Goal: Task Accomplishment & Management: Complete application form

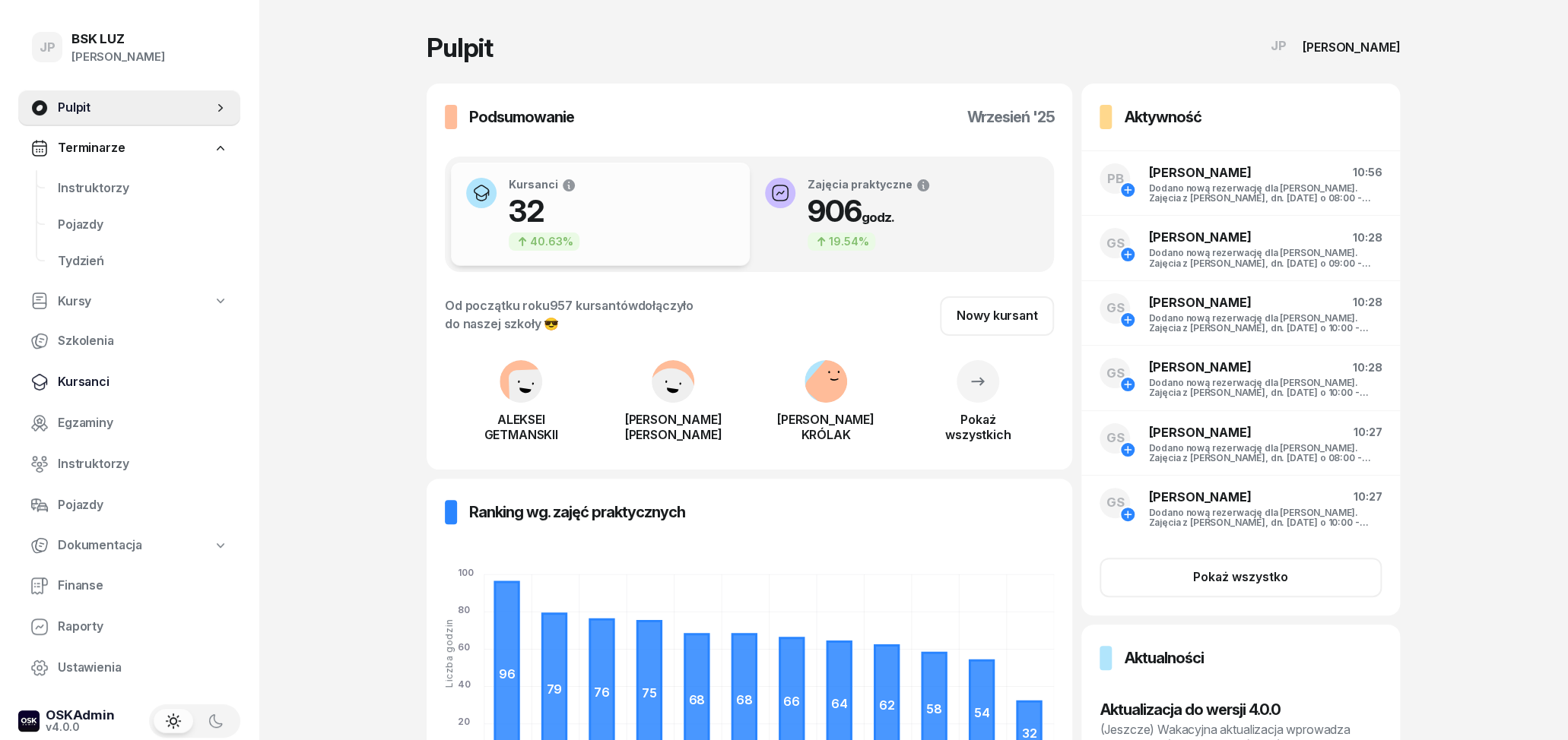
click at [93, 387] on span "Kursanci" at bounding box center [143, 382] width 170 height 20
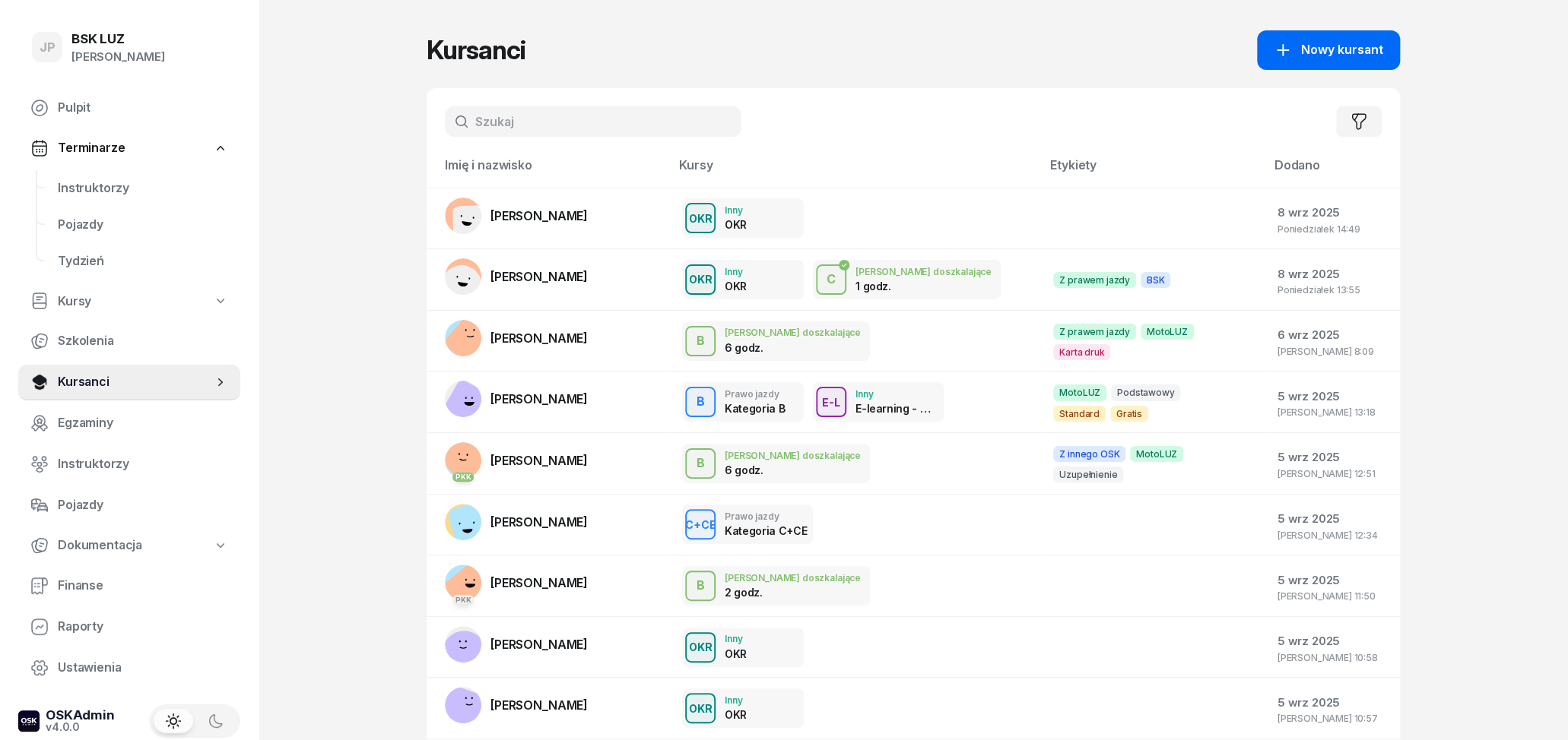
click at [1335, 45] on span "Nowy kursant" at bounding box center [1341, 50] width 82 height 20
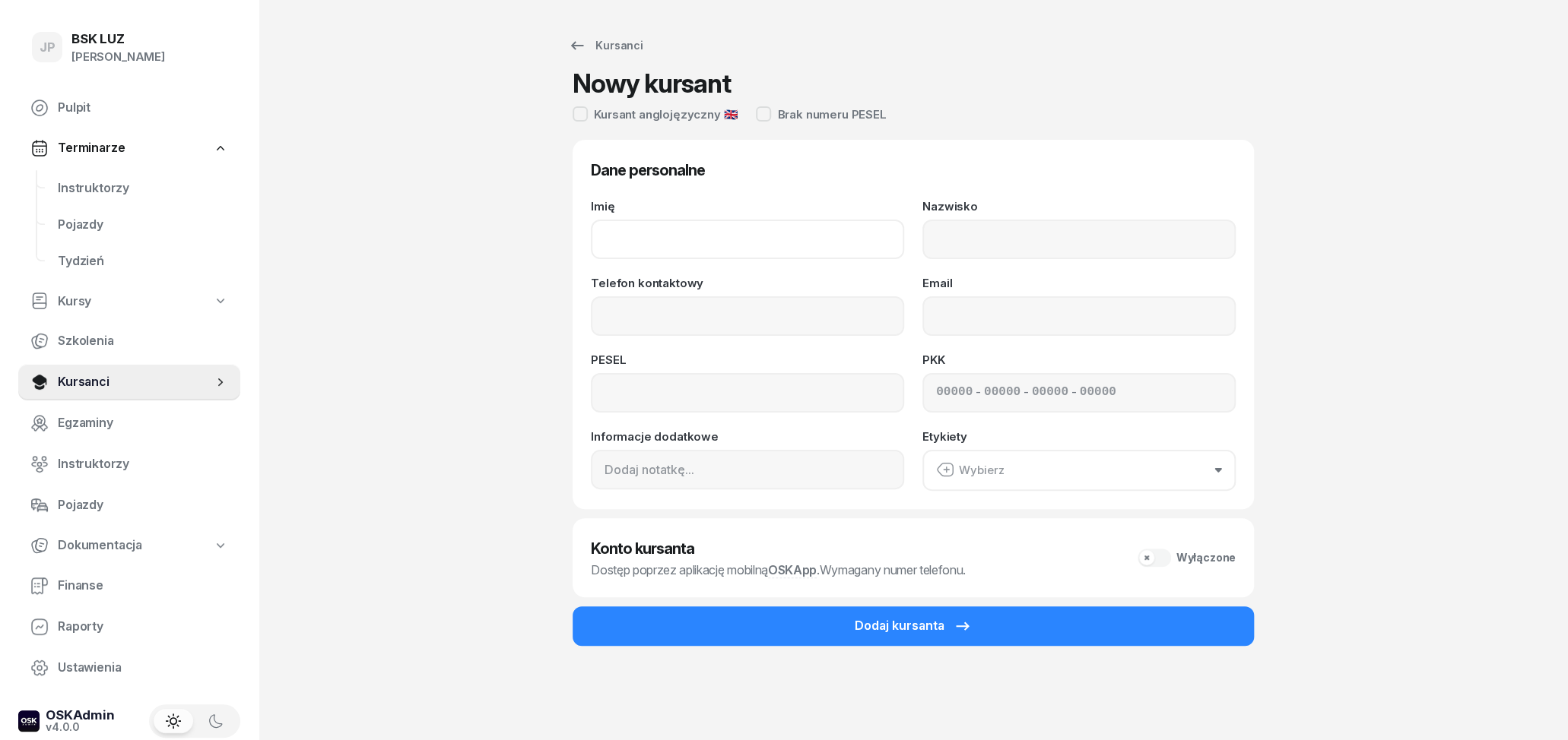
click at [686, 244] on input "Imię" at bounding box center [747, 239] width 313 height 39
type input "o"
type input "OLHA"
click at [962, 250] on input "Nazwisko" at bounding box center [1079, 239] width 313 height 39
type input "HURINA"
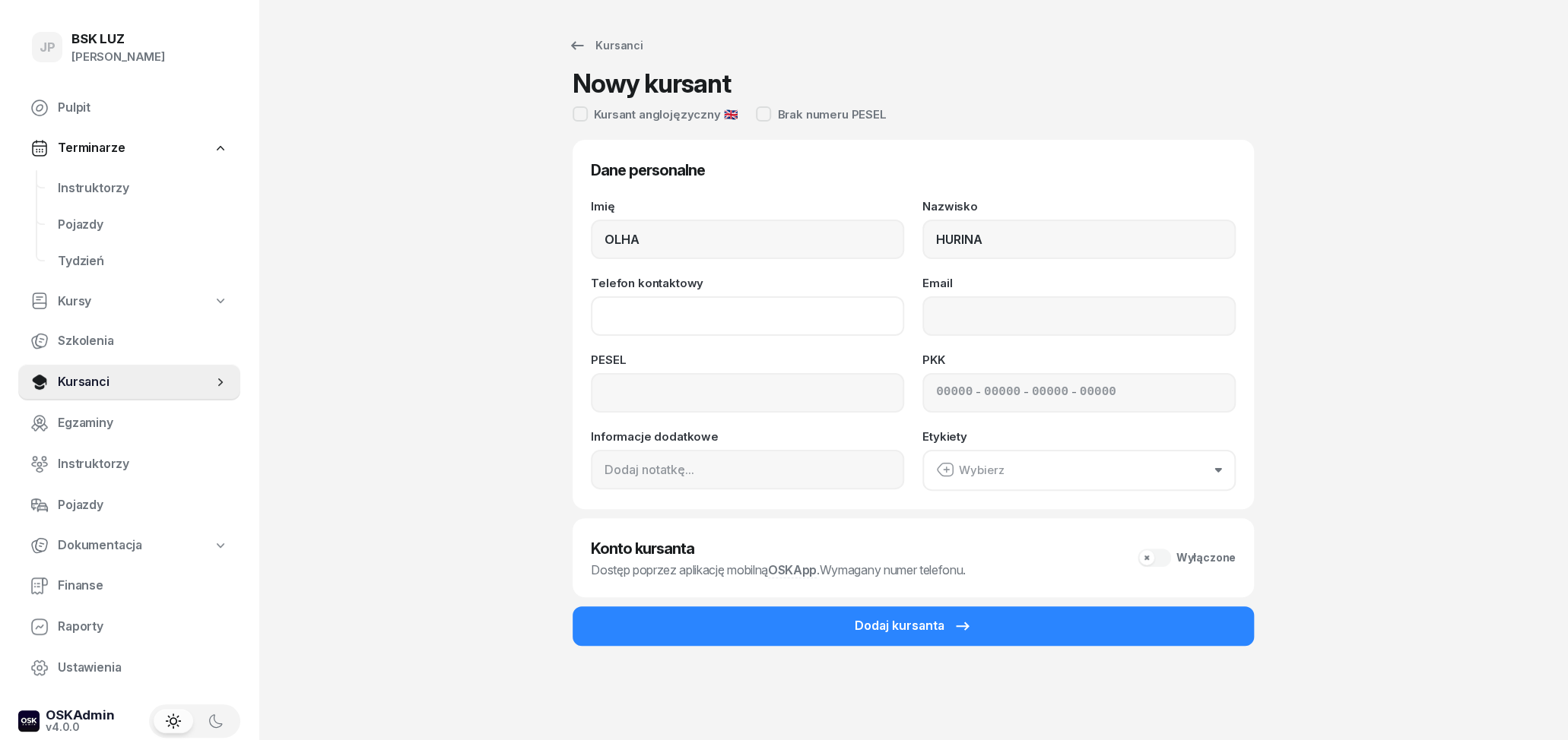
click at [760, 324] on input "Telefon kontaktowy" at bounding box center [747, 315] width 313 height 39
type input "669 260 837"
click at [1116, 316] on input "Email" at bounding box center [1079, 315] width 313 height 39
type input "[EMAIL_ADDRESS][DOMAIN_NAME]"
click at [840, 406] on input at bounding box center [747, 392] width 313 height 39
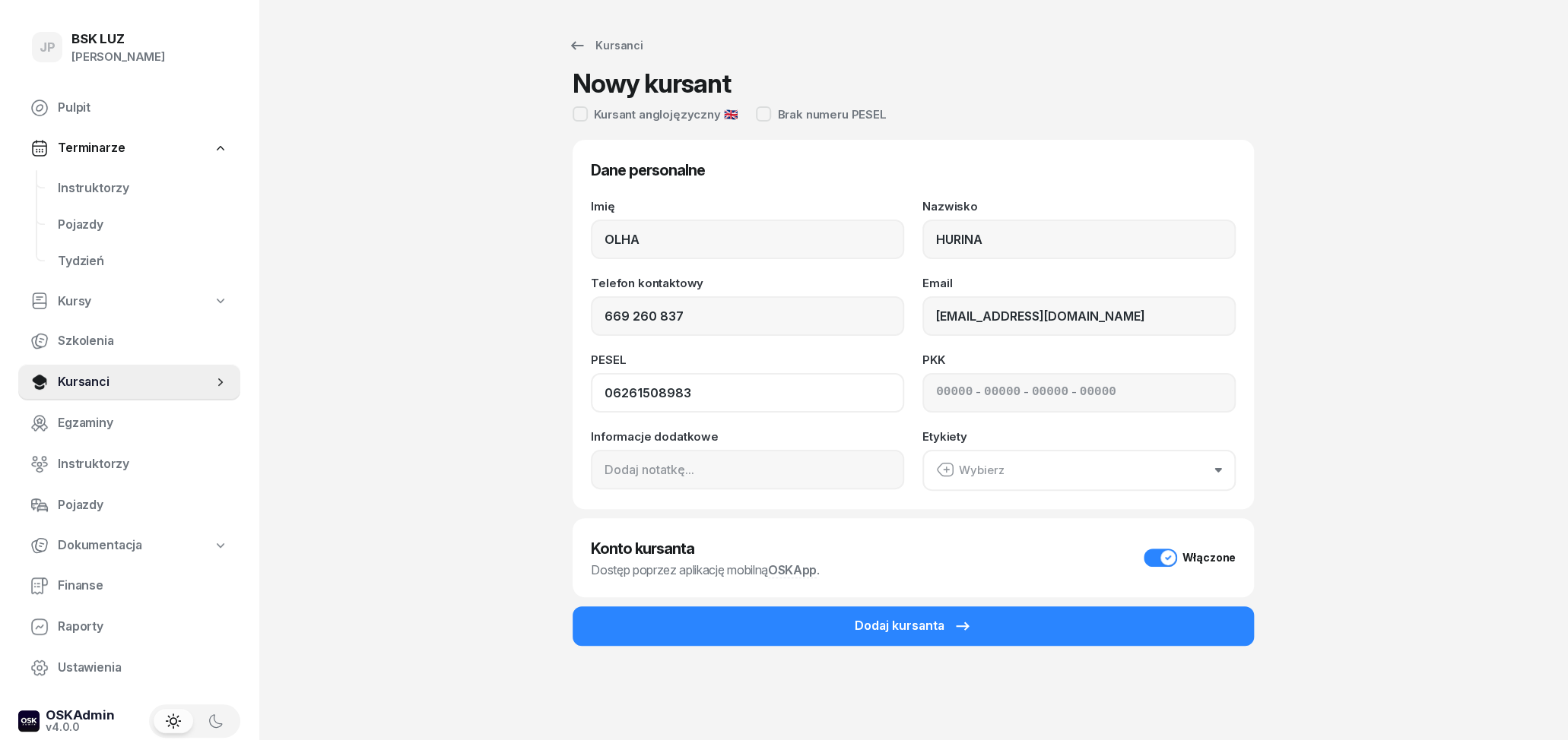
type input "06261508983"
click at [1047, 477] on button "Wybierz" at bounding box center [1079, 470] width 313 height 41
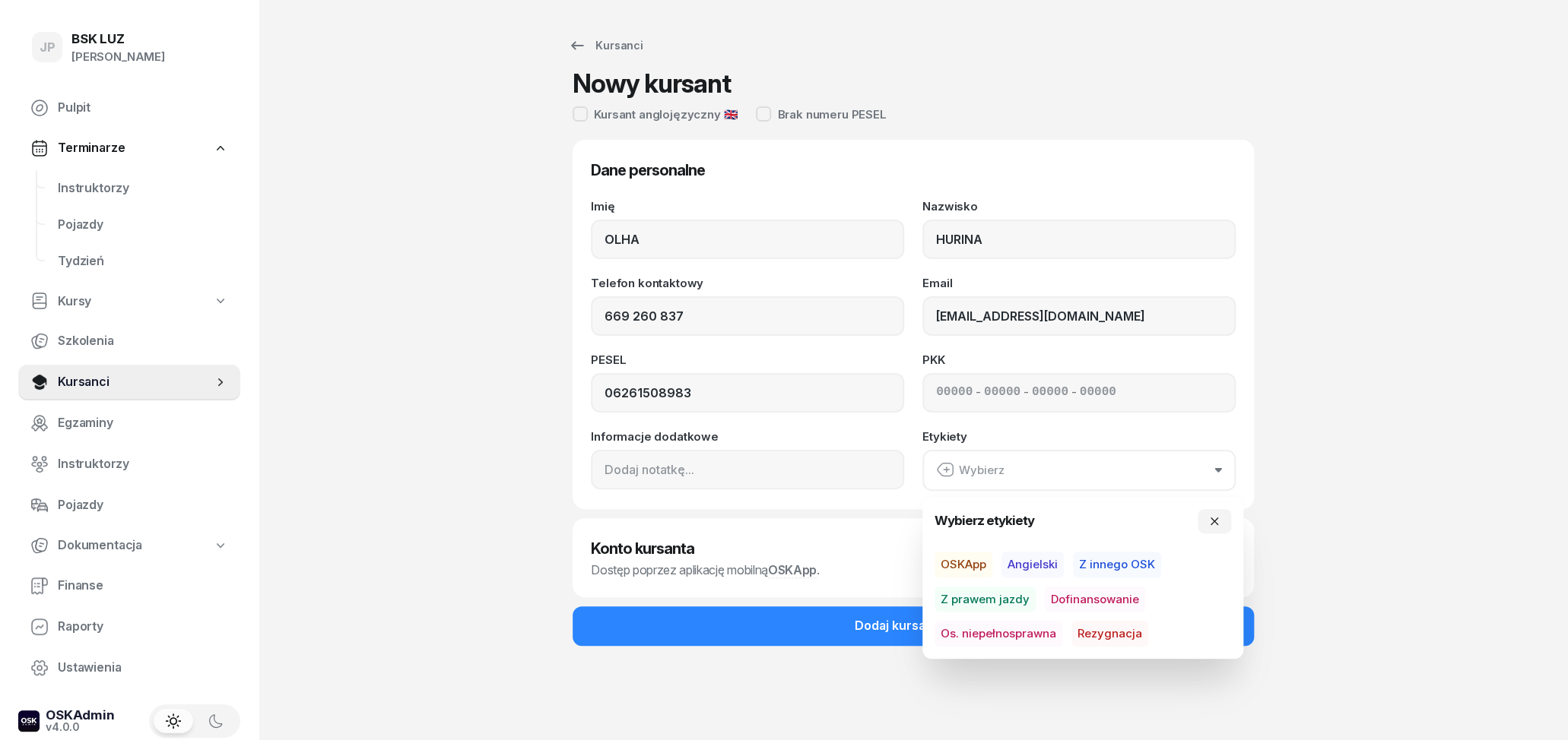
click at [1480, 473] on div "JP BSK [PERSON_NAME] Pulpit Terminarze Instruktorzy Pojazdy Tydzień Kursy Szkol…" at bounding box center [784, 370] width 1568 height 740
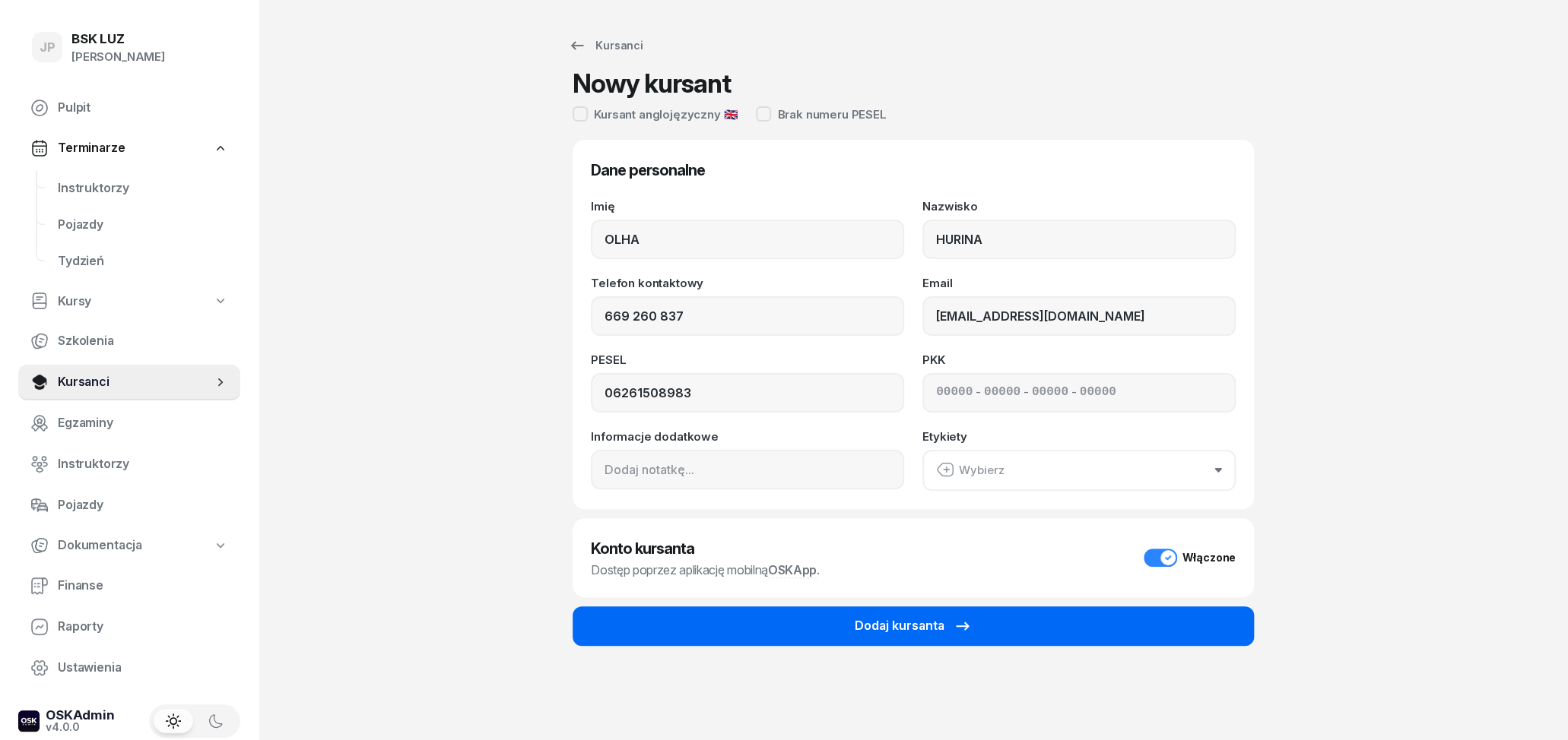
click at [1150, 620] on button "Dodaj kursanta" at bounding box center [913, 626] width 681 height 39
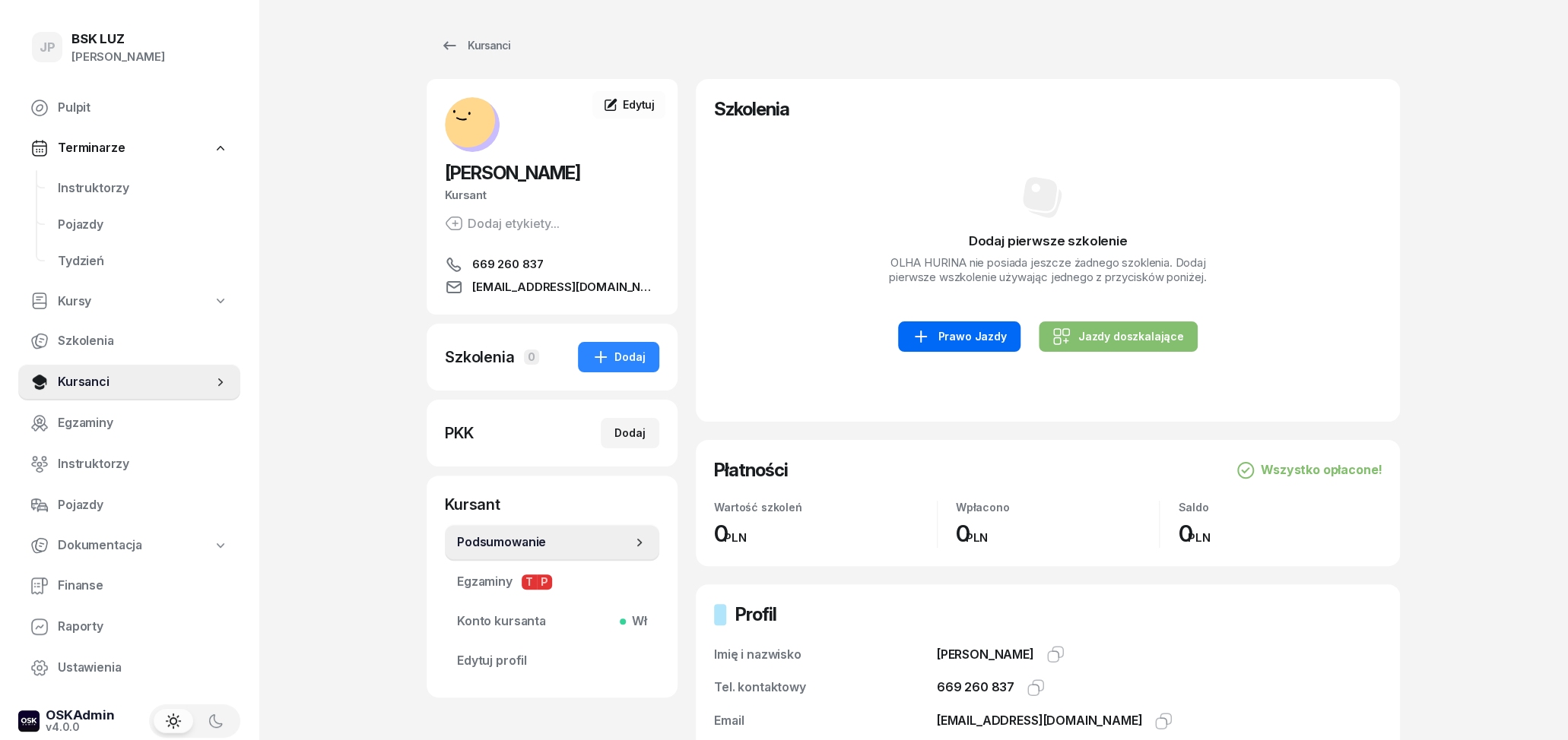
click at [990, 345] on div "Prawo Jazdy" at bounding box center [958, 337] width 94 height 18
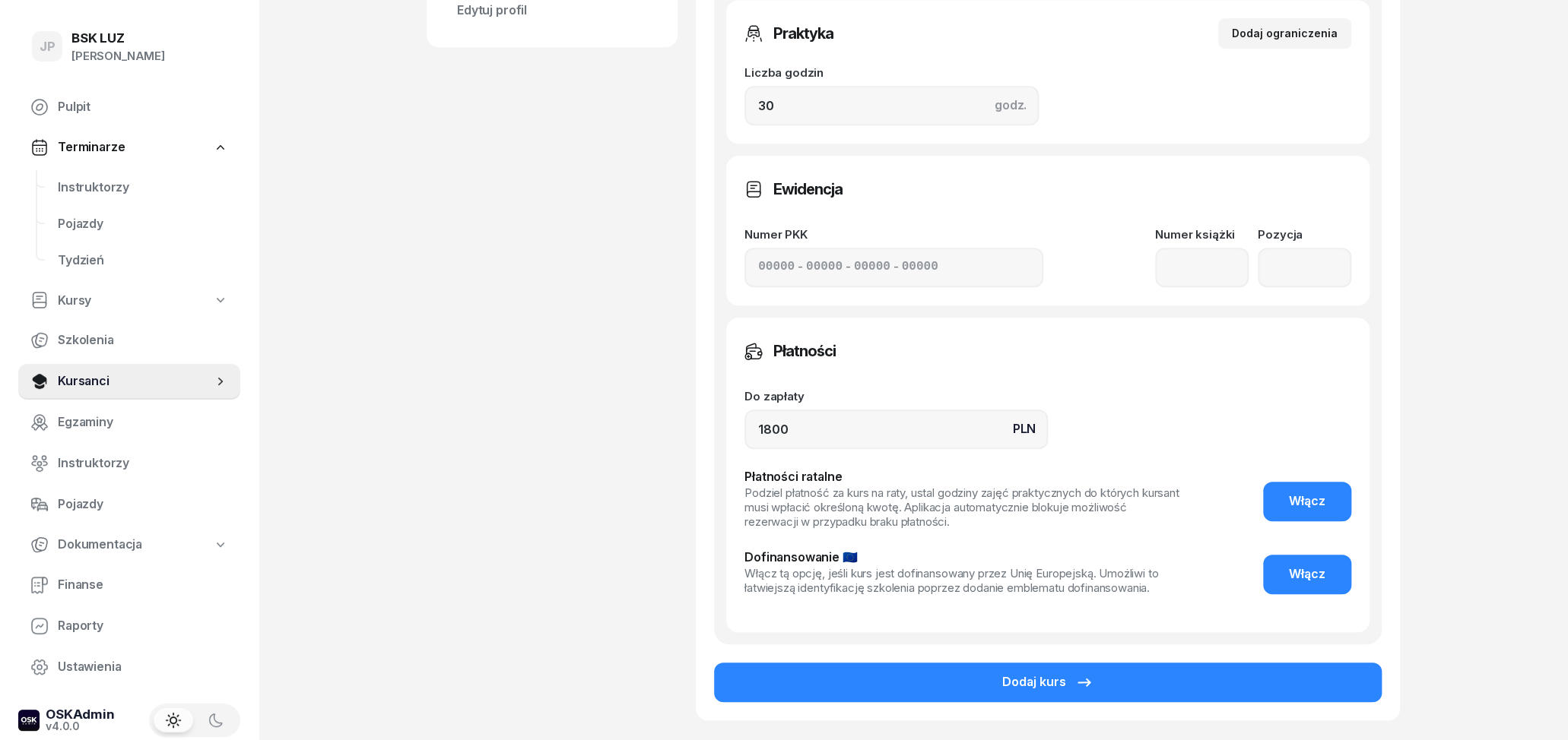
scroll to position [712, 0]
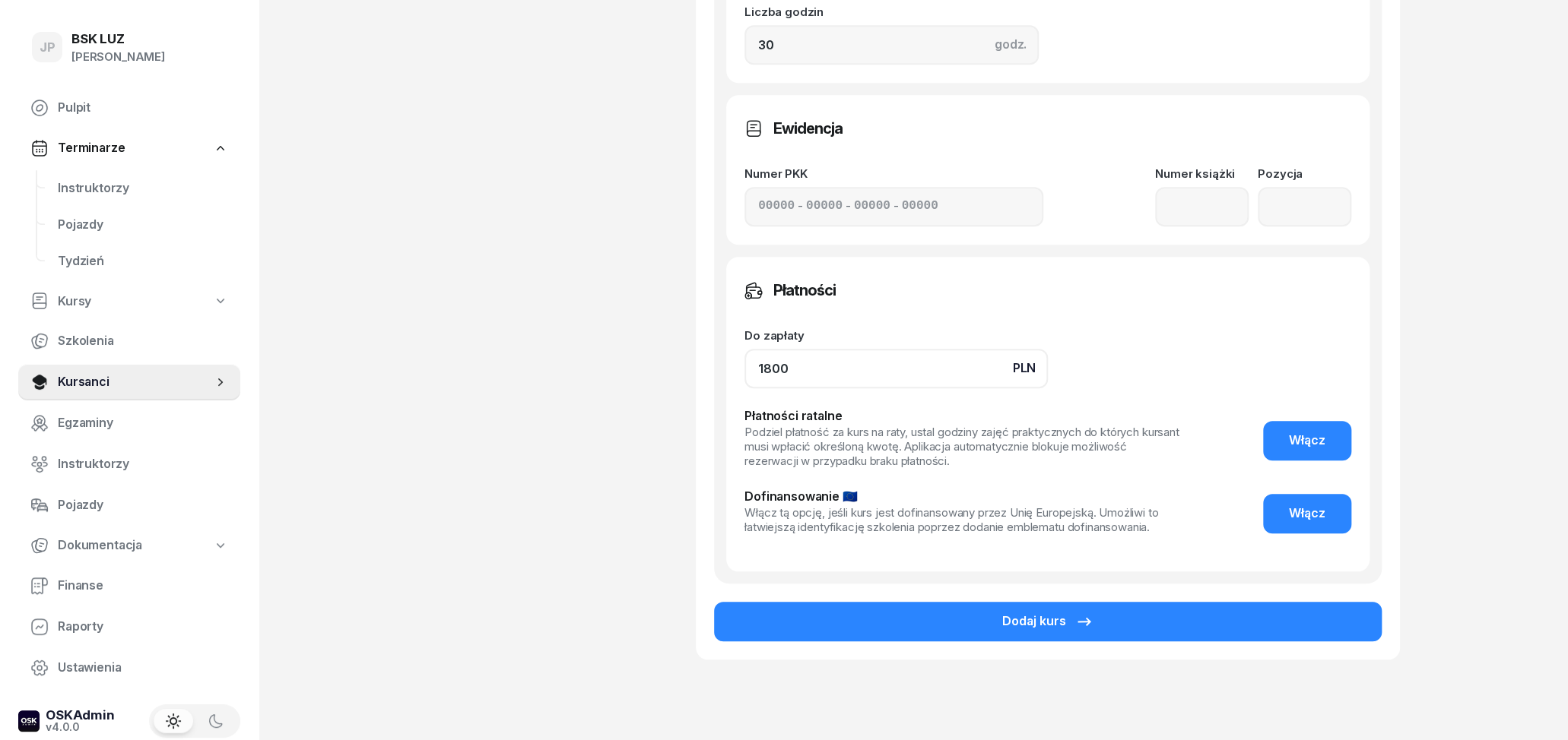
drag, startPoint x: 834, startPoint y: 358, endPoint x: 679, endPoint y: 366, distance: 155.2
click at [744, 365] on input "1800" at bounding box center [895, 368] width 303 height 39
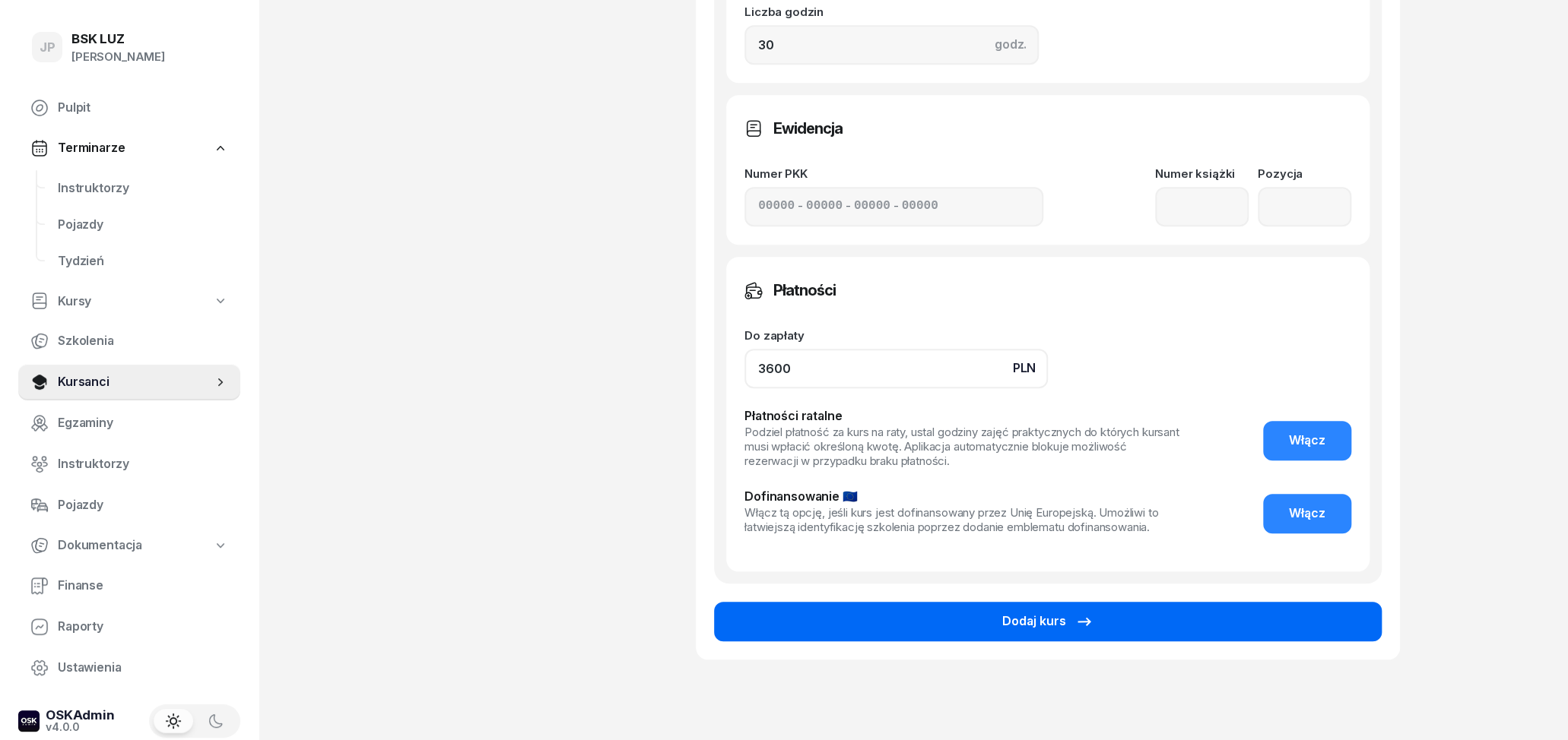
type input "3600"
click at [978, 621] on button "Dodaj kurs" at bounding box center [1047, 621] width 667 height 39
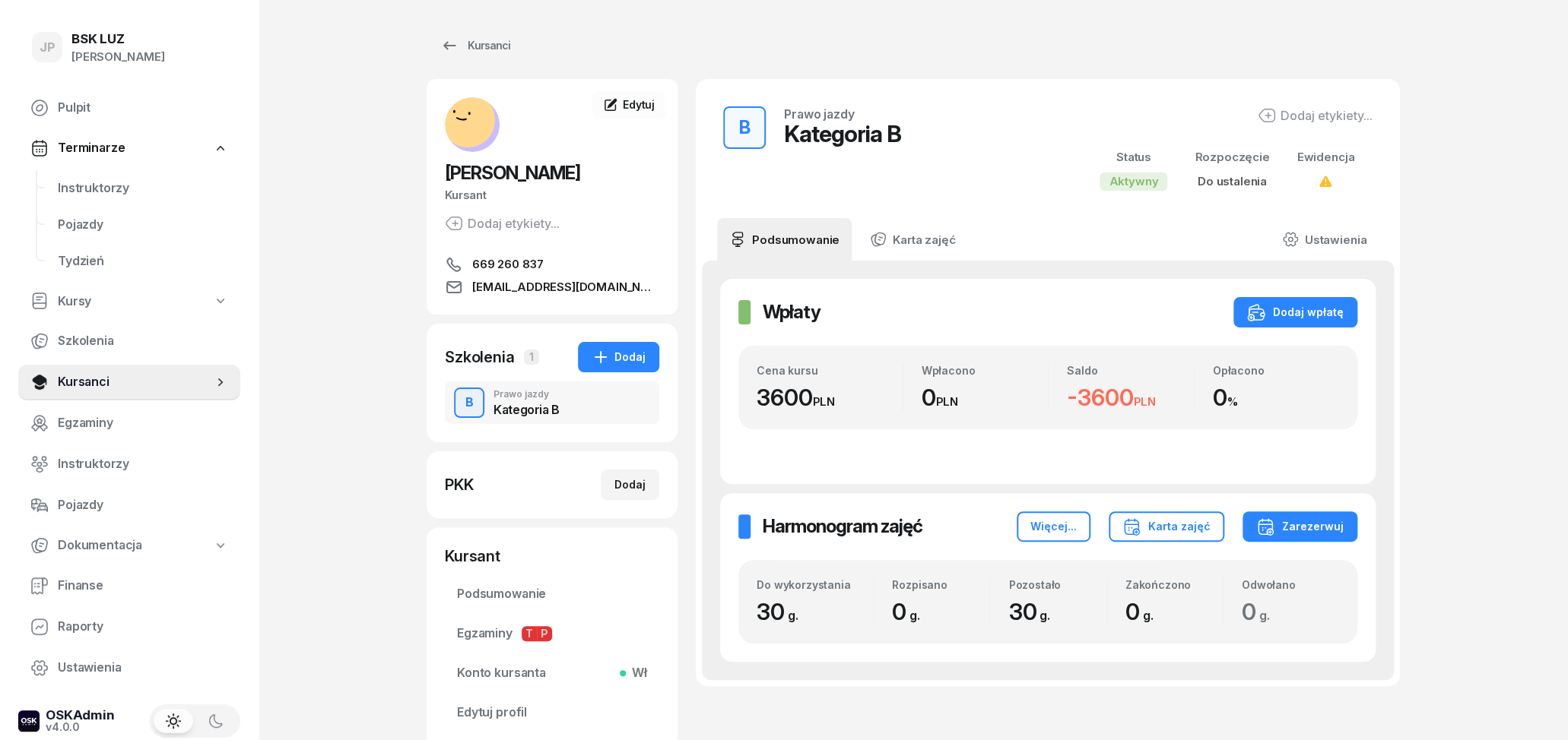
click at [1322, 118] on div "Dodaj etykiety..." at bounding box center [1315, 116] width 115 height 18
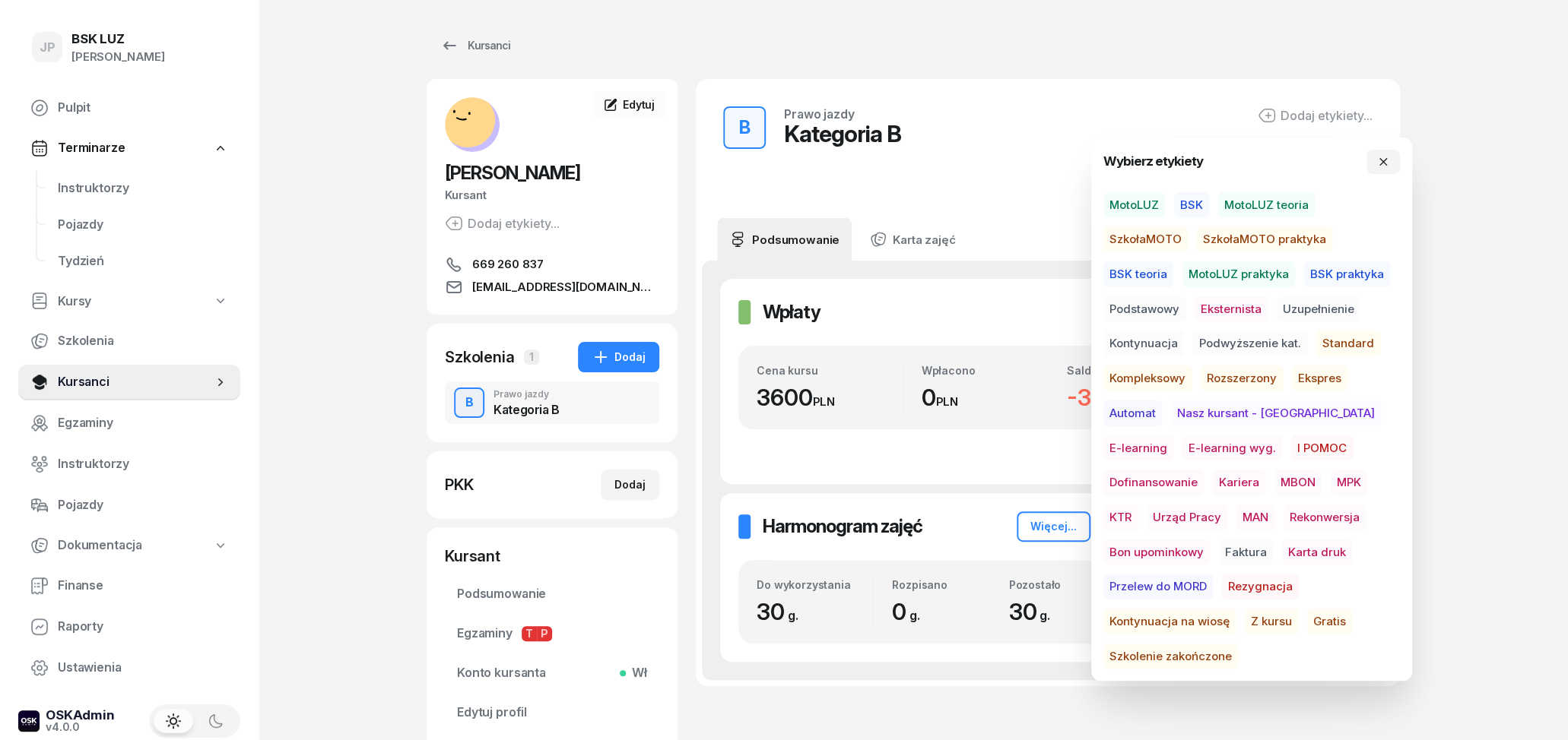
click at [1156, 203] on span "MotoLUZ" at bounding box center [1134, 206] width 61 height 26
click at [1040, 118] on div "B Prawo jazdy Kategoria B MotoLUZ Status Aktywny Rozpoczęcie Do ustalenia Ewide…" at bounding box center [1047, 150] width 667 height 106
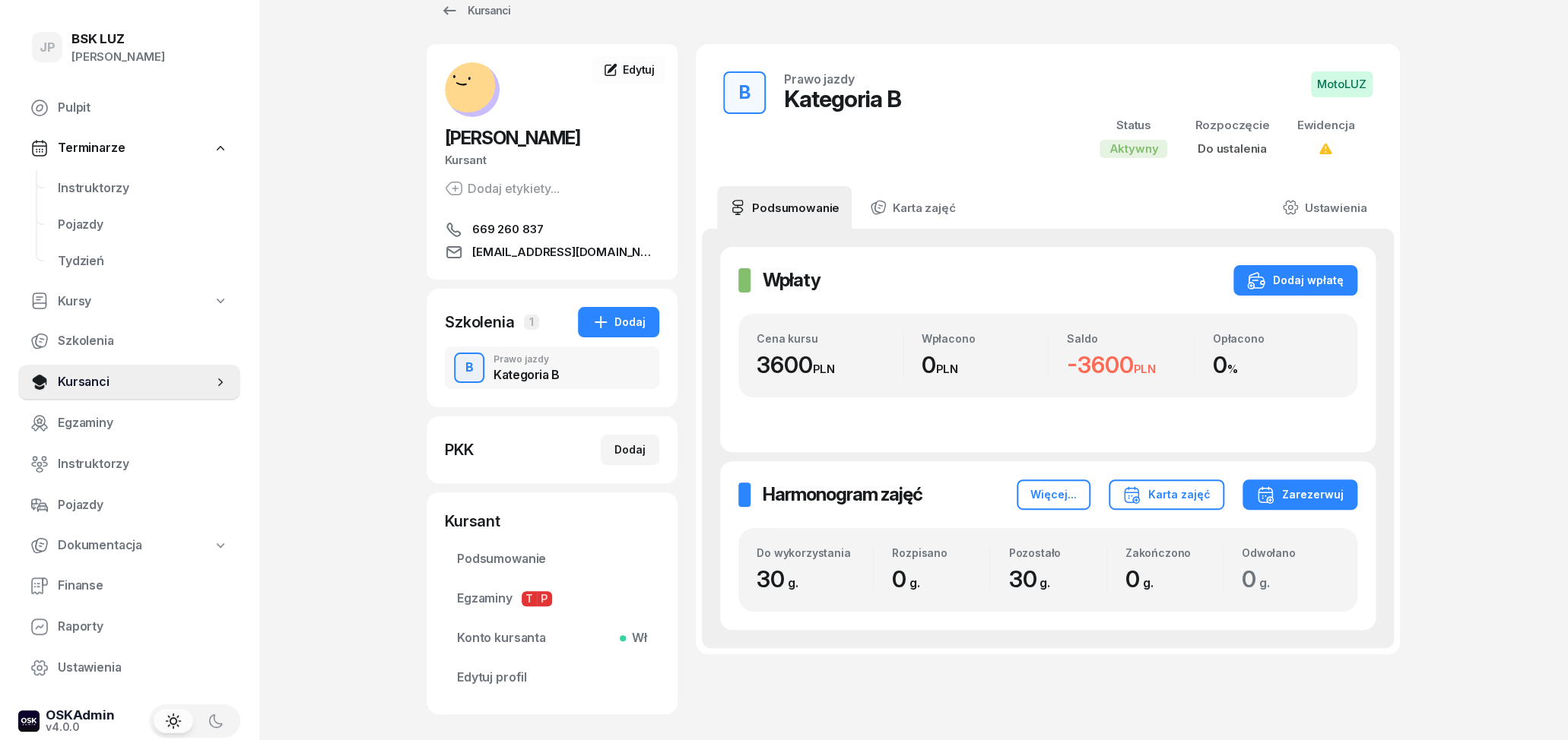
scroll to position [79, 0]
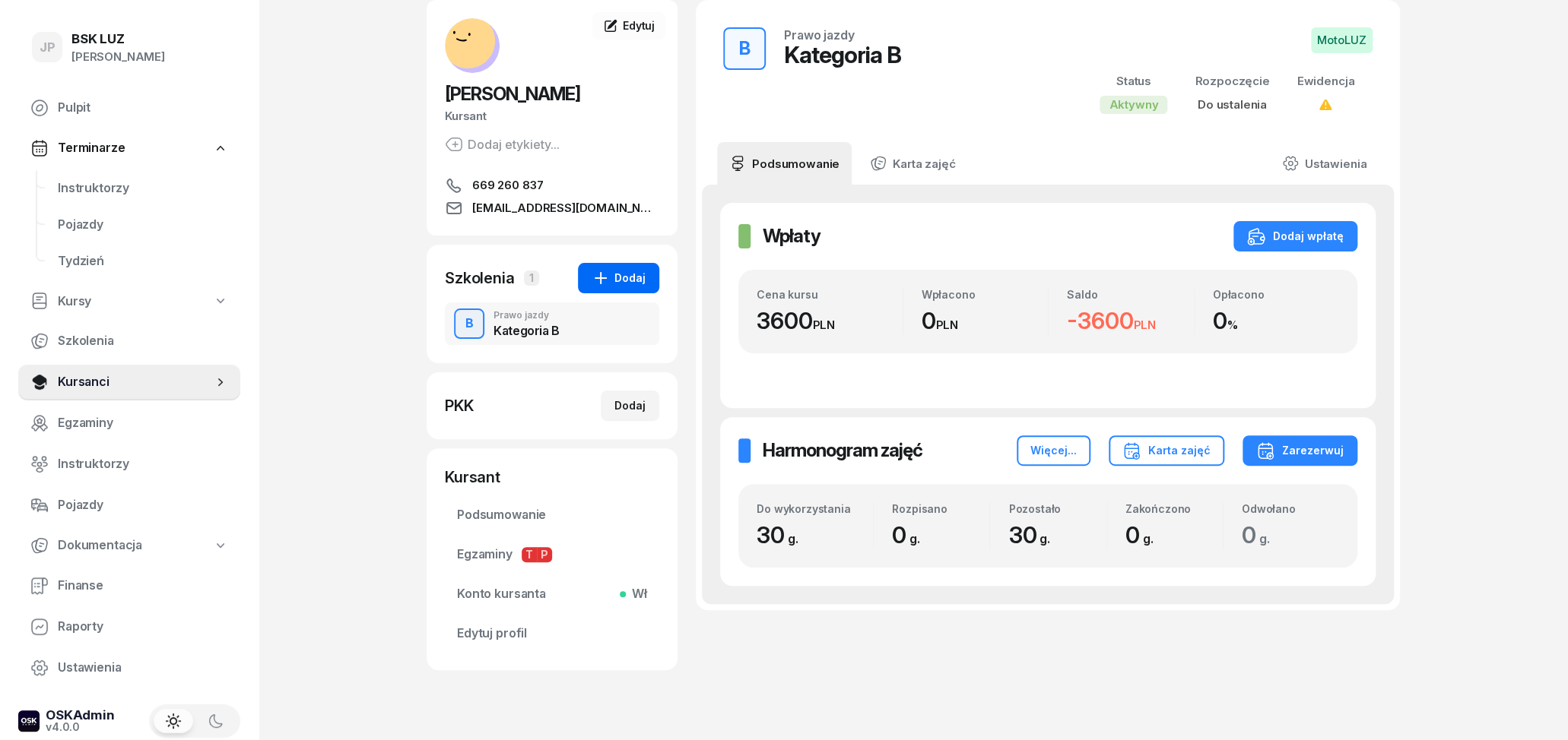
click at [633, 274] on div "Dodaj" at bounding box center [618, 279] width 54 height 18
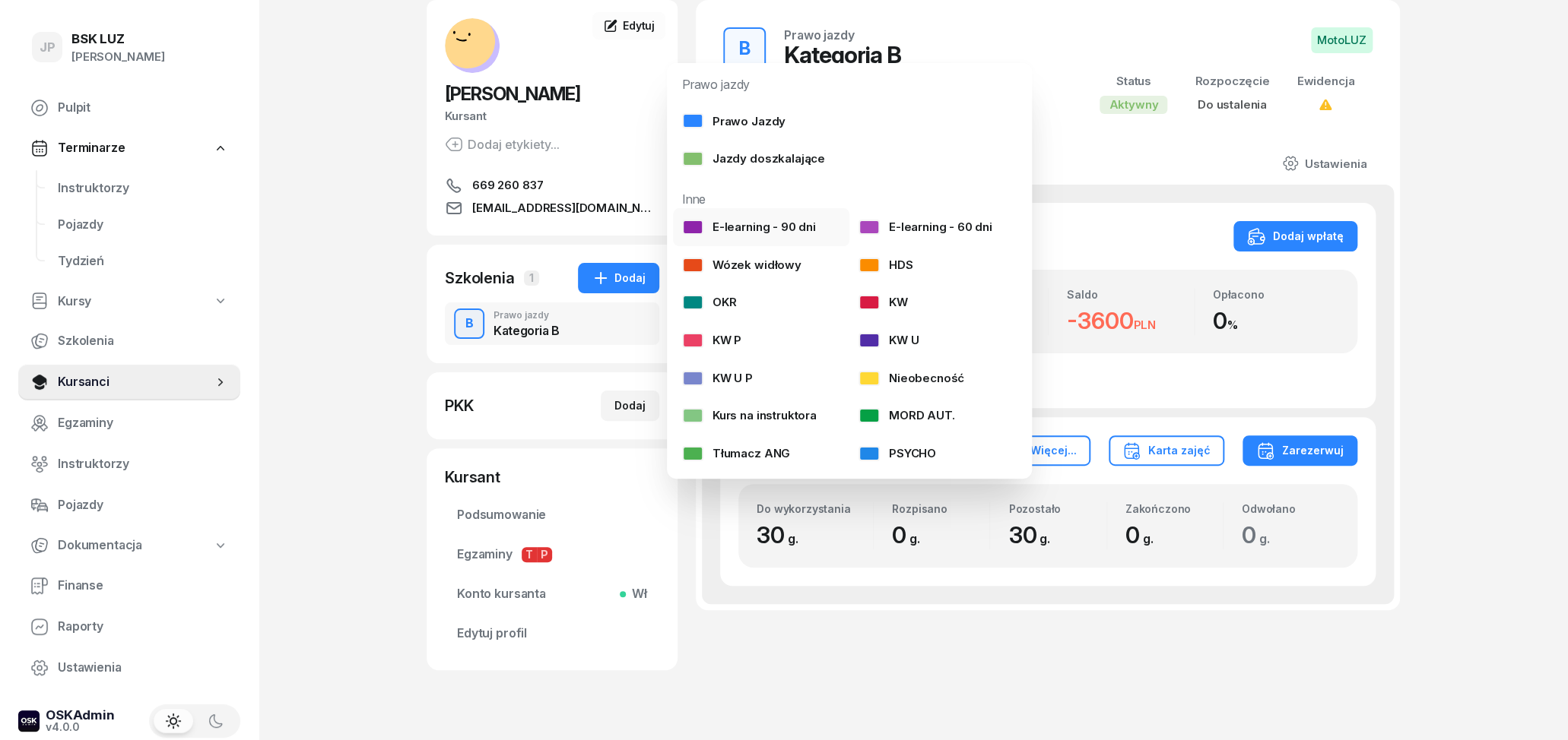
click at [800, 226] on div "E-learning - 90 dni" at bounding box center [749, 227] width 134 height 20
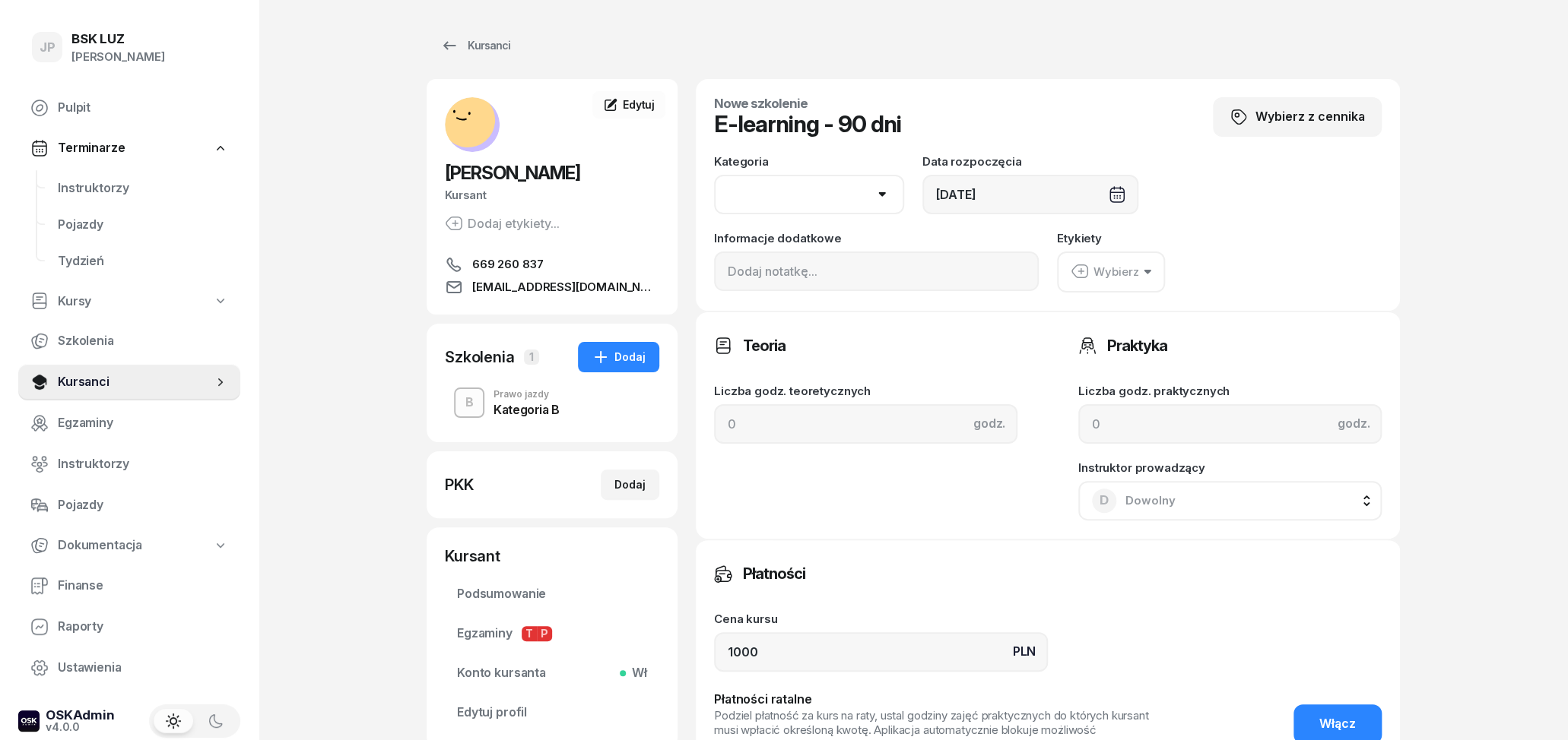
select select "B"
click option "B" at bounding box center [0, 0] width 0 height 0
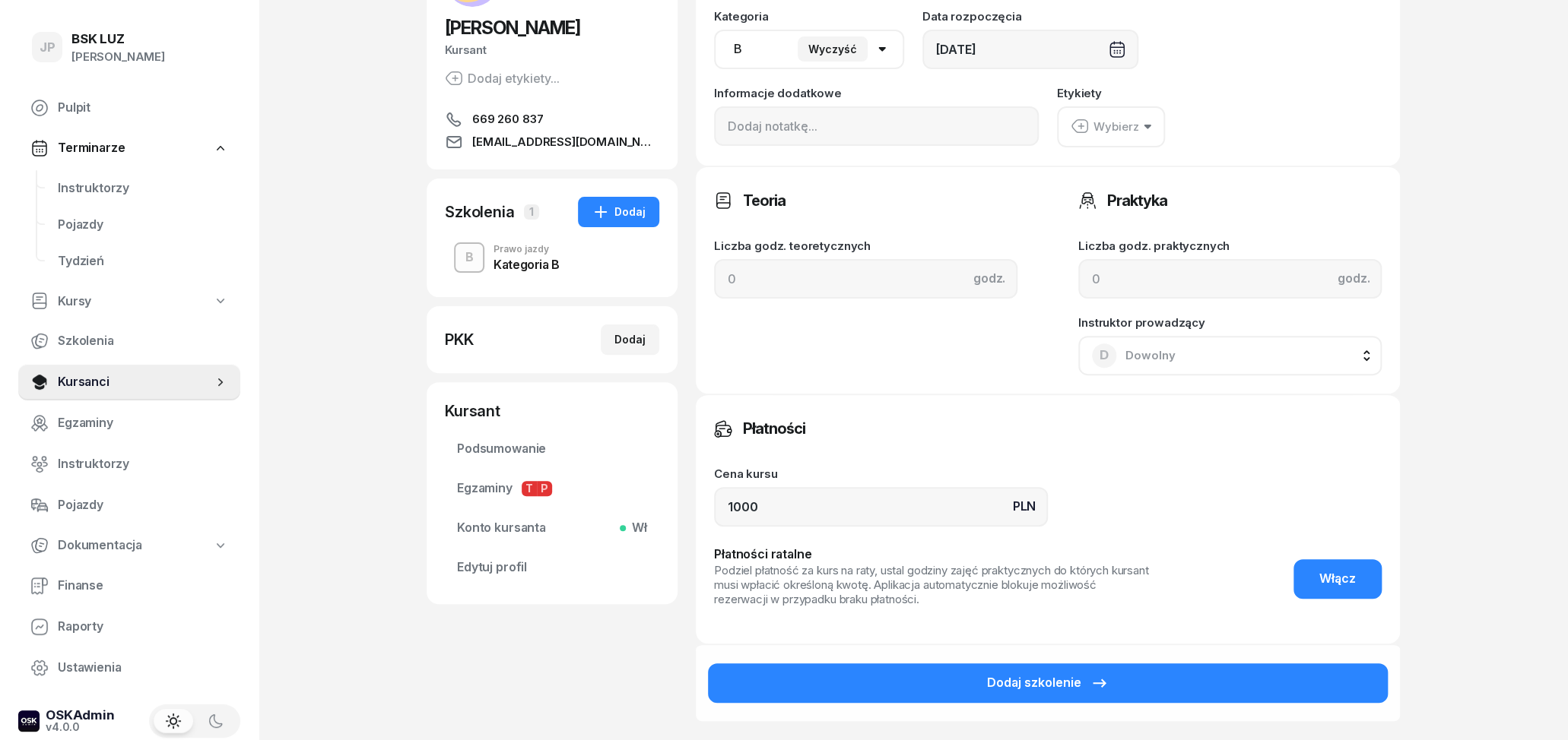
scroll to position [158, 0]
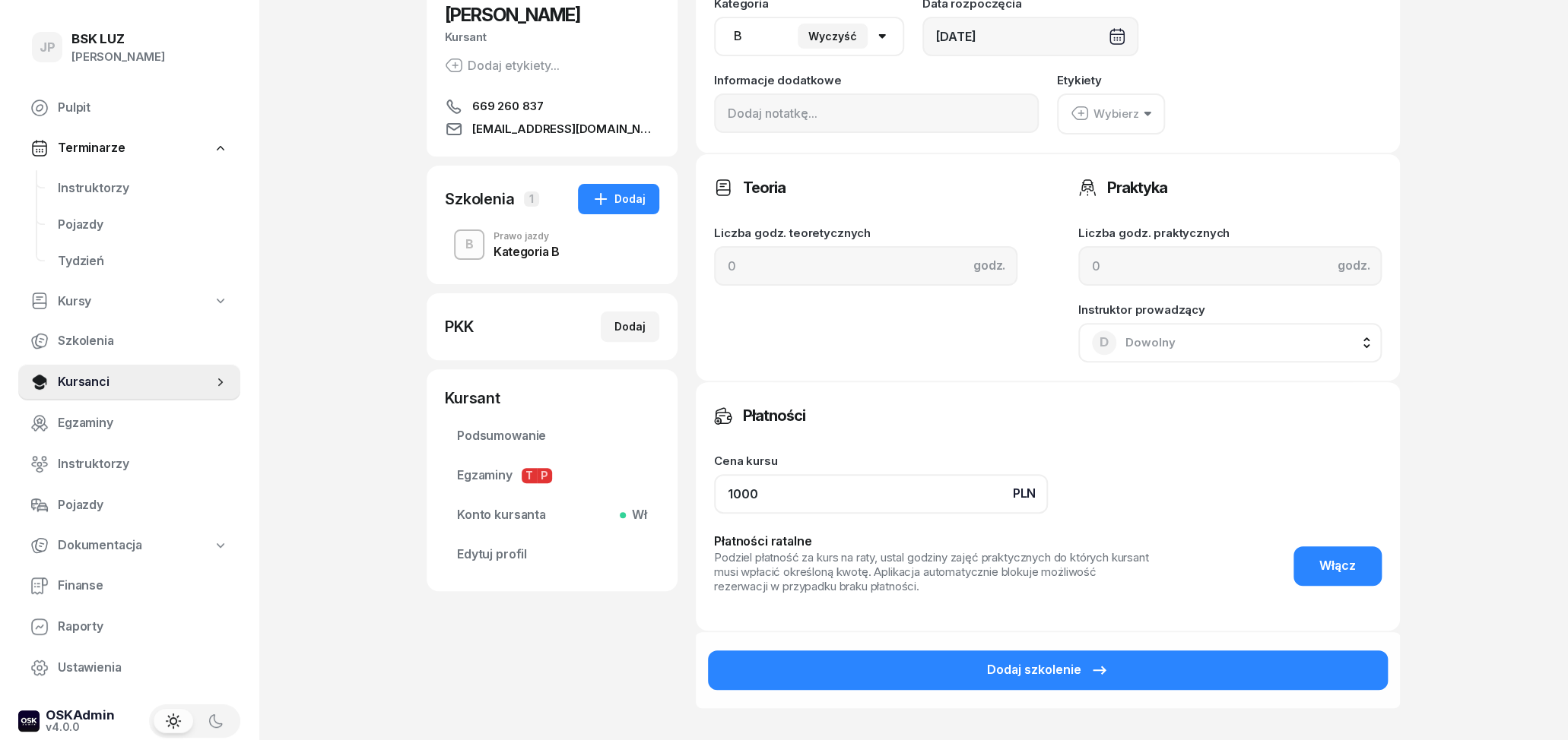
drag, startPoint x: 842, startPoint y: 491, endPoint x: 689, endPoint y: 494, distance: 153.0
click at [714, 497] on input "1000" at bounding box center [881, 494] width 334 height 39
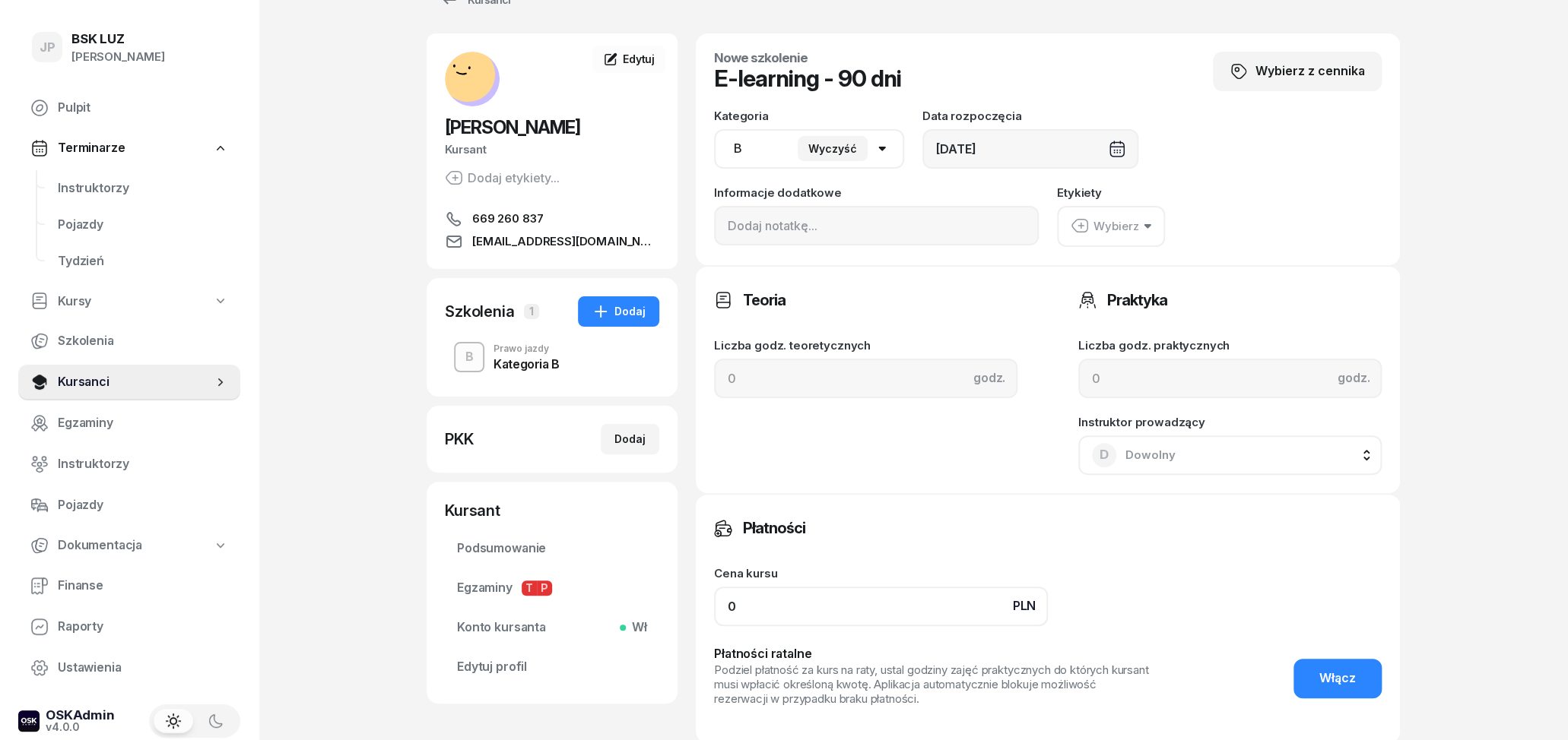
scroll to position [0, 0]
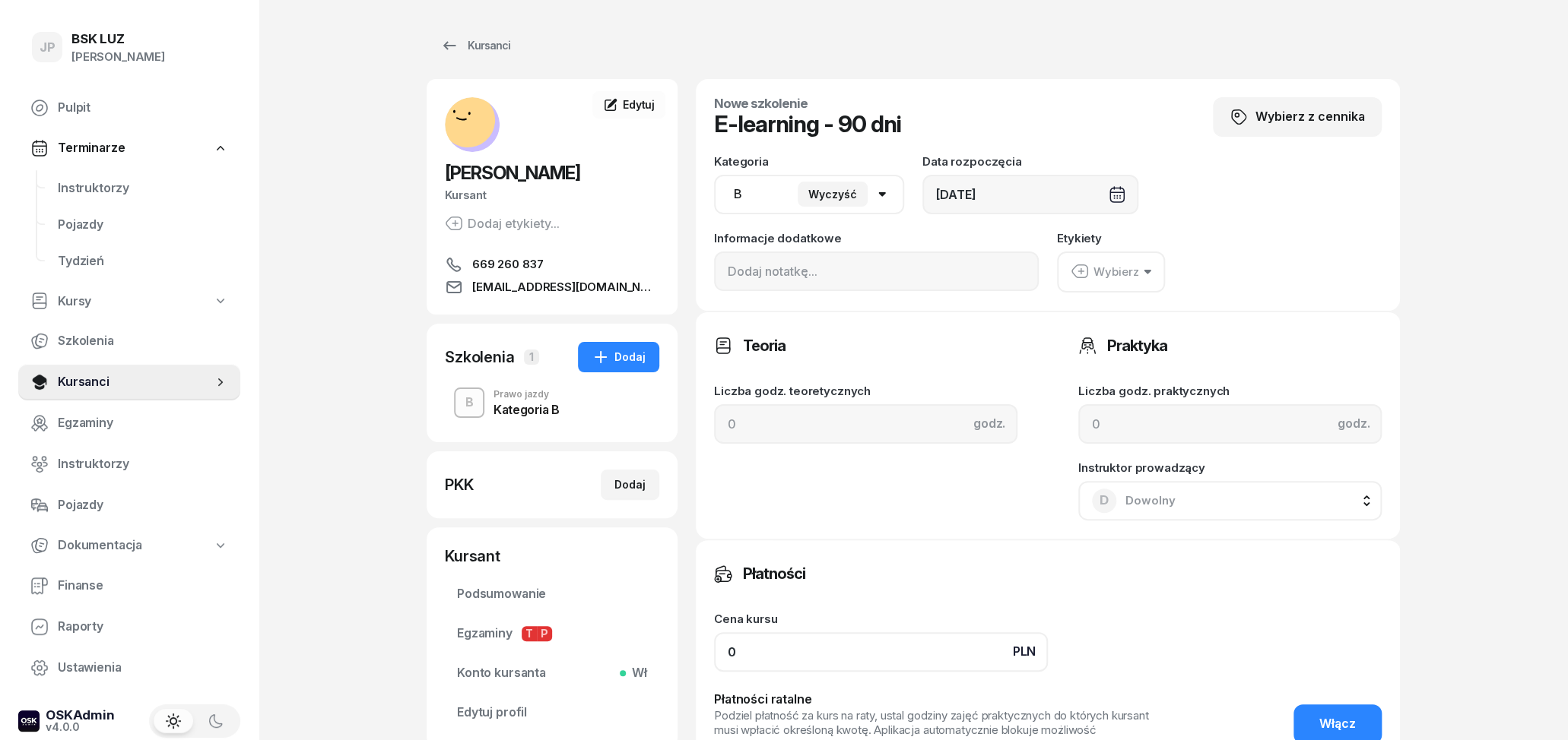
type input "0"
click at [1113, 285] on button "Wybierz" at bounding box center [1110, 272] width 108 height 41
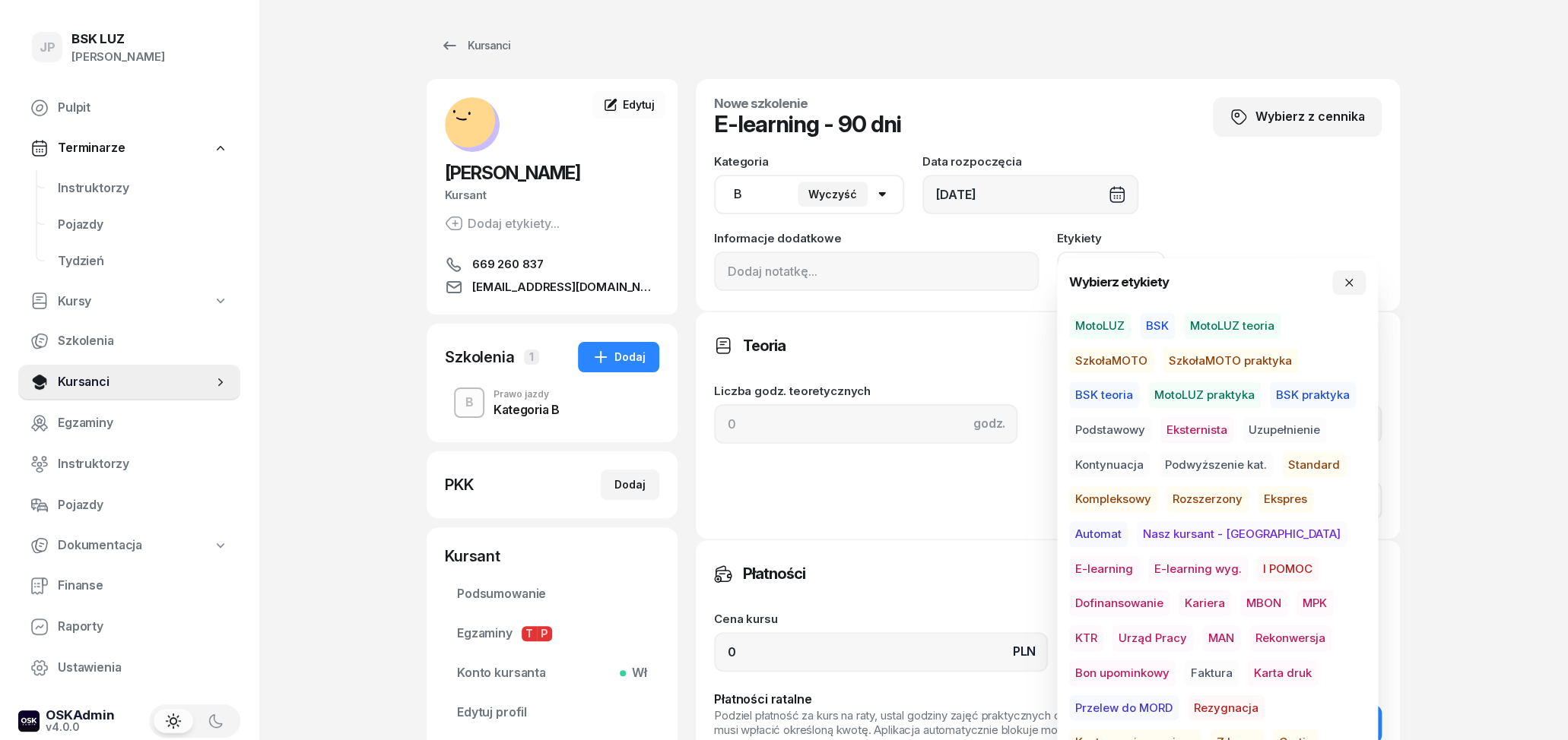
scroll to position [158, 0]
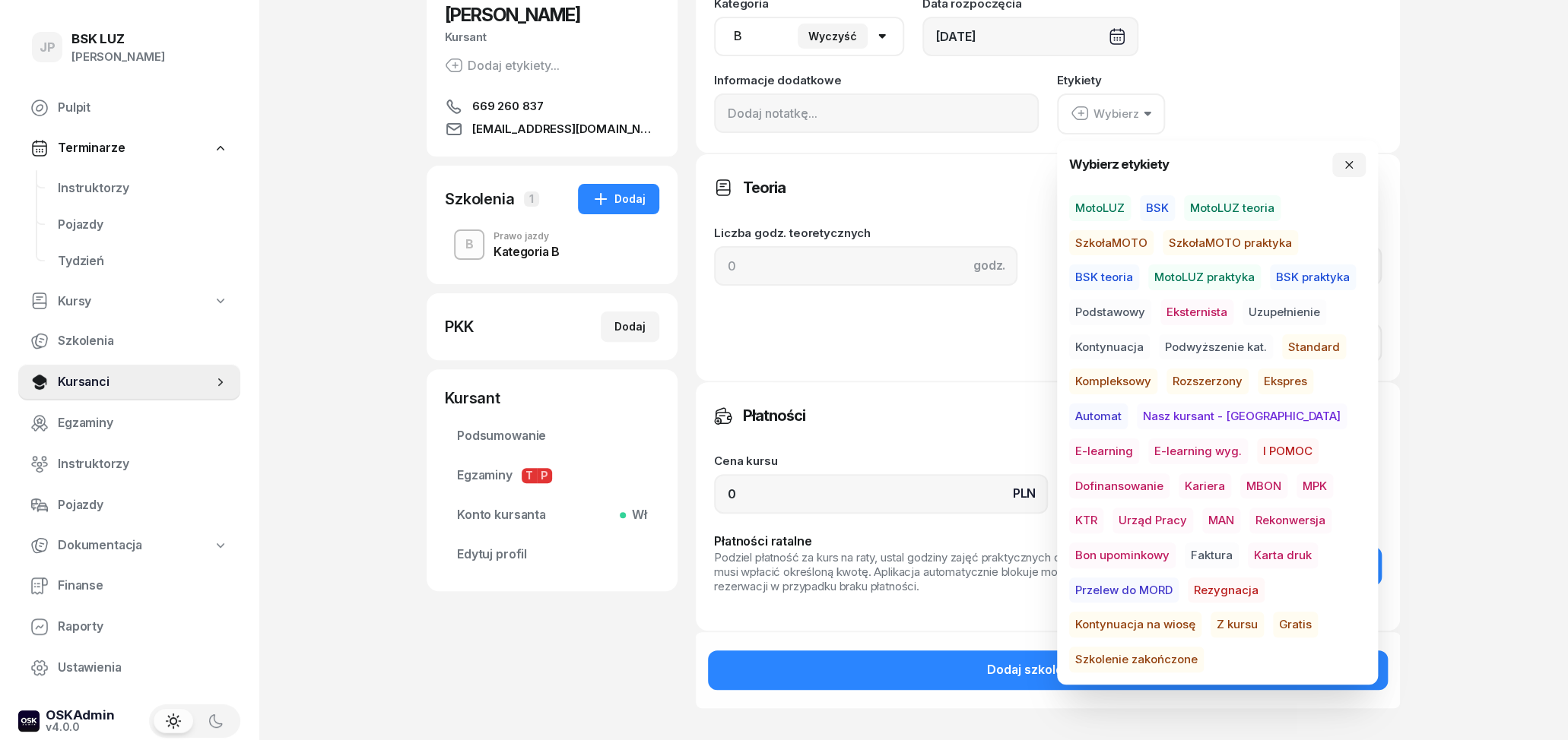
click at [1273, 621] on span "Gratis" at bounding box center [1295, 625] width 45 height 26
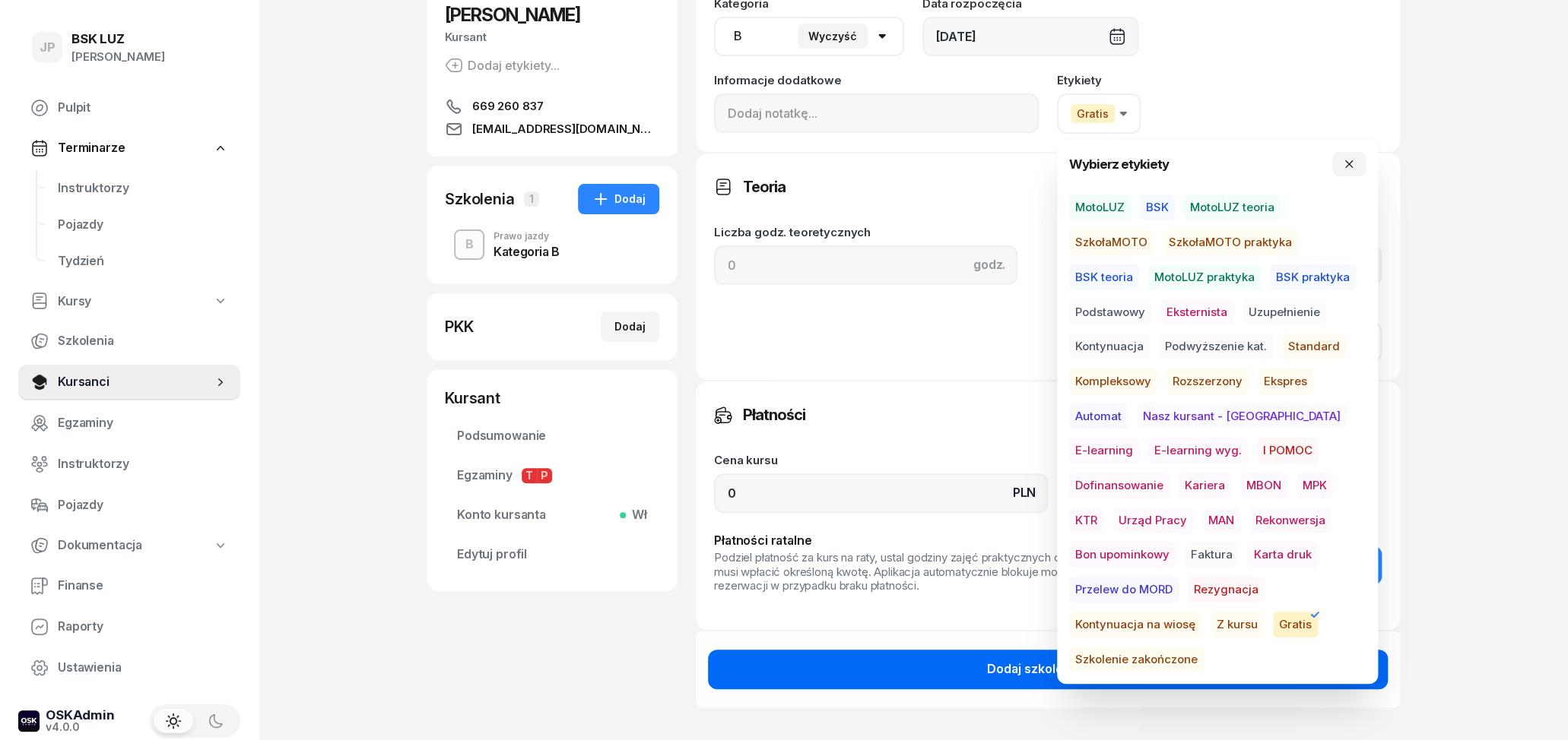
click at [891, 671] on button "Dodaj szkolenie" at bounding box center [1047, 669] width 680 height 39
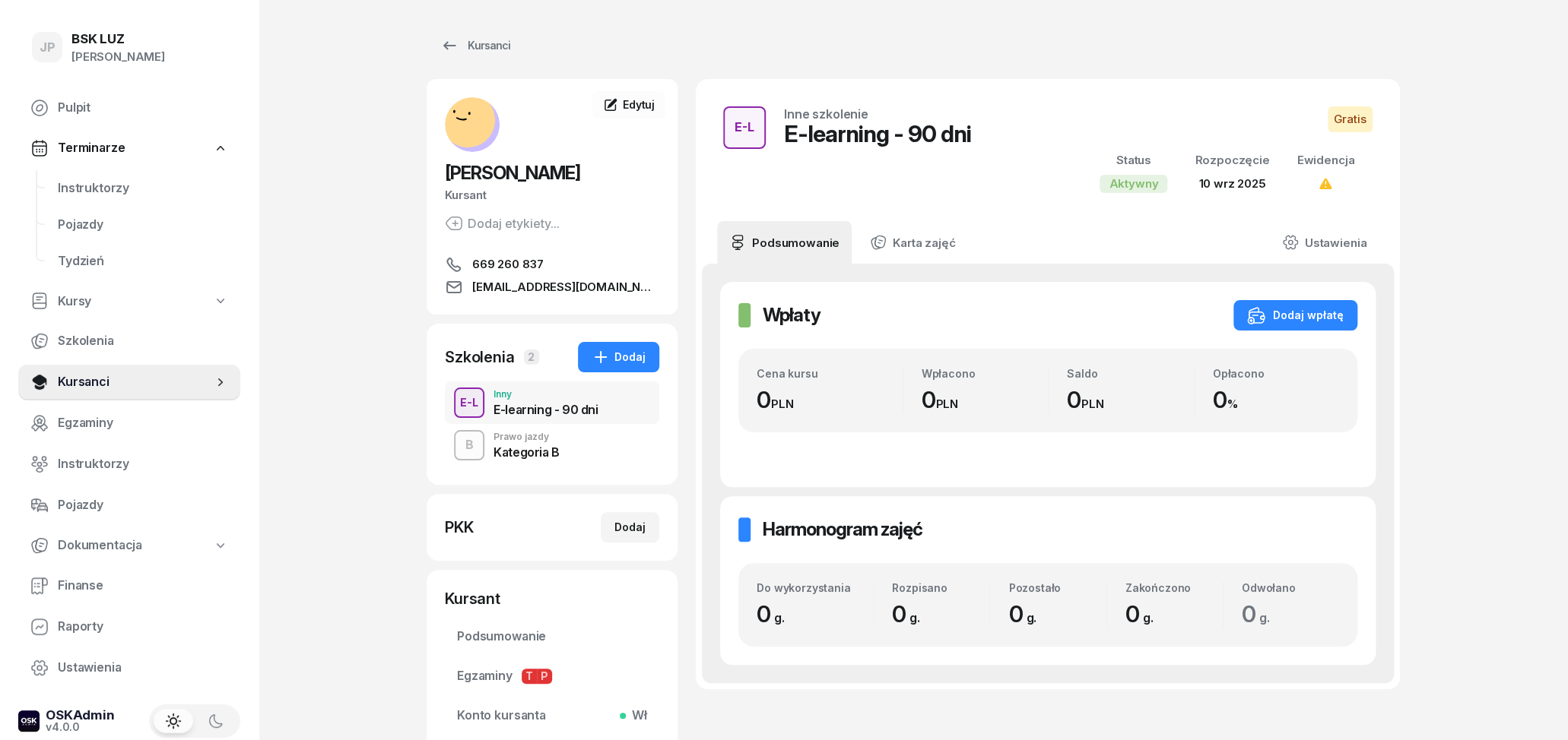
click at [532, 452] on div "Kategoria B" at bounding box center [527, 452] width 66 height 12
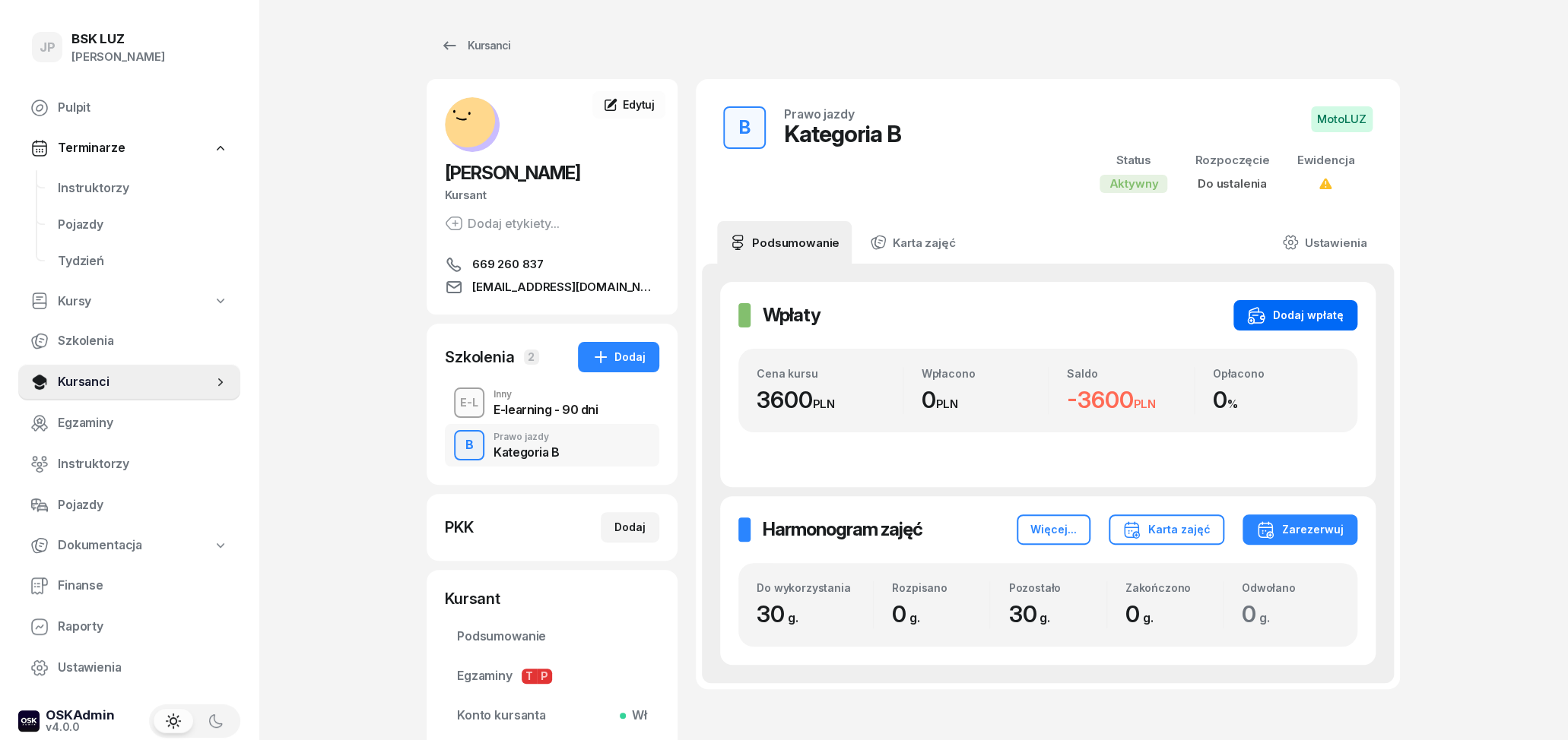
click at [1308, 309] on div "Dodaj wpłatę" at bounding box center [1295, 315] width 97 height 18
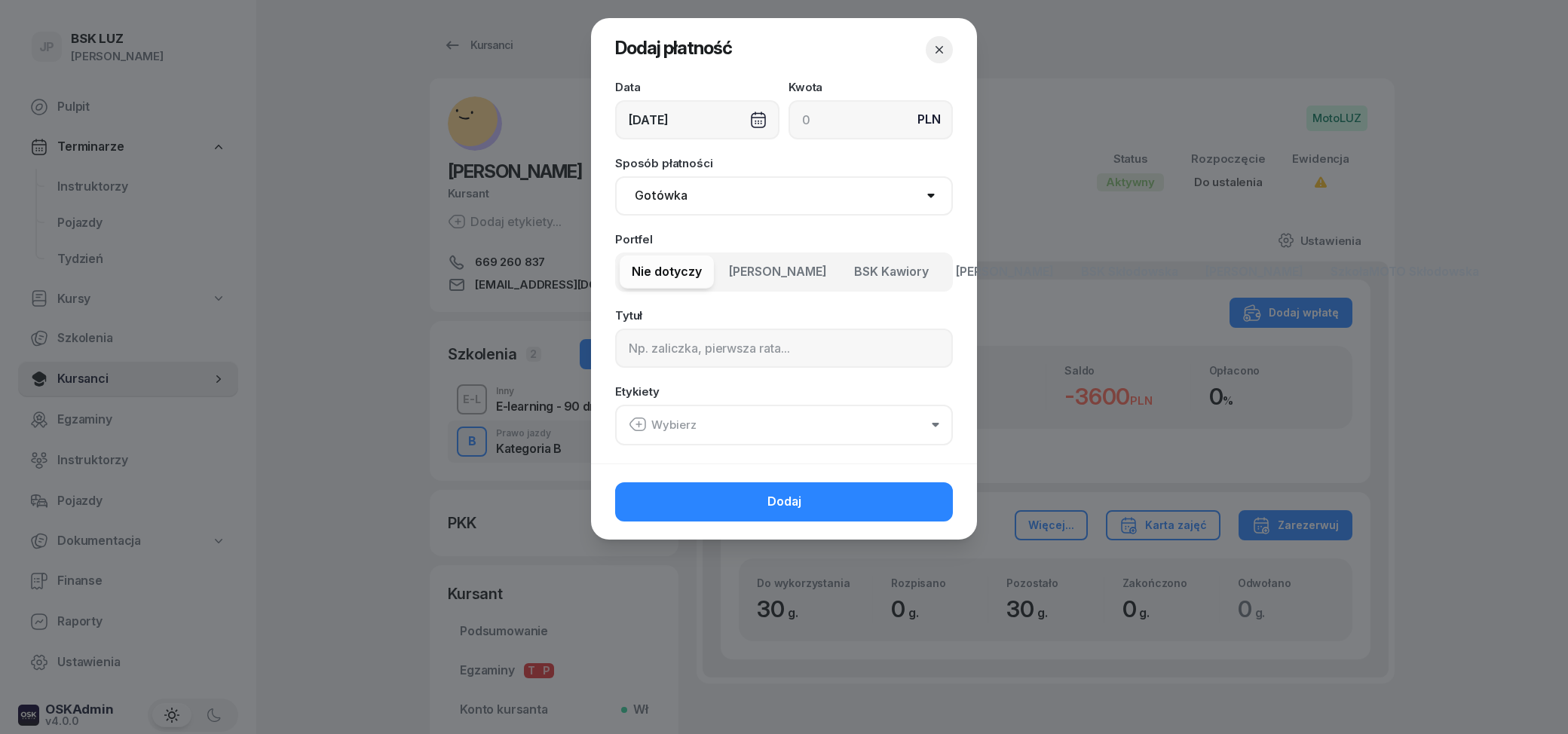
click at [967, 266] on span "[PERSON_NAME]" at bounding box center [1005, 273] width 98 height 20
click at [834, 351] on input at bounding box center [784, 348] width 338 height 39
click at [746, 116] on div "[DATE]" at bounding box center [697, 120] width 164 height 39
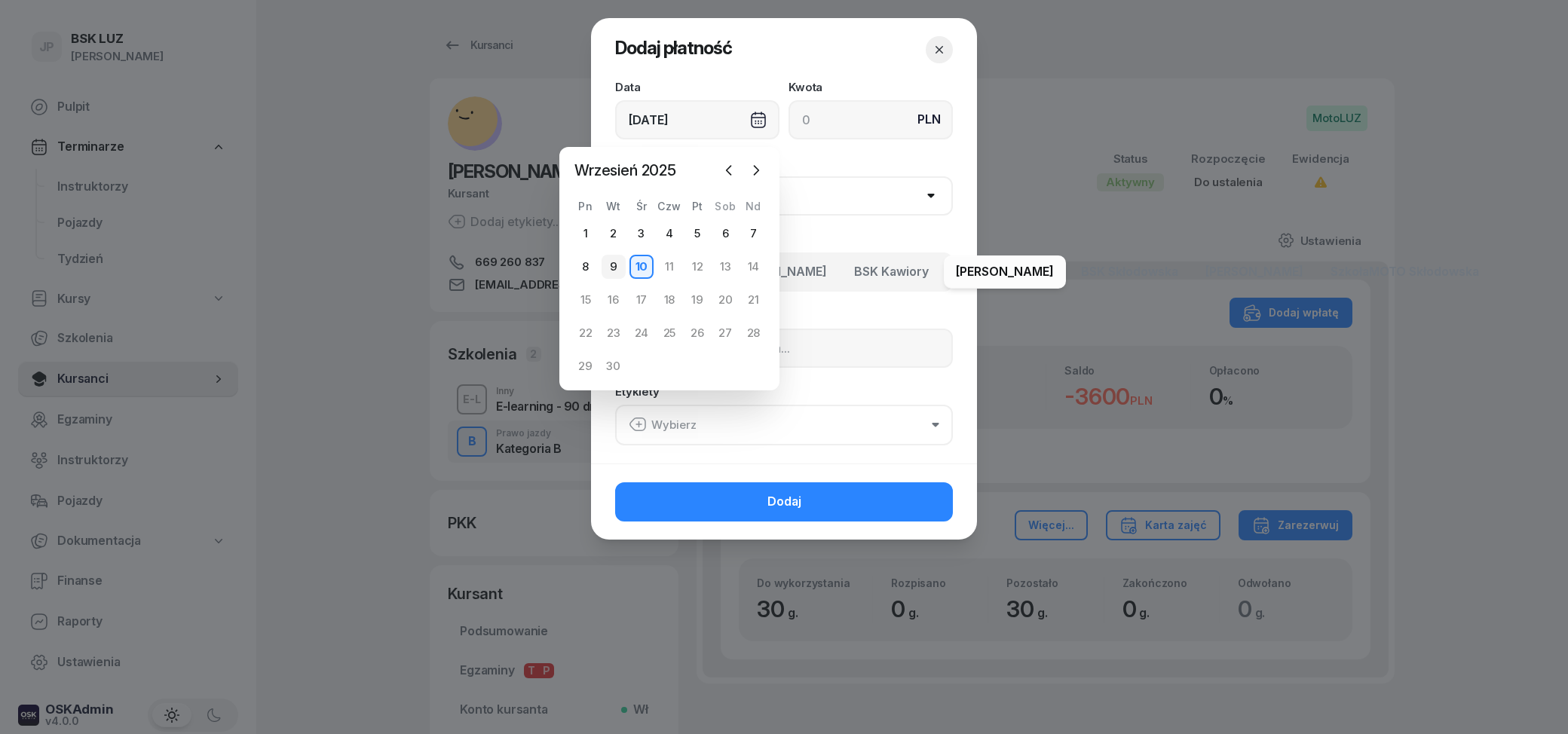
click at [617, 260] on div "9" at bounding box center [613, 267] width 24 height 24
type input "[DATE]"
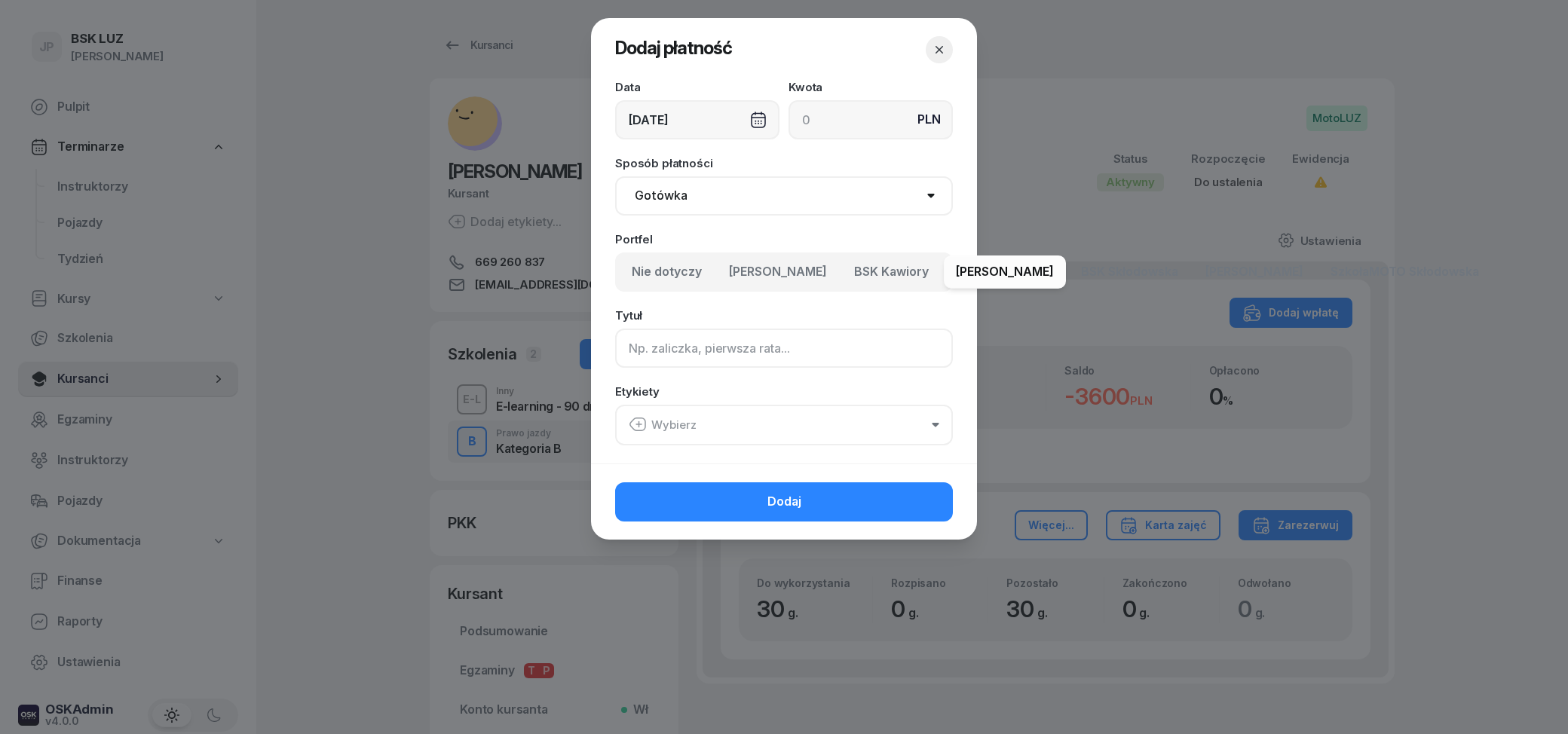
click at [707, 353] on input at bounding box center [784, 348] width 338 height 39
click at [725, 424] on button "Wybierz" at bounding box center [784, 425] width 338 height 40
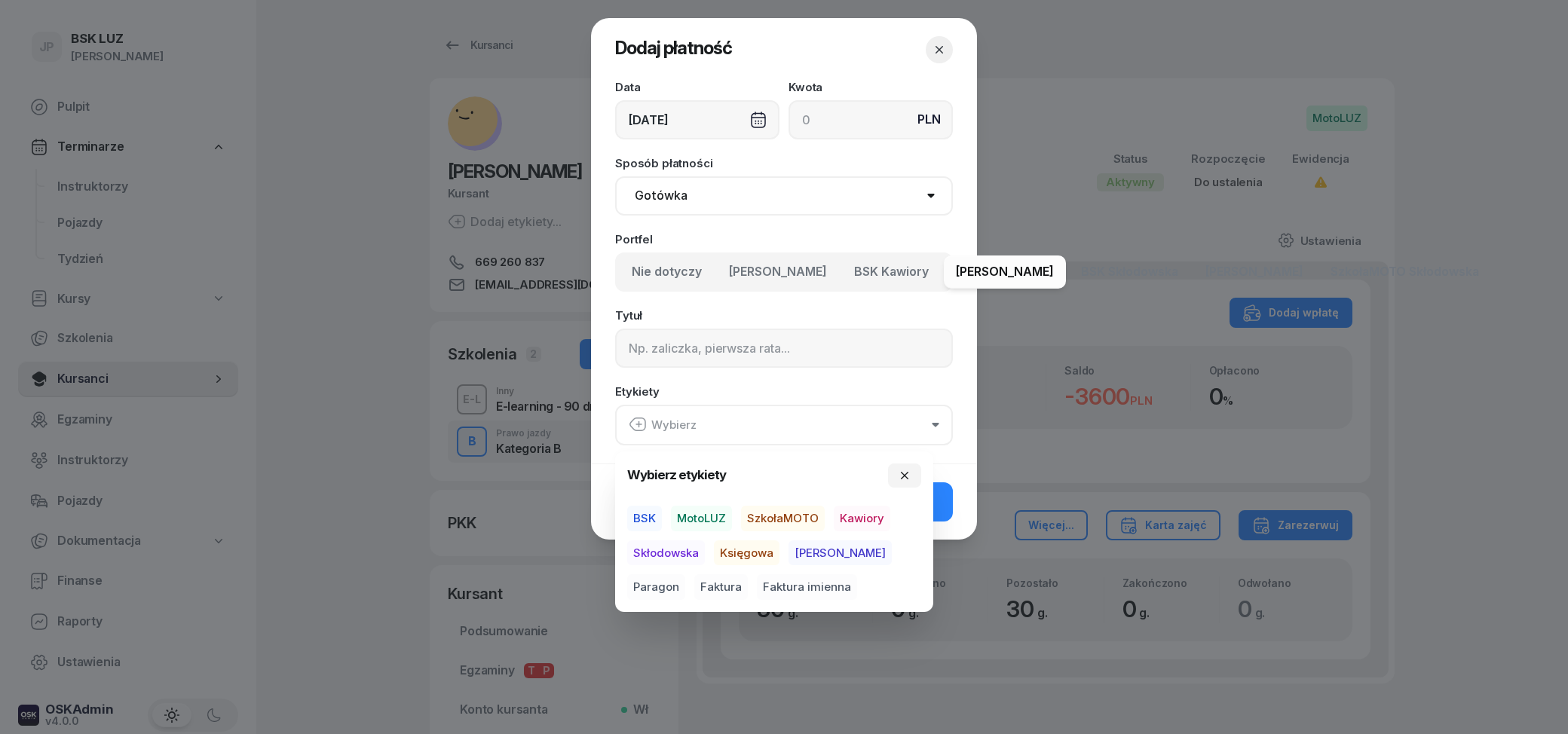
click at [685, 517] on span "MotoLUZ" at bounding box center [701, 519] width 61 height 26
click at [669, 555] on span "Skłodowska" at bounding box center [666, 553] width 78 height 26
click at [755, 383] on div "Data [DATE] Kwota PLN Sposób płatności Gotówka Karta Przelew Płatności online B…" at bounding box center [783, 272] width 386 height 381
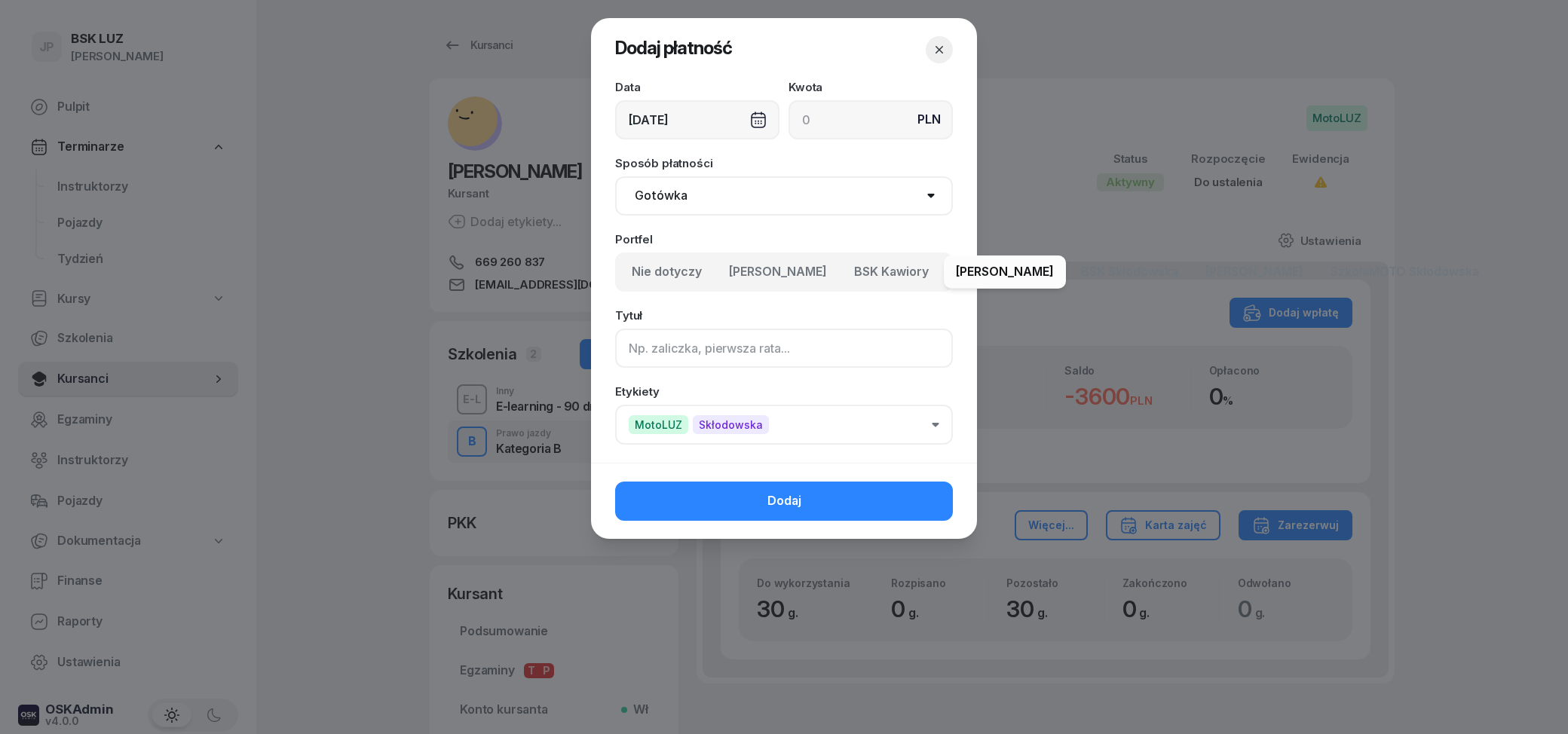
click at [722, 337] on input at bounding box center [784, 348] width 338 height 39
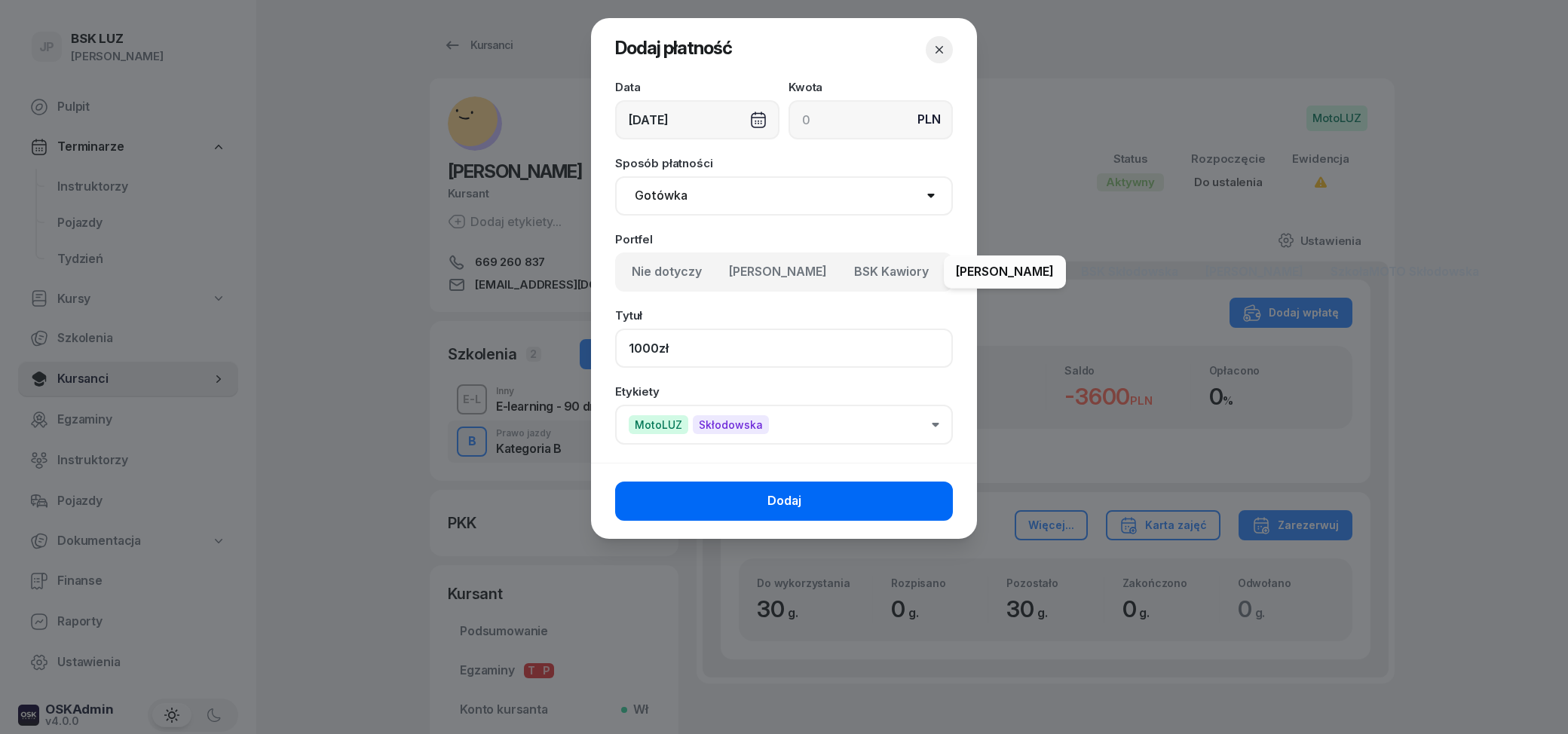
type input "1000zł"
click at [758, 507] on button "Dodaj" at bounding box center [784, 501] width 338 height 39
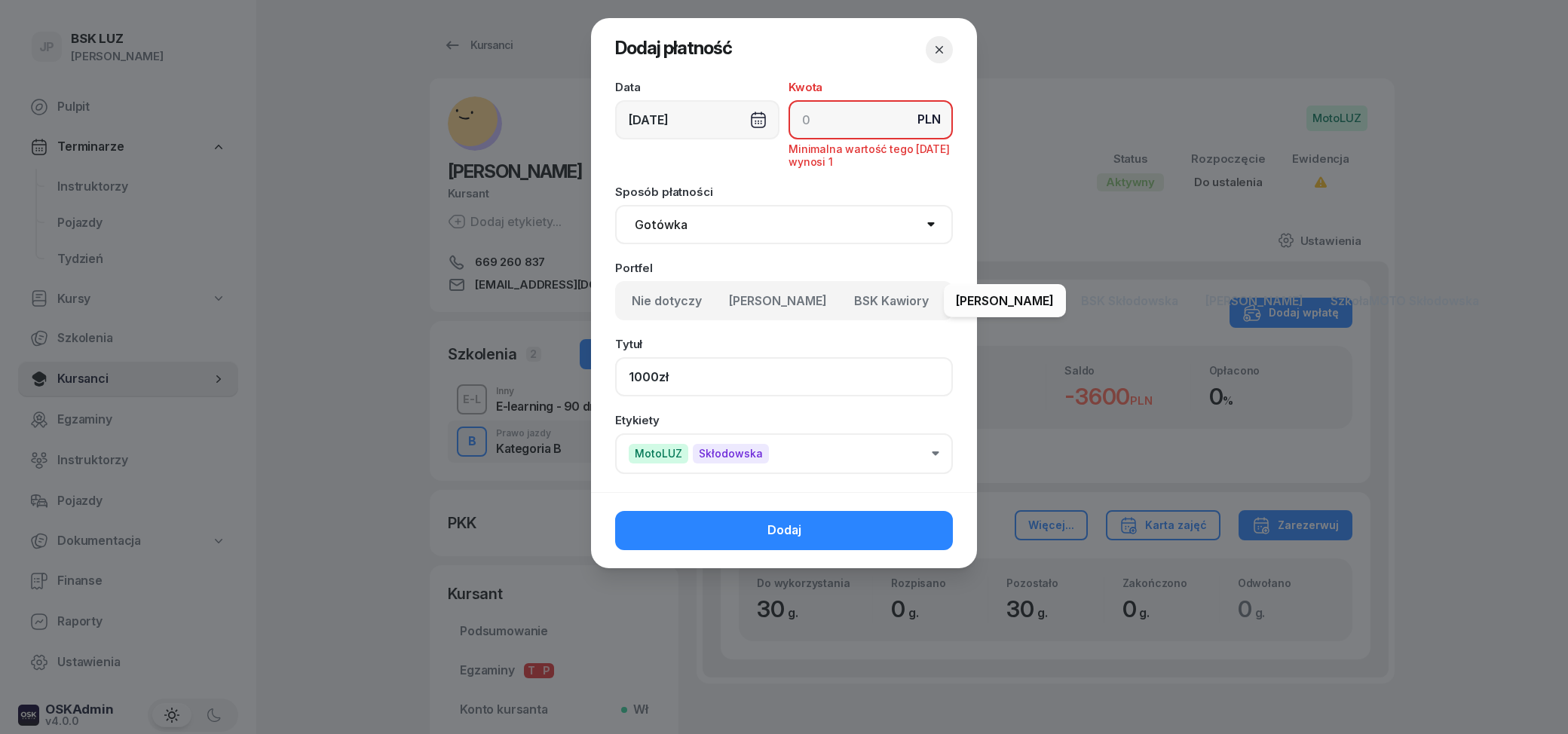
drag, startPoint x: 742, startPoint y: 379, endPoint x: 549, endPoint y: 381, distance: 193.0
click at [615, 381] on input "1000zł" at bounding box center [784, 376] width 338 height 39
click at [815, 125] on input at bounding box center [871, 120] width 164 height 39
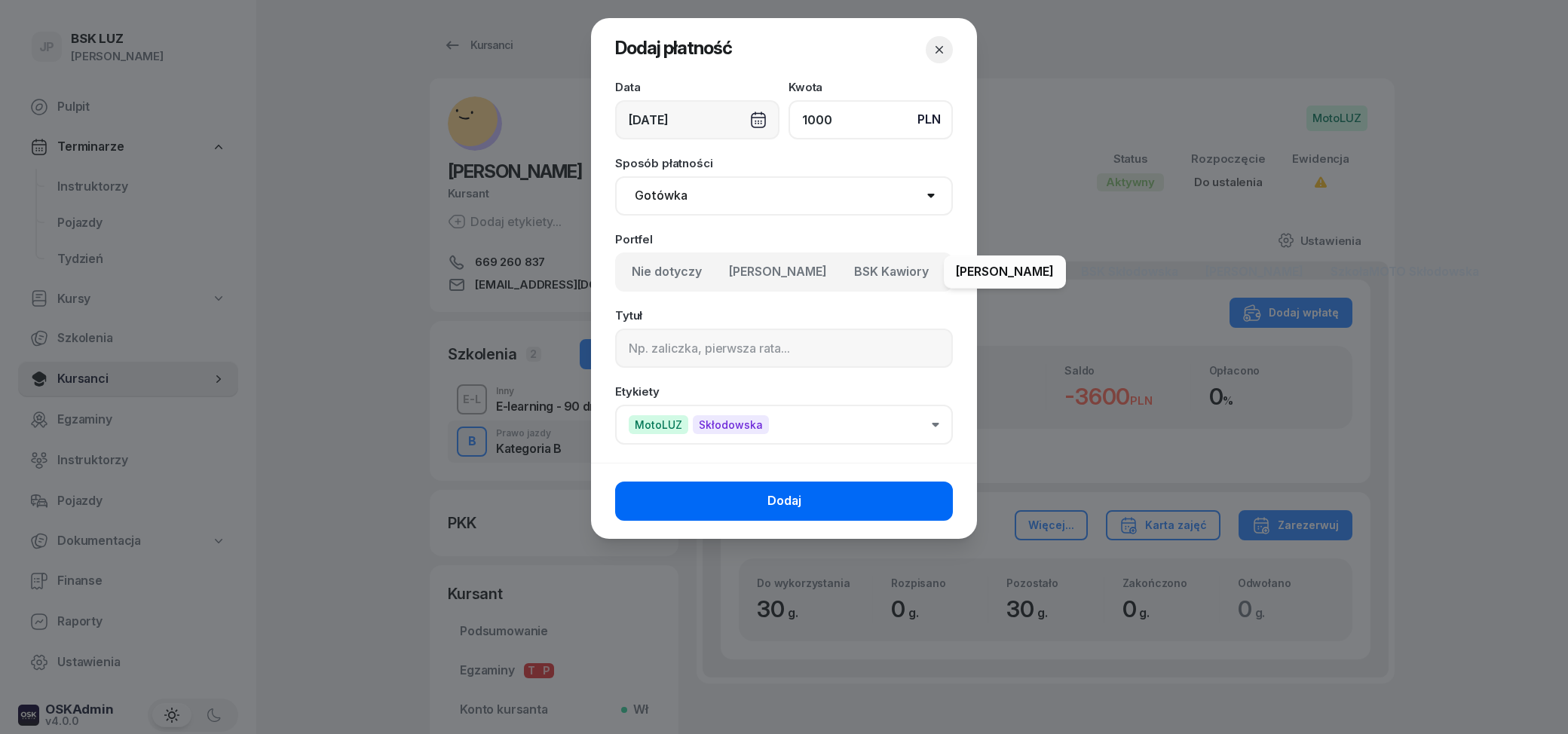
type input "1000"
click at [904, 503] on button "Dodaj" at bounding box center [784, 501] width 338 height 39
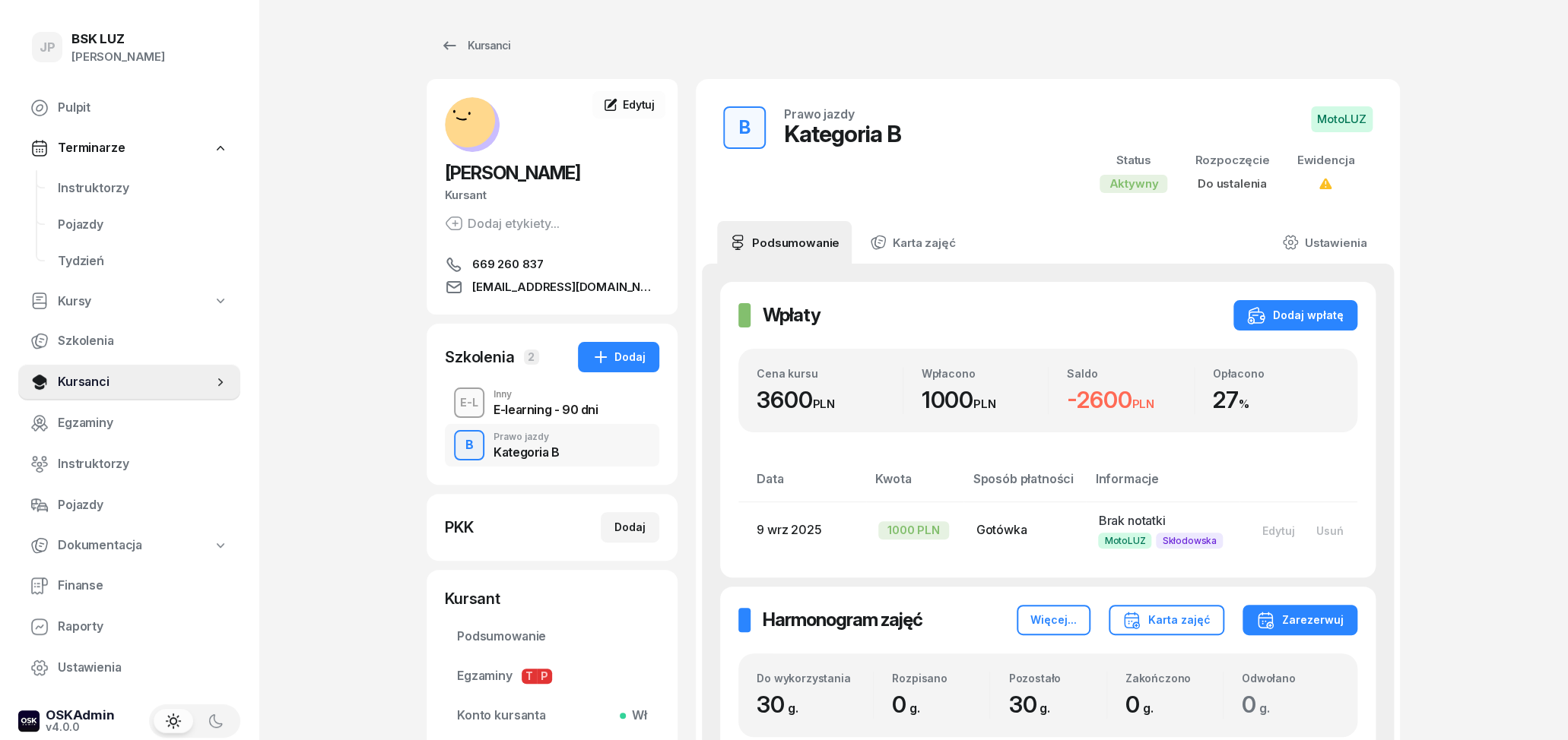
click at [609, 287] on span "[EMAIL_ADDRESS][DOMAIN_NAME]" at bounding box center [566, 287] width 187 height 18
click at [546, 405] on div "E-learning - 90 dni" at bounding box center [546, 410] width 104 height 12
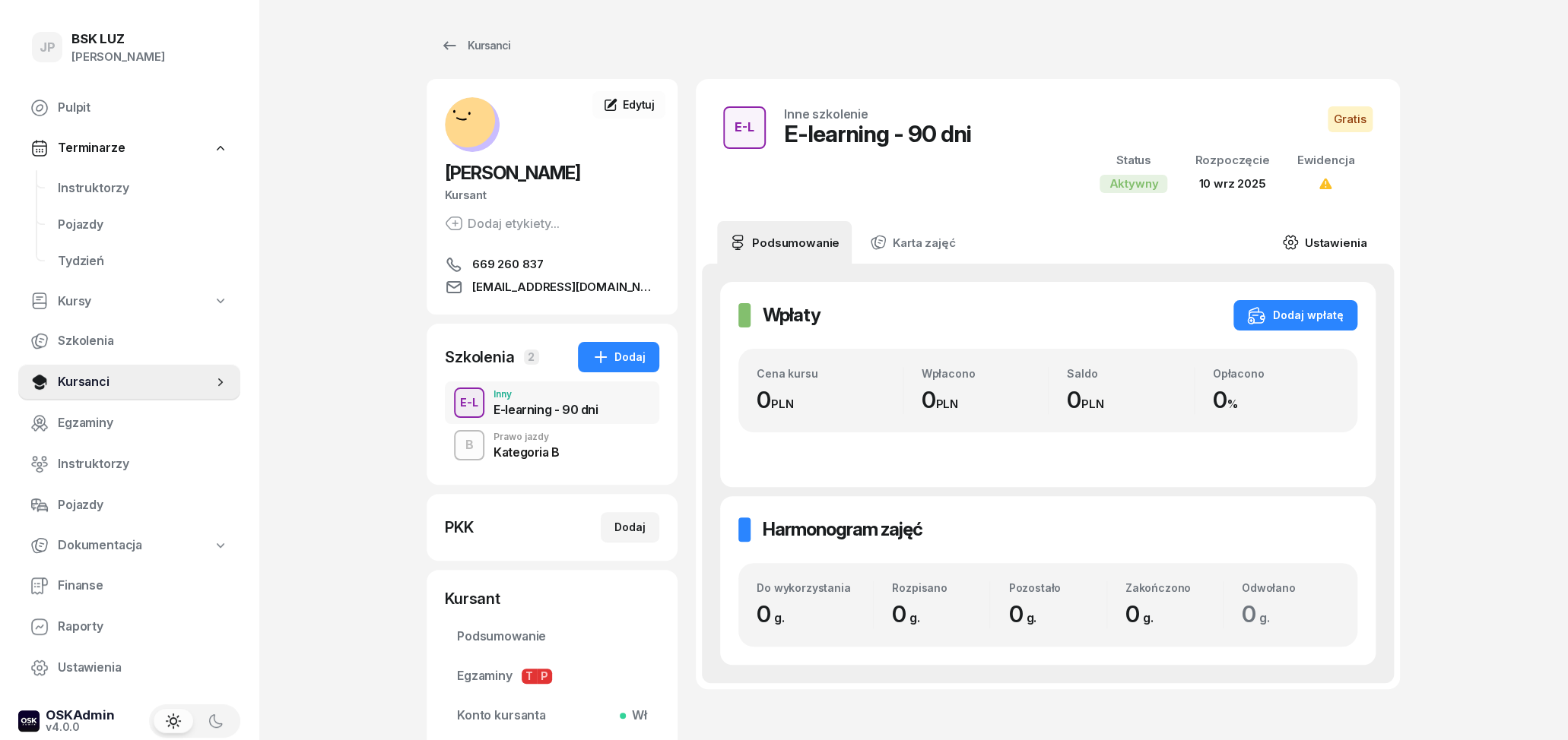
click at [1338, 240] on link "Ustawienia" at bounding box center [1325, 242] width 109 height 42
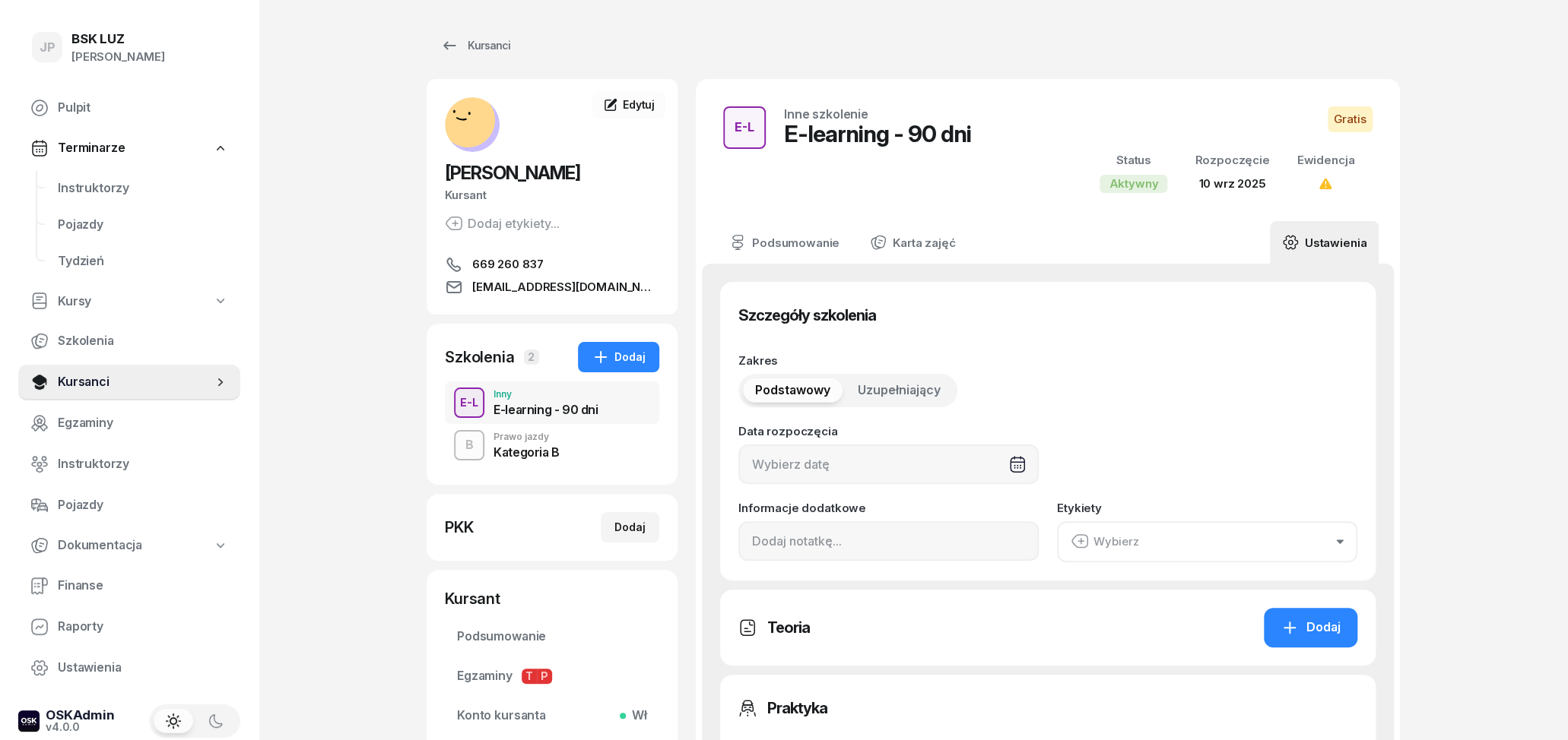
type input "[DATE]"
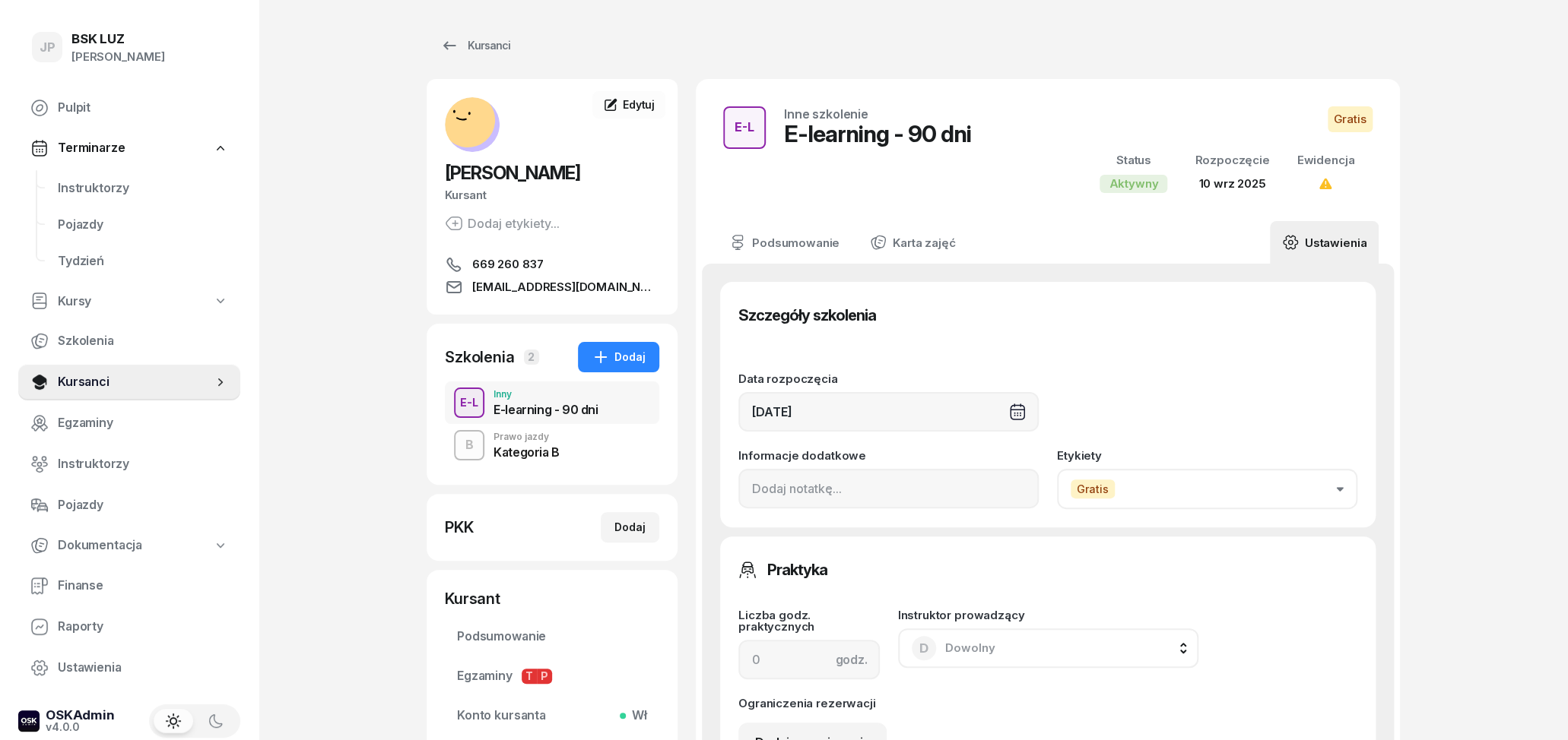
click at [1187, 483] on button "Gratis" at bounding box center [1206, 489] width 300 height 40
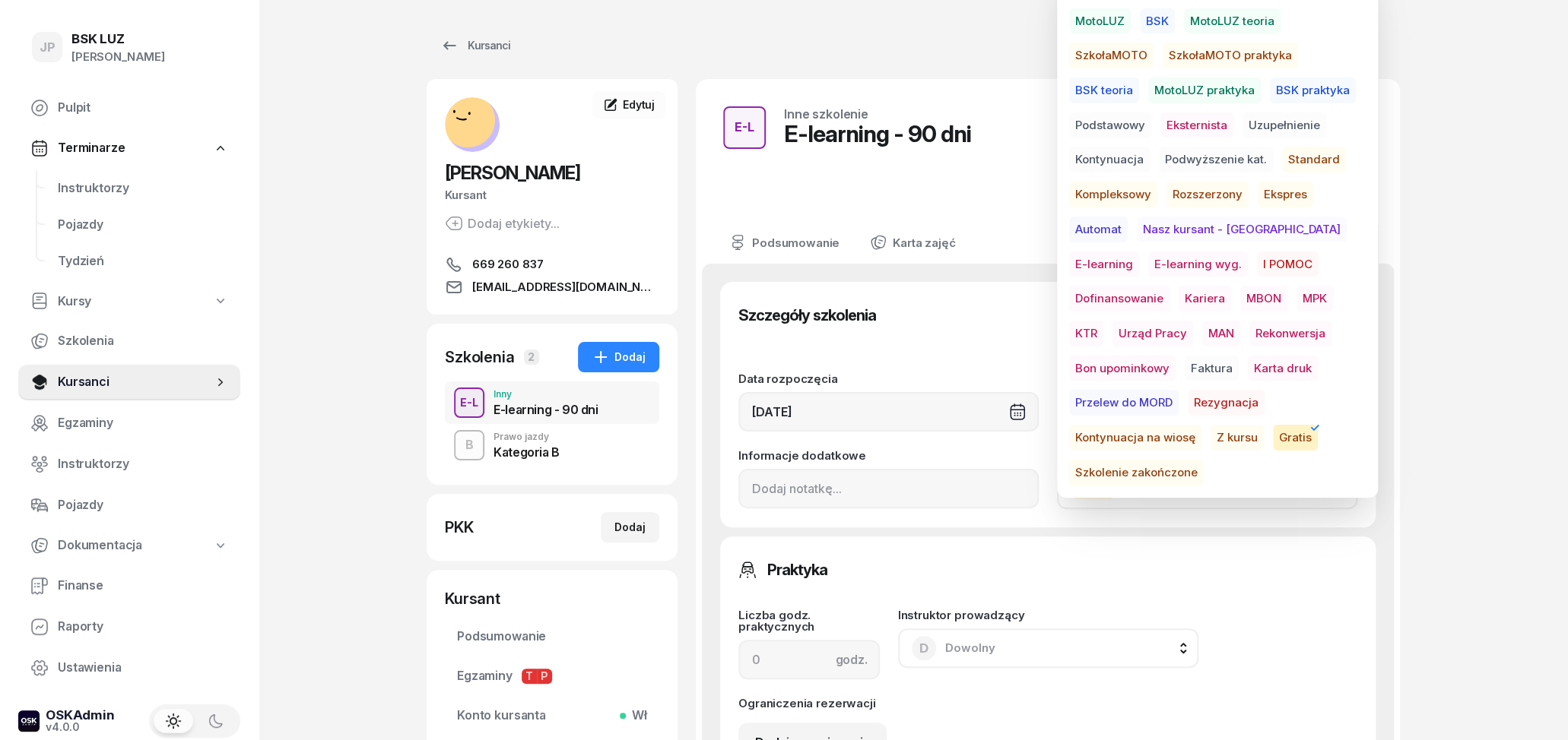
click at [1148, 263] on span "E-learning wyg." at bounding box center [1198, 265] width 100 height 26
click at [1011, 186] on div "E-L Inne szkolenie E-learning - 90 dni Gratis Status Aktywny Rozpoczęcie 10 wrz…" at bounding box center [1047, 150] width 667 height 106
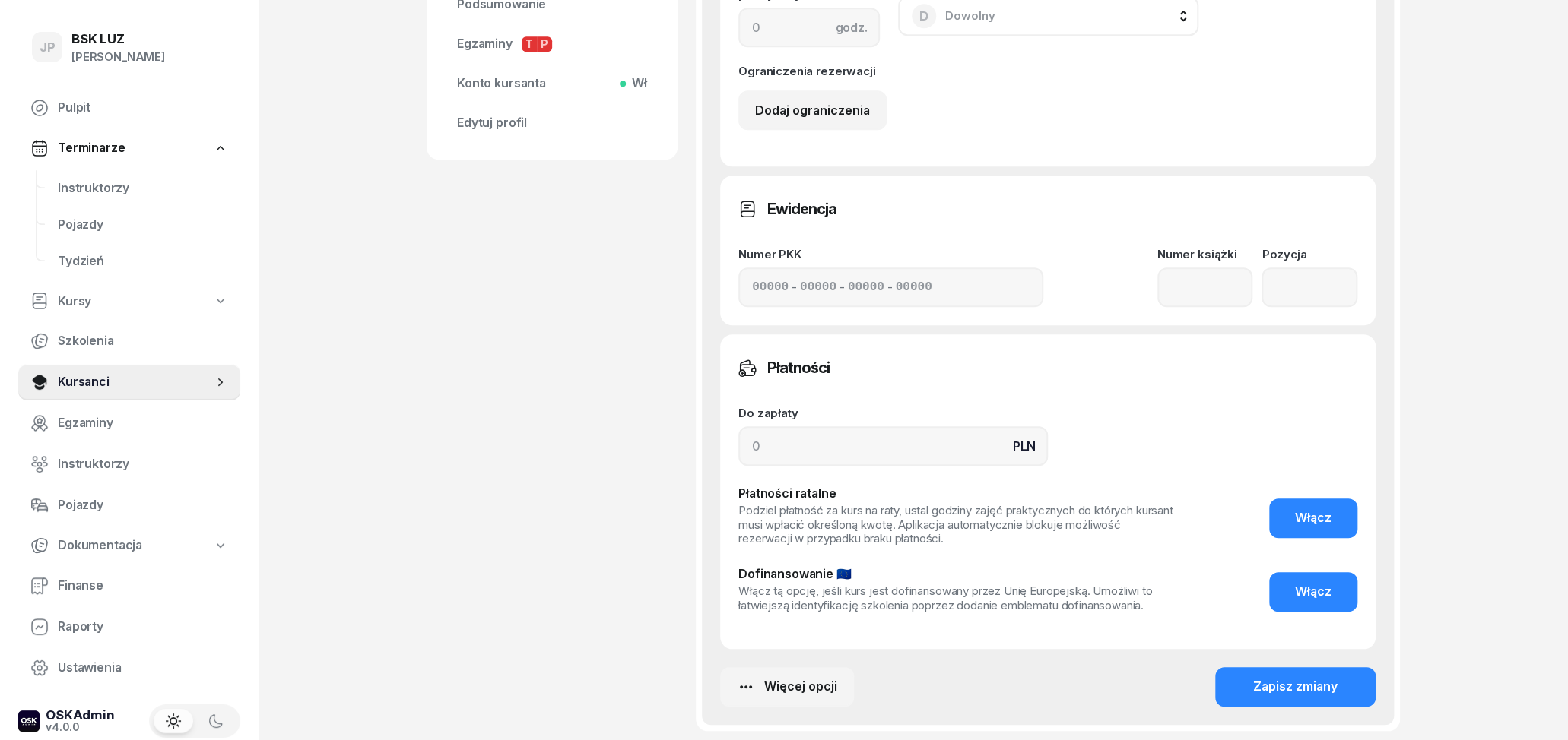
scroll to position [771, 0]
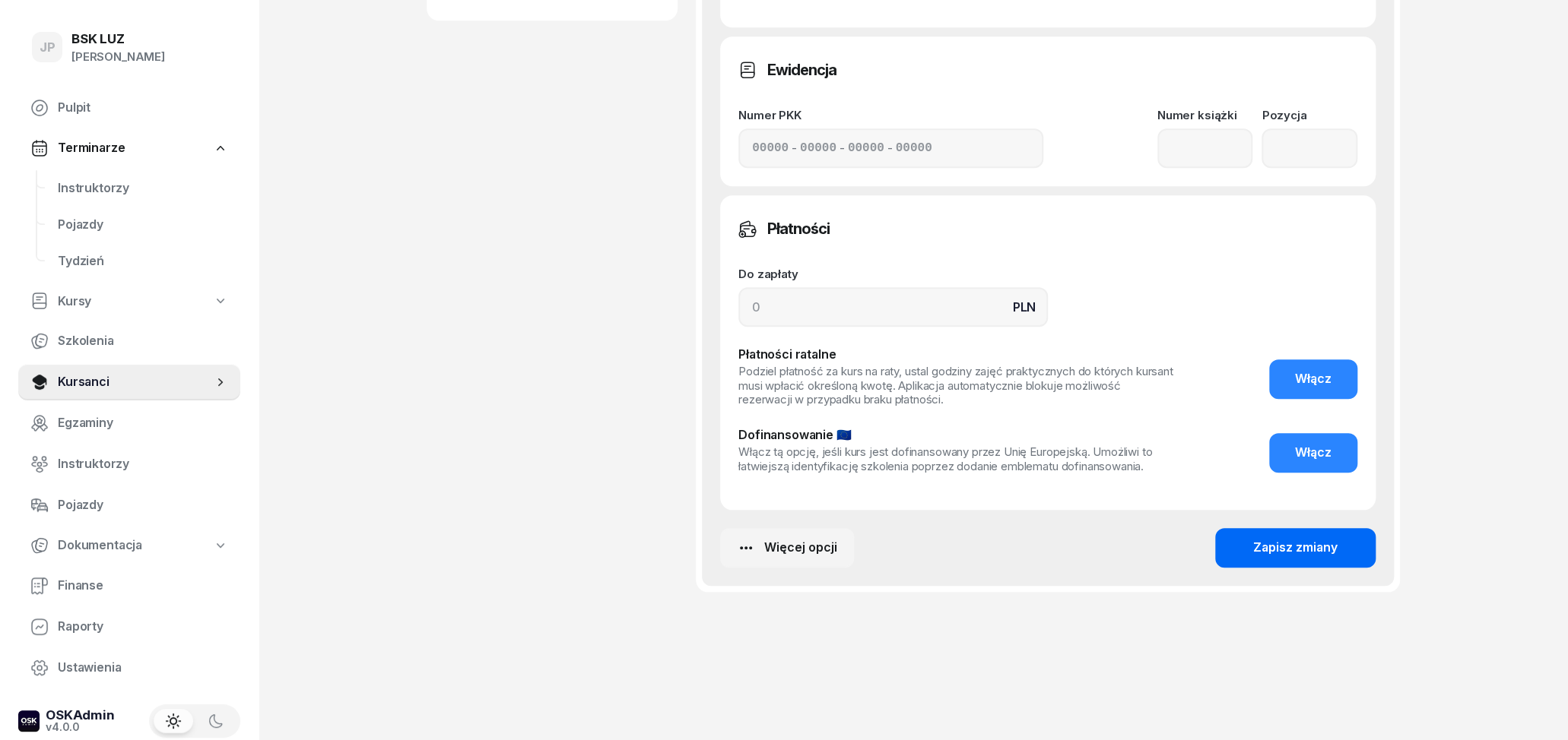
click at [1360, 543] on button "Zapisz zmiany" at bounding box center [1295, 547] width 160 height 39
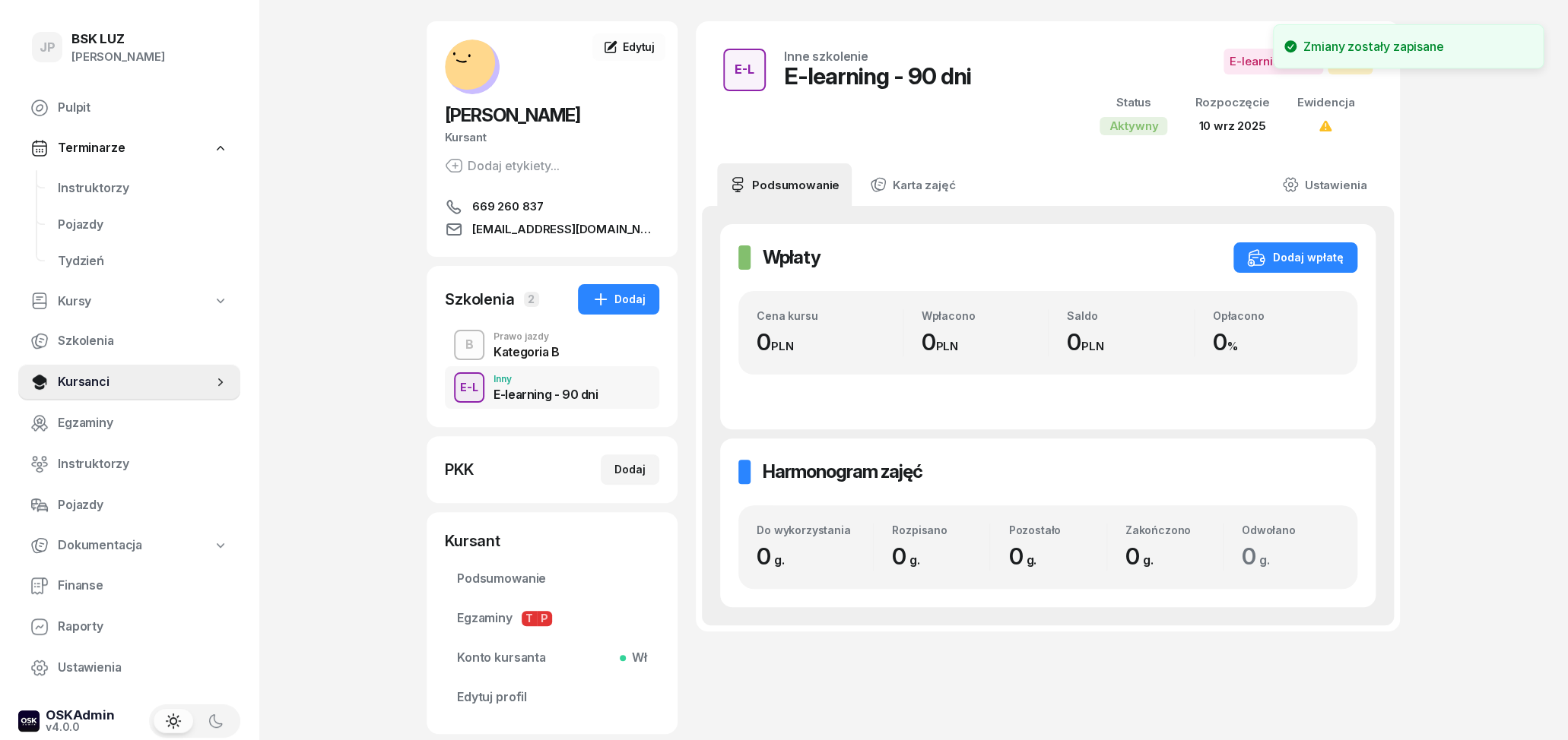
scroll to position [0, 0]
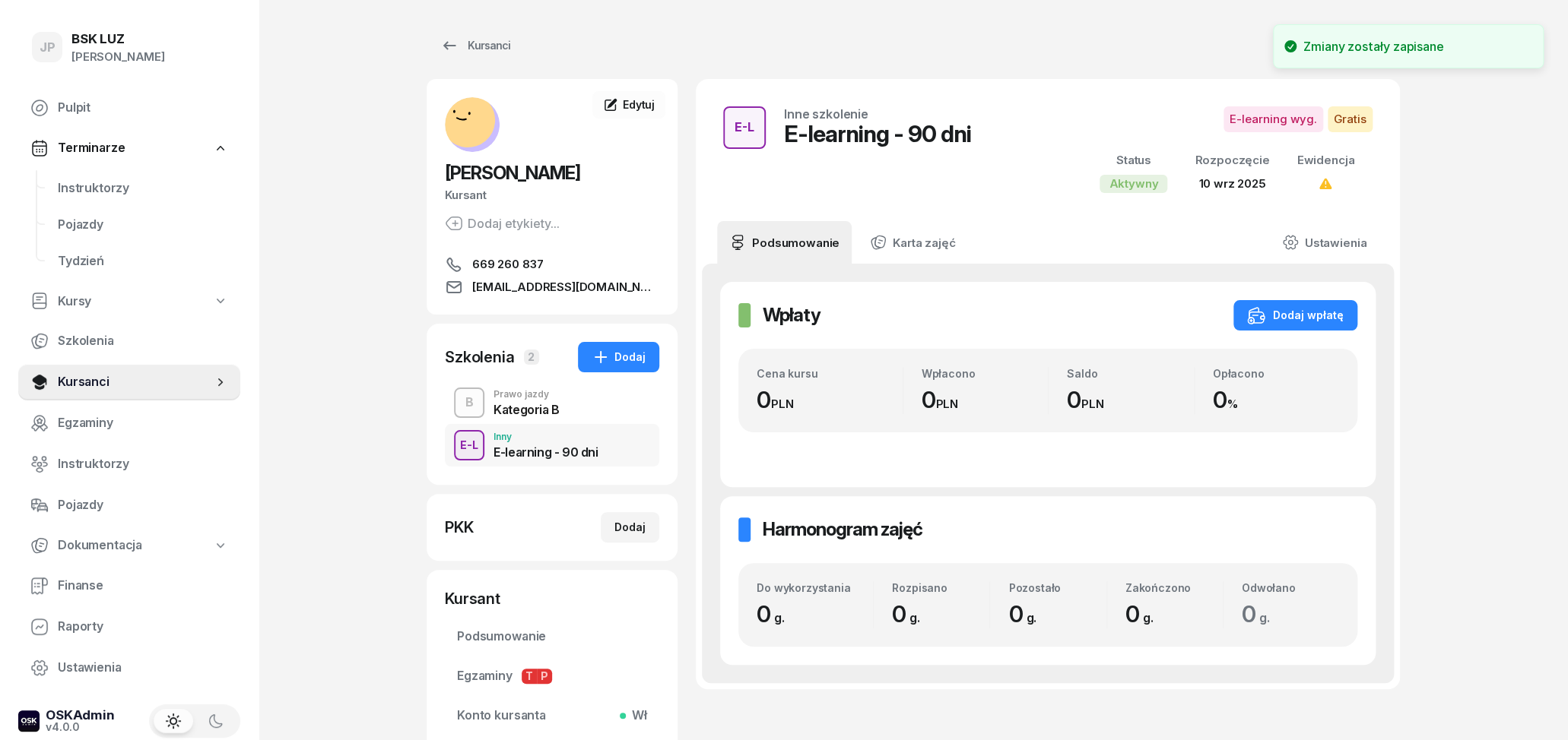
click at [539, 397] on div "Prawo jazdy" at bounding box center [527, 395] width 66 height 9
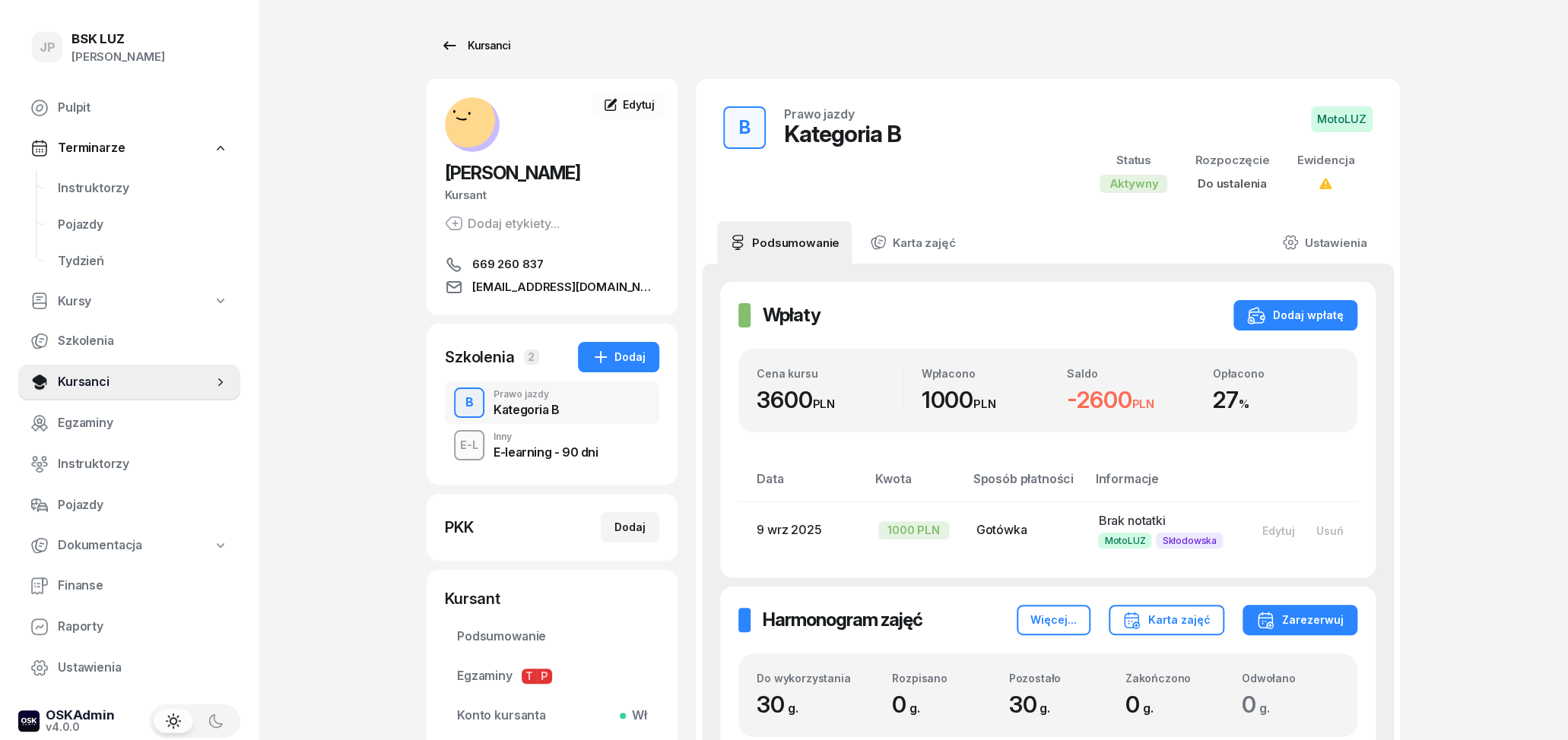
click at [460, 36] on link "Kursanci" at bounding box center [475, 46] width 98 height 31
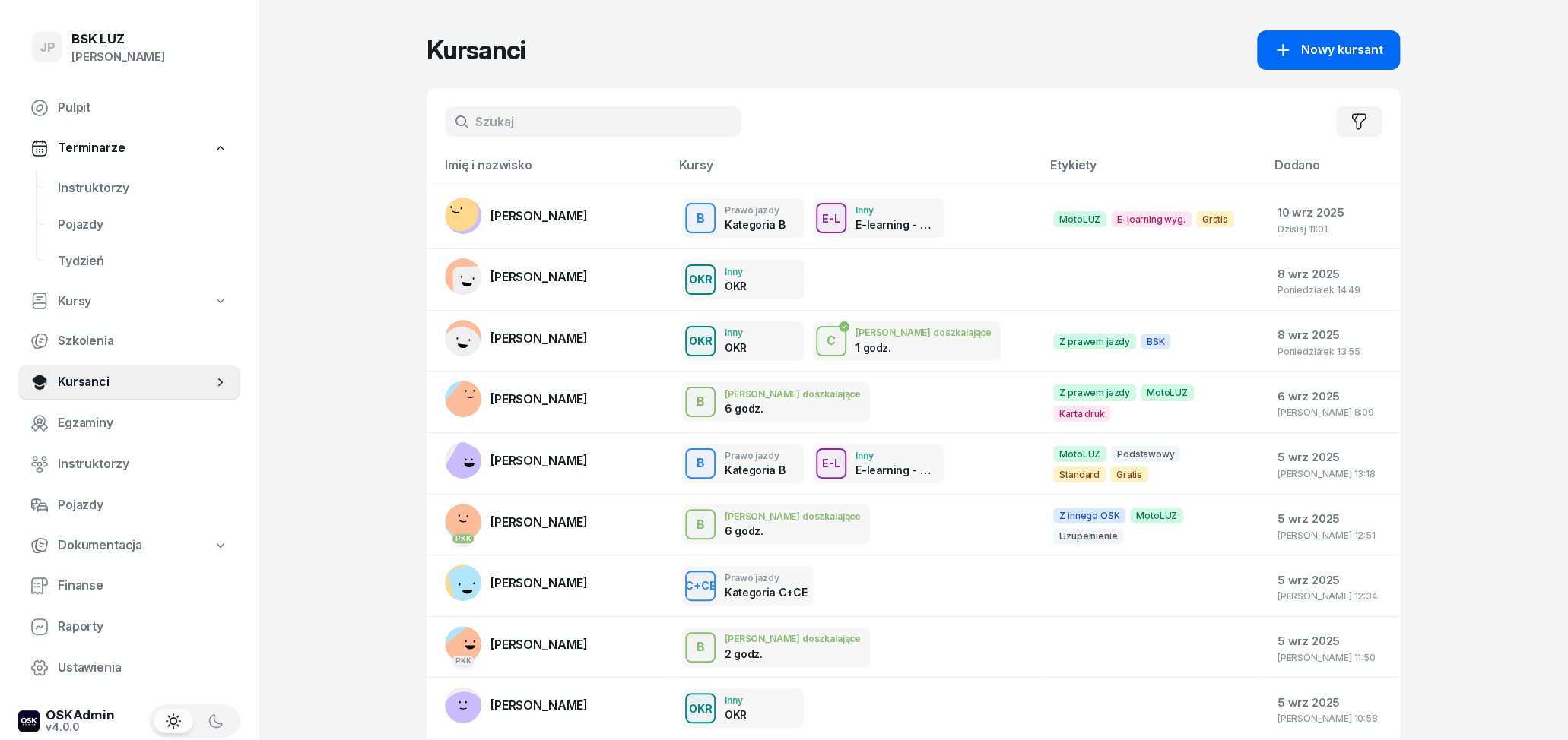
click at [1341, 47] on span "Nowy kursant" at bounding box center [1341, 50] width 82 height 20
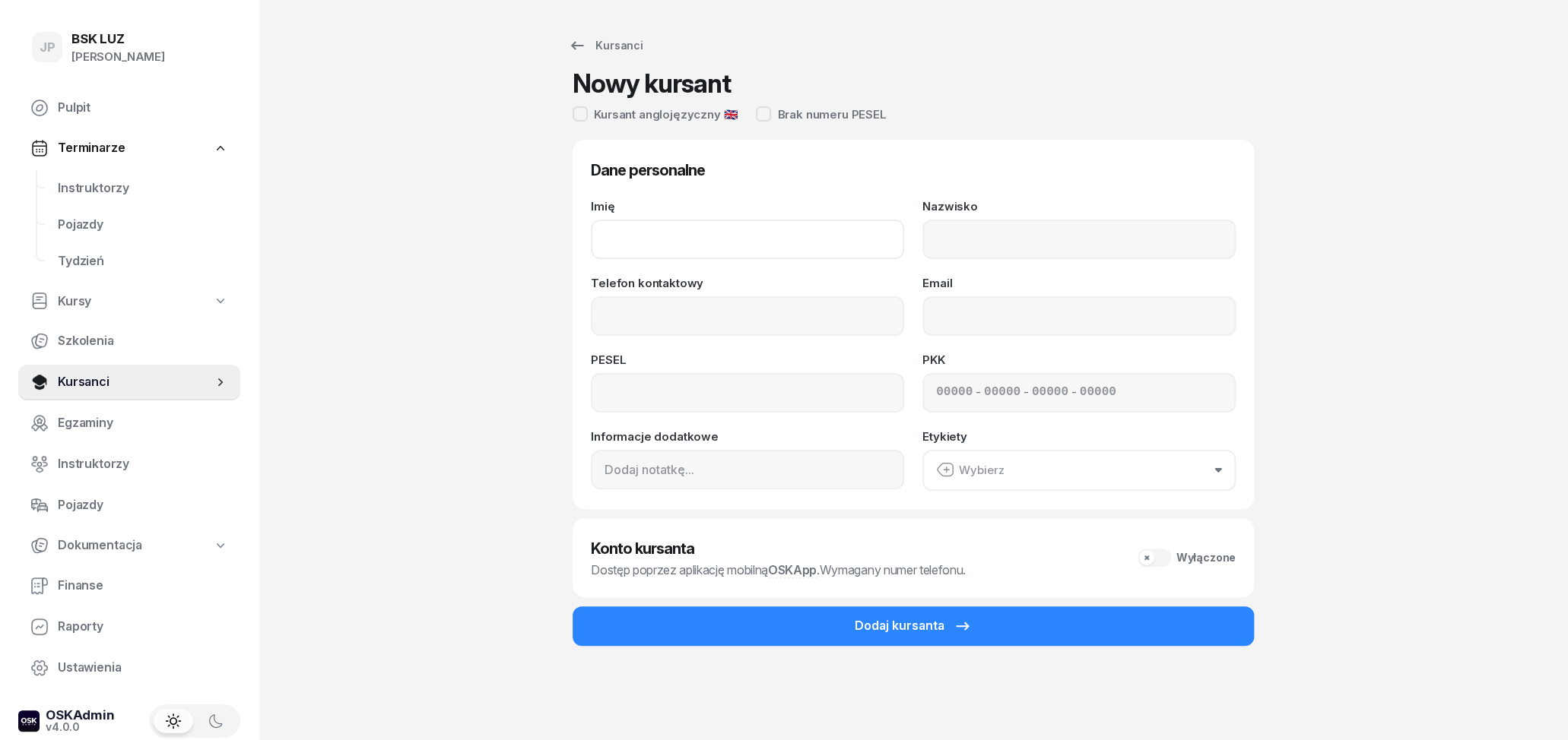
click at [734, 251] on input "Imię" at bounding box center [747, 239] width 313 height 39
type input "p"
type input "[PERSON_NAME]"
click at [1010, 233] on input "Nazwisko" at bounding box center [1079, 239] width 313 height 39
type input "CZECH"
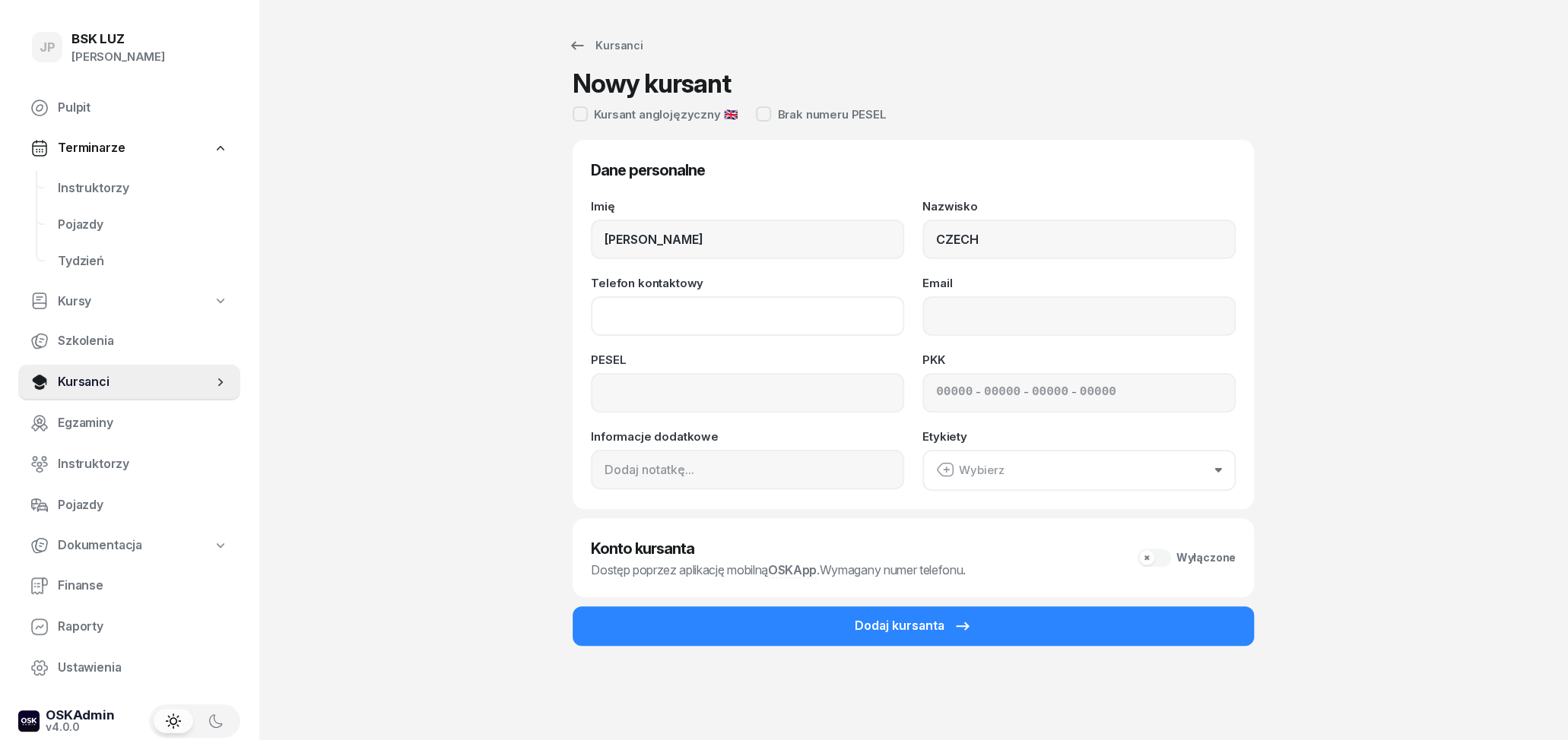
click at [738, 307] on input "Telefon kontaktowy" at bounding box center [747, 315] width 313 height 39
type input "660 150 291"
click at [1110, 325] on input "Email" at bounding box center [1079, 315] width 313 height 39
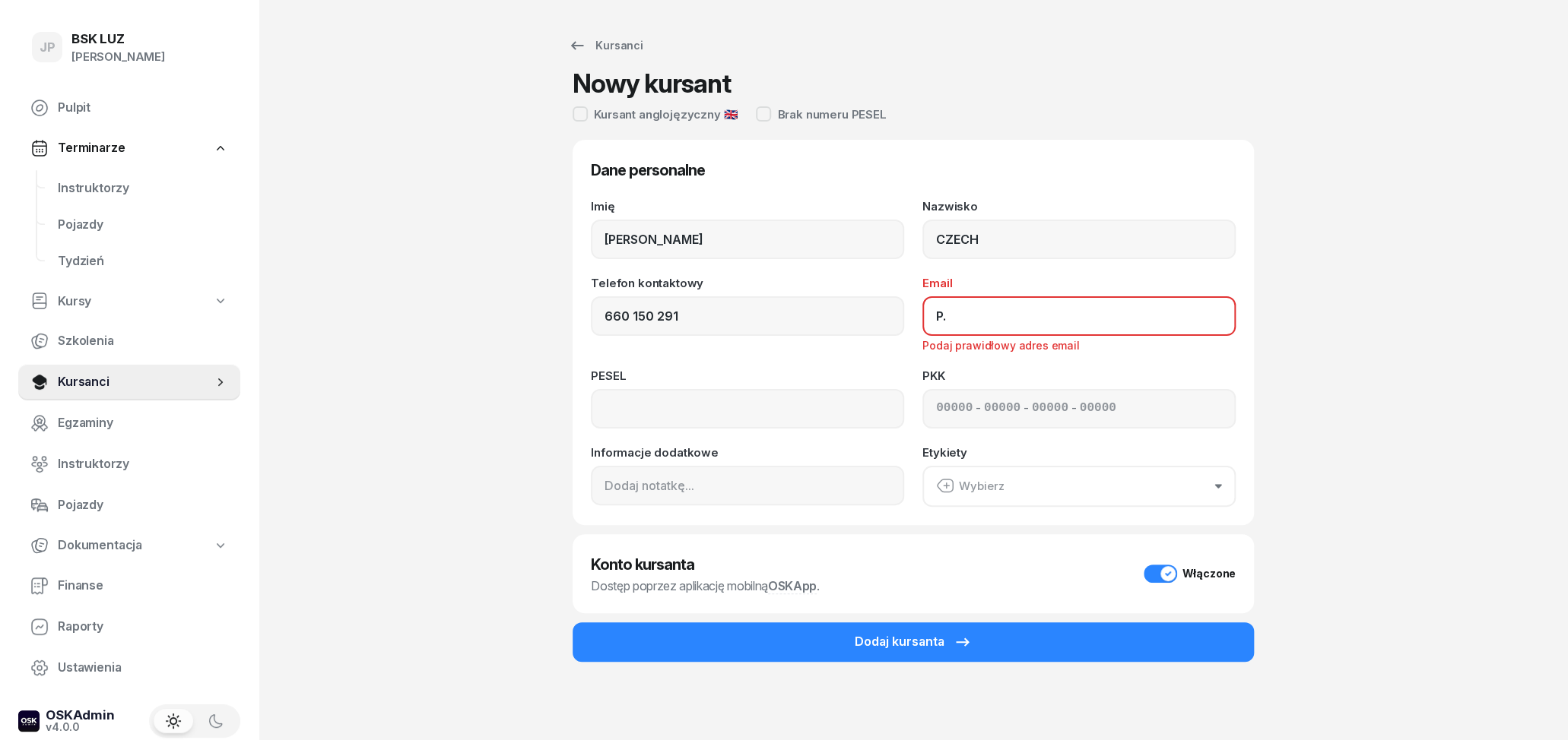
type input "P"
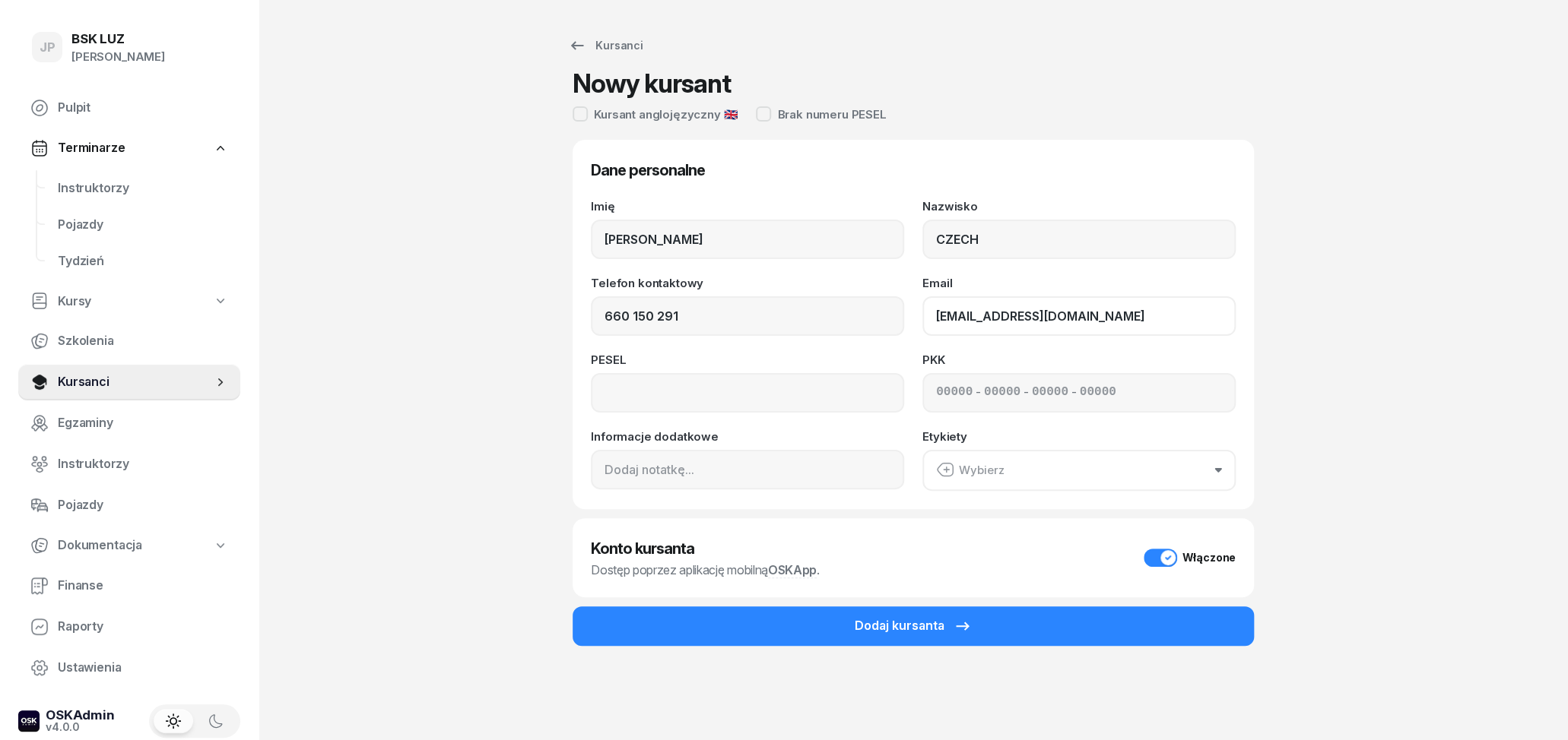
type input "[EMAIL_ADDRESS][DOMAIN_NAME]"
click at [684, 398] on input at bounding box center [747, 392] width 313 height 39
type input "93032403233"
click at [1004, 235] on input "CZECH" at bounding box center [1079, 239] width 313 height 39
click at [1109, 320] on input "[EMAIL_ADDRESS][DOMAIN_NAME]" at bounding box center [1079, 315] width 313 height 39
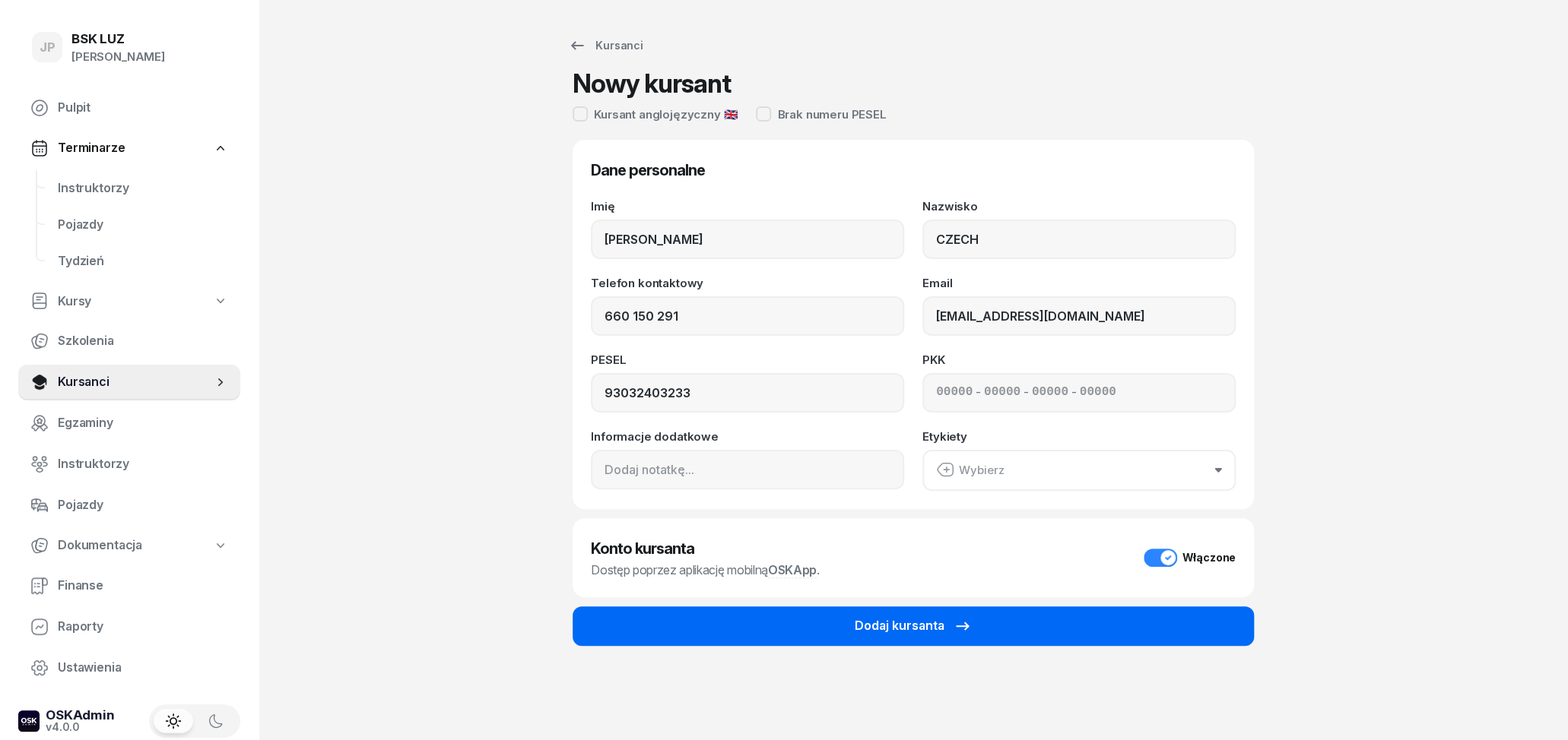
click at [1040, 626] on button "Dodaj kursanta" at bounding box center [913, 626] width 681 height 39
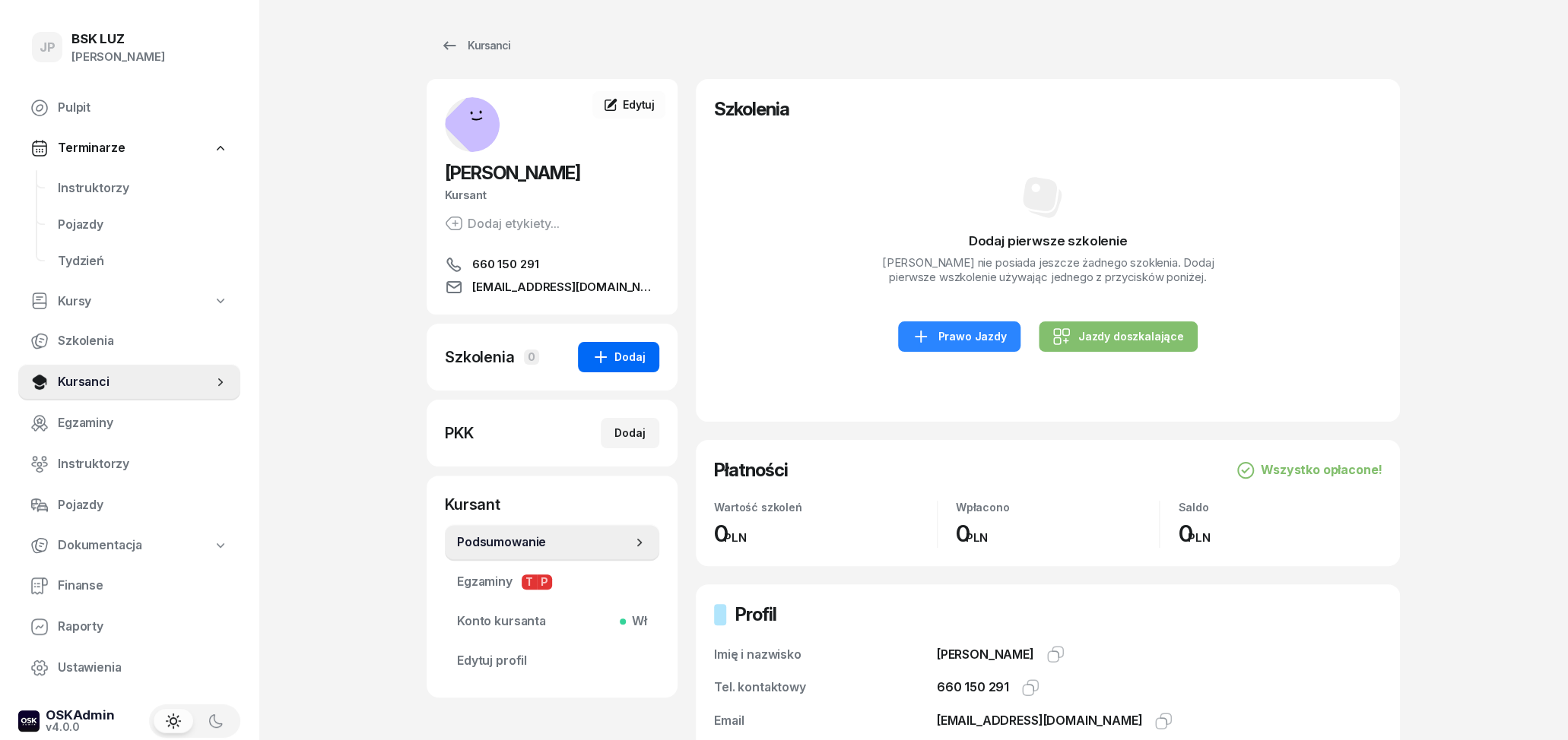
click at [632, 361] on div "Dodaj" at bounding box center [618, 358] width 54 height 18
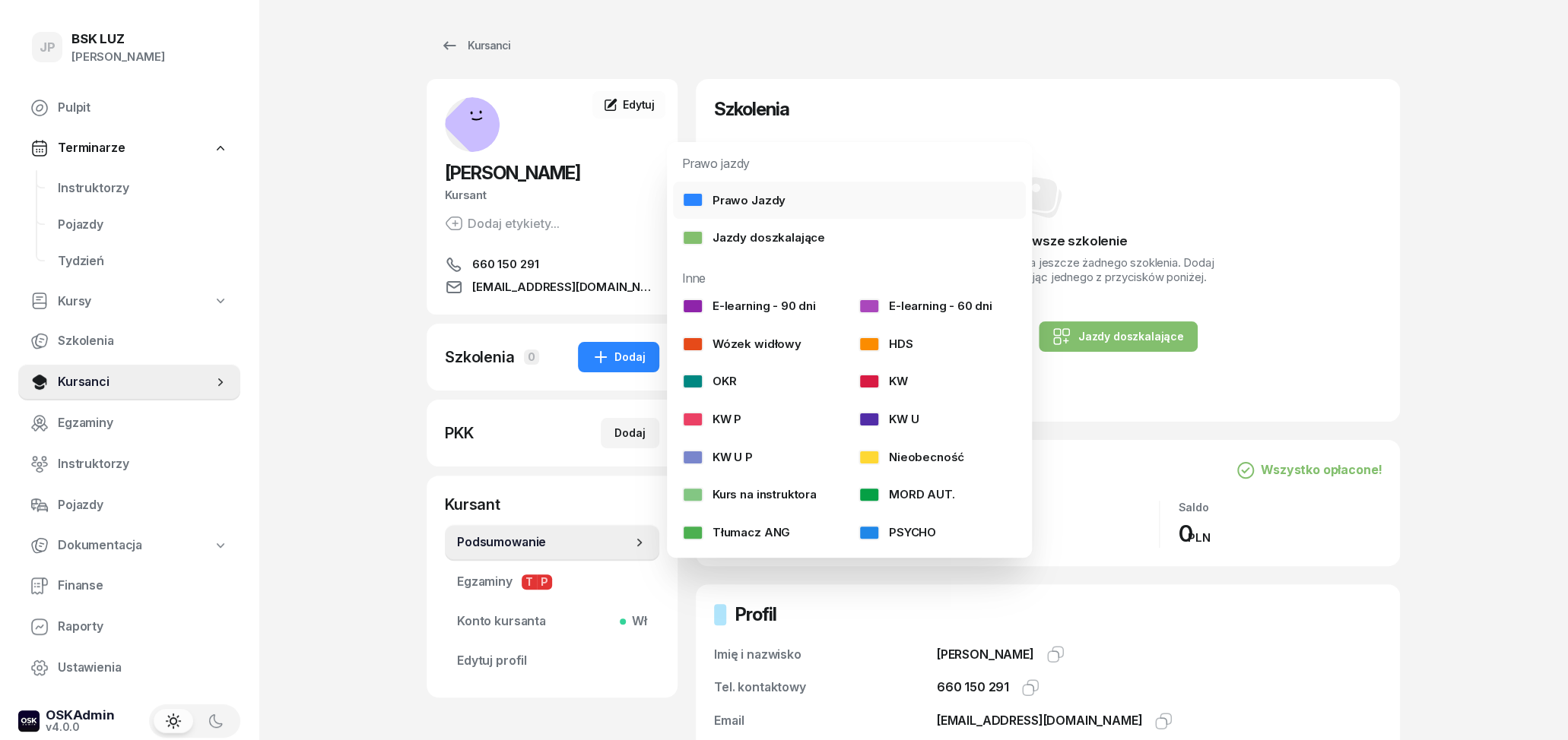
click at [801, 198] on link "Prawo Jazdy" at bounding box center [849, 201] width 352 height 38
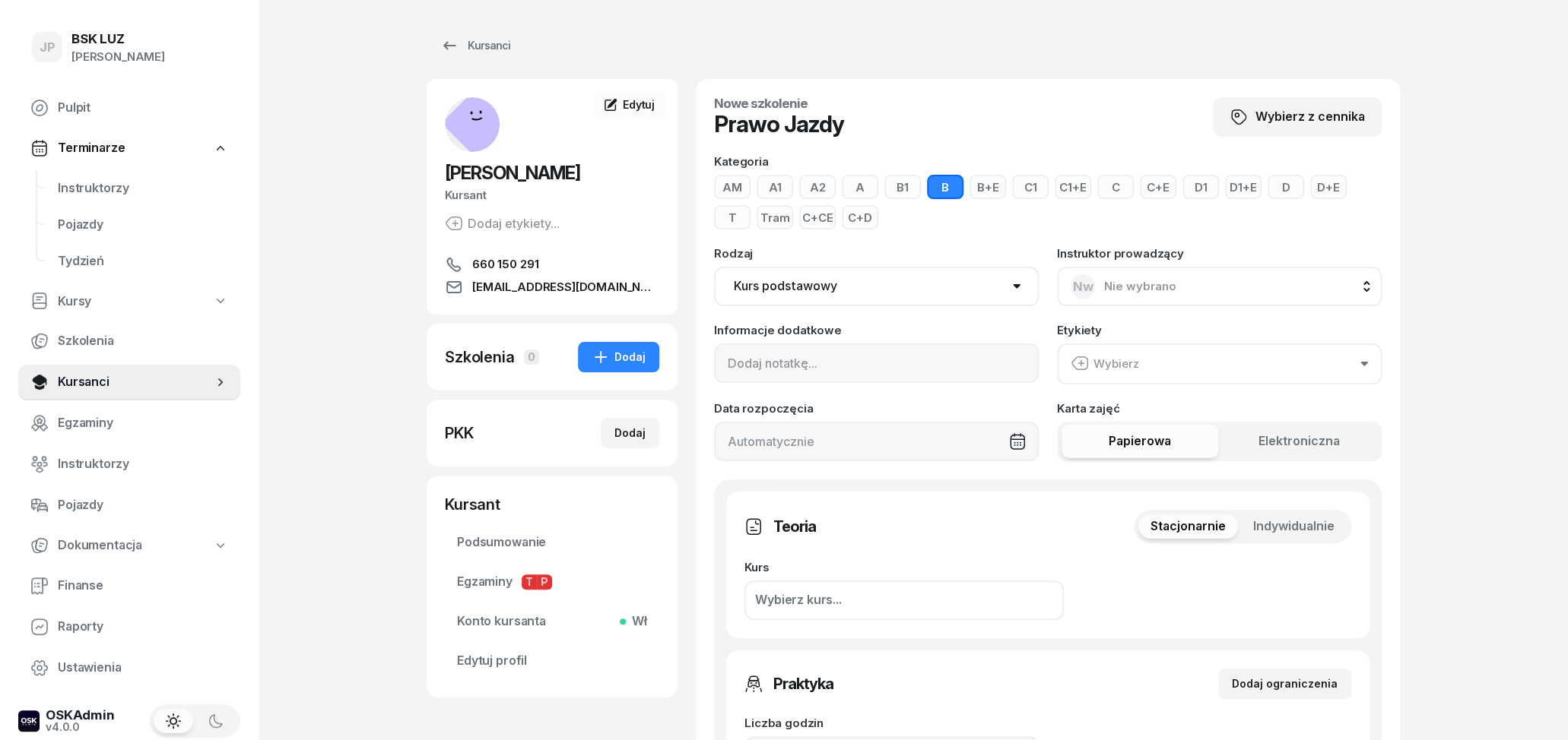
click at [992, 183] on button "B+E" at bounding box center [988, 187] width 37 height 25
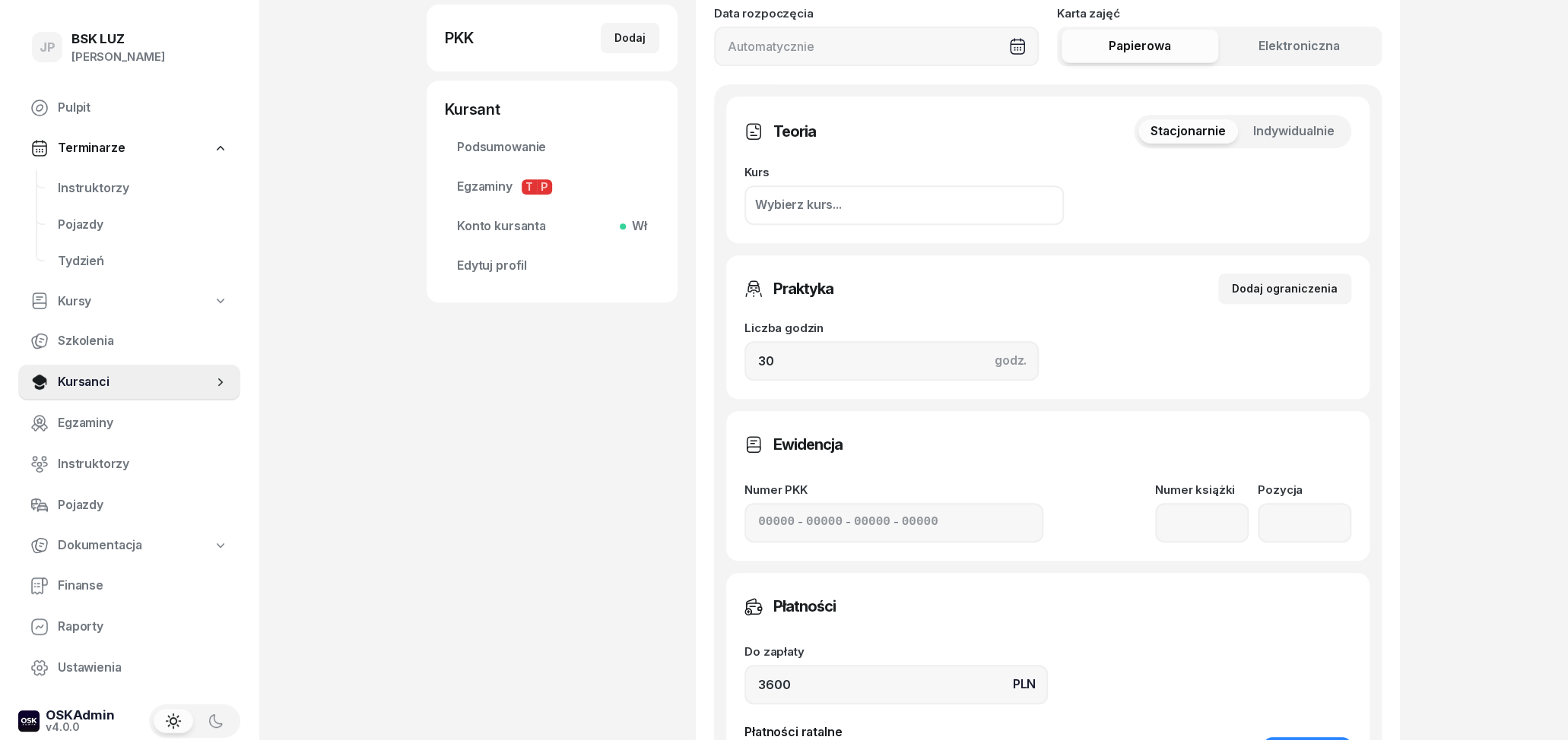
scroll to position [79, 0]
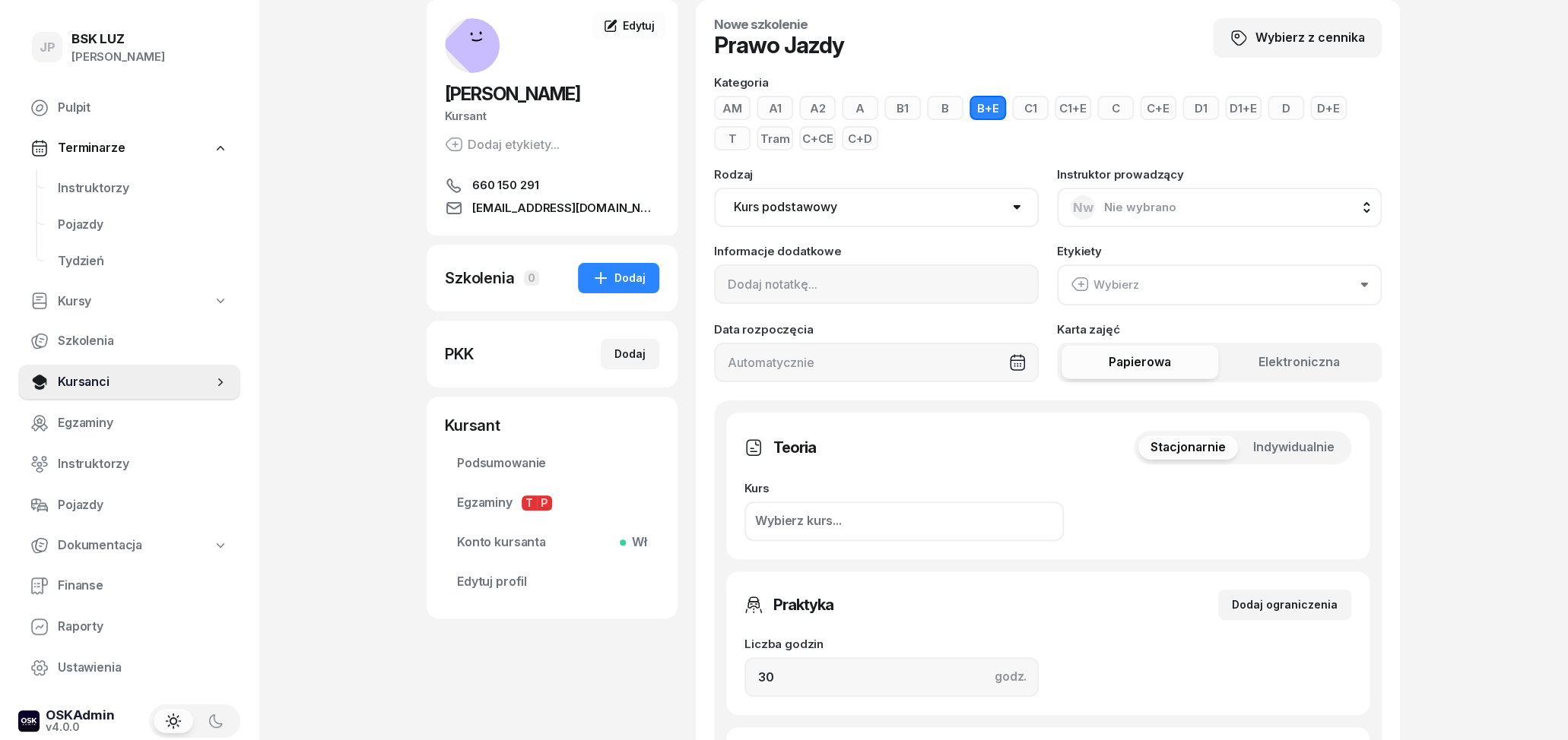
click at [850, 106] on button "A" at bounding box center [860, 108] width 37 height 25
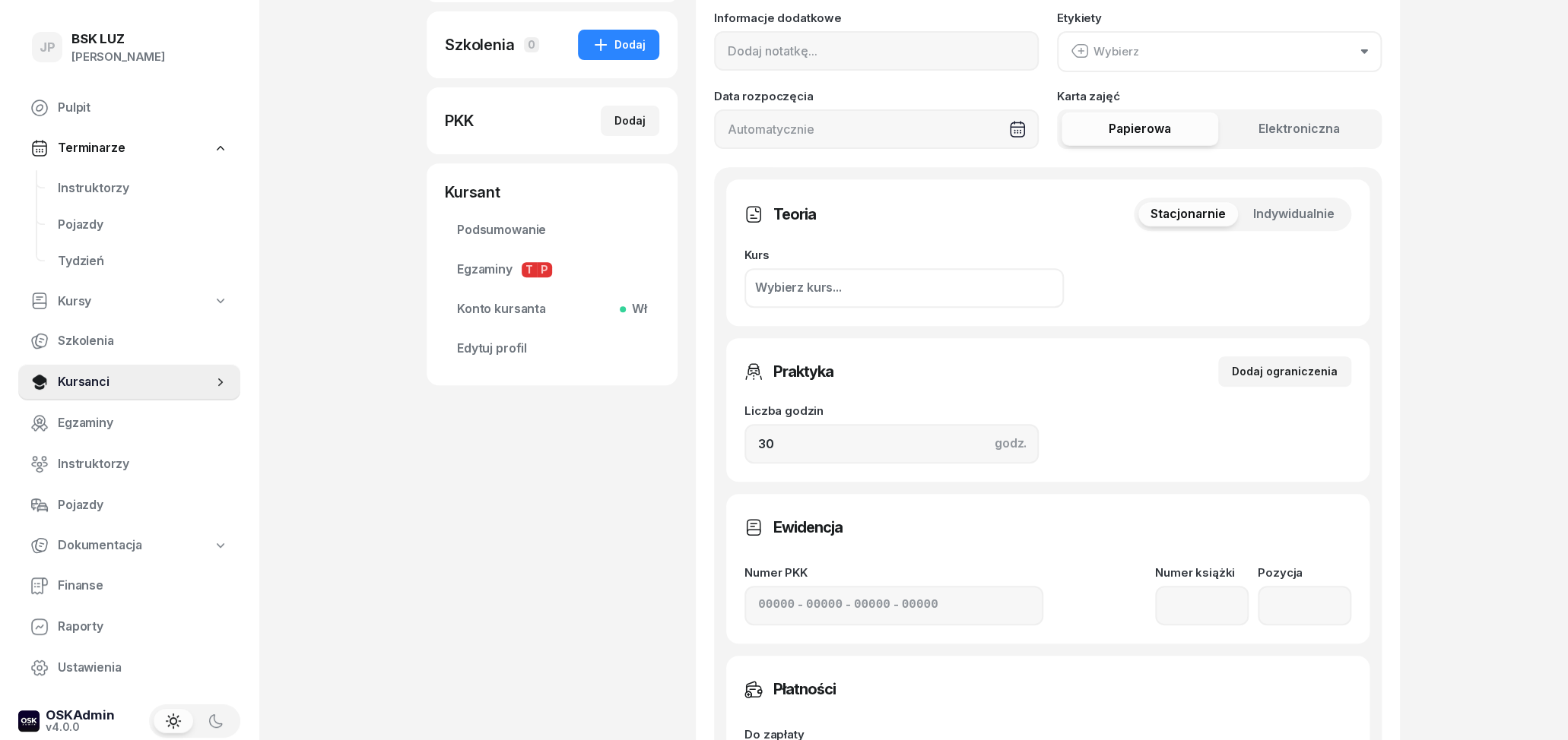
scroll to position [316, 0]
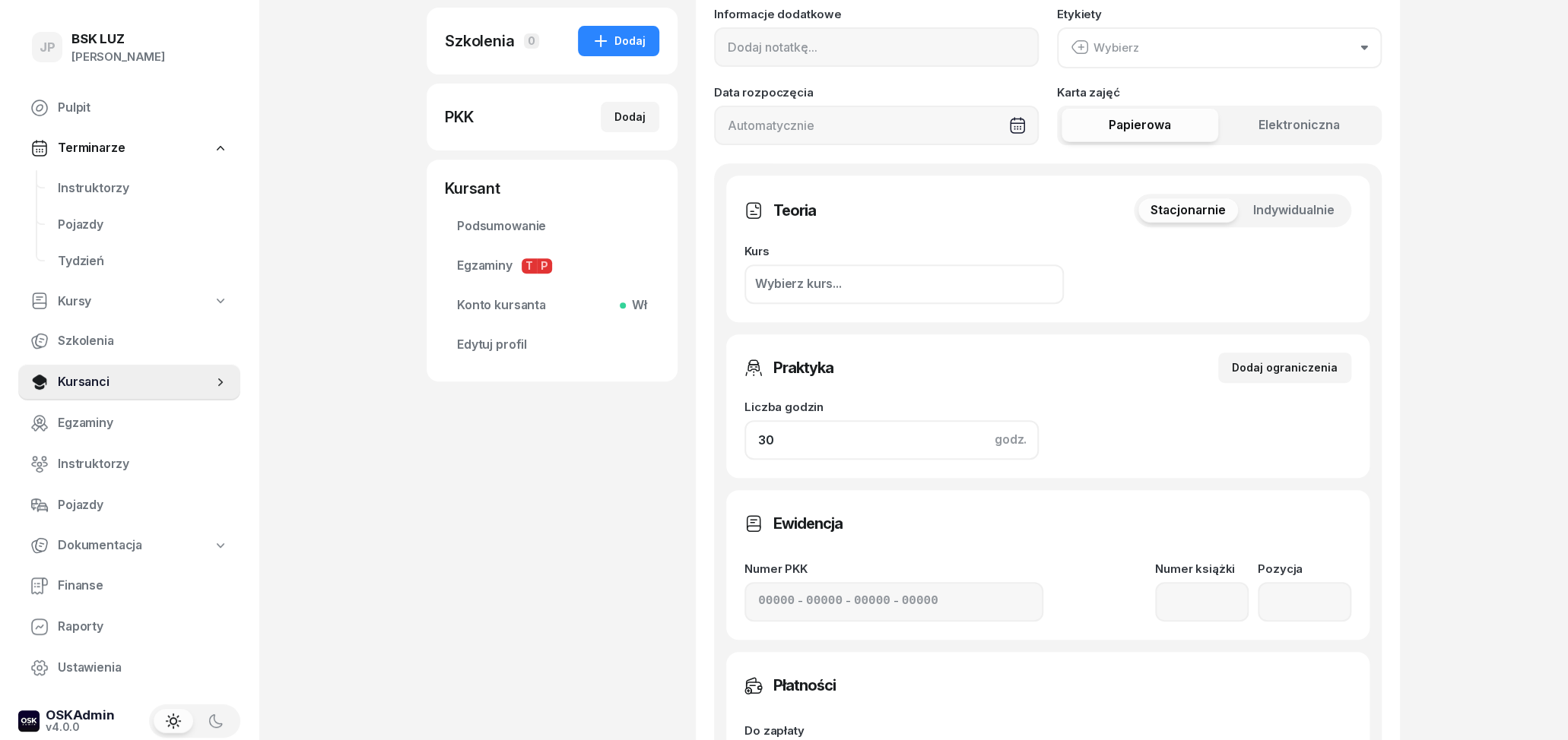
drag, startPoint x: 893, startPoint y: 441, endPoint x: 679, endPoint y: 411, distance: 216.1
click at [744, 421] on input "30" at bounding box center [891, 440] width 294 height 39
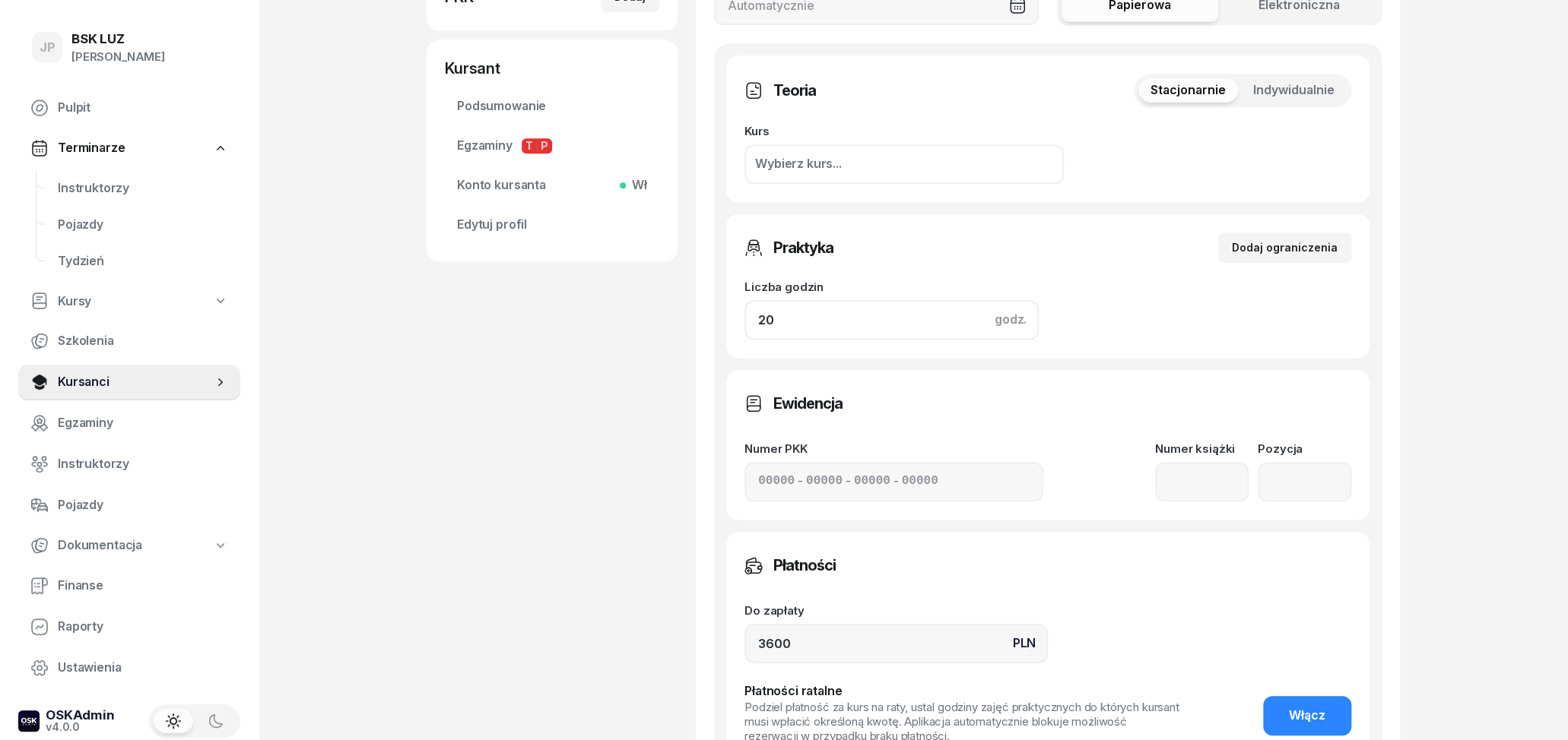
scroll to position [553, 0]
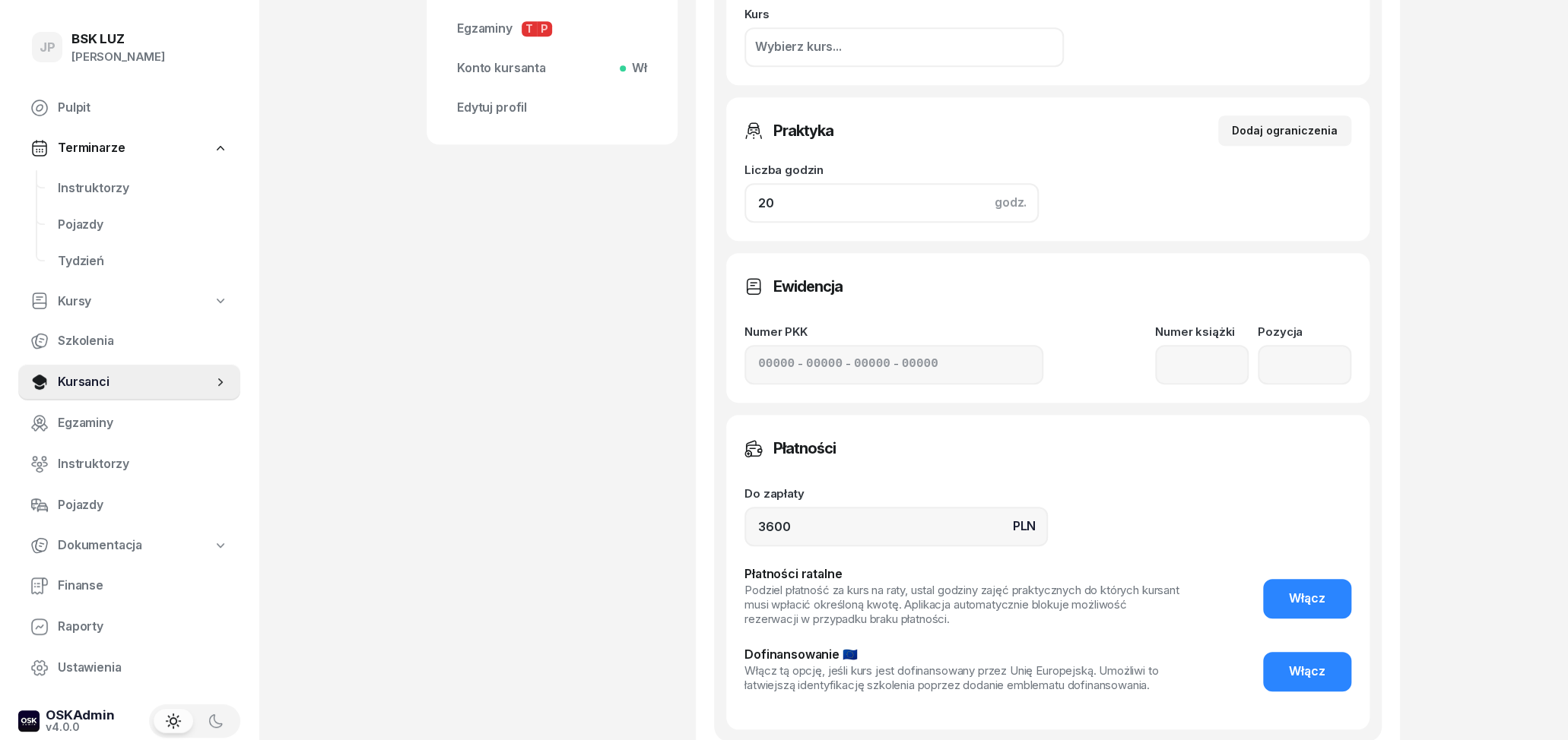
type input "20"
click at [772, 525] on input "3600" at bounding box center [895, 526] width 303 height 39
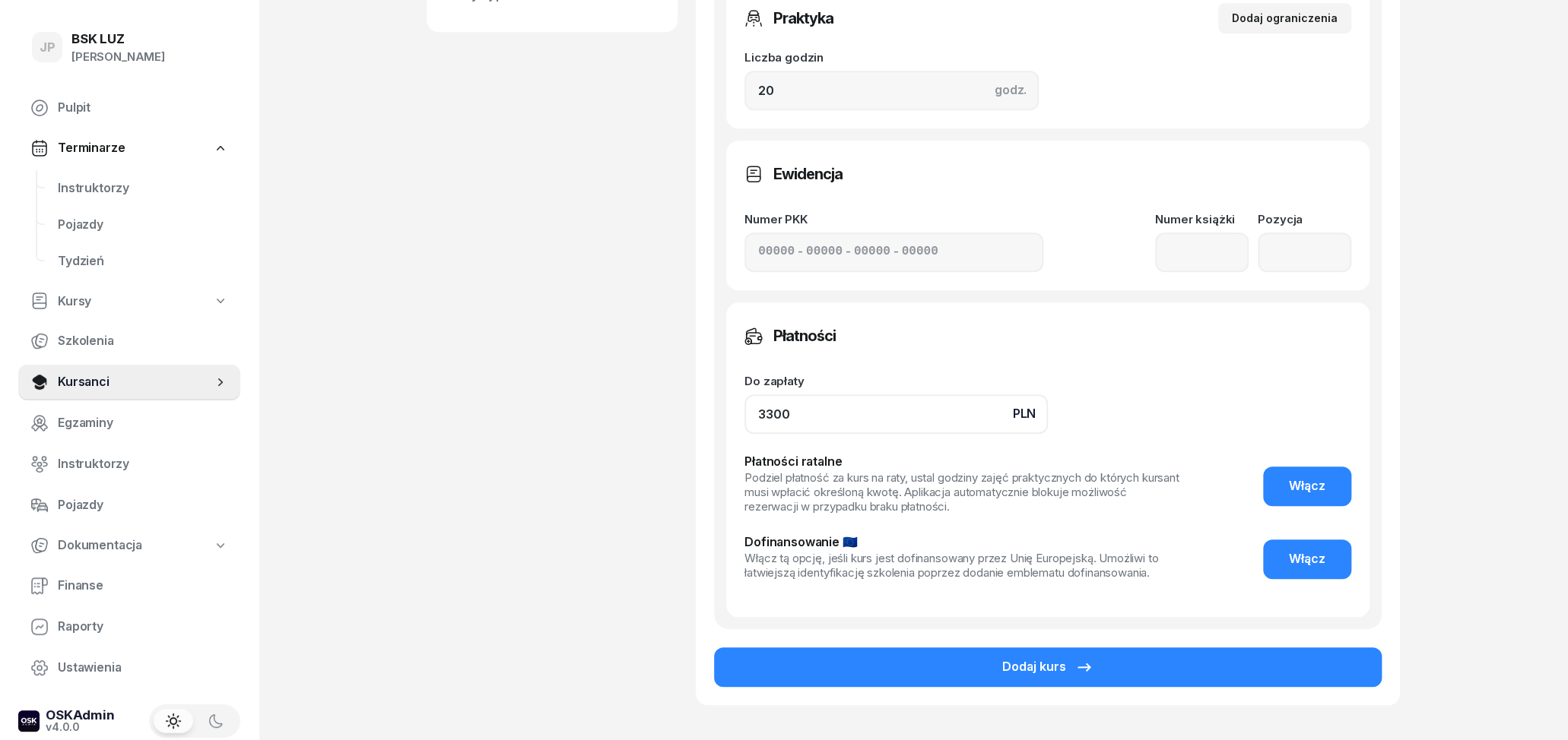
scroll to position [712, 0]
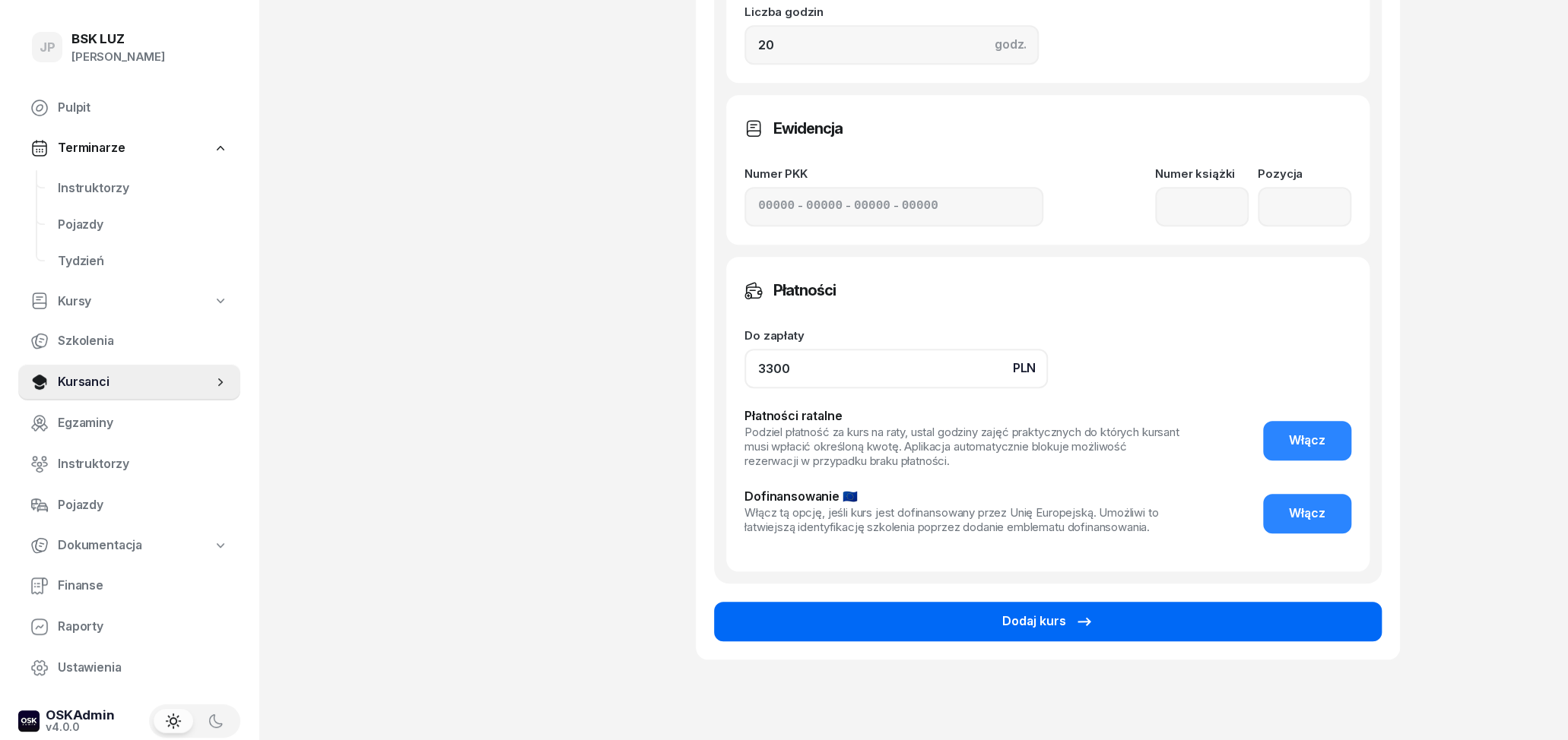
type input "3300"
click at [971, 625] on button "Dodaj kurs" at bounding box center [1047, 621] width 667 height 39
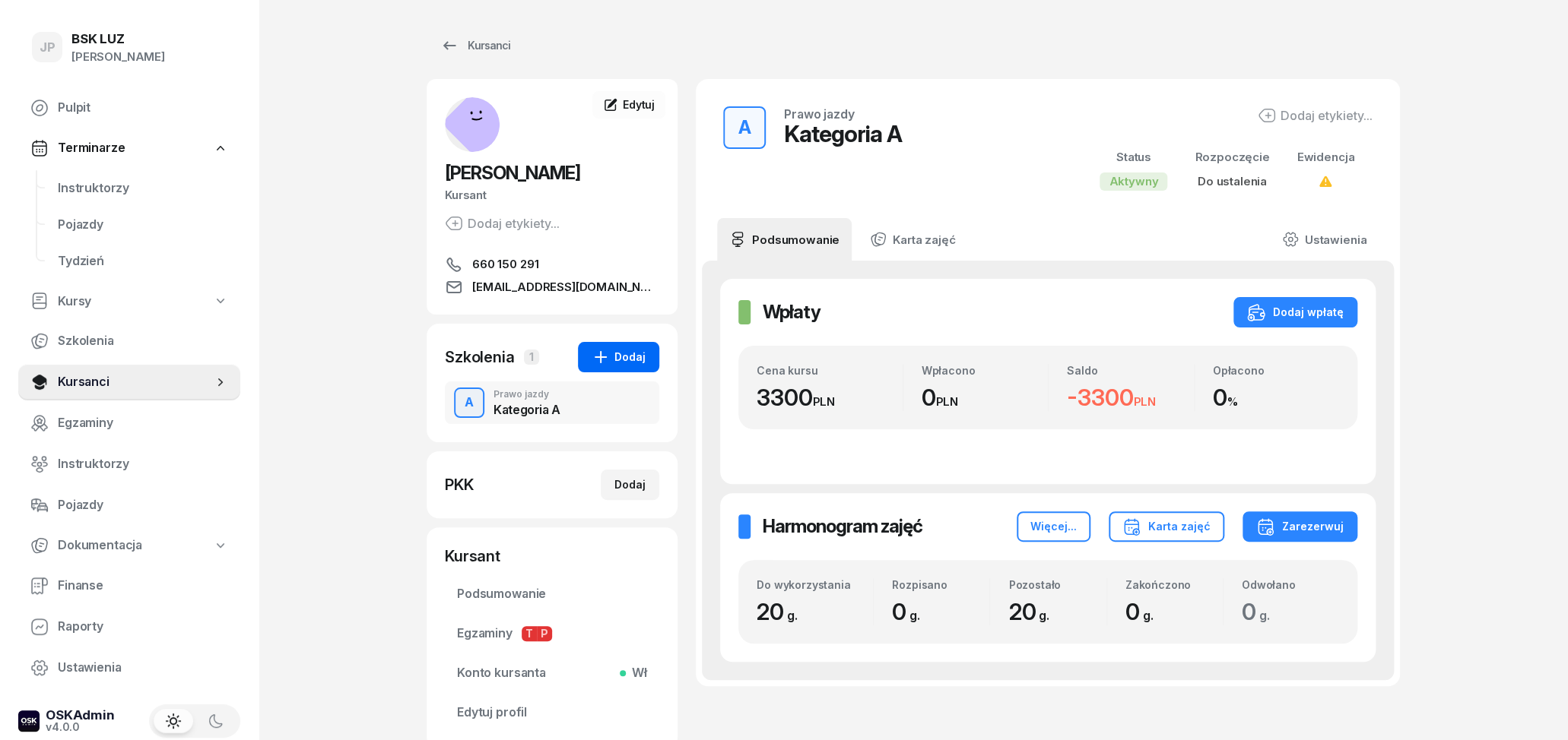
click at [640, 356] on div "Dodaj" at bounding box center [618, 358] width 54 height 18
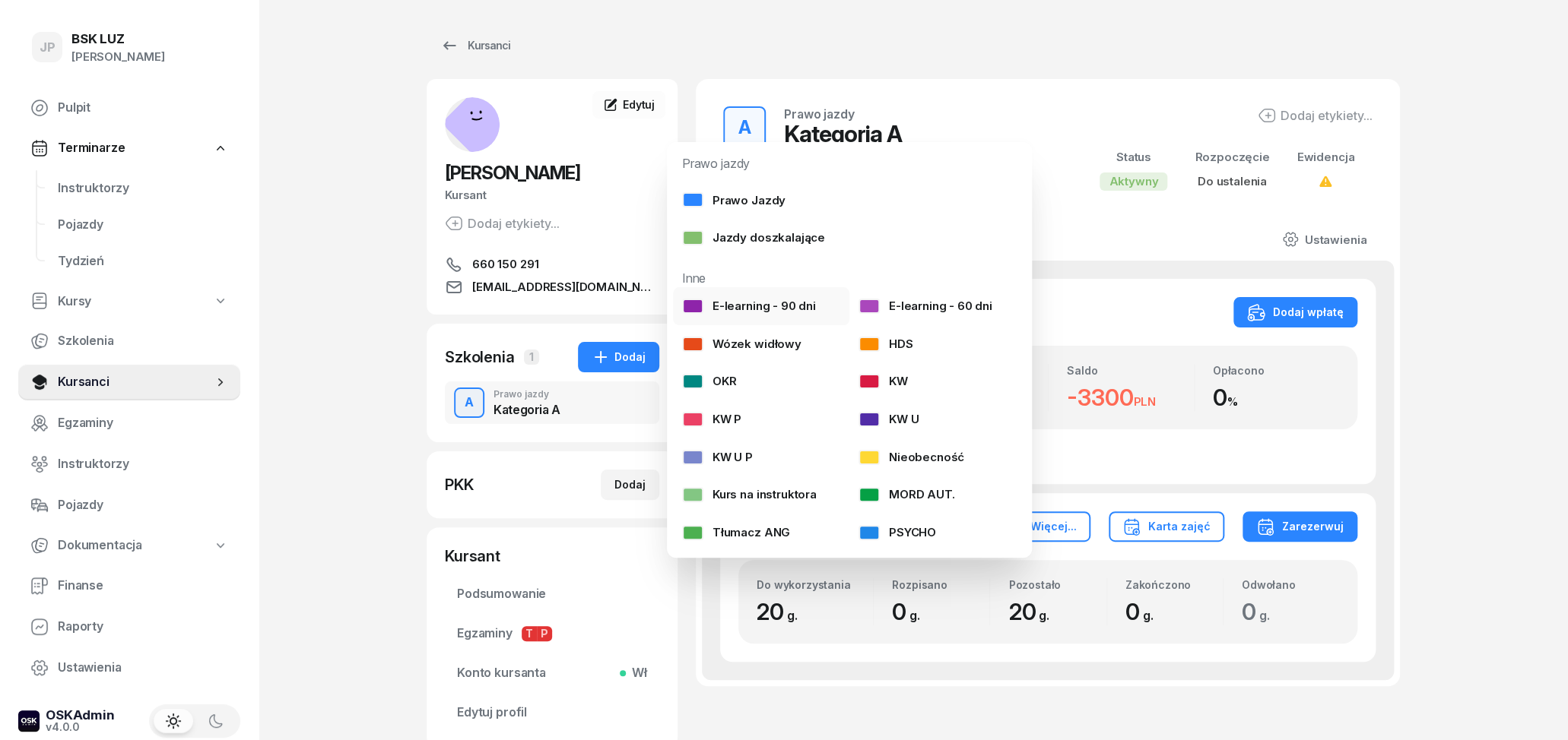
click at [789, 309] on div "E-learning - 90 dni" at bounding box center [749, 306] width 134 height 20
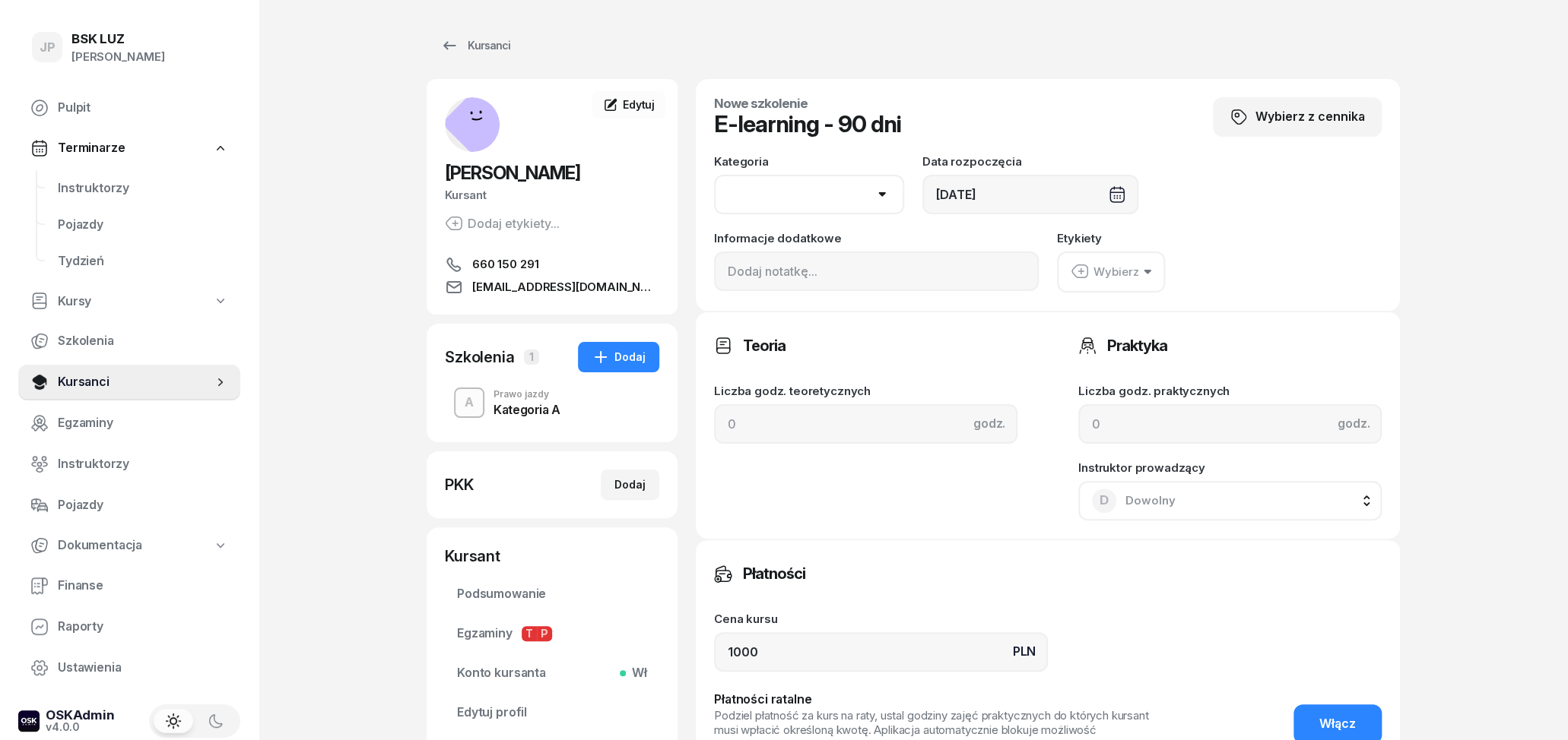
click at [714, 175] on select "AM A1 A2 A B1 B B+E C1 C1+E C C+E D1 D1+E D D+E T Tram C+CE C+D" at bounding box center [809, 194] width 190 height 39
select select "A"
click option "A" at bounding box center [0, 0] width 0 height 0
click at [1127, 265] on div "Wybierz" at bounding box center [1104, 273] width 68 height 20
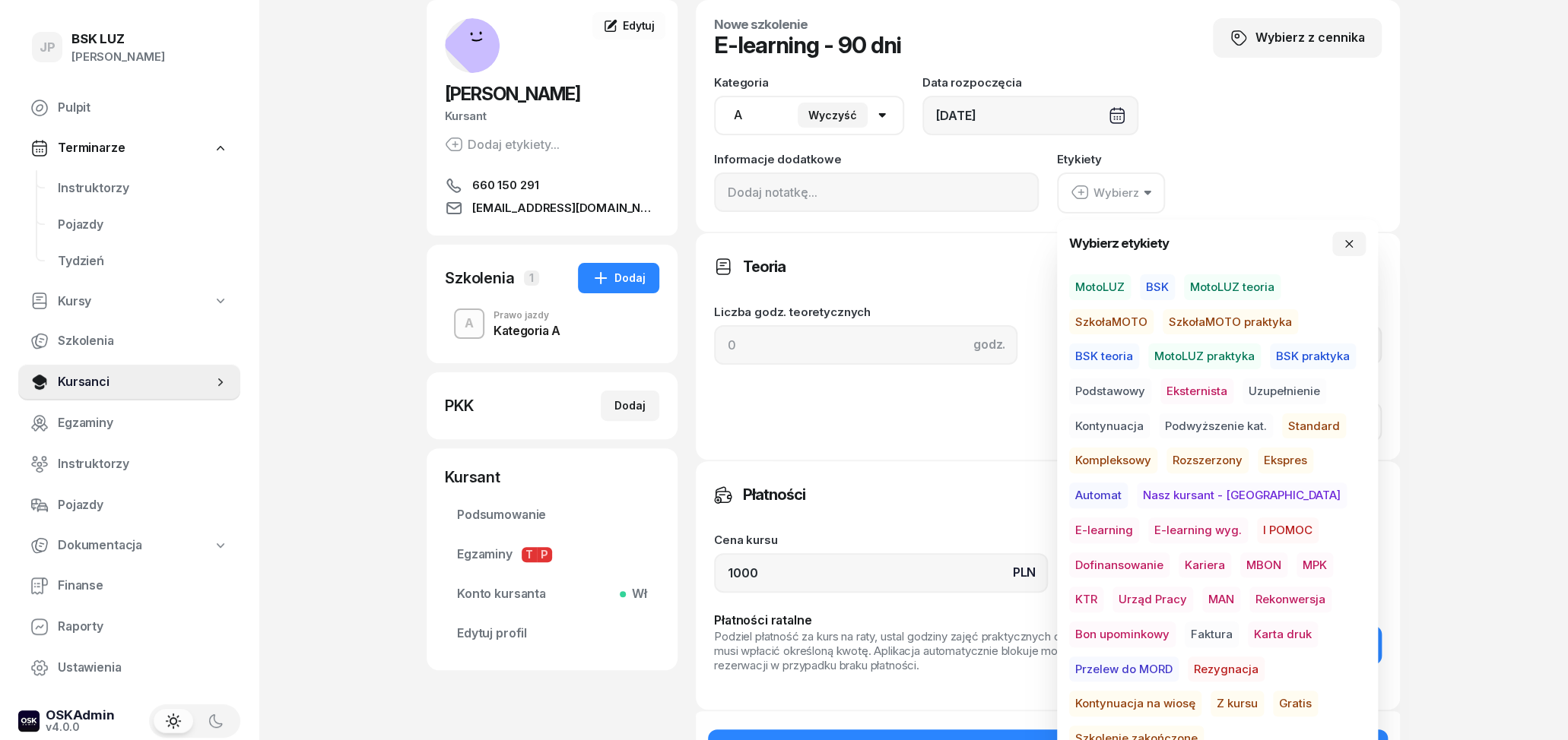
scroll to position [158, 0]
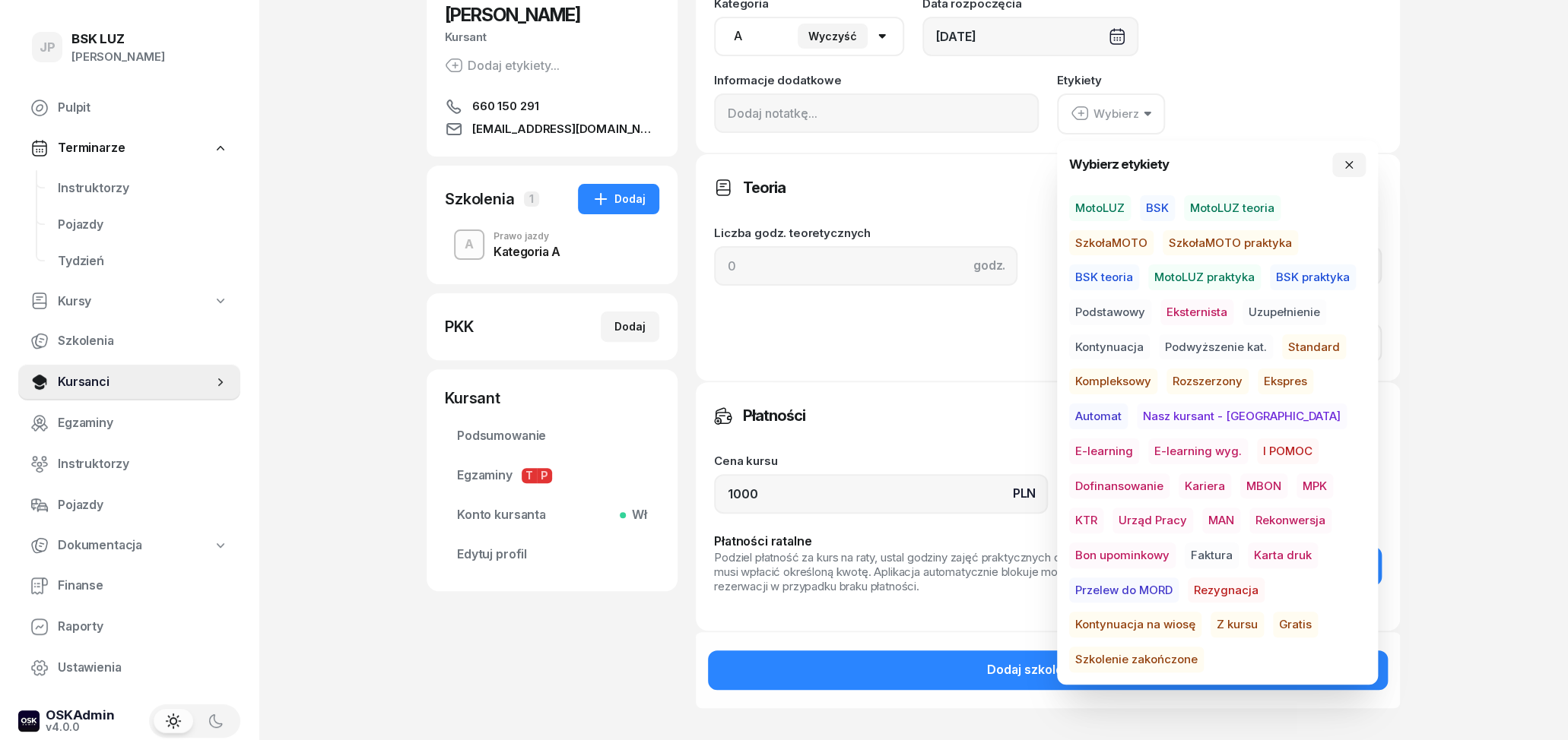
click at [1273, 624] on span "Gratis" at bounding box center [1295, 625] width 45 height 26
drag, startPoint x: 781, startPoint y: 493, endPoint x: 658, endPoint y: 493, distance: 123.0
click at [714, 493] on input "1000" at bounding box center [881, 493] width 334 height 39
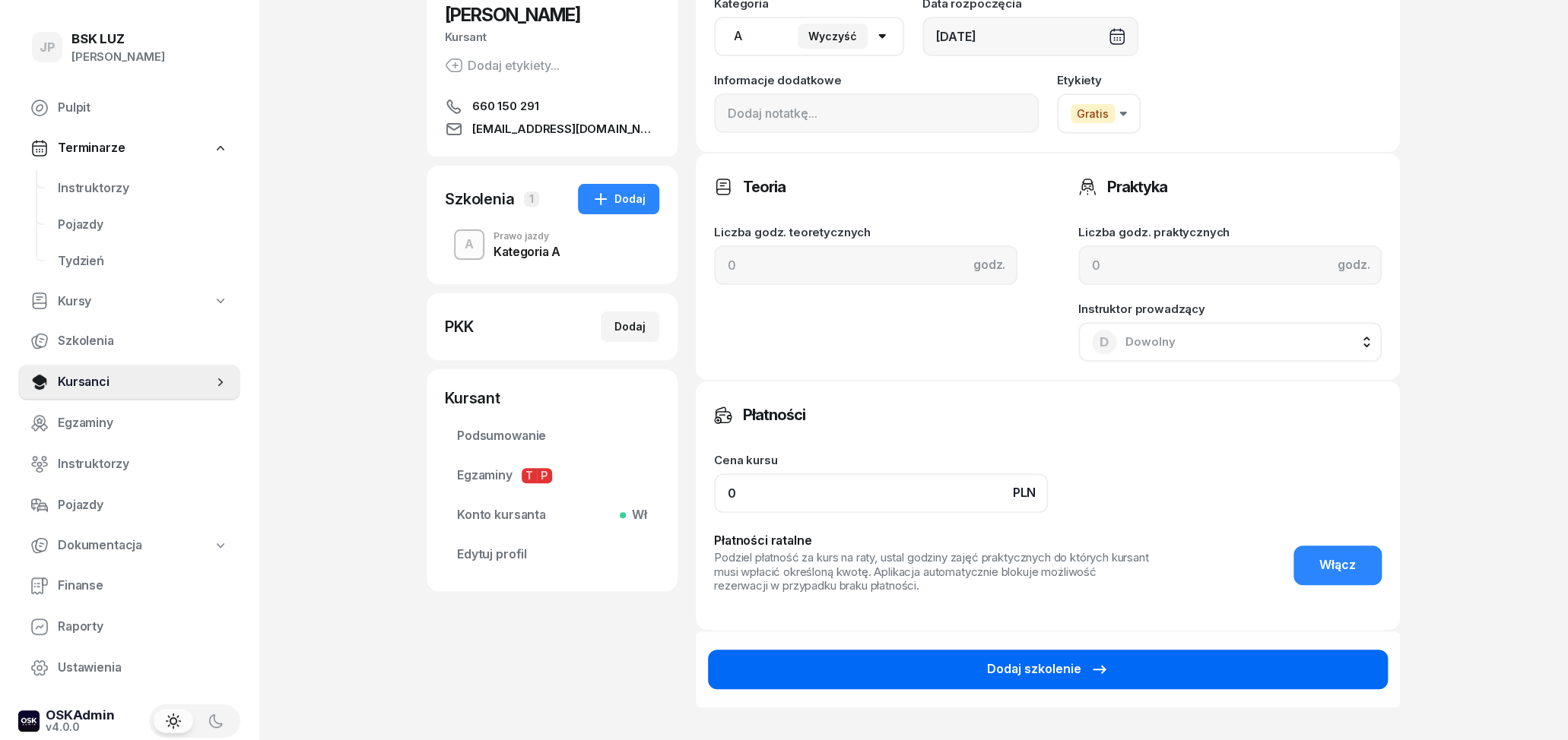
type input "0"
click at [920, 673] on button "Dodaj szkolenie" at bounding box center [1047, 669] width 680 height 39
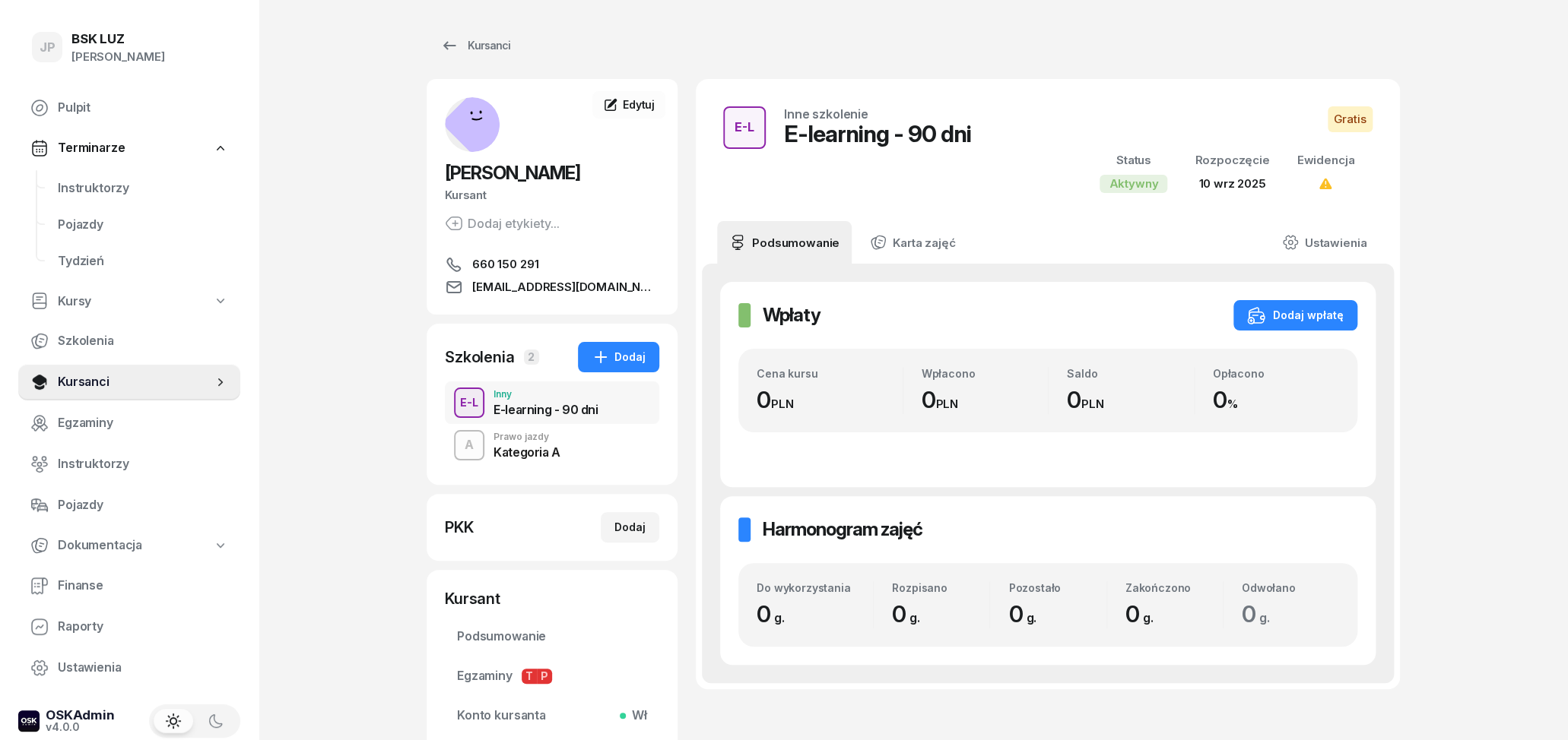
click at [551, 452] on div "Kategoria A" at bounding box center [527, 452] width 67 height 12
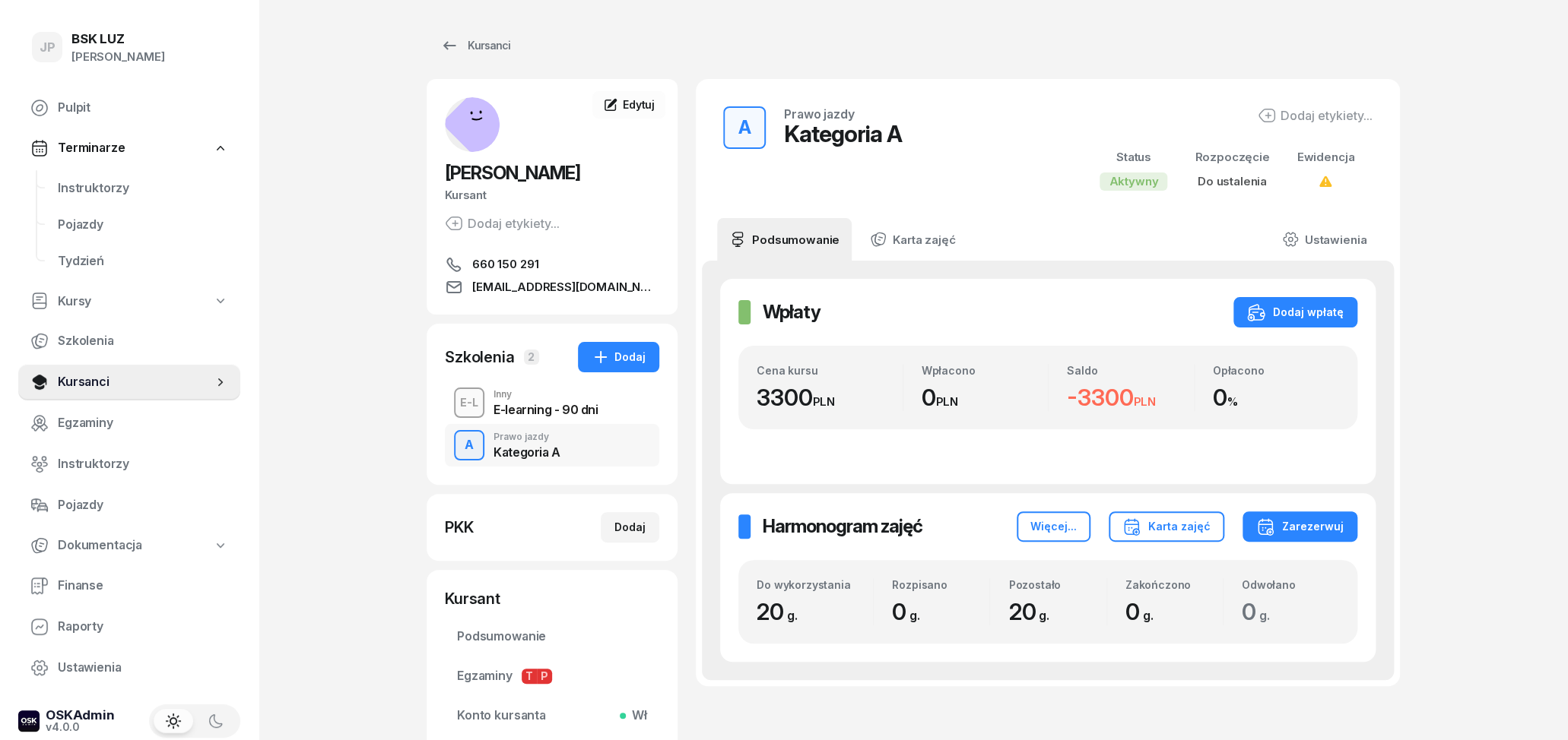
click at [1334, 112] on div "Dodaj etykiety..." at bounding box center [1315, 116] width 115 height 18
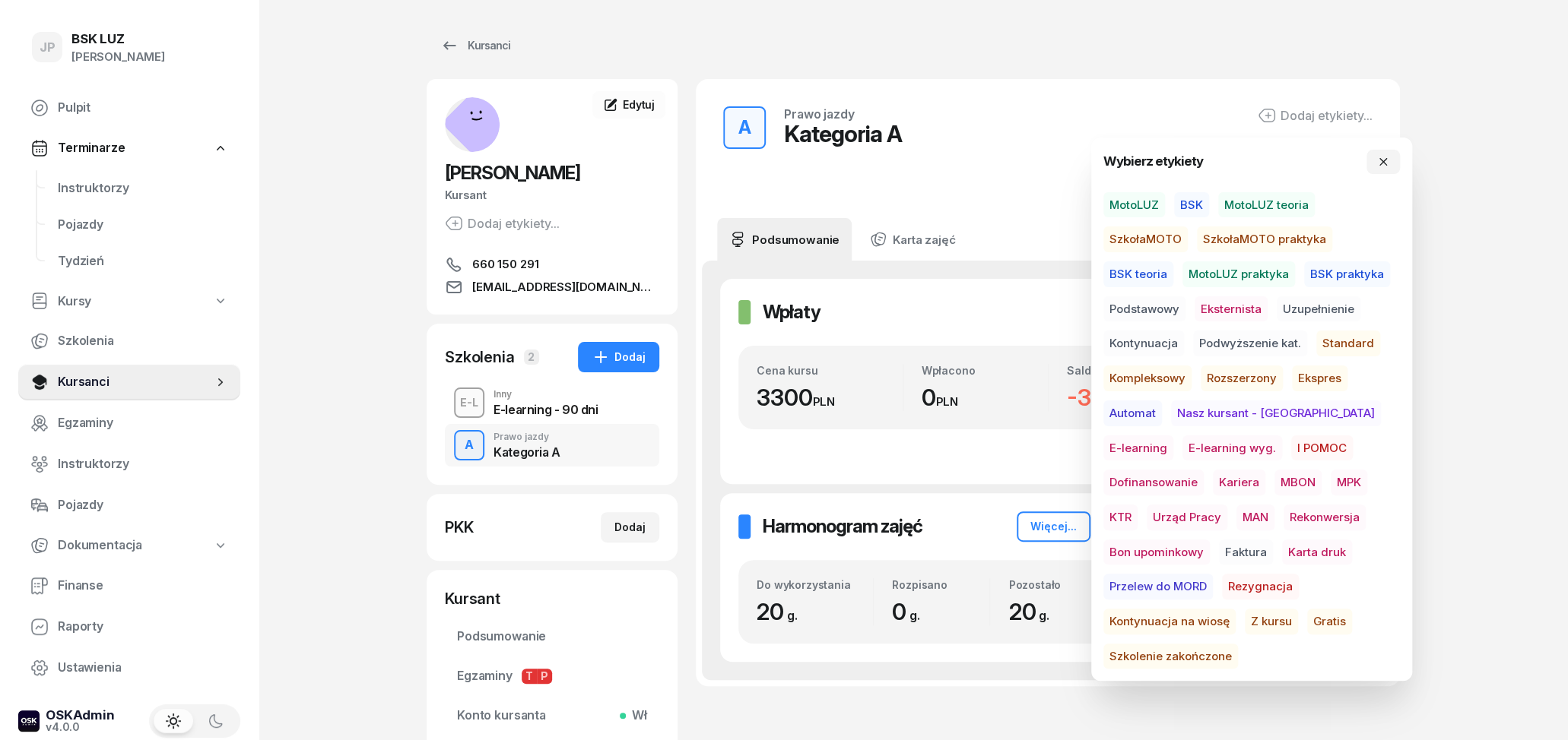
click at [1170, 243] on span "SzkołaMOTO" at bounding box center [1146, 240] width 84 height 26
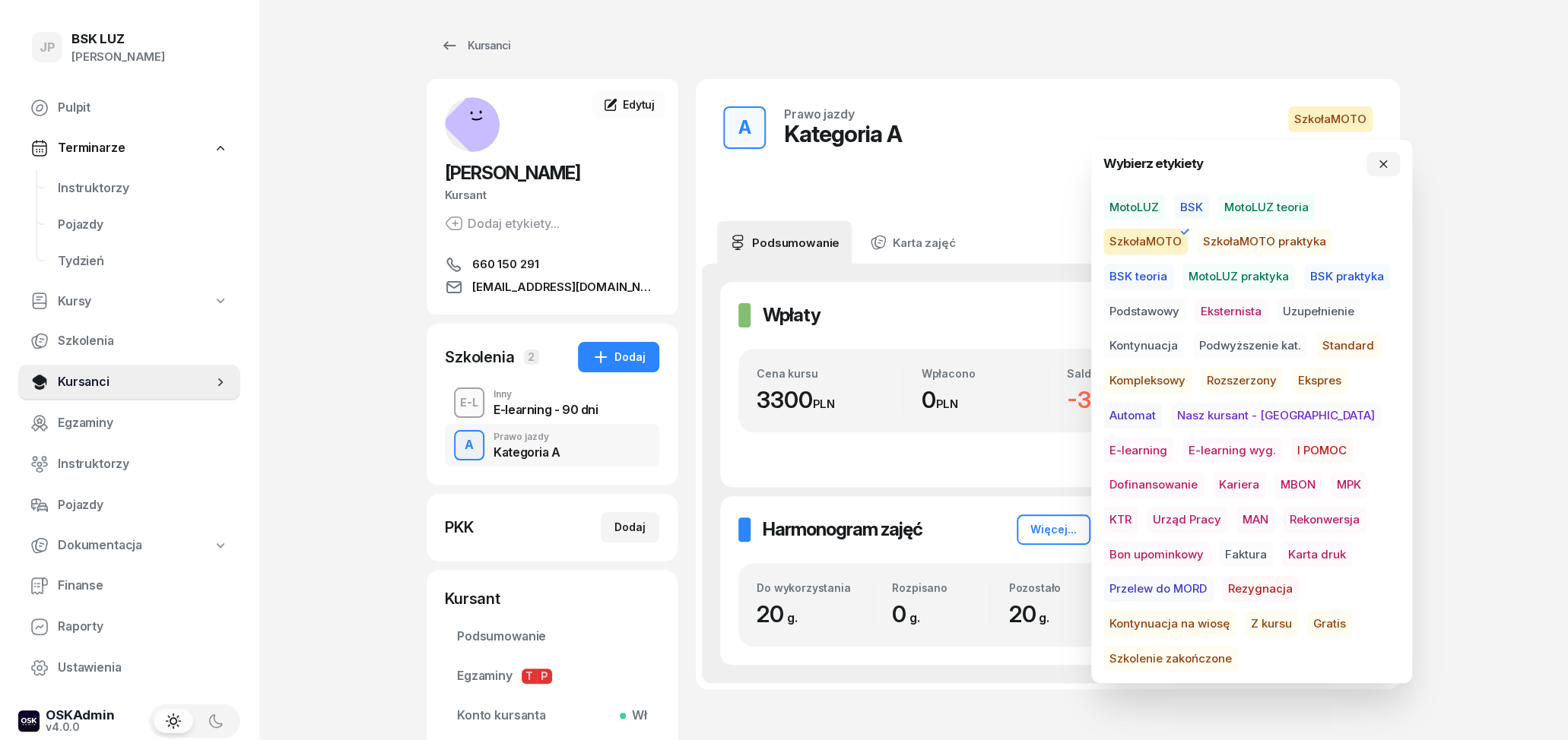
click at [1076, 104] on div "A Prawo jazdy Kategoria A SzkołaMOTO Status Aktywny Rozpoczęcie Do ustalenia Ew…" at bounding box center [1047, 150] width 667 height 106
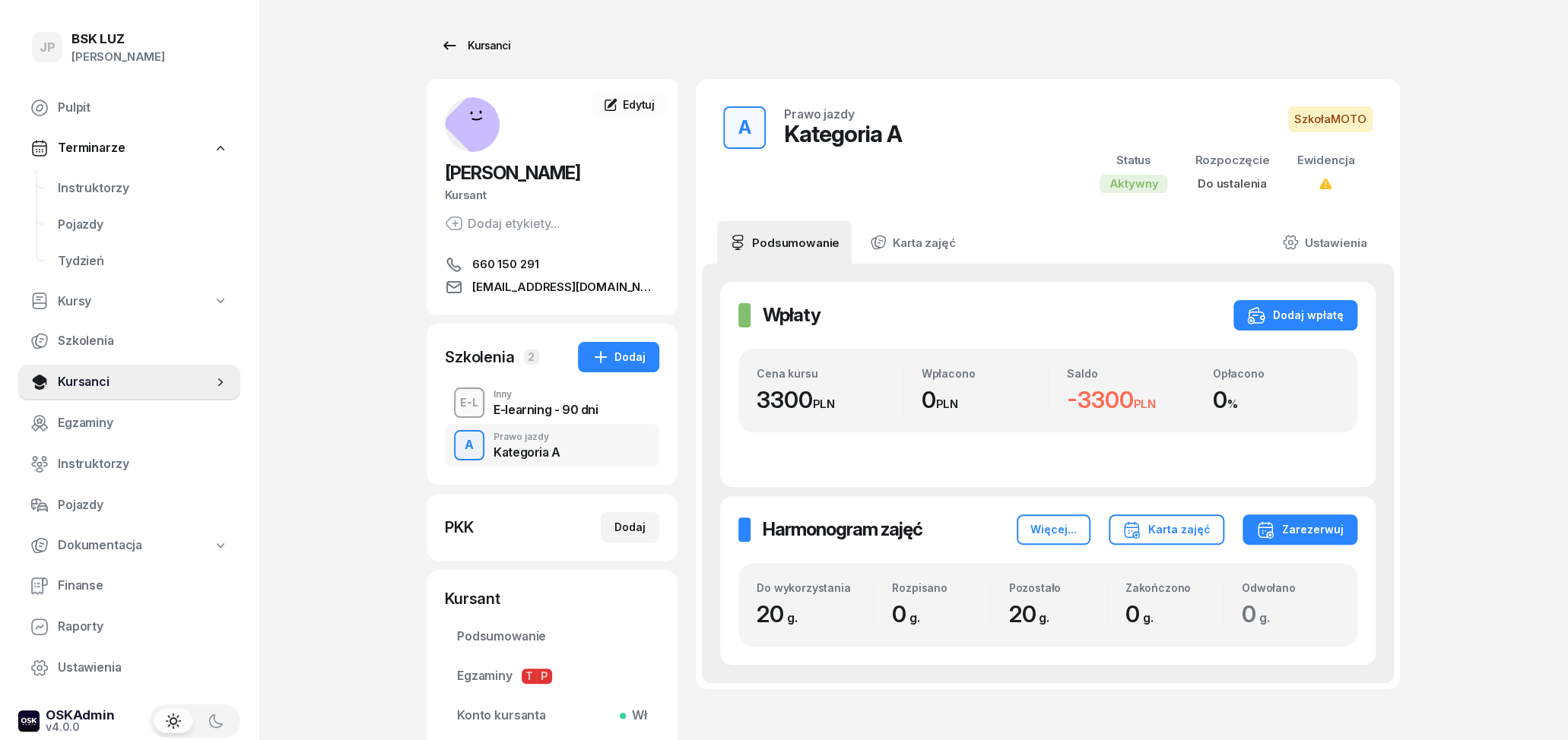
click at [451, 41] on icon at bounding box center [449, 46] width 18 height 18
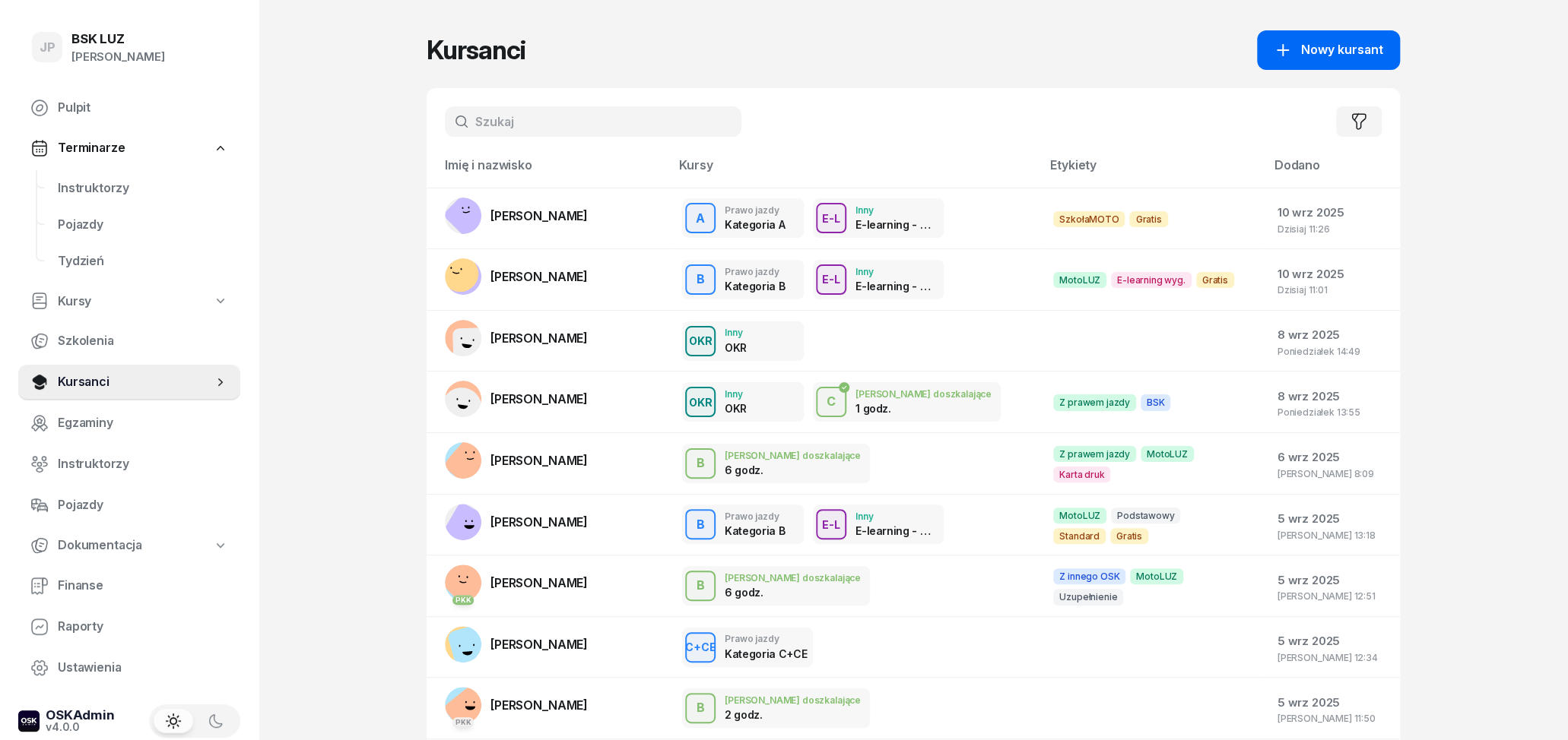
click at [1384, 48] on button "Nowy kursant" at bounding box center [1328, 50] width 143 height 39
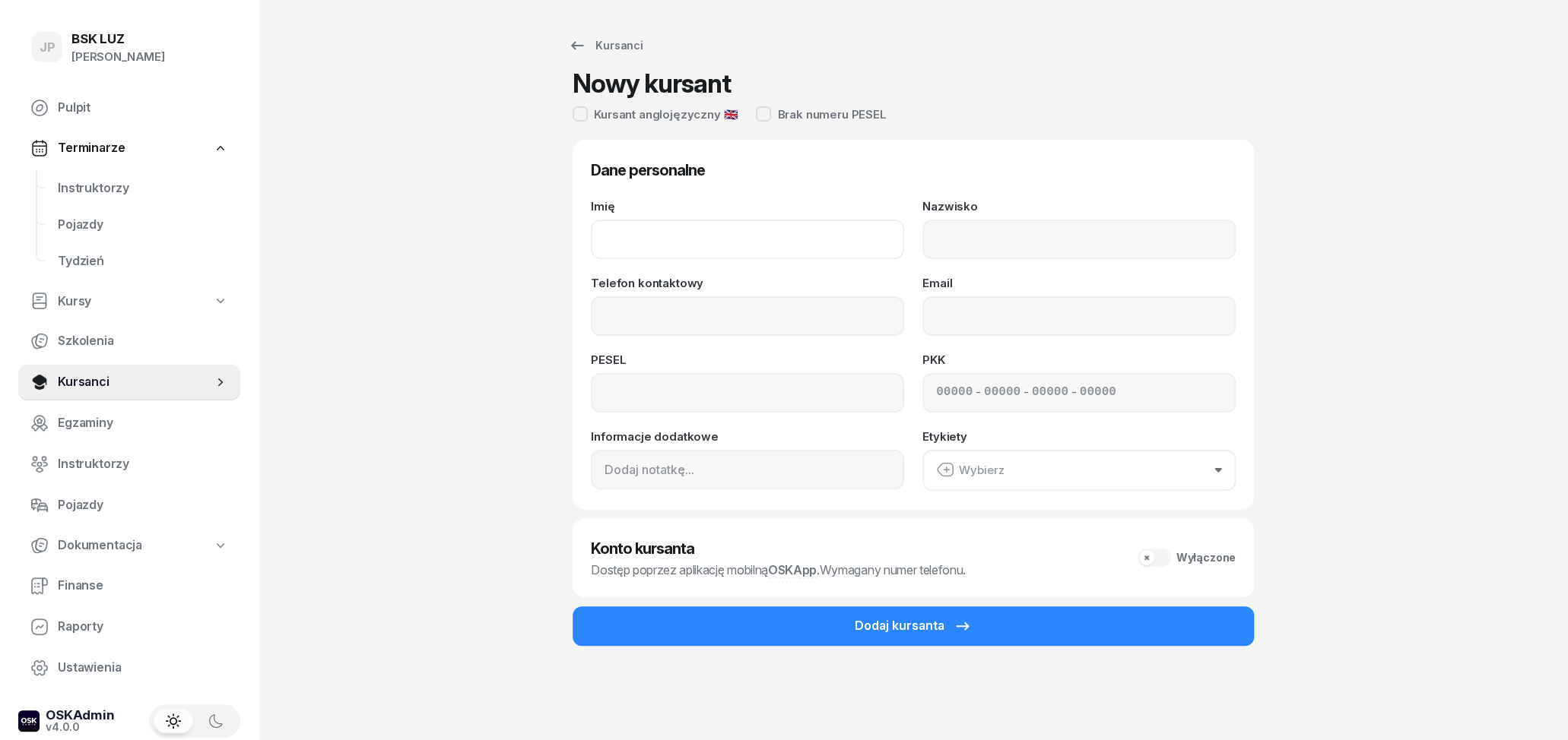
click at [770, 234] on input "Imię" at bounding box center [747, 239] width 313 height 39
type input "STSIAPAN"
click at [974, 245] on input "Nazwisko" at bounding box center [1079, 239] width 313 height 39
type input "SHADURKA"
click at [729, 307] on input "Telefon kontaktowy" at bounding box center [747, 315] width 313 height 39
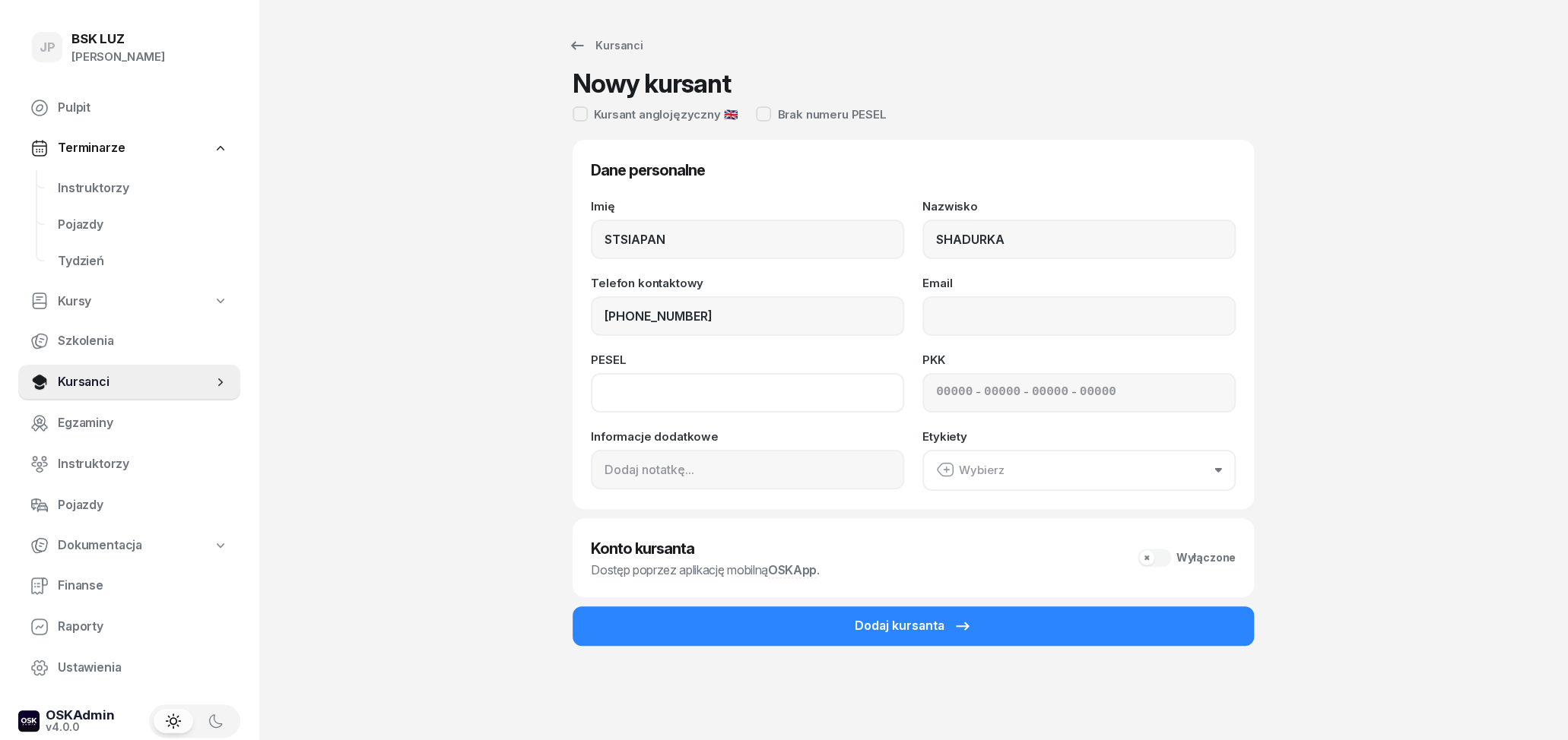
type input "792 346 920"
click at [620, 394] on input at bounding box center [747, 392] width 313 height 39
type input "06320412471"
click at [974, 317] on input "Email" at bounding box center [1079, 315] width 313 height 39
type input "[EMAIL_ADDRESS][DOMAIN_NAME]"
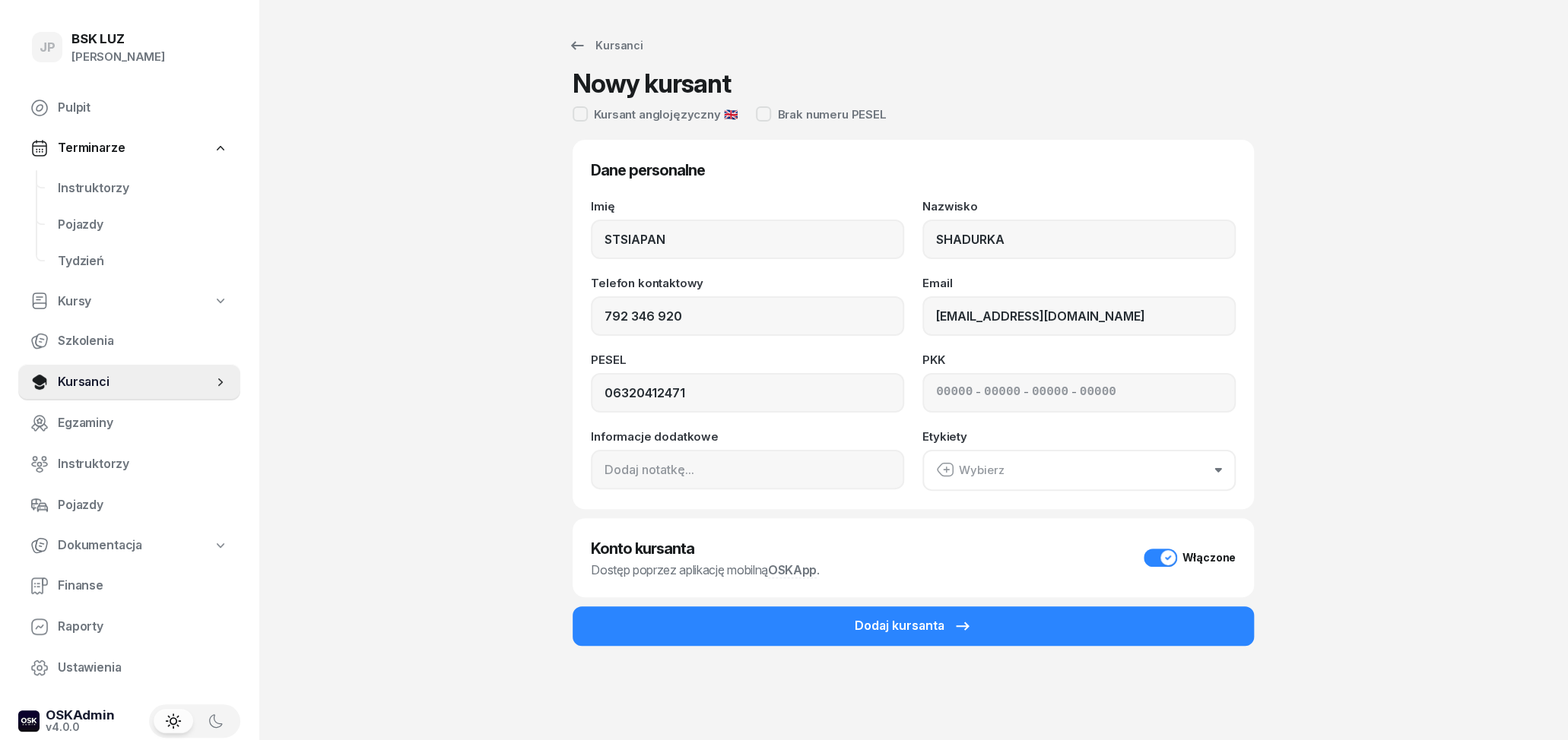
click at [986, 478] on div "Wybierz" at bounding box center [970, 471] width 68 height 20
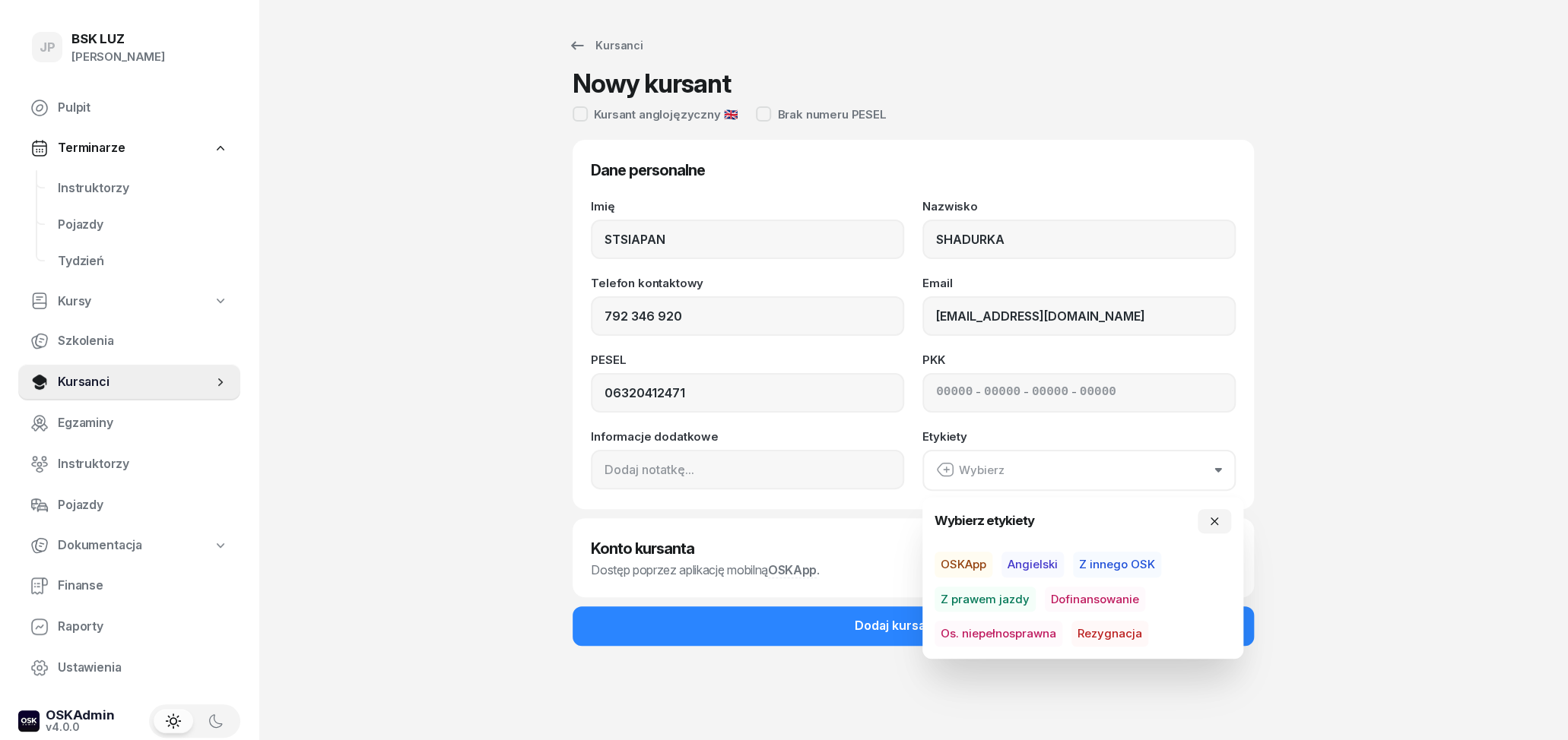
click at [1367, 451] on div "Kursanci Nowy kursant Kursant anglojęzyczny 🇬🇧 Brak numeru [PERSON_NAME] person…" at bounding box center [913, 370] width 973 height 740
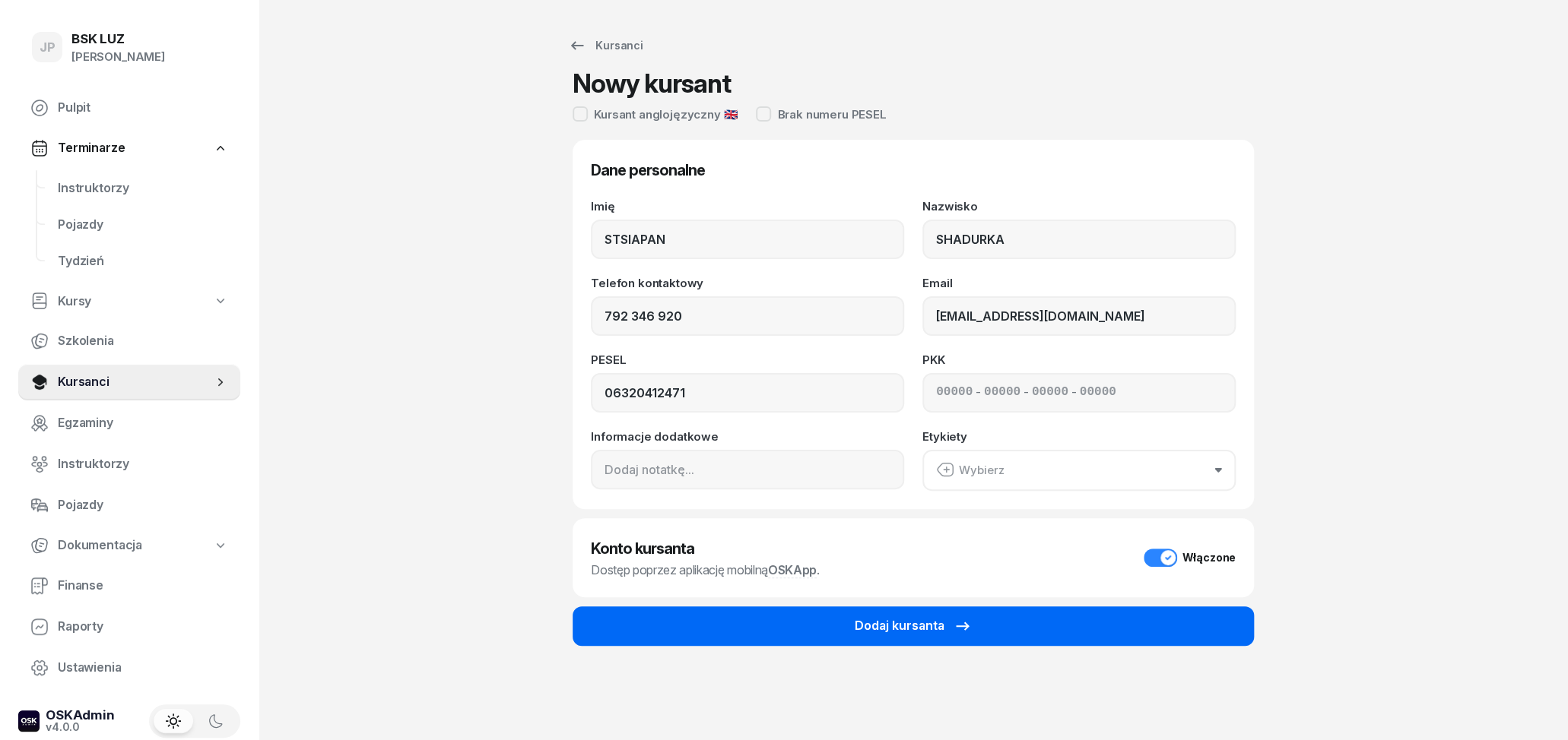
click at [1001, 634] on button "Dodaj kursanta" at bounding box center [913, 626] width 681 height 39
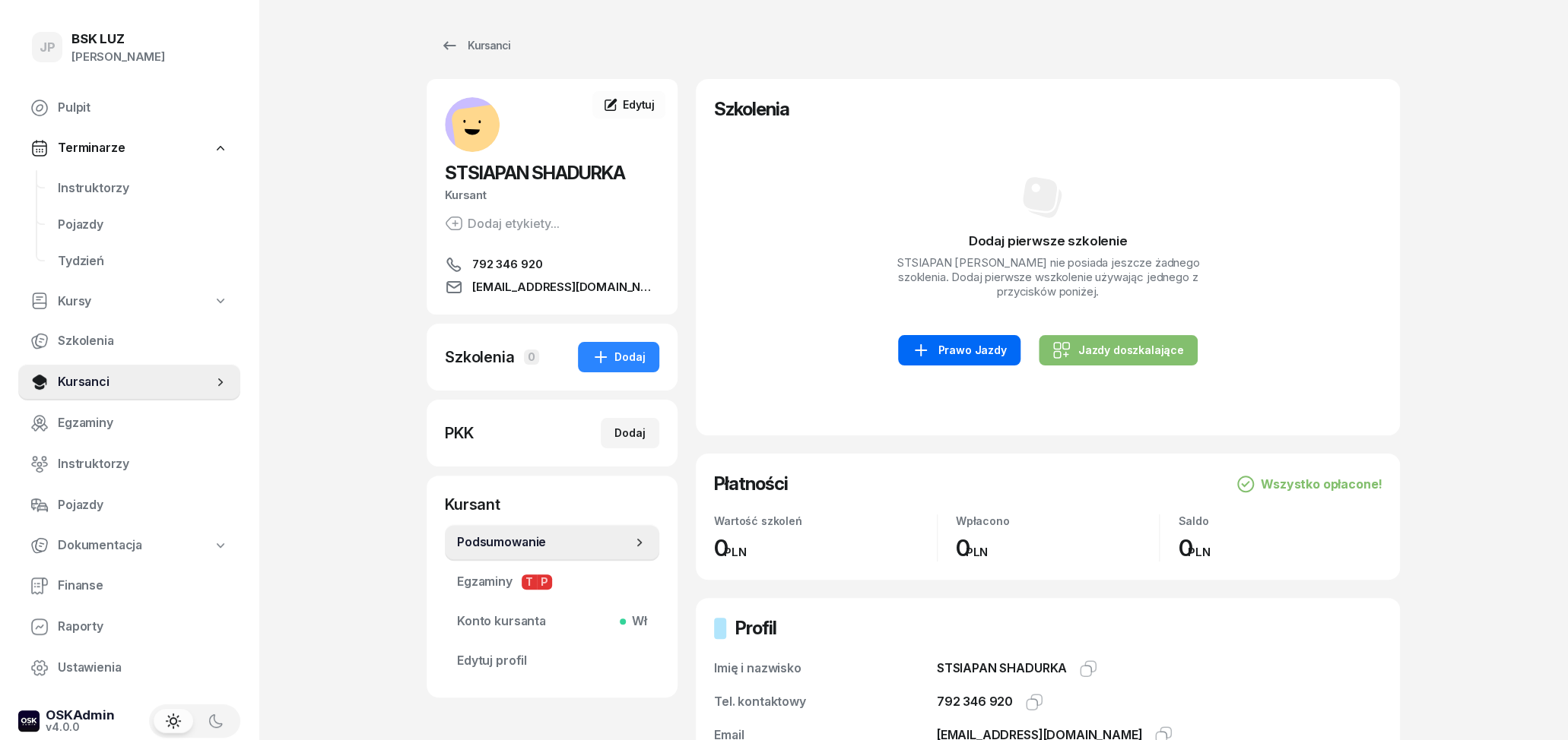
click at [990, 361] on link "Prawo Jazdy" at bounding box center [958, 351] width 121 height 31
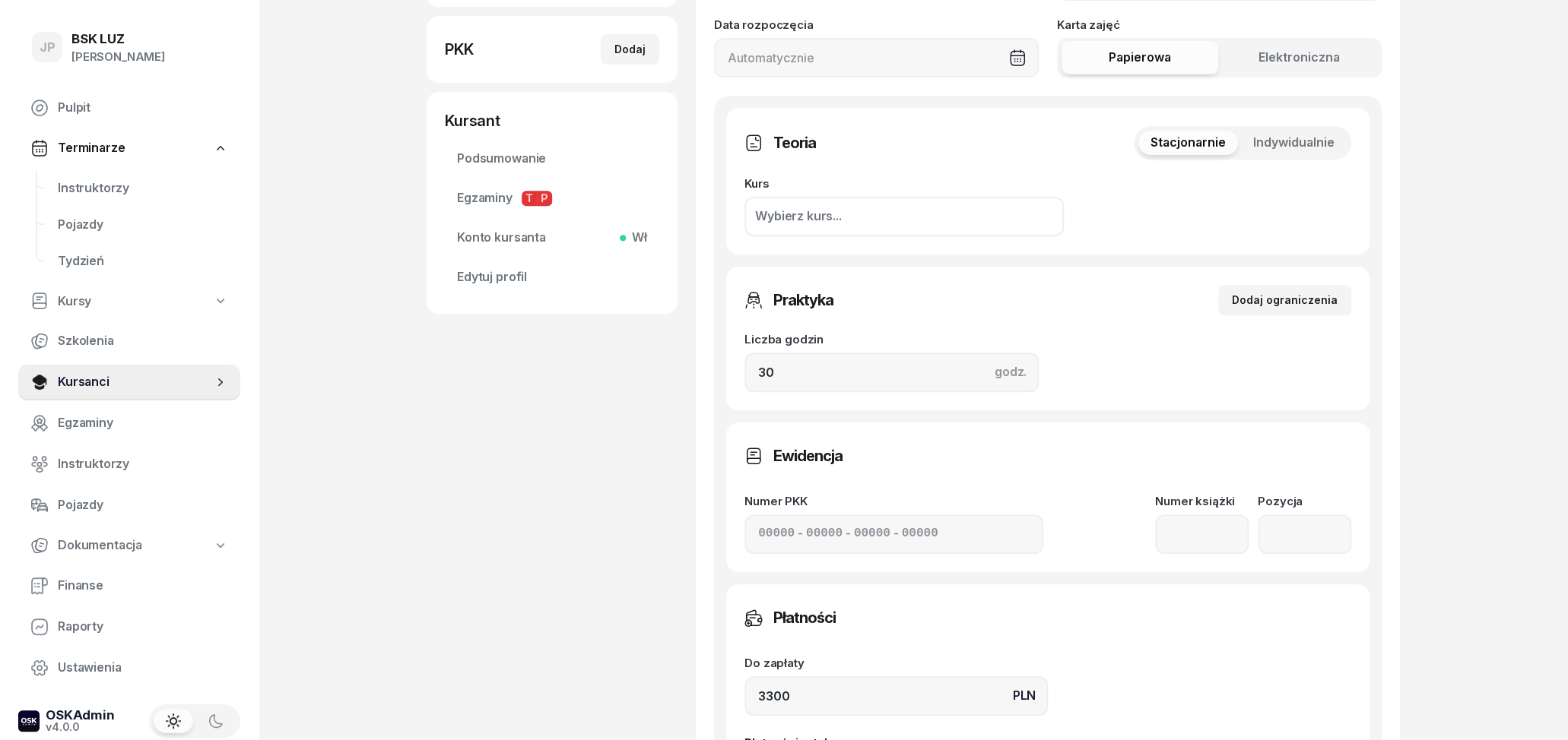
scroll to position [474, 0]
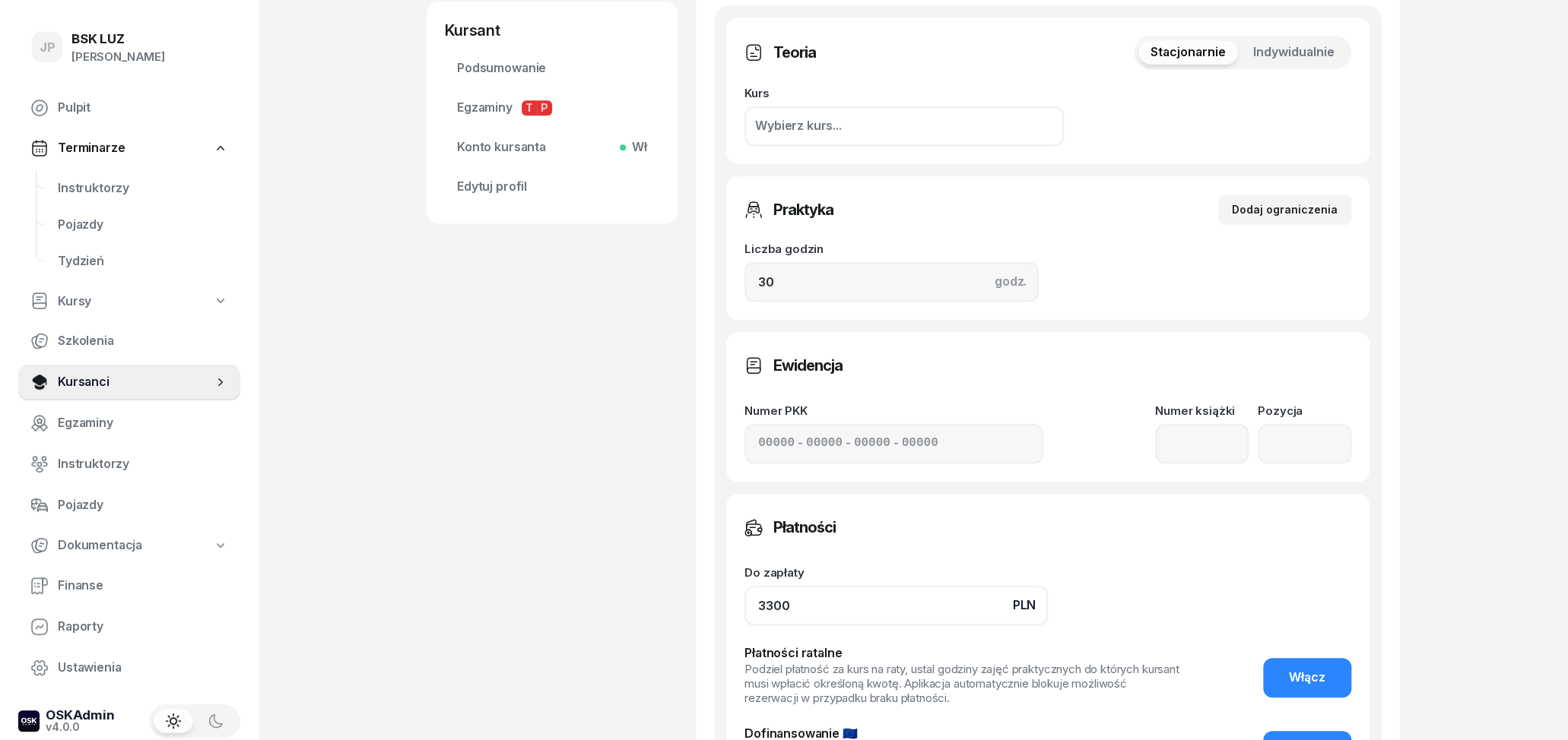
click at [771, 603] on input "3300" at bounding box center [895, 605] width 303 height 39
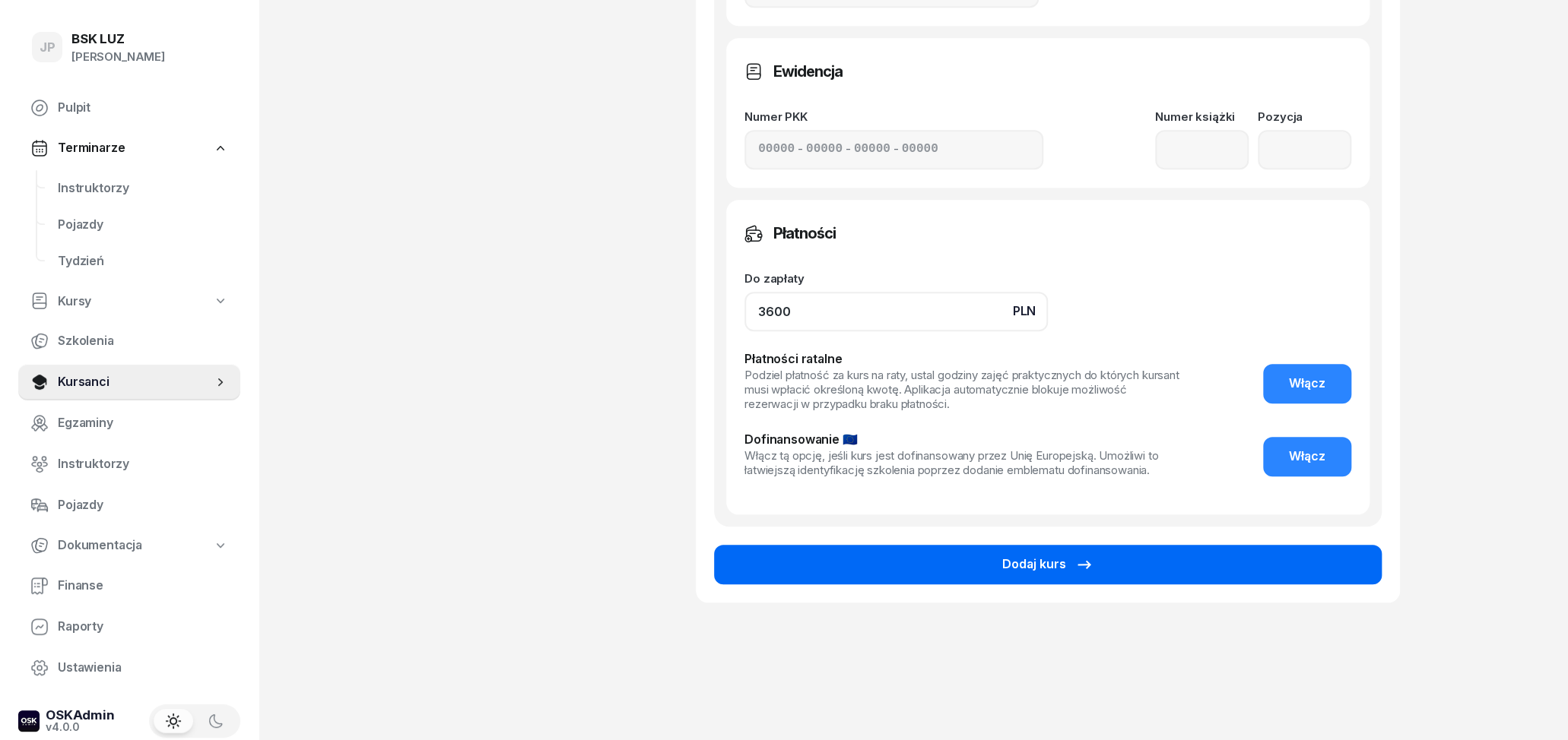
type input "3600"
click at [1224, 575] on button "Dodaj kurs" at bounding box center [1047, 564] width 667 height 39
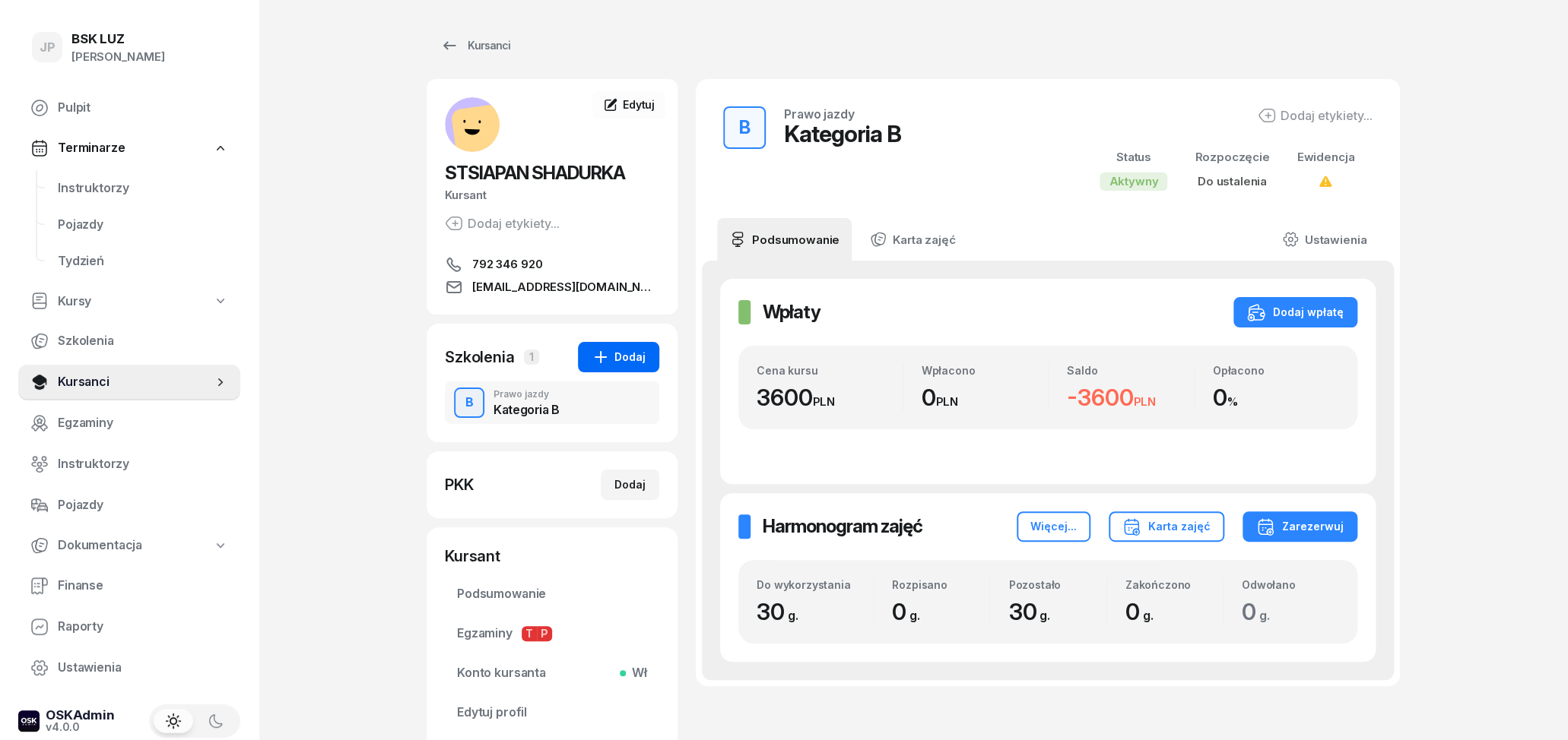
click at [622, 352] on div "Dodaj" at bounding box center [618, 358] width 54 height 18
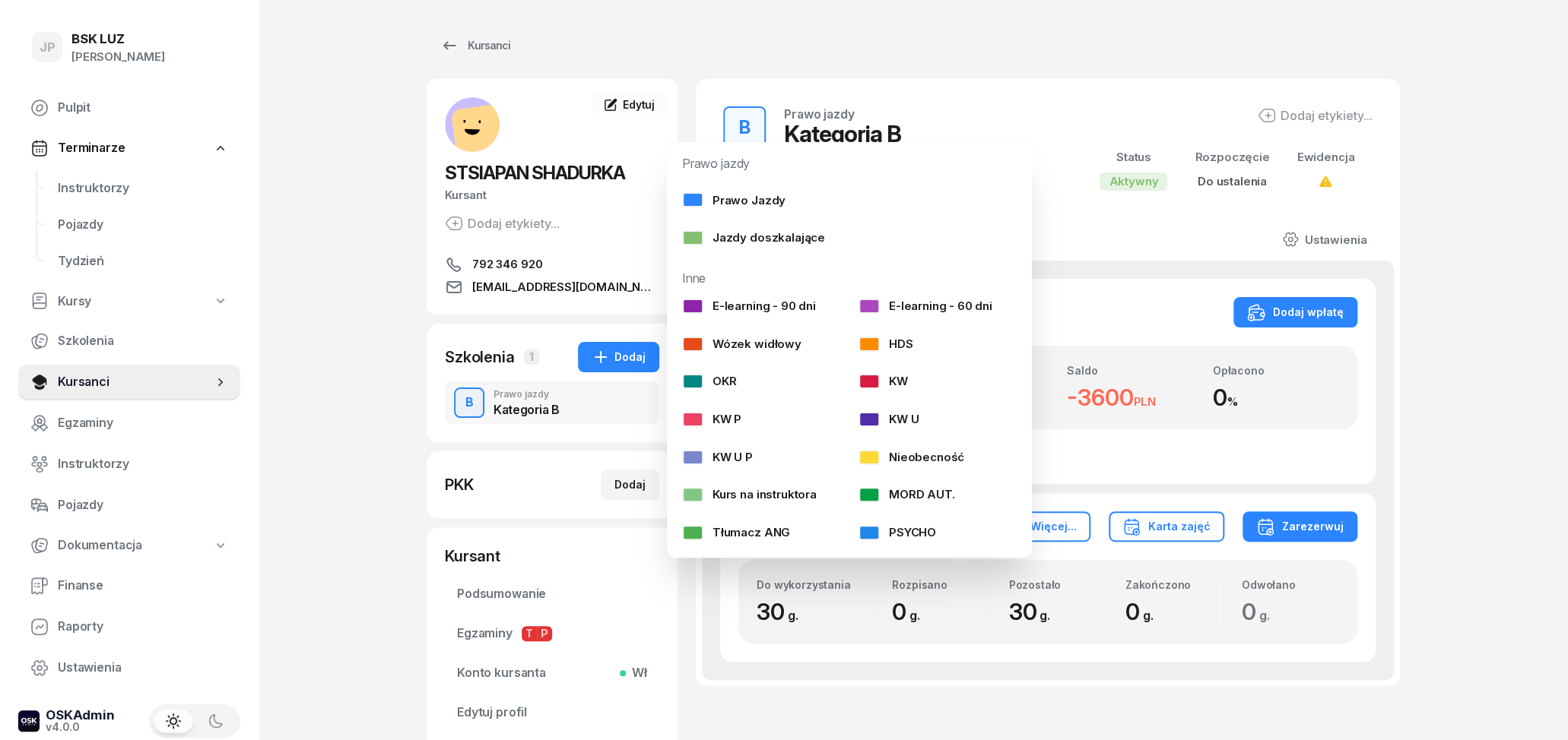
click at [1159, 302] on div "Wpłaty Wpłaty Dodaj wpłatę" at bounding box center [1048, 312] width 619 height 31
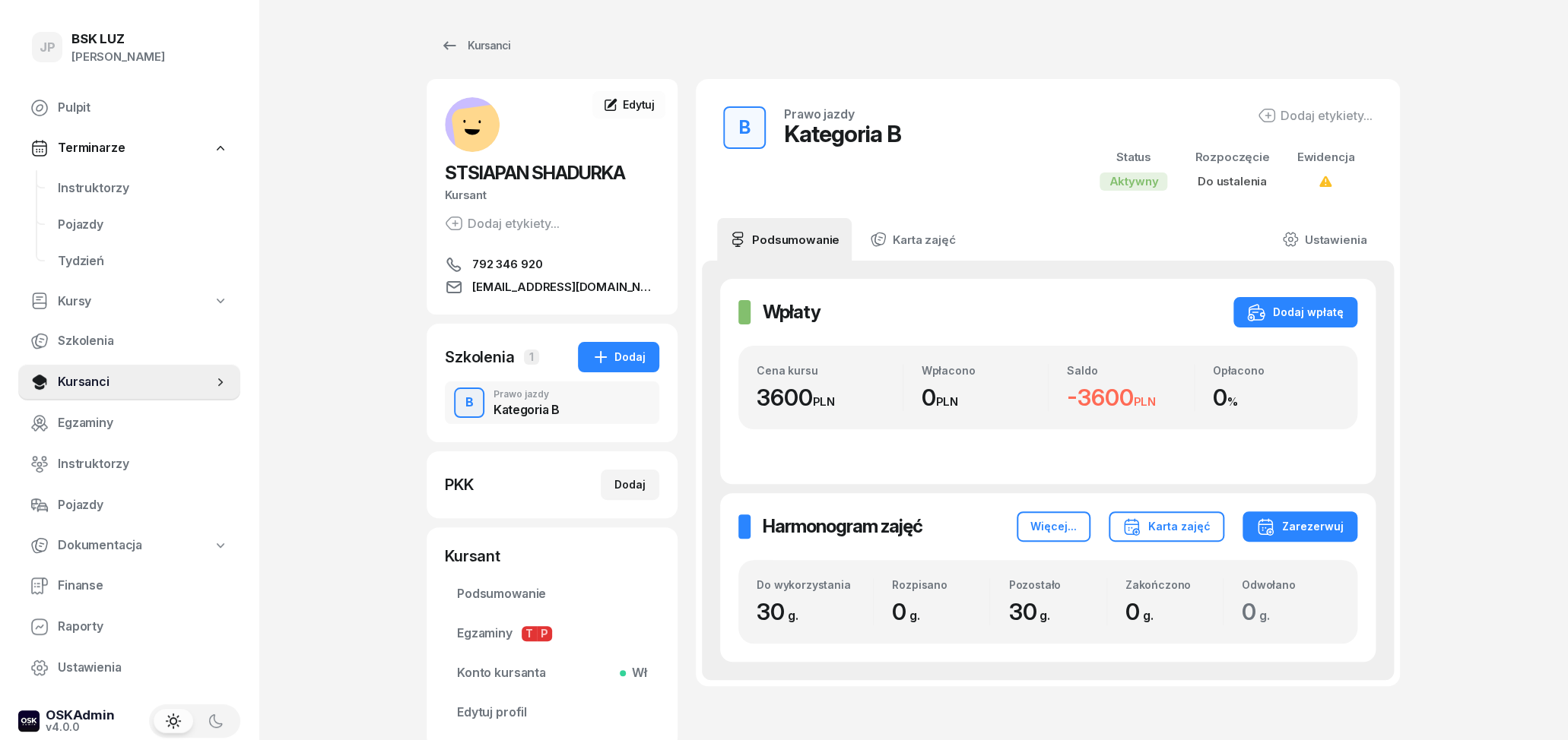
click at [1318, 117] on div "Dodaj etykiety..." at bounding box center [1315, 116] width 115 height 18
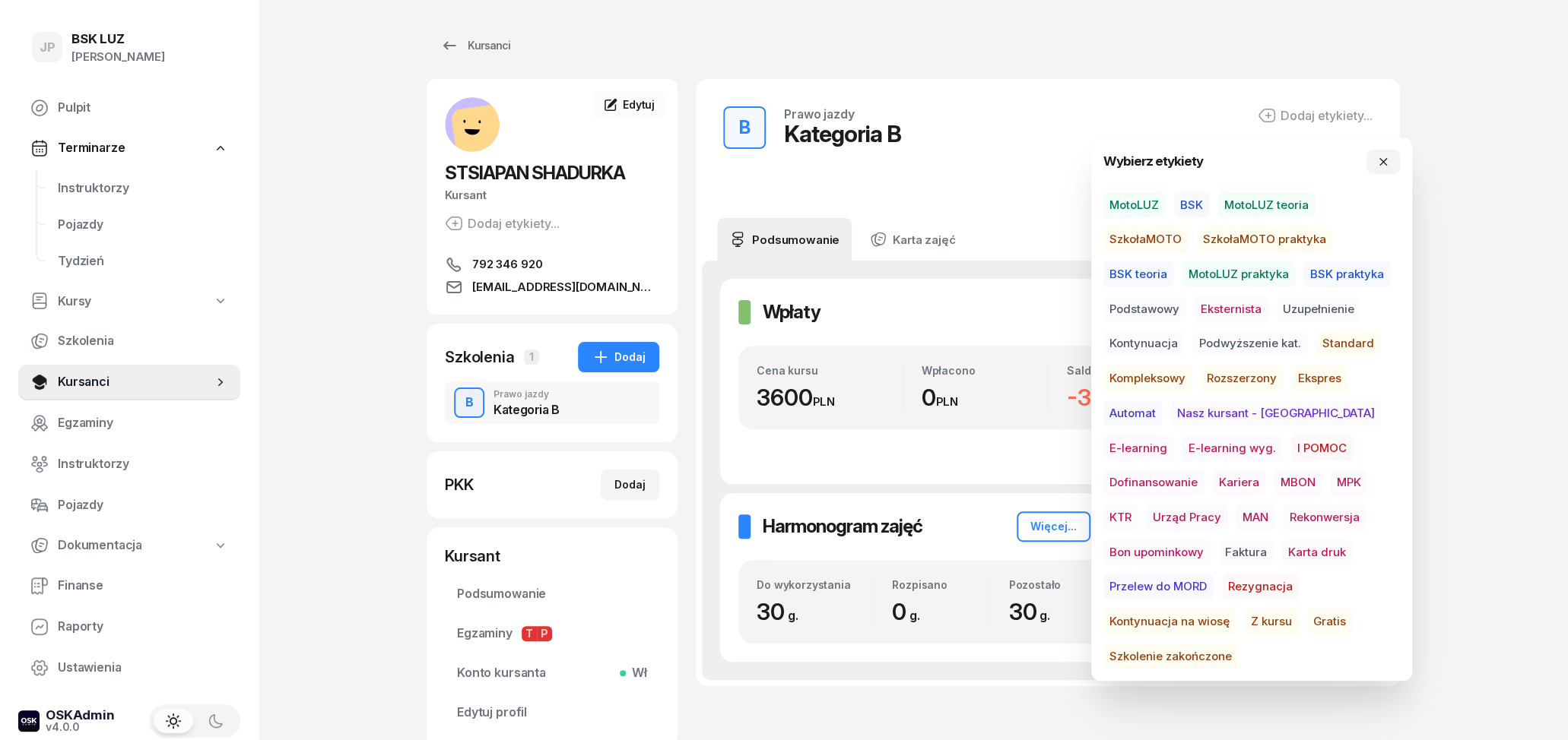
click at [1144, 204] on span "MotoLUZ" at bounding box center [1134, 206] width 61 height 26
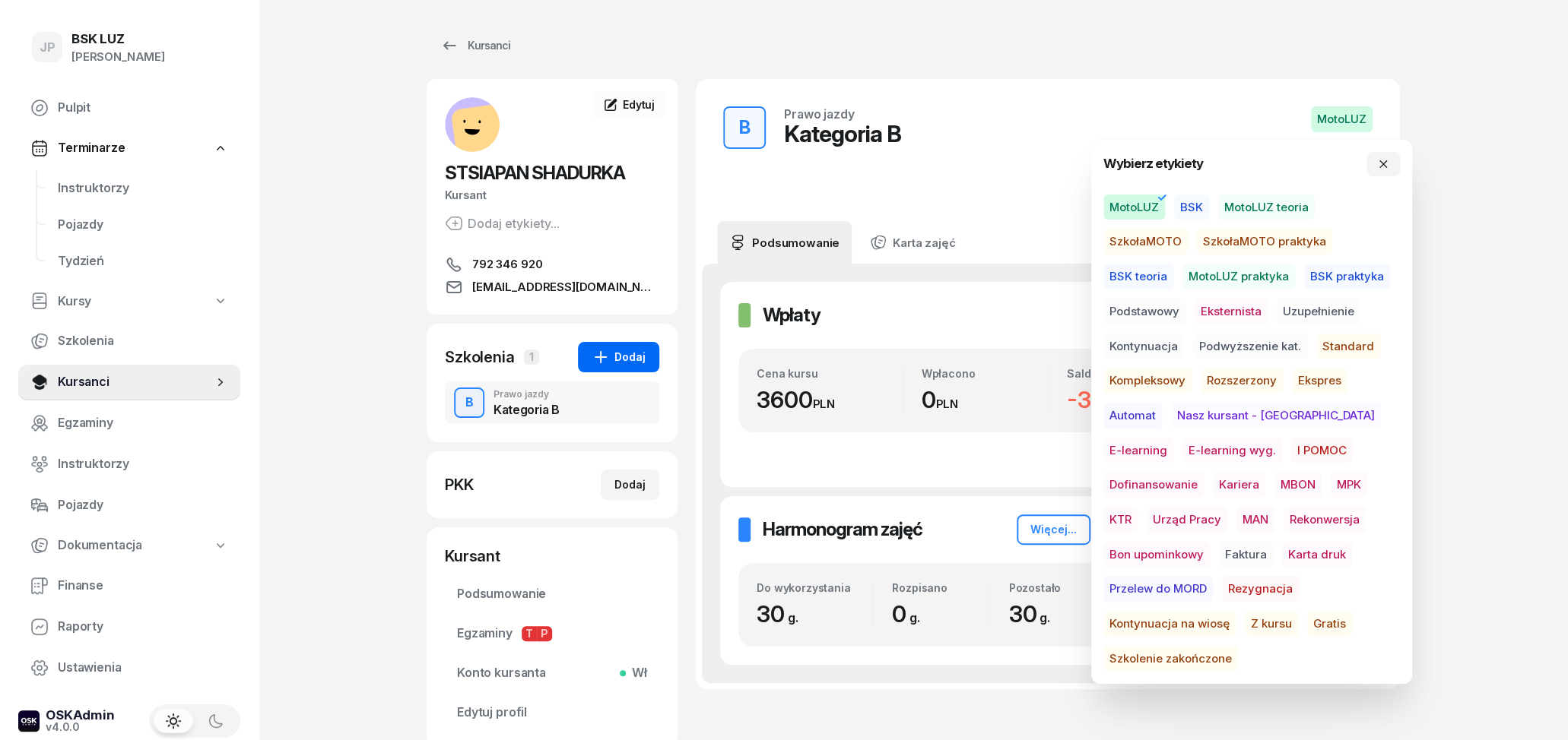
click at [629, 358] on div "Dodaj" at bounding box center [618, 358] width 54 height 18
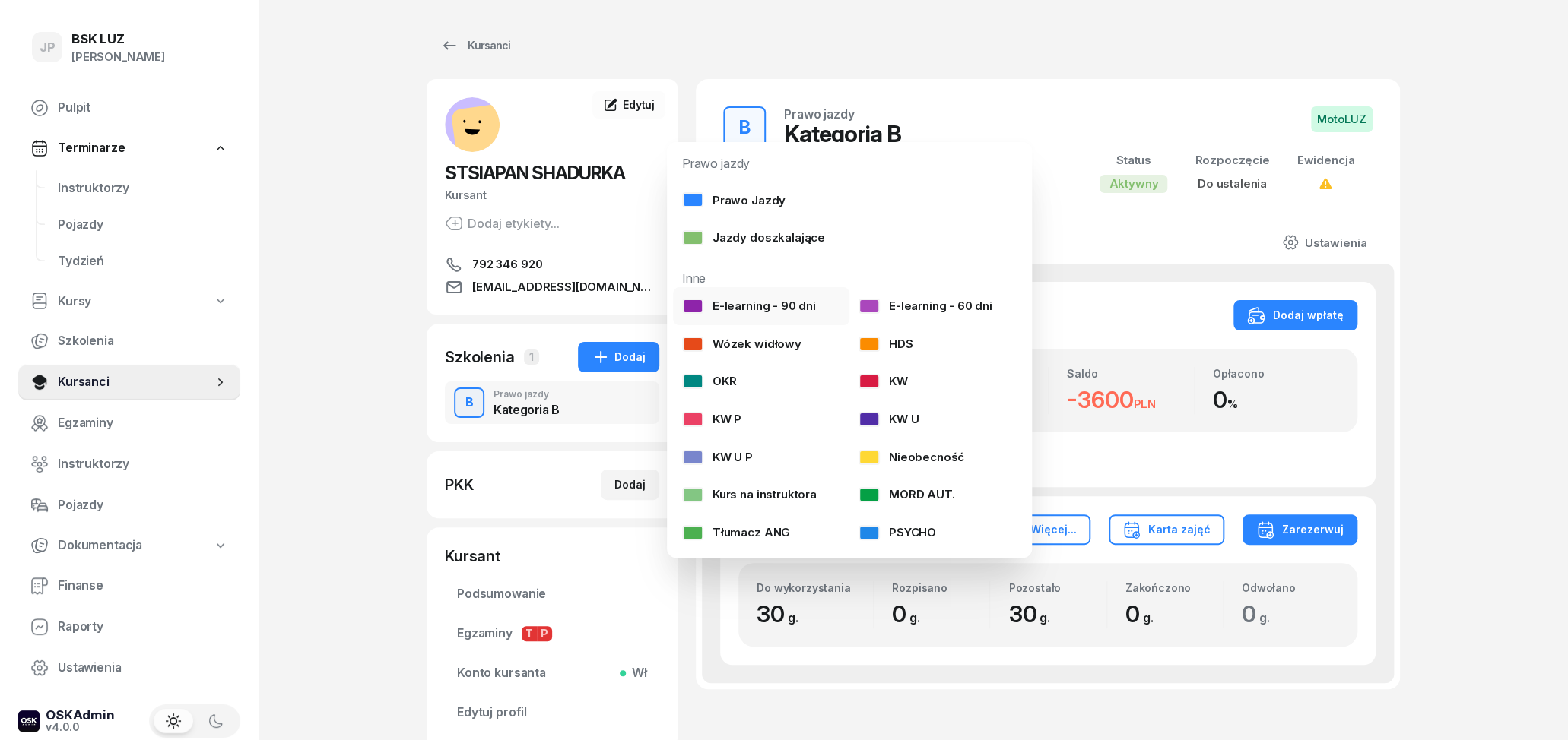
click at [772, 310] on div "E-learning - 90 dni" at bounding box center [749, 306] width 134 height 20
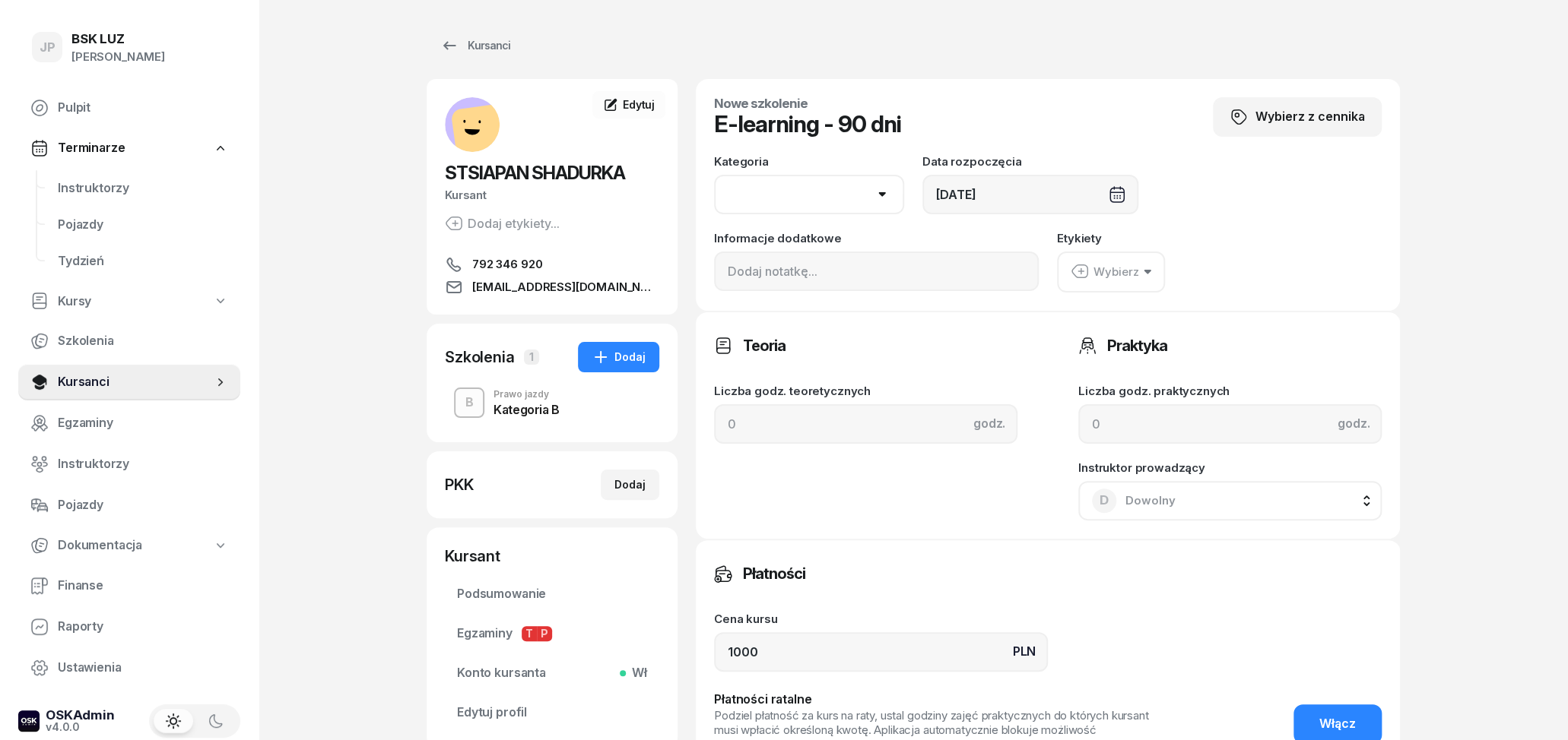
click at [714, 175] on select "AM A1 A2 A B1 B B+E C1 C1+E C C+E D1 D1+E D D+E T Tram C+CE C+D" at bounding box center [809, 194] width 190 height 39
select select "B"
click option "B" at bounding box center [0, 0] width 0 height 0
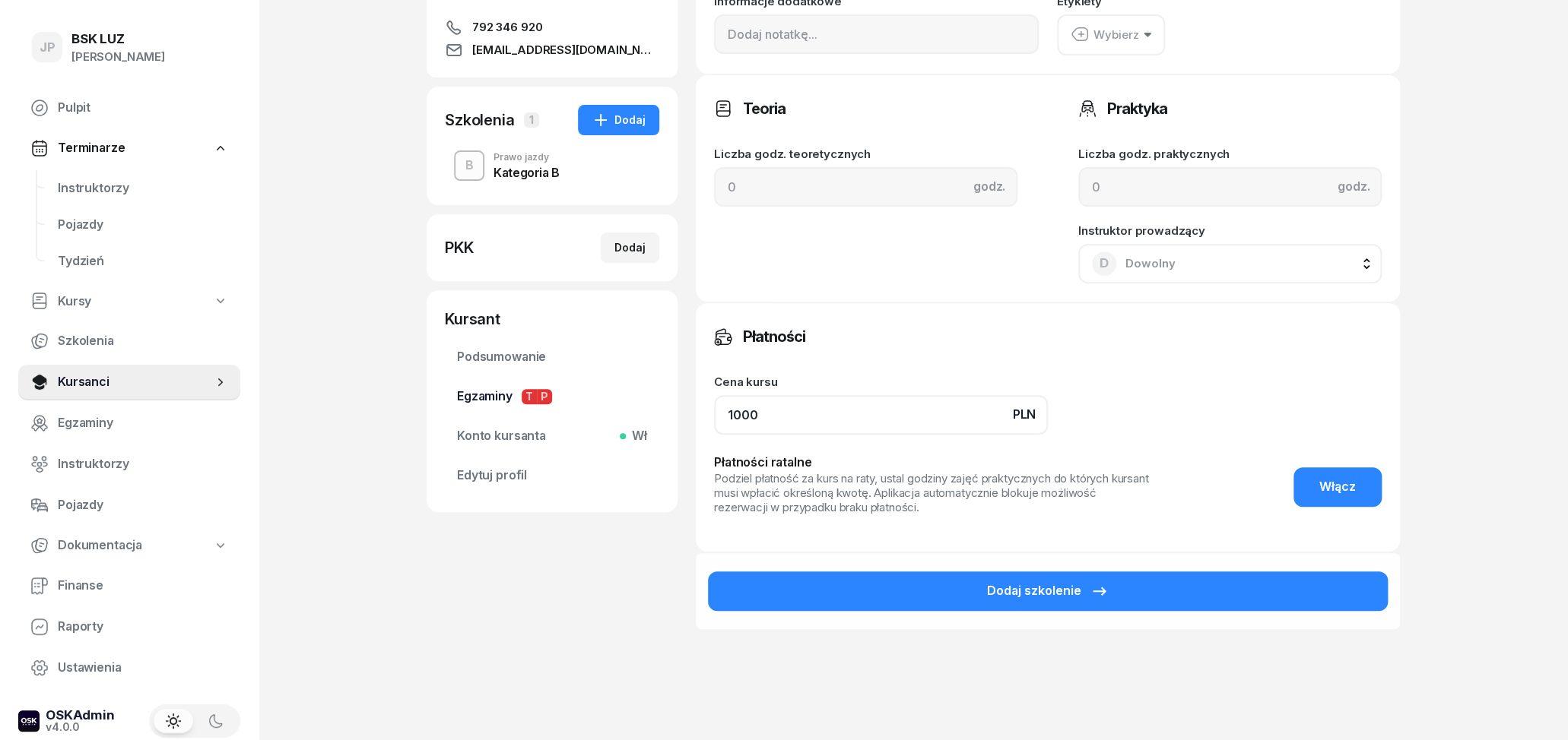
drag, startPoint x: 769, startPoint y: 397, endPoint x: 658, endPoint y: 409, distance: 111.6
click at [714, 409] on input "1000" at bounding box center [881, 415] width 334 height 39
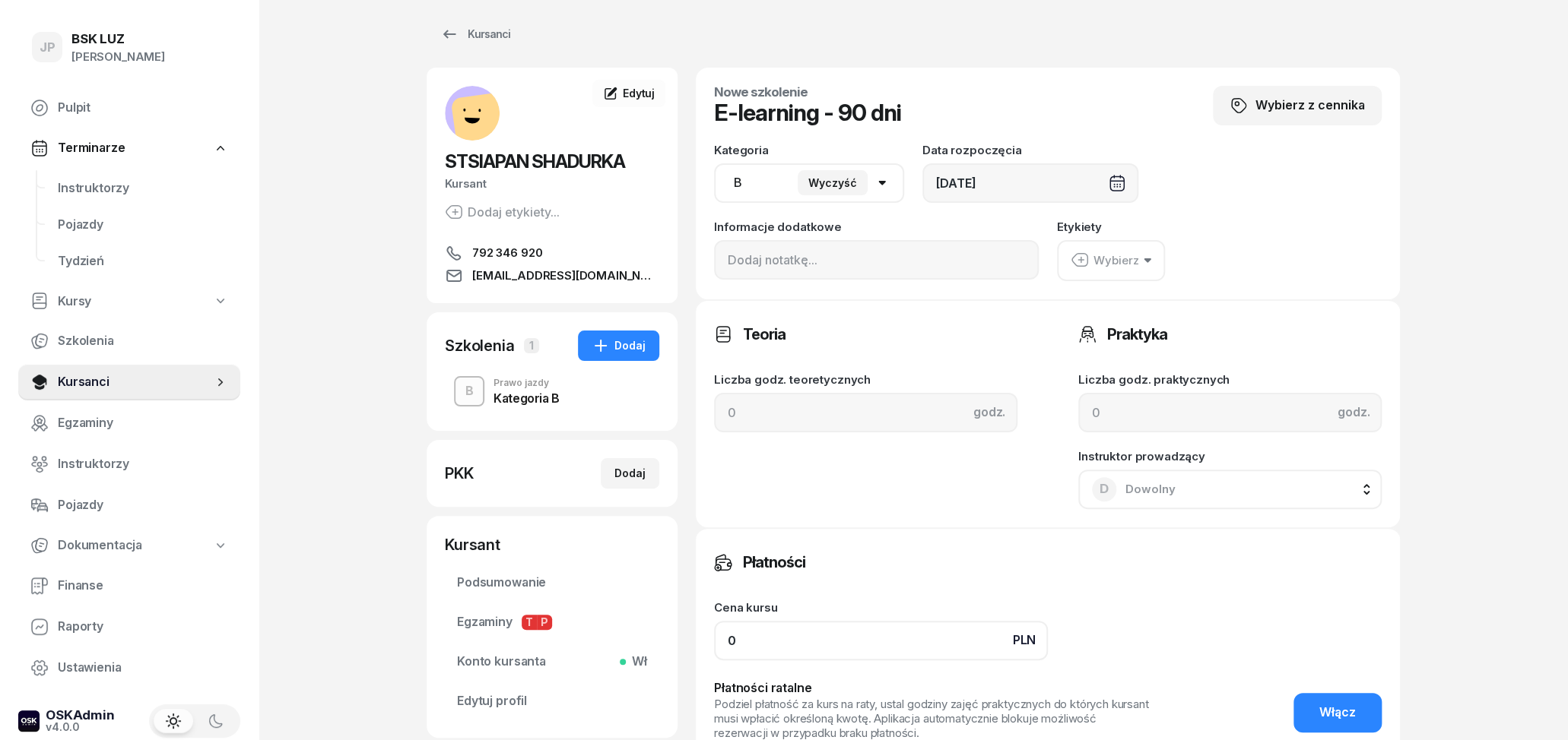
scroll to position [0, 0]
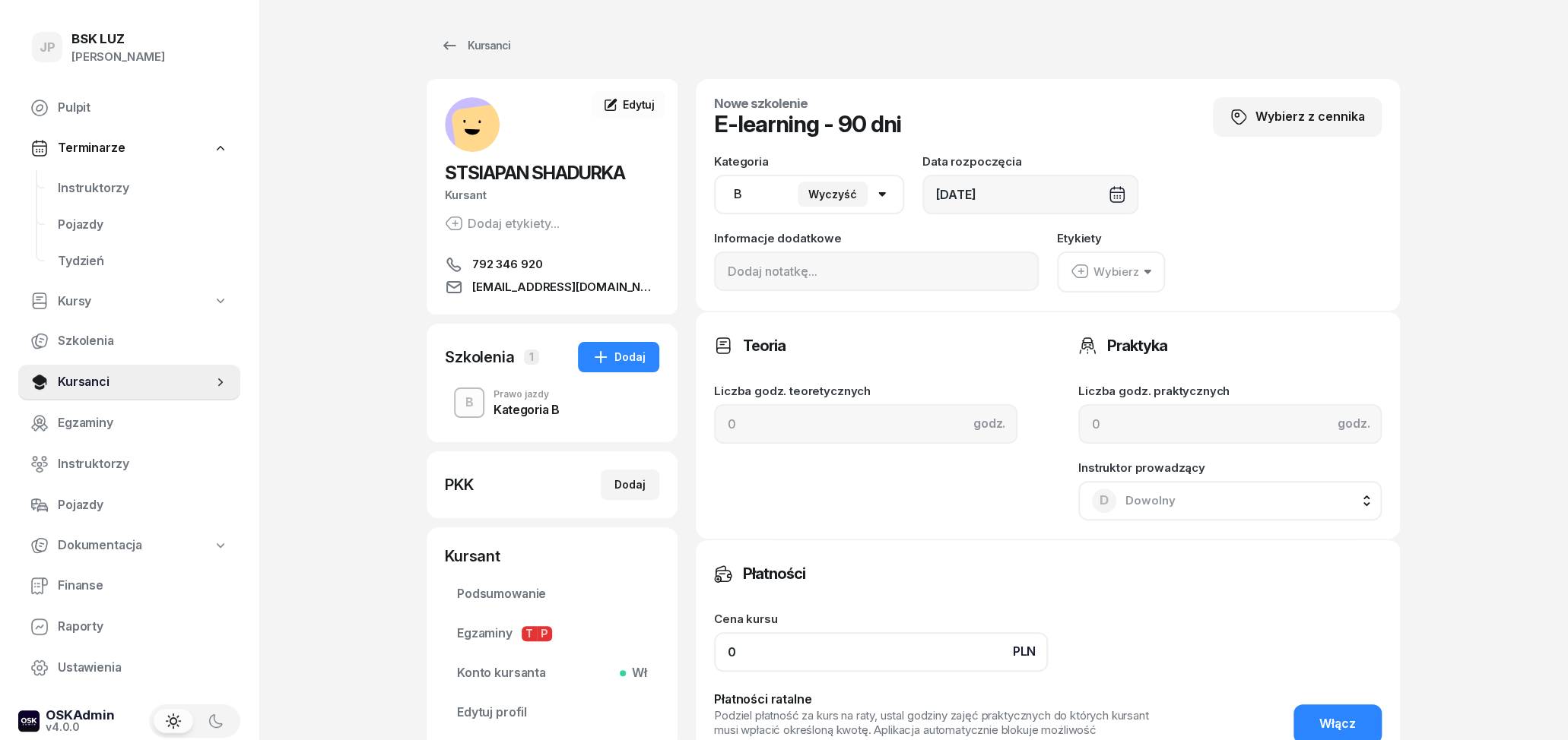
type input "0"
click at [1138, 267] on button "Wybierz" at bounding box center [1110, 272] width 108 height 41
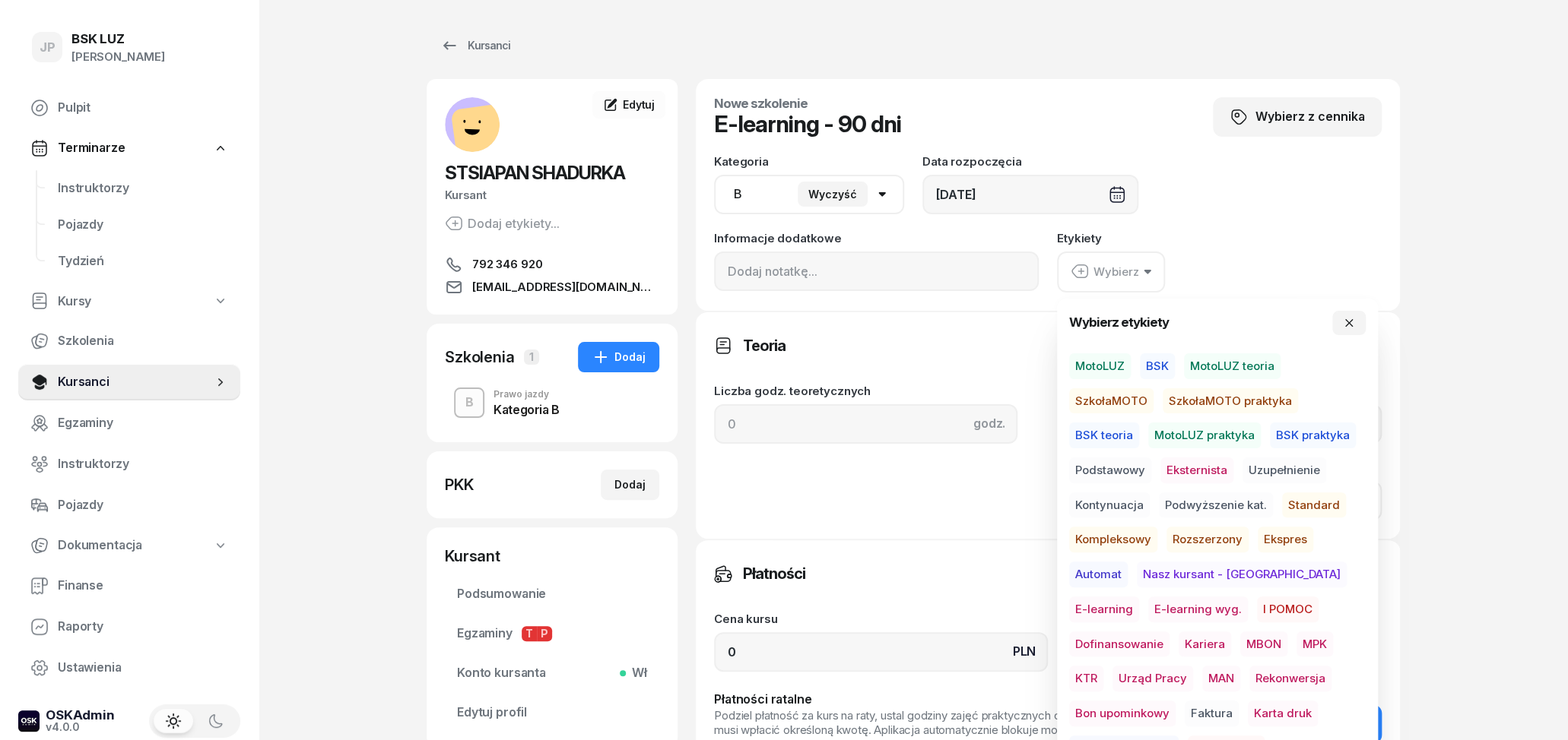
scroll to position [79, 0]
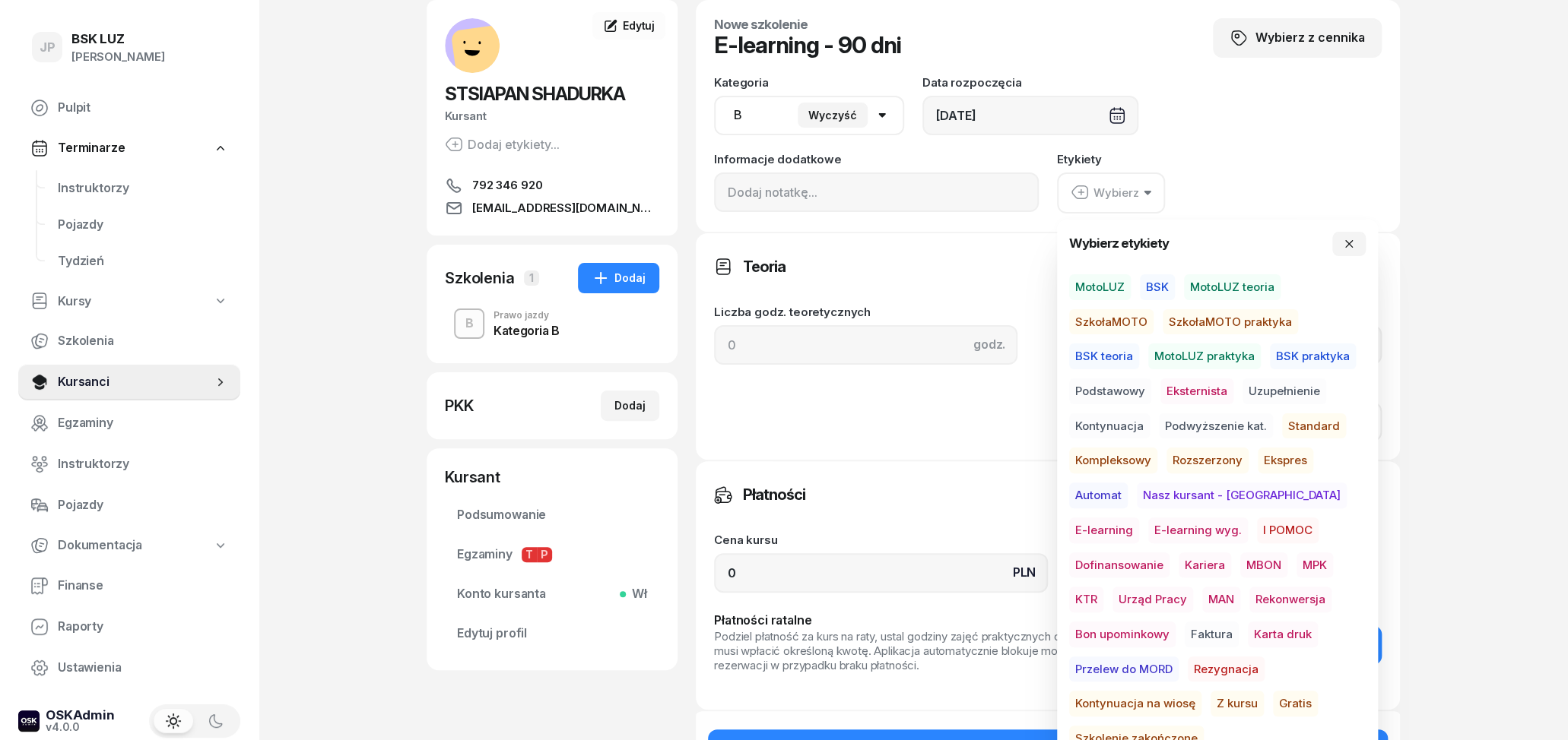
click at [1273, 704] on span "Gratis" at bounding box center [1295, 704] width 45 height 26
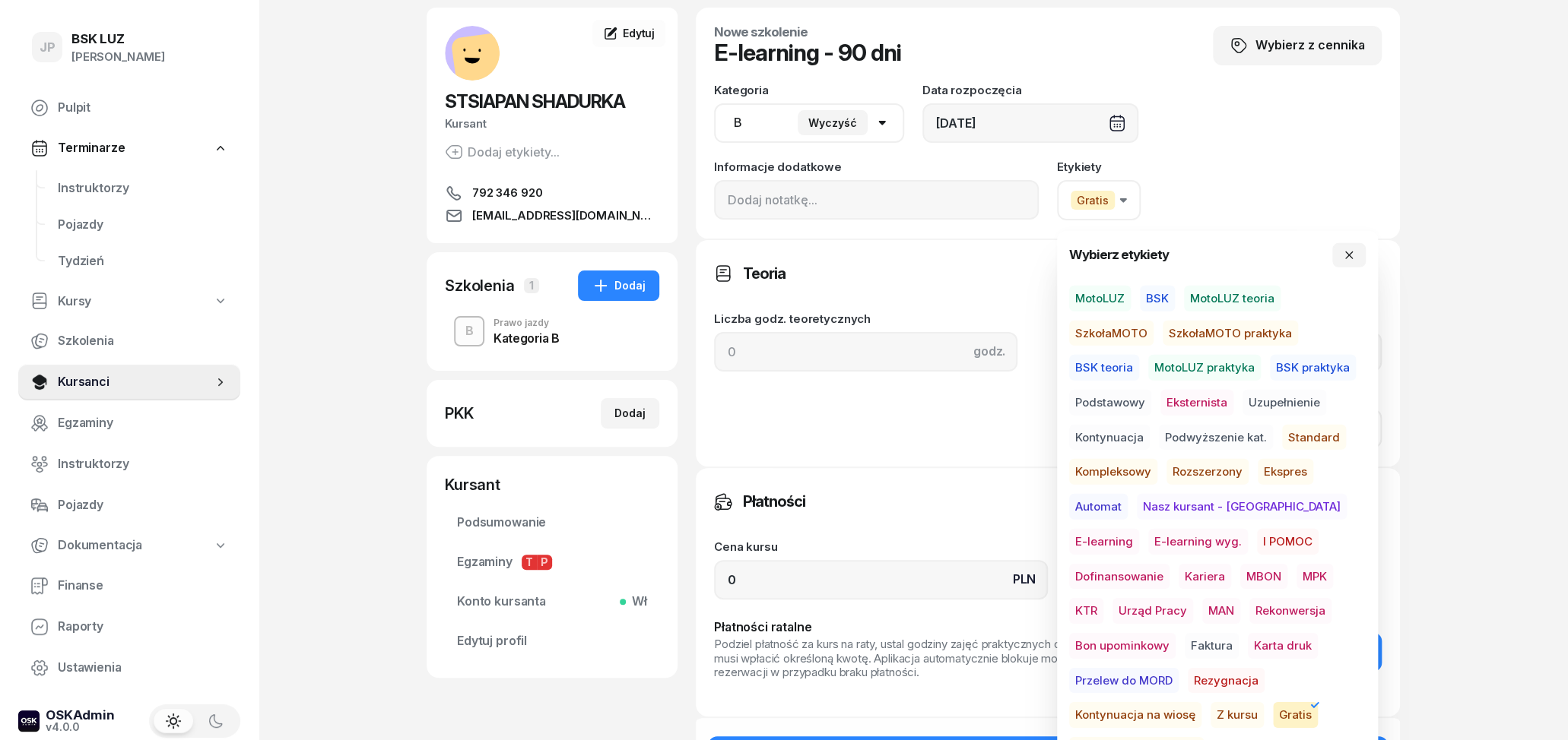
scroll to position [158, 0]
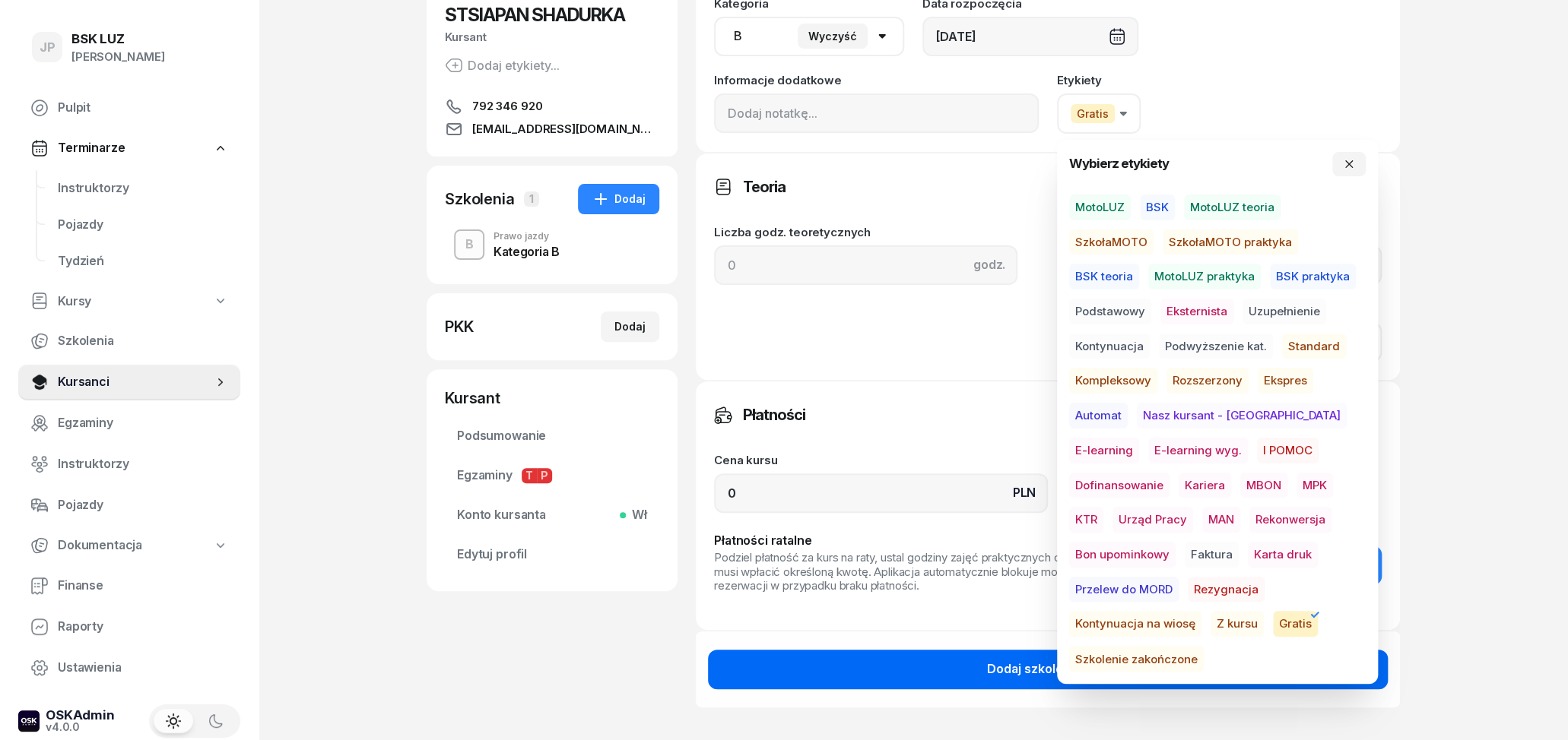
click at [1028, 667] on div "Dodaj szkolenie" at bounding box center [1047, 670] width 121 height 20
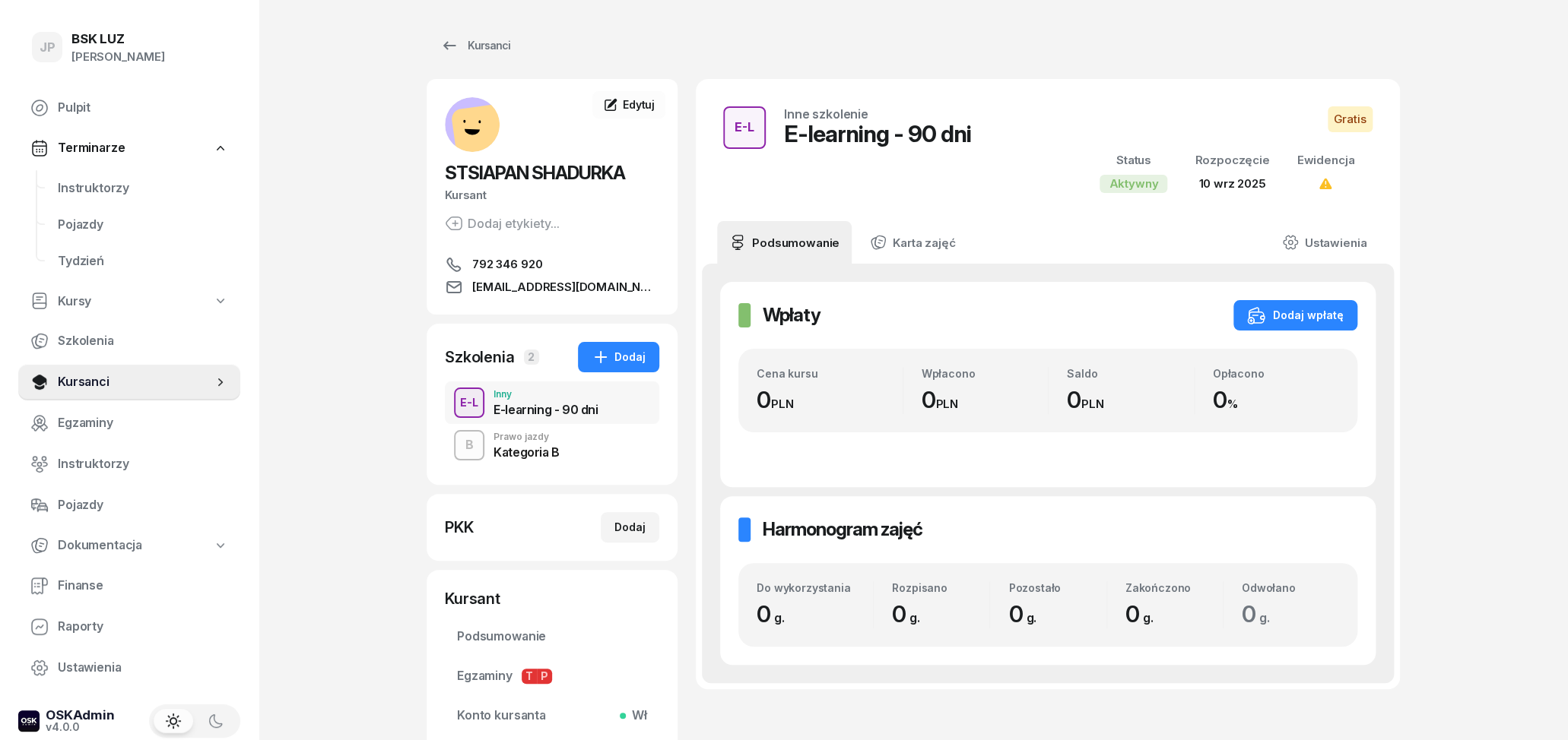
click at [590, 444] on div "B Prawo jazdy Kategoria B" at bounding box center [551, 445] width 214 height 42
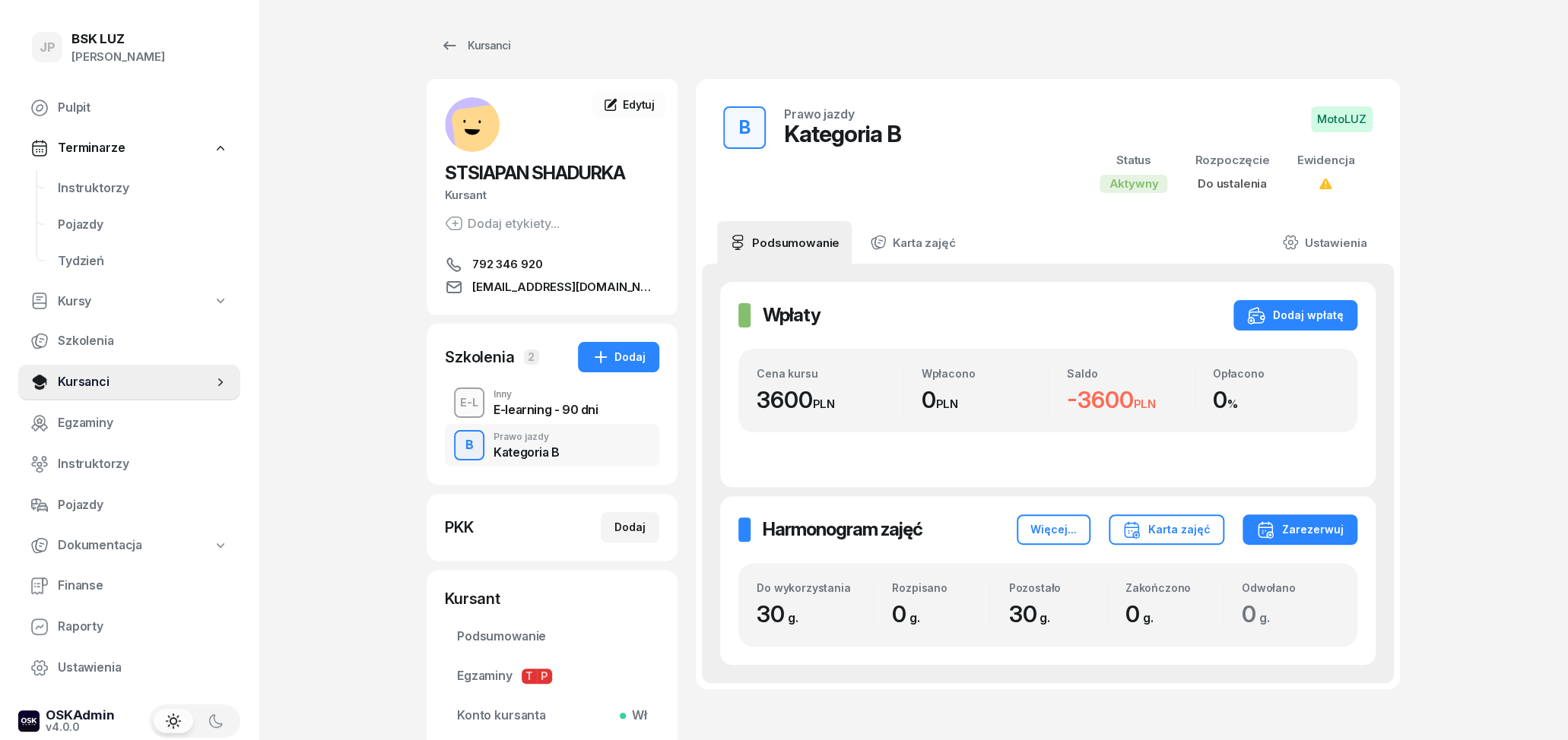
click at [543, 406] on div "E-learning - 90 dni" at bounding box center [546, 410] width 104 height 12
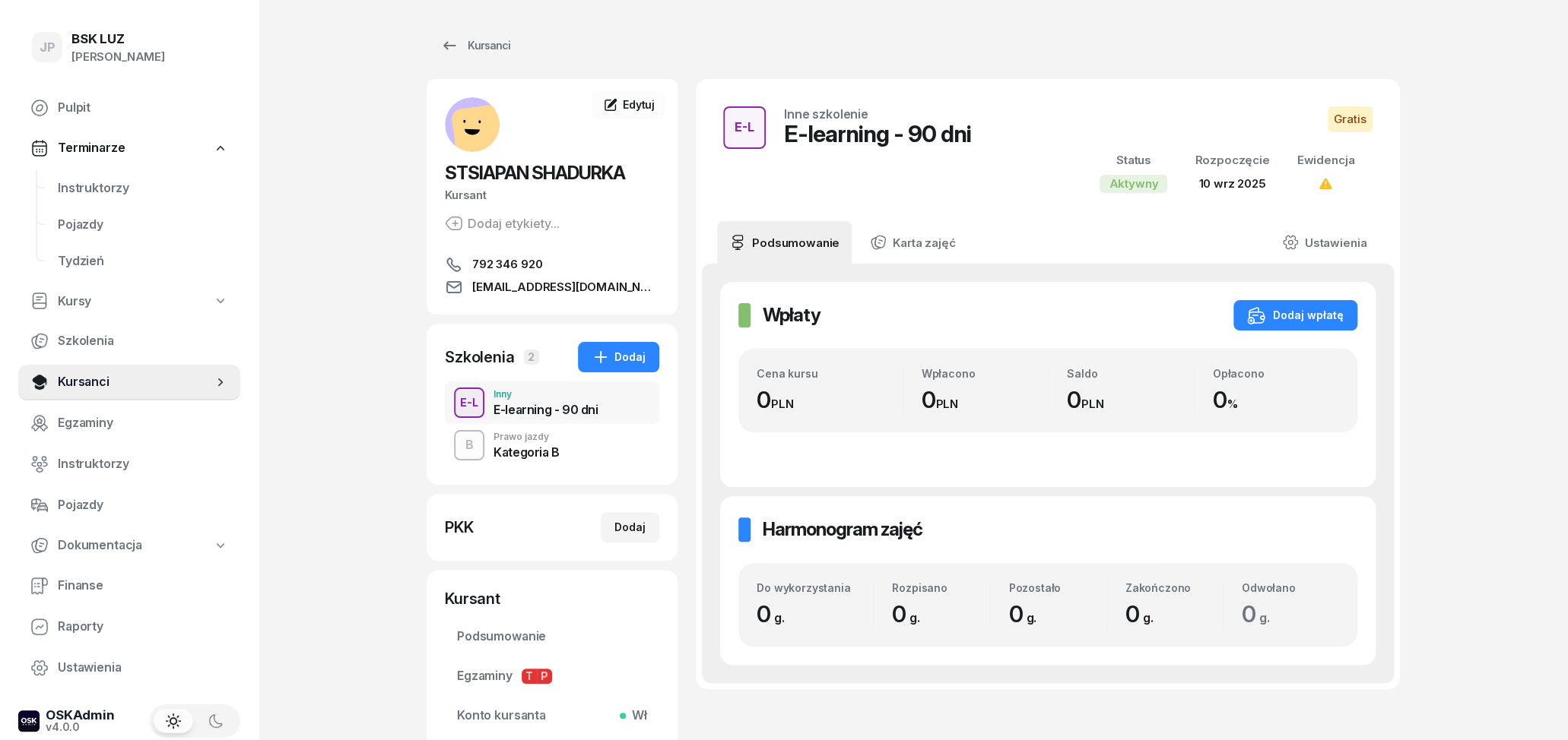
click at [1255, 185] on span "10 wrz 2025" at bounding box center [1232, 183] width 67 height 15
click at [461, 40] on div "Kursanci" at bounding box center [475, 46] width 70 height 18
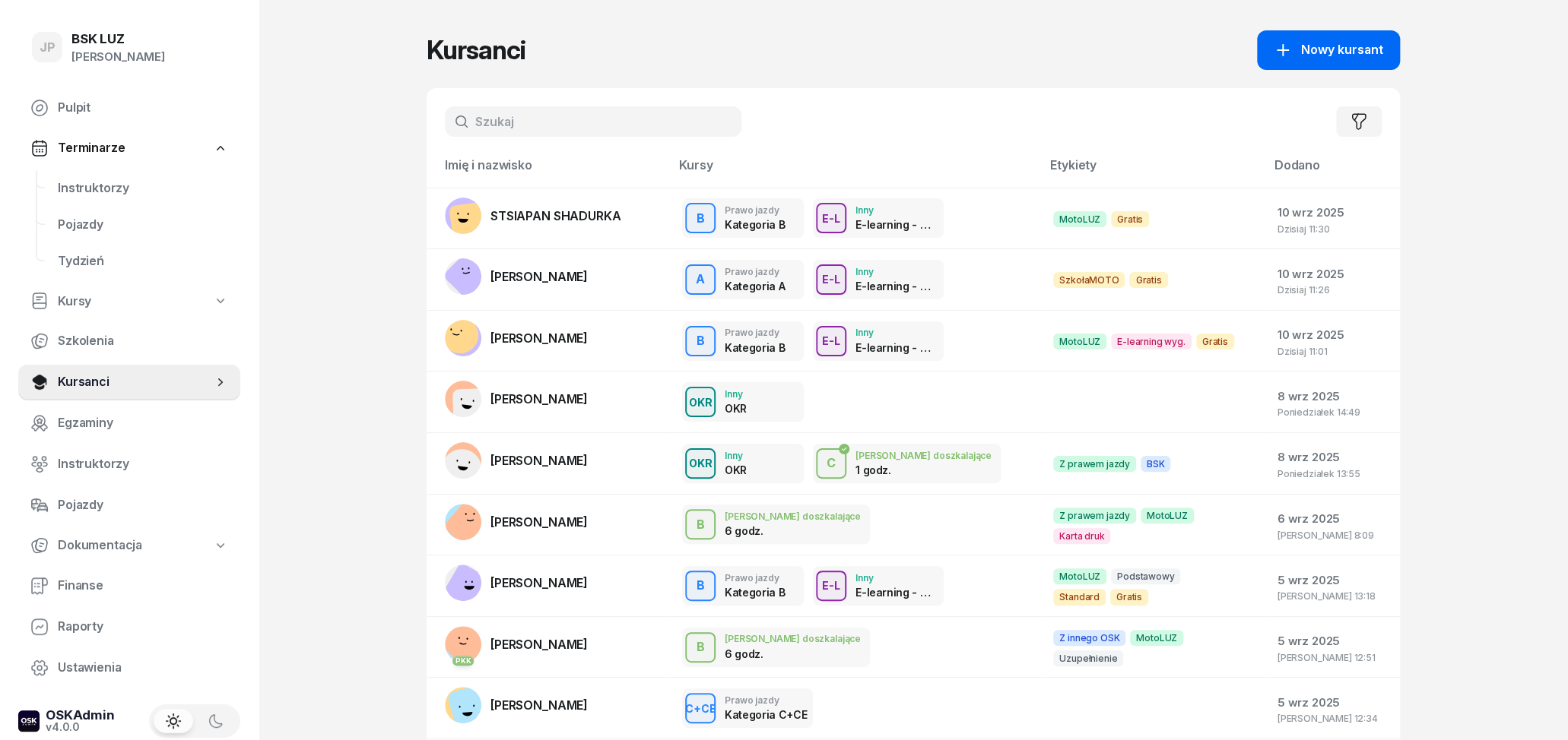
click at [1361, 60] on button "Nowy kursant" at bounding box center [1328, 50] width 143 height 39
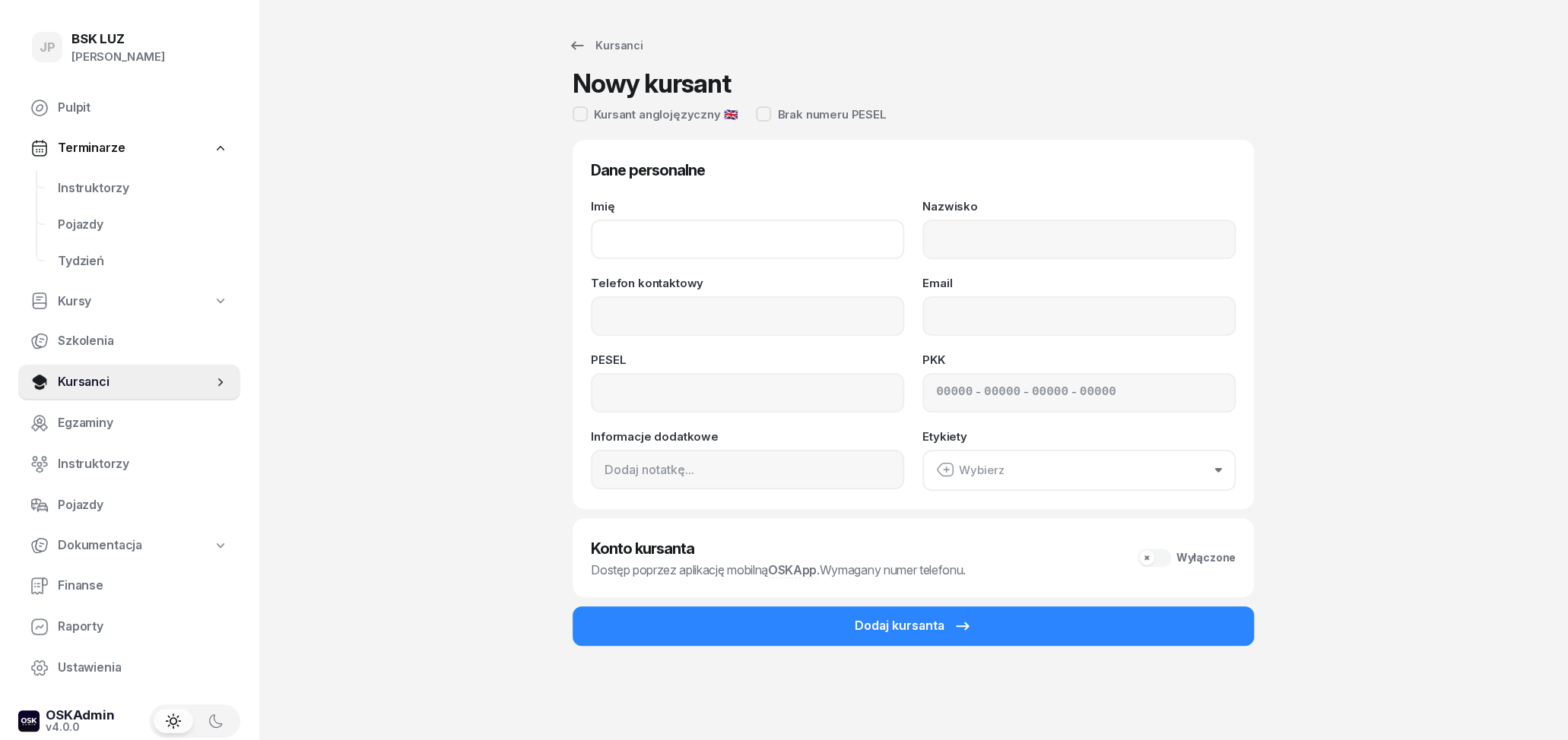
click at [785, 230] on input "Imię" at bounding box center [747, 239] width 313 height 39
type input "[PERSON_NAME]"
click at [972, 228] on input "Nazwisko" at bounding box center [1079, 239] width 313 height 39
type input "SOBAŚ"
click at [826, 307] on input "Telefon kontaktowy" at bounding box center [747, 315] width 313 height 39
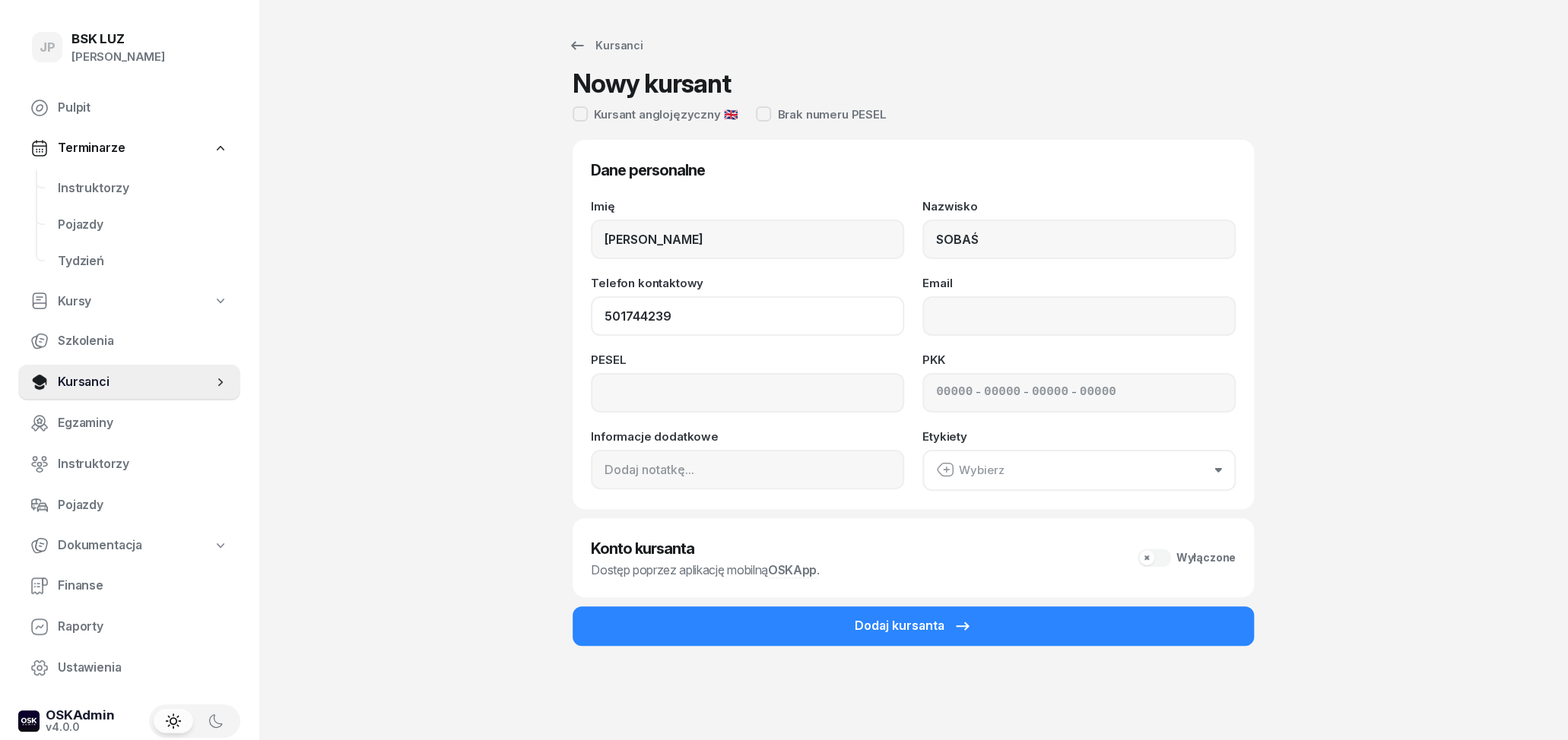
click at [621, 315] on input "501744239" at bounding box center [747, 315] width 313 height 39
click at [652, 319] on input "501-744239" at bounding box center [747, 315] width 313 height 39
type input "501 744 239"
click at [969, 307] on input "Email" at bounding box center [1079, 315] width 313 height 39
click at [812, 394] on input at bounding box center [747, 392] width 313 height 39
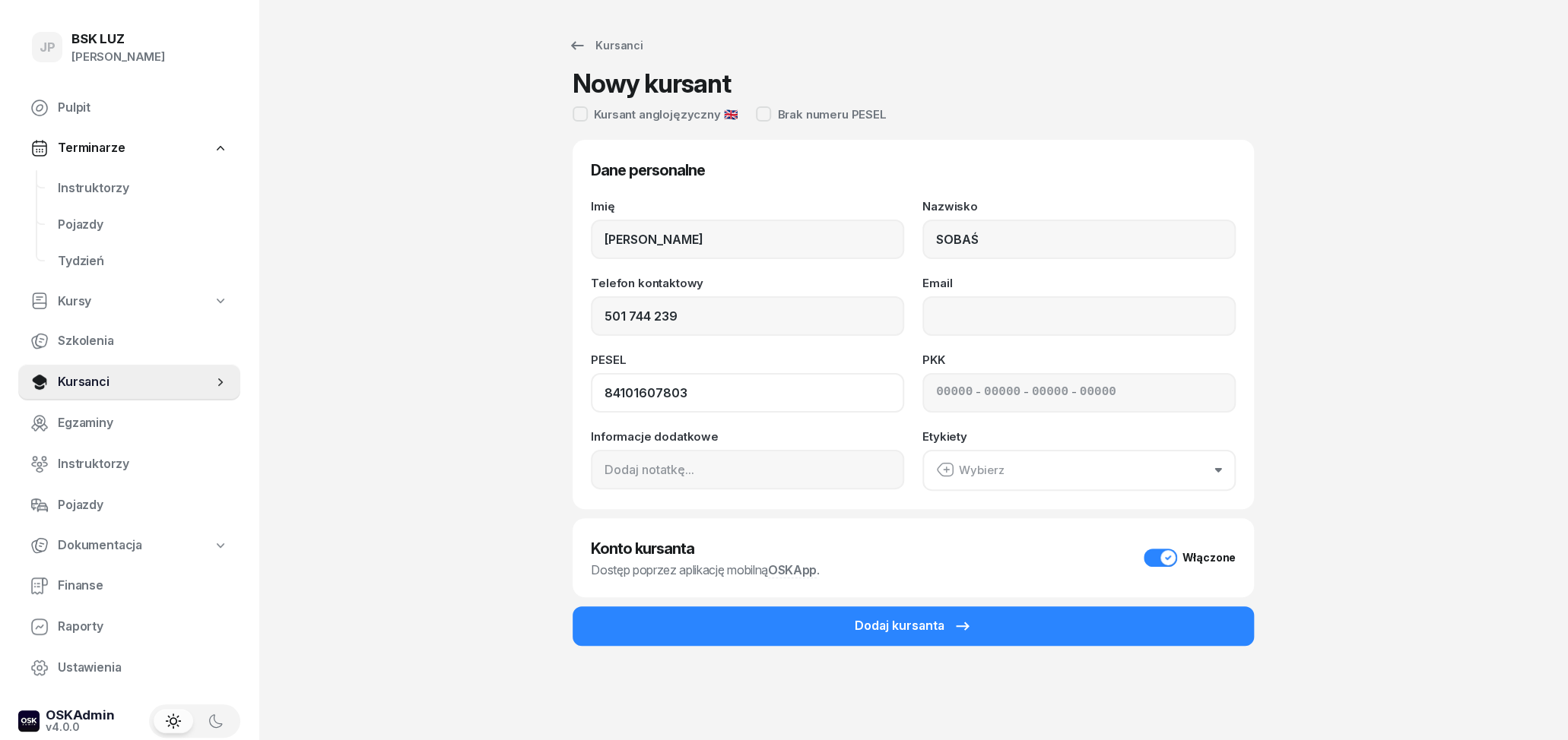
type input "84101607803"
drag, startPoint x: 999, startPoint y: 300, endPoint x: 1000, endPoint y: 317, distance: 17.0
click at [999, 309] on input "Email" at bounding box center [1079, 315] width 313 height 39
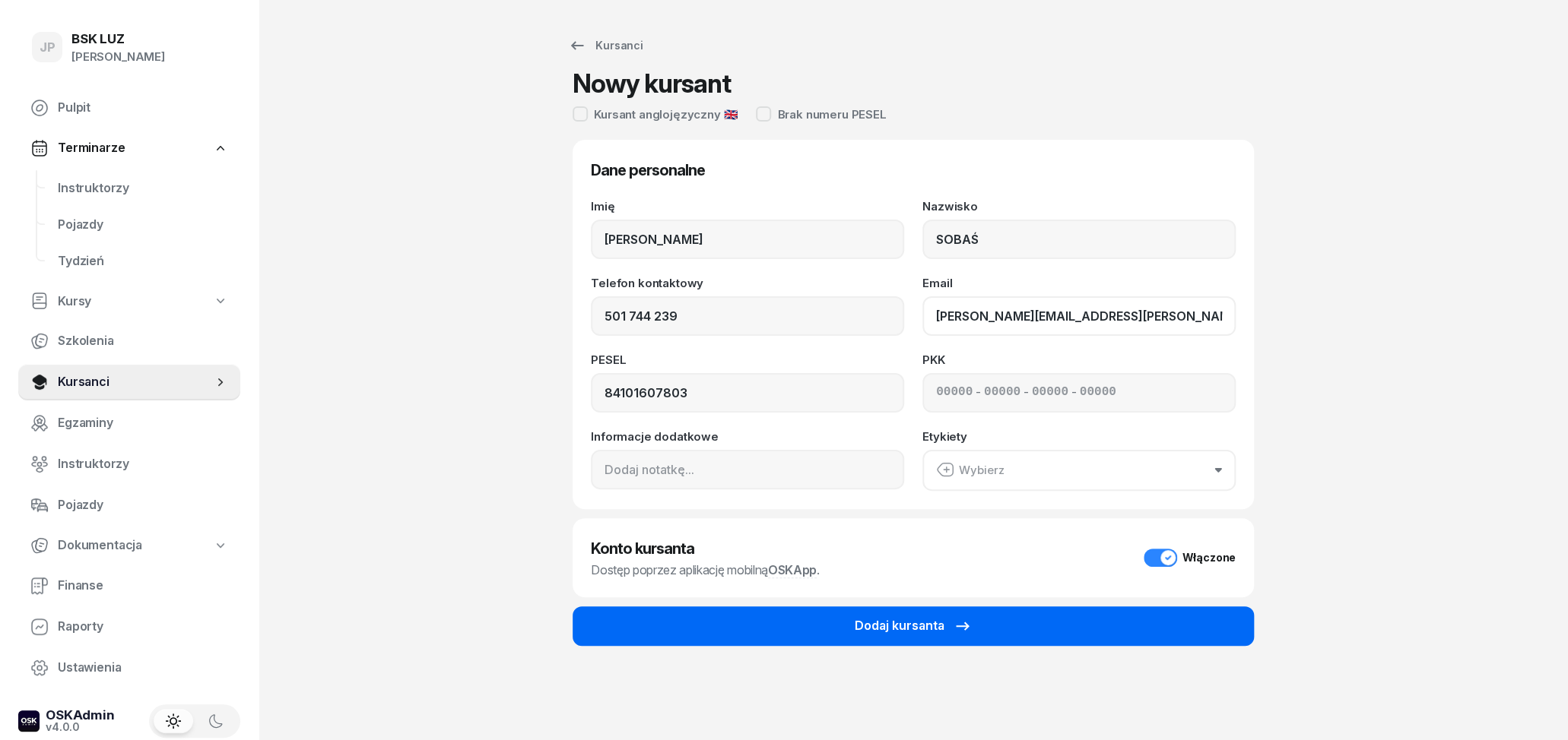
type input "[PERSON_NAME][EMAIL_ADDRESS][PERSON_NAME][DOMAIN_NAME]"
click at [971, 624] on button "Dodaj kursanta" at bounding box center [913, 626] width 681 height 39
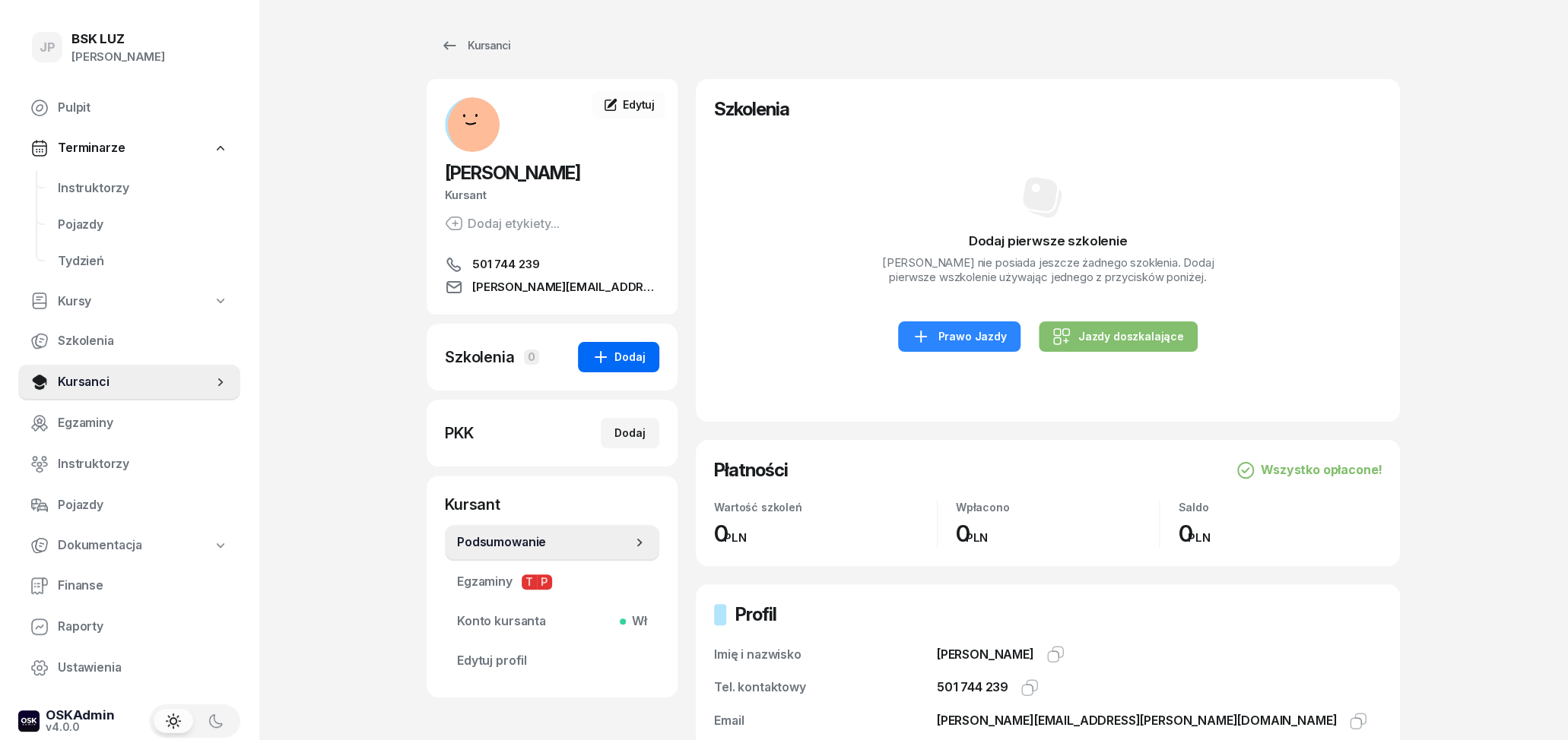
click at [634, 356] on div "Dodaj" at bounding box center [618, 358] width 54 height 18
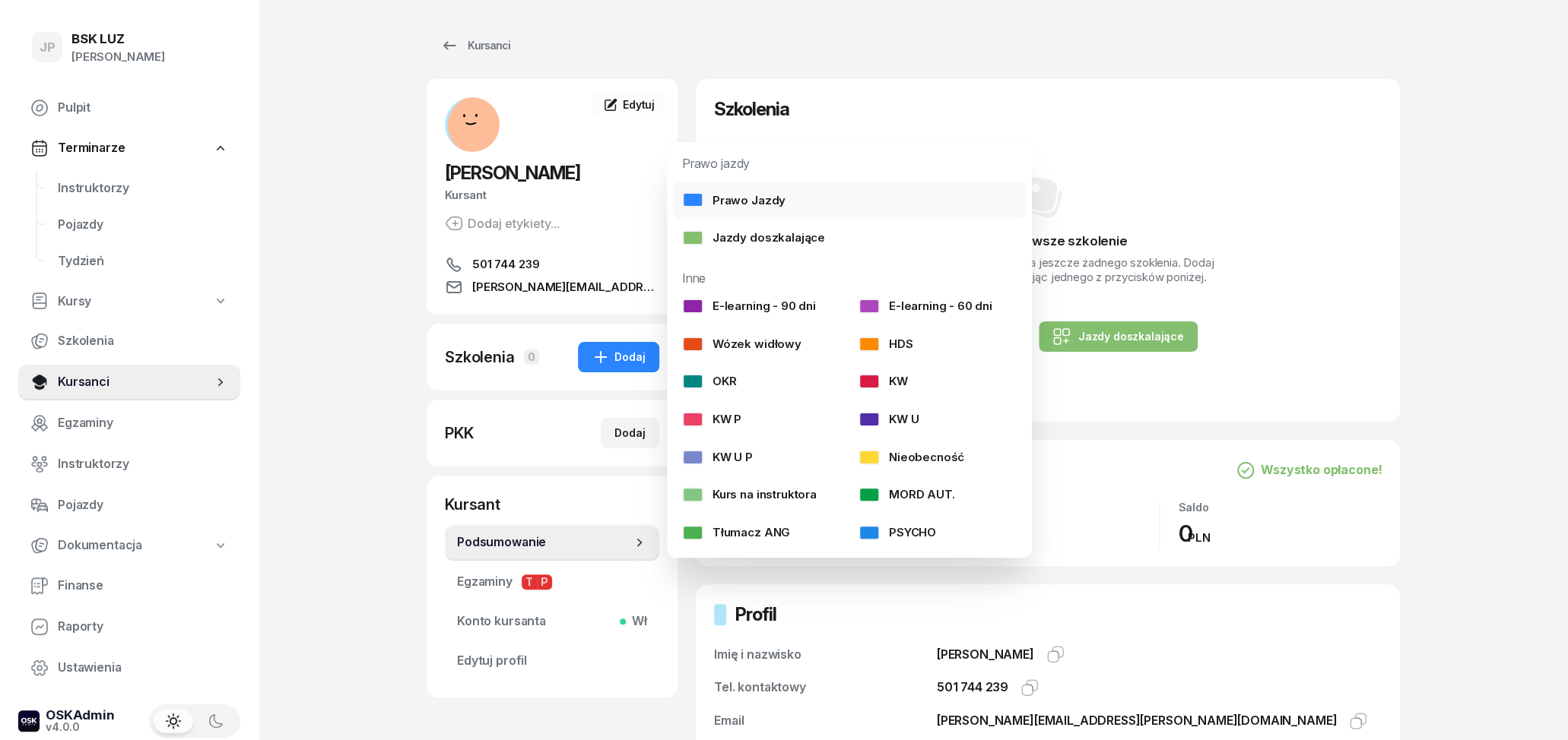
click at [753, 200] on div "Prawo Jazdy" at bounding box center [733, 201] width 104 height 20
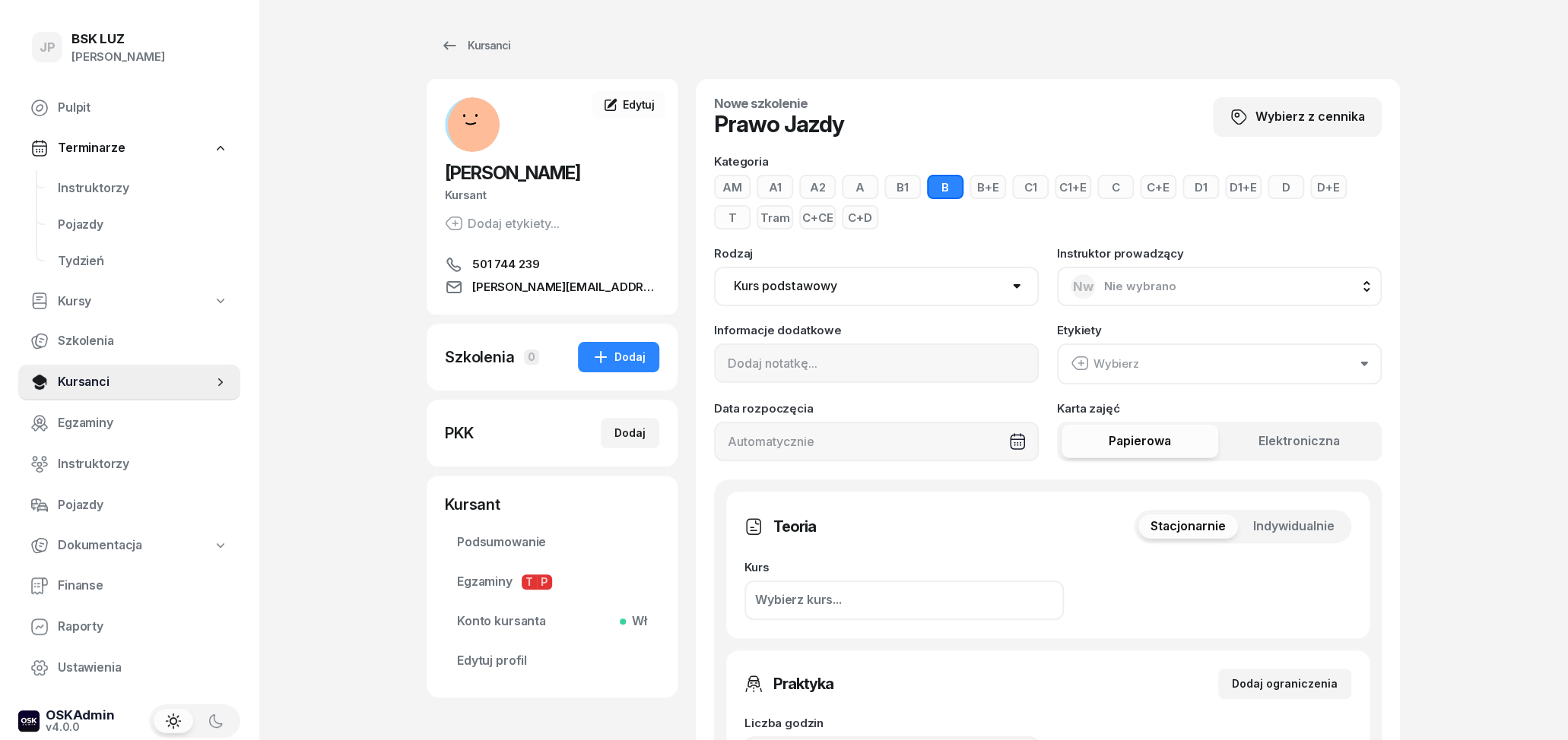
click at [976, 180] on button "B+E" at bounding box center [988, 187] width 37 height 25
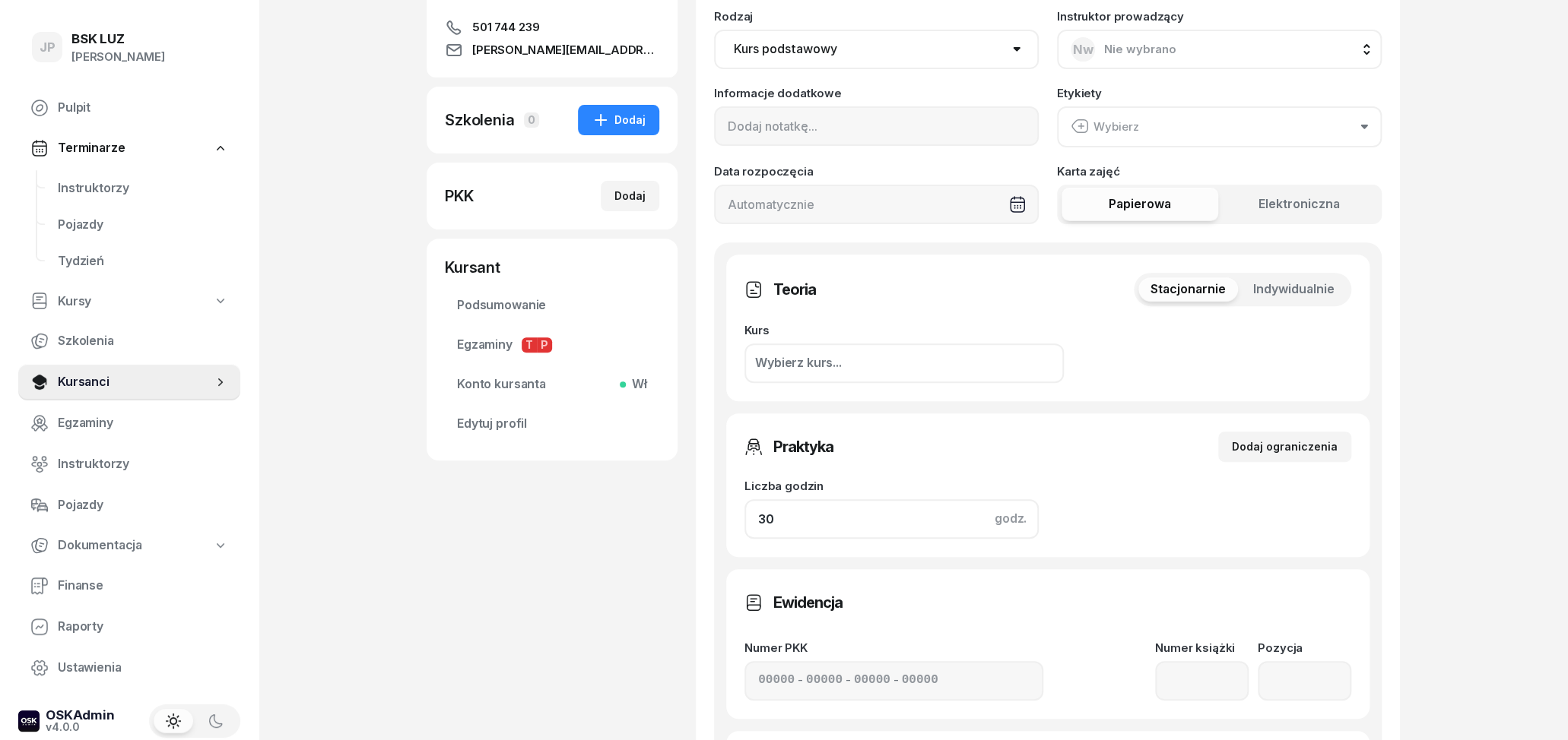
click at [874, 520] on input "30" at bounding box center [891, 519] width 294 height 39
type input "3"
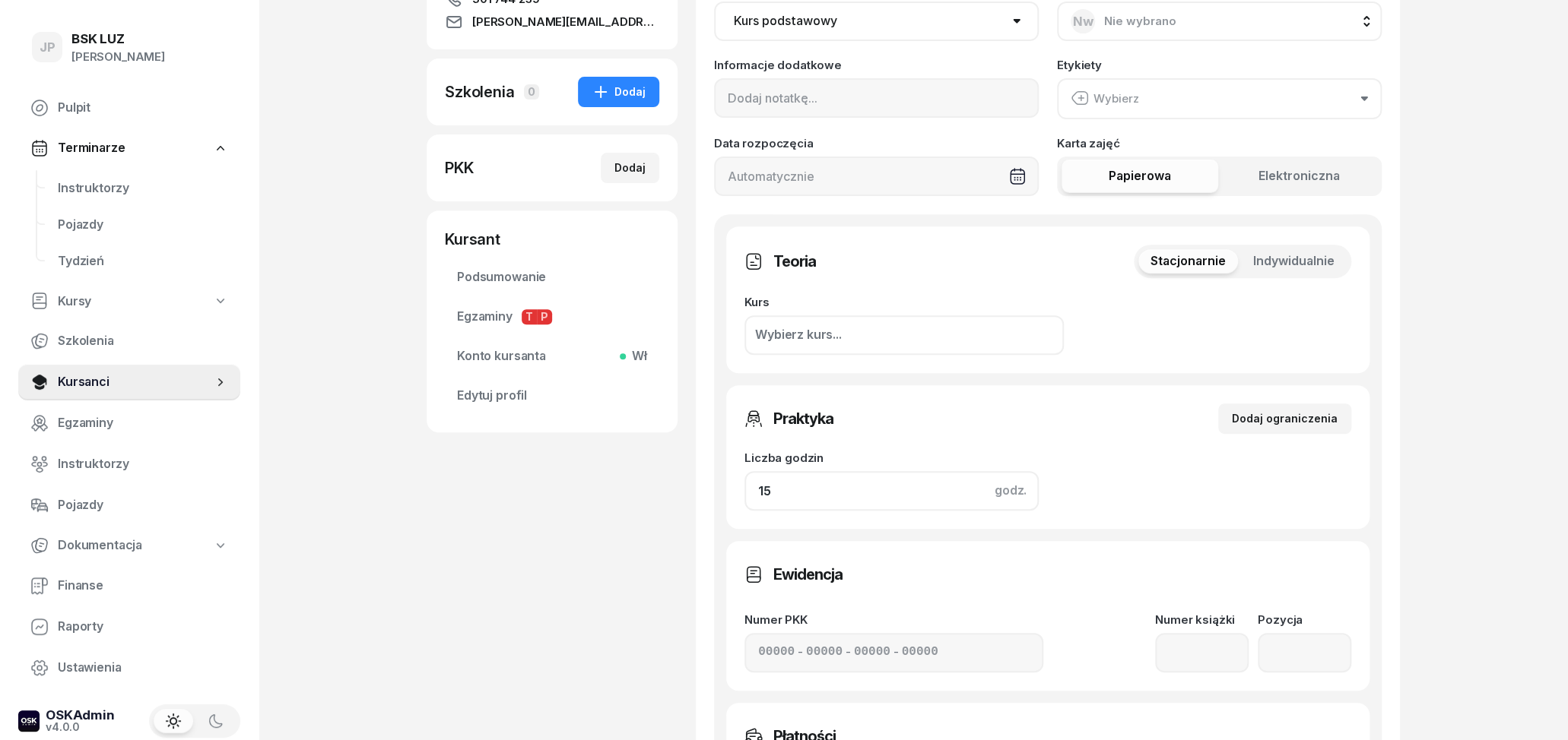
scroll to position [474, 0]
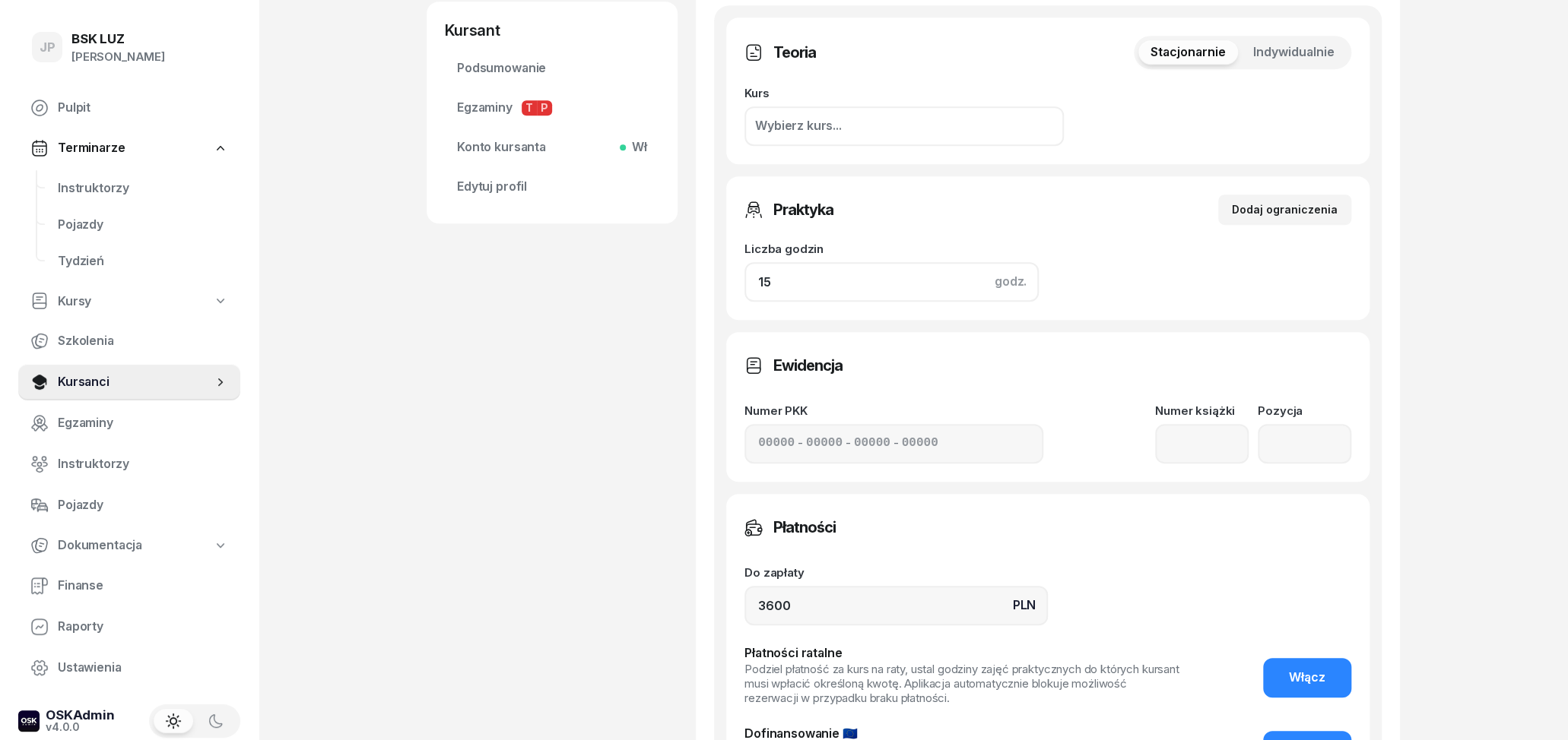
type input "15"
drag, startPoint x: 853, startPoint y: 610, endPoint x: 682, endPoint y: 598, distance: 171.4
click at [744, 598] on input "3600" at bounding box center [895, 605] width 303 height 39
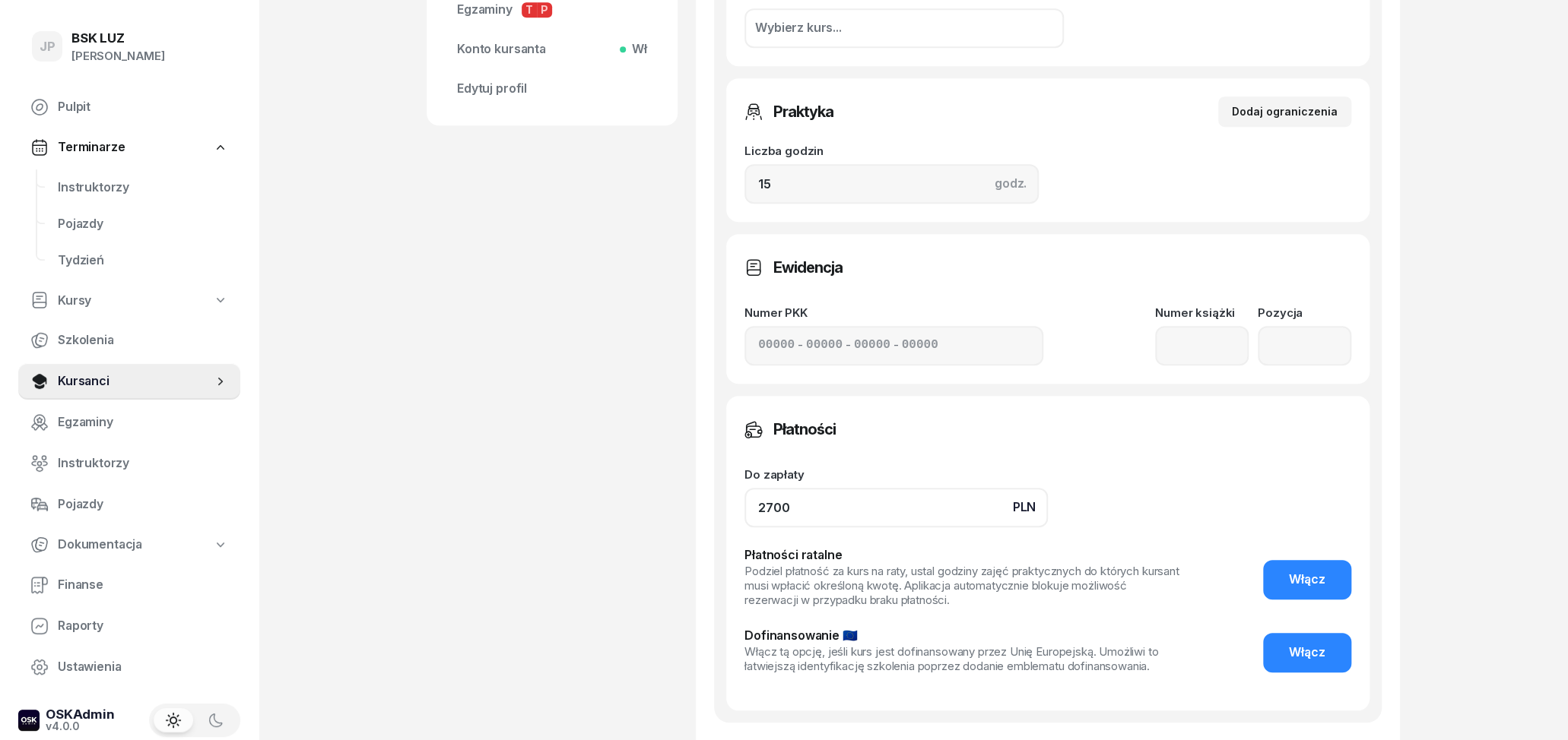
scroll to position [633, 0]
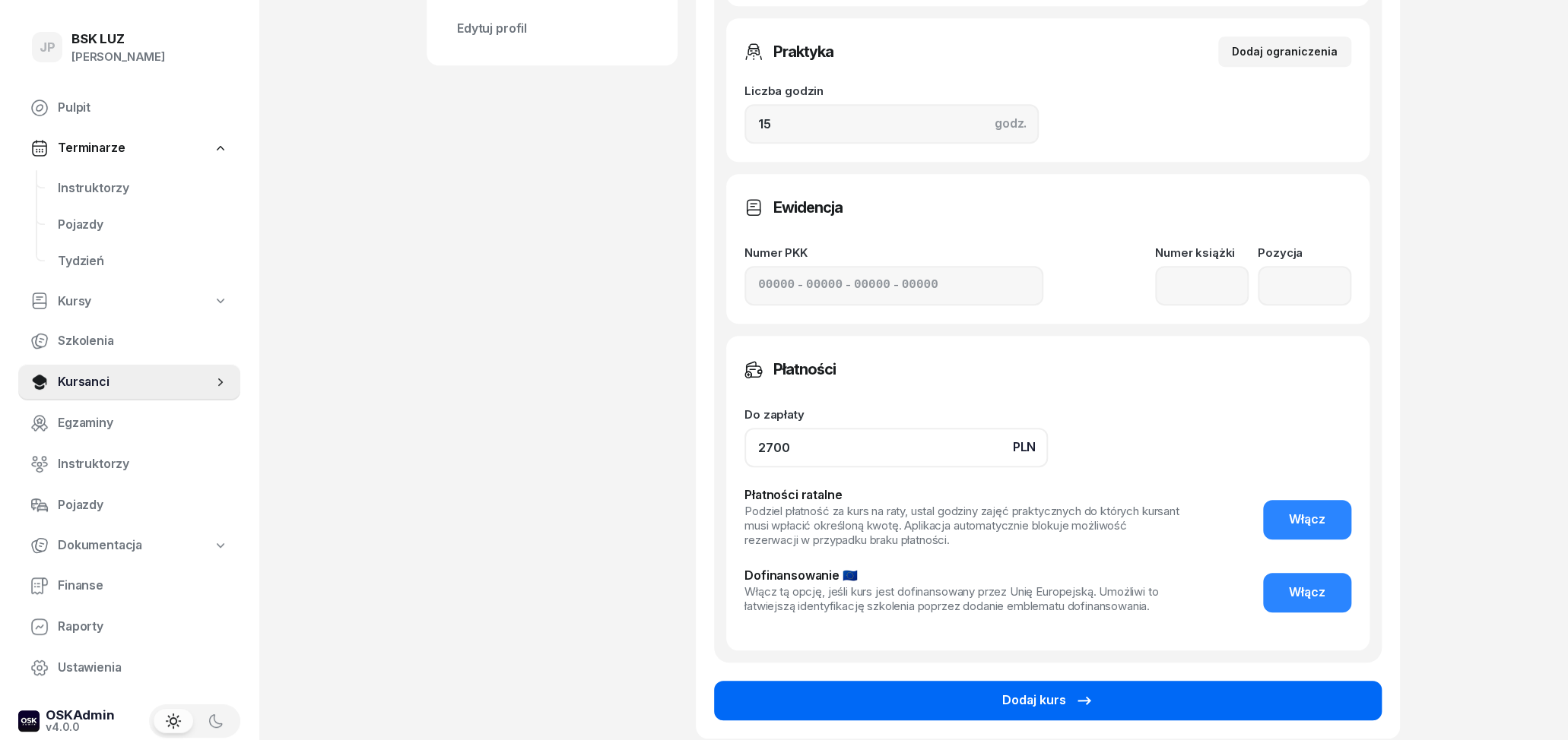
type input "2700"
click at [1169, 710] on button "Dodaj kurs" at bounding box center [1047, 700] width 667 height 39
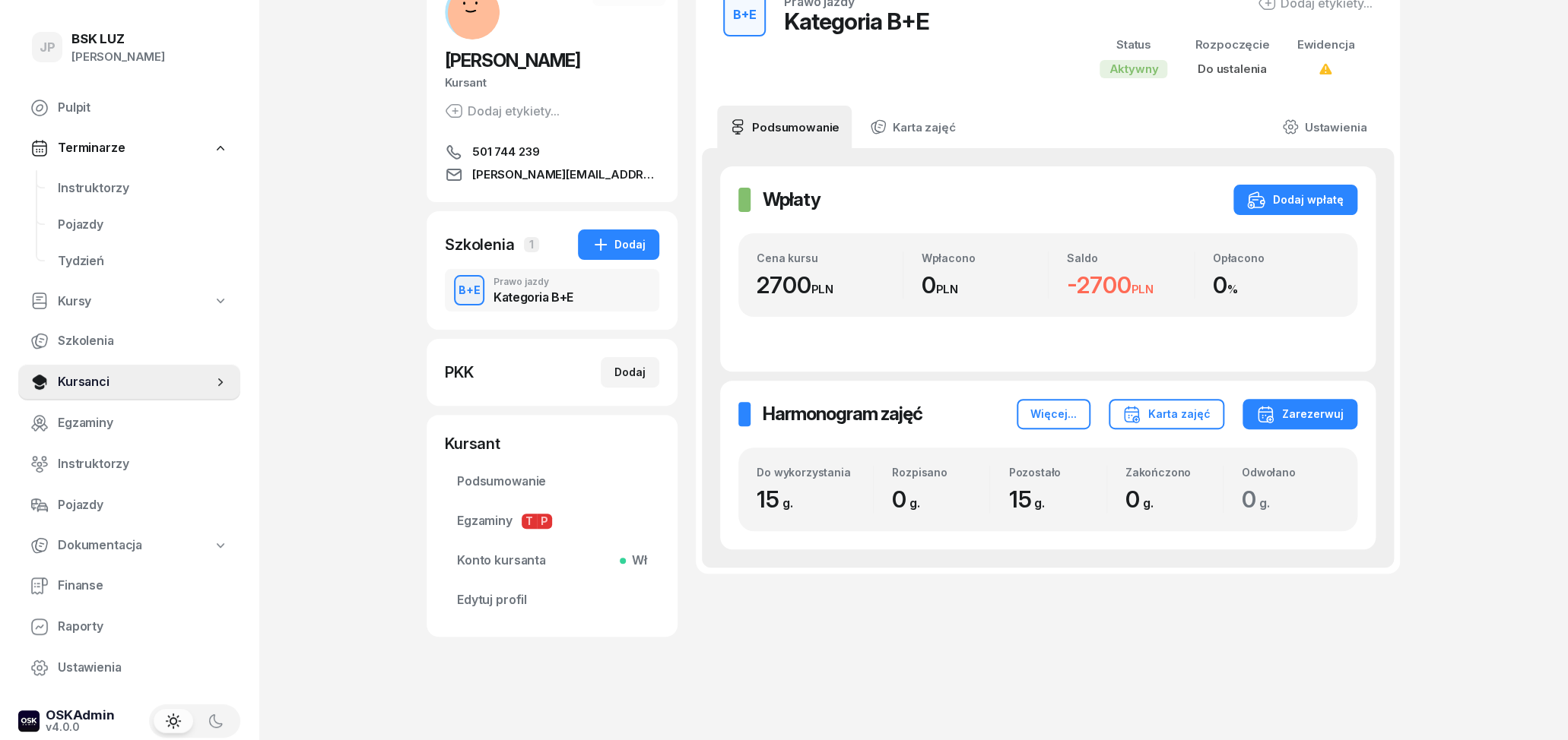
scroll to position [113, 0]
click at [507, 292] on div "Kategoria B+E" at bounding box center [534, 297] width 80 height 12
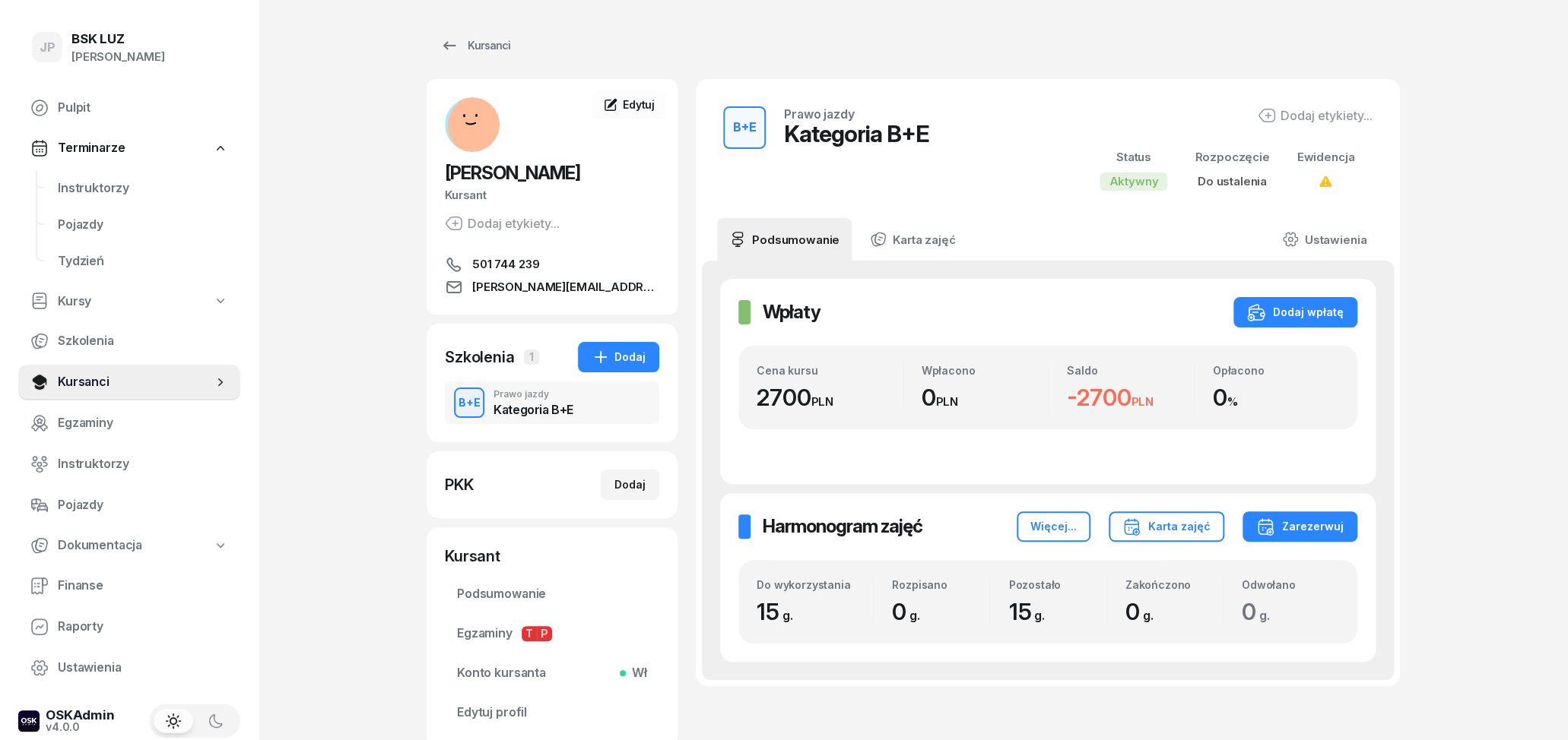
click at [379, 412] on div "JP BSK [PERSON_NAME] Pulpit Terminarze Instruktorzy Pojazdy Tydzień Kursy Szkol…" at bounding box center [784, 426] width 1568 height 853
click at [478, 405] on div "B+E" at bounding box center [469, 402] width 35 height 19
click at [405, 402] on div "JP BSK [PERSON_NAME] Pulpit Terminarze Instruktorzy Pojazdy Tydzień Kursy Szkol…" at bounding box center [784, 426] width 1568 height 853
click at [448, 36] on link "Kursanci" at bounding box center [475, 46] width 98 height 31
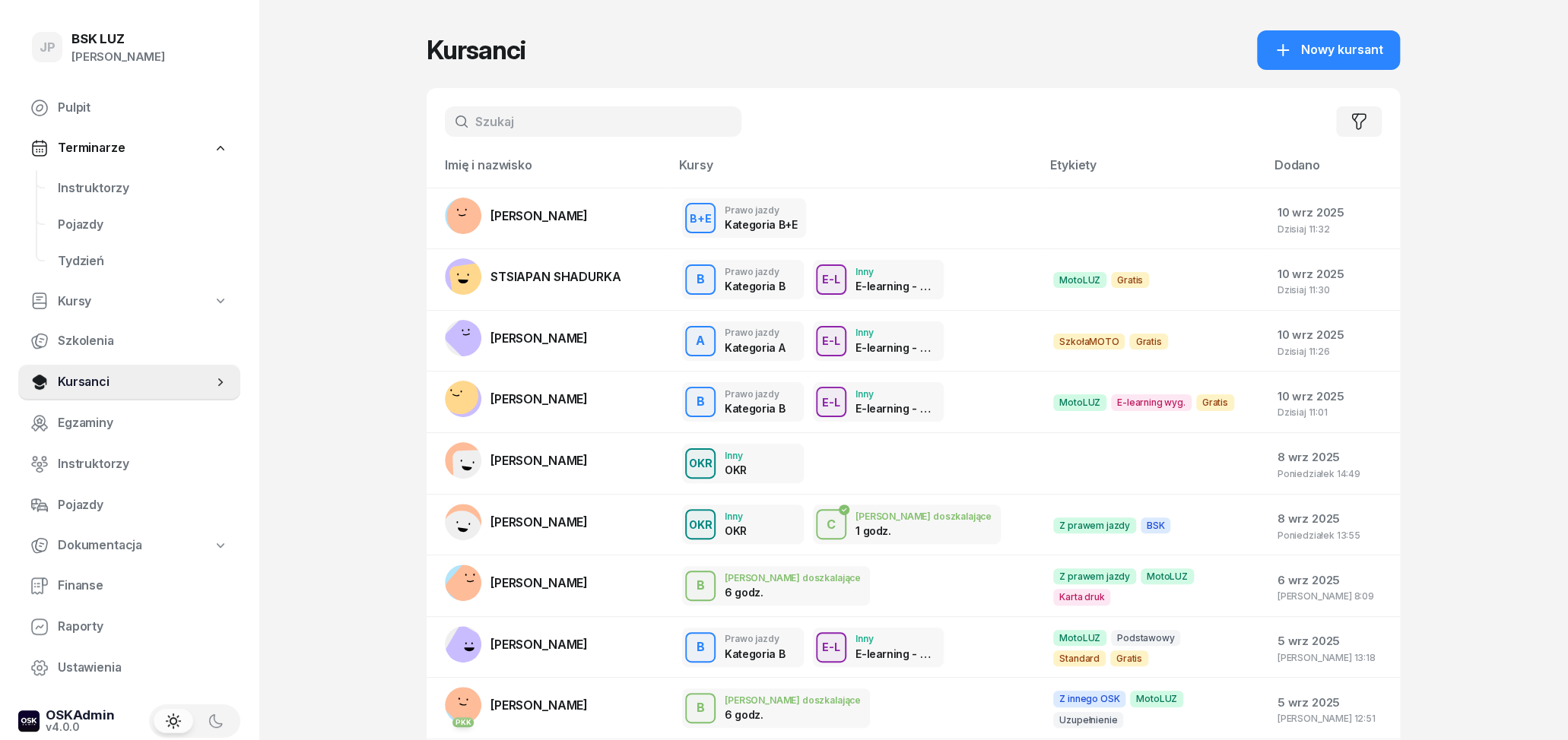
click at [550, 112] on input "text" at bounding box center [593, 122] width 296 height 31
click at [1306, 47] on span "Nowy kursant" at bounding box center [1341, 50] width 82 height 20
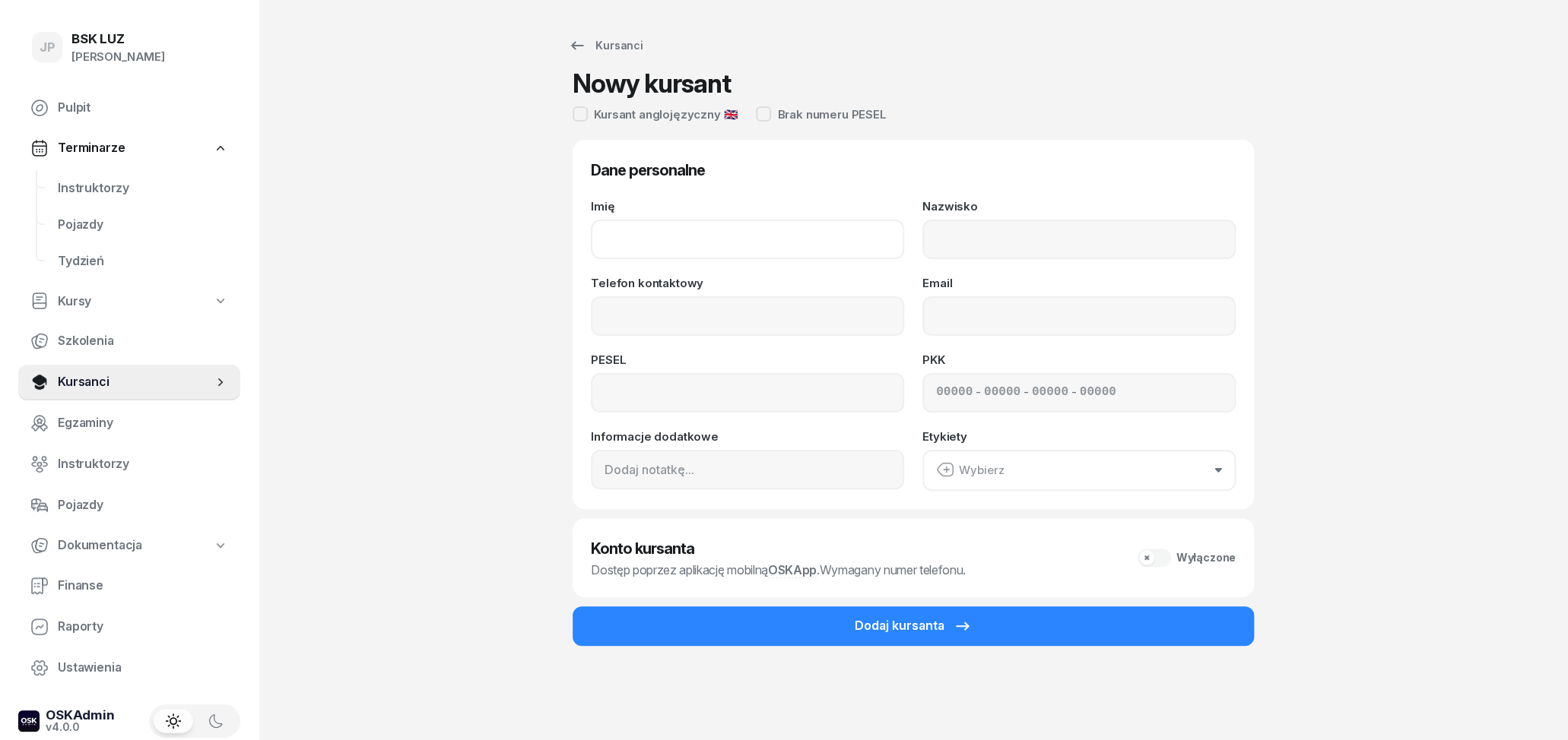
click at [715, 253] on input "Imię" at bounding box center [747, 239] width 313 height 39
type input "[PERSON_NAME]"
click at [996, 237] on input "Nazwisko" at bounding box center [1079, 239] width 313 height 39
type input "BYSTROŃ"
click at [859, 327] on input "Telefon kontaktowy" at bounding box center [747, 315] width 313 height 39
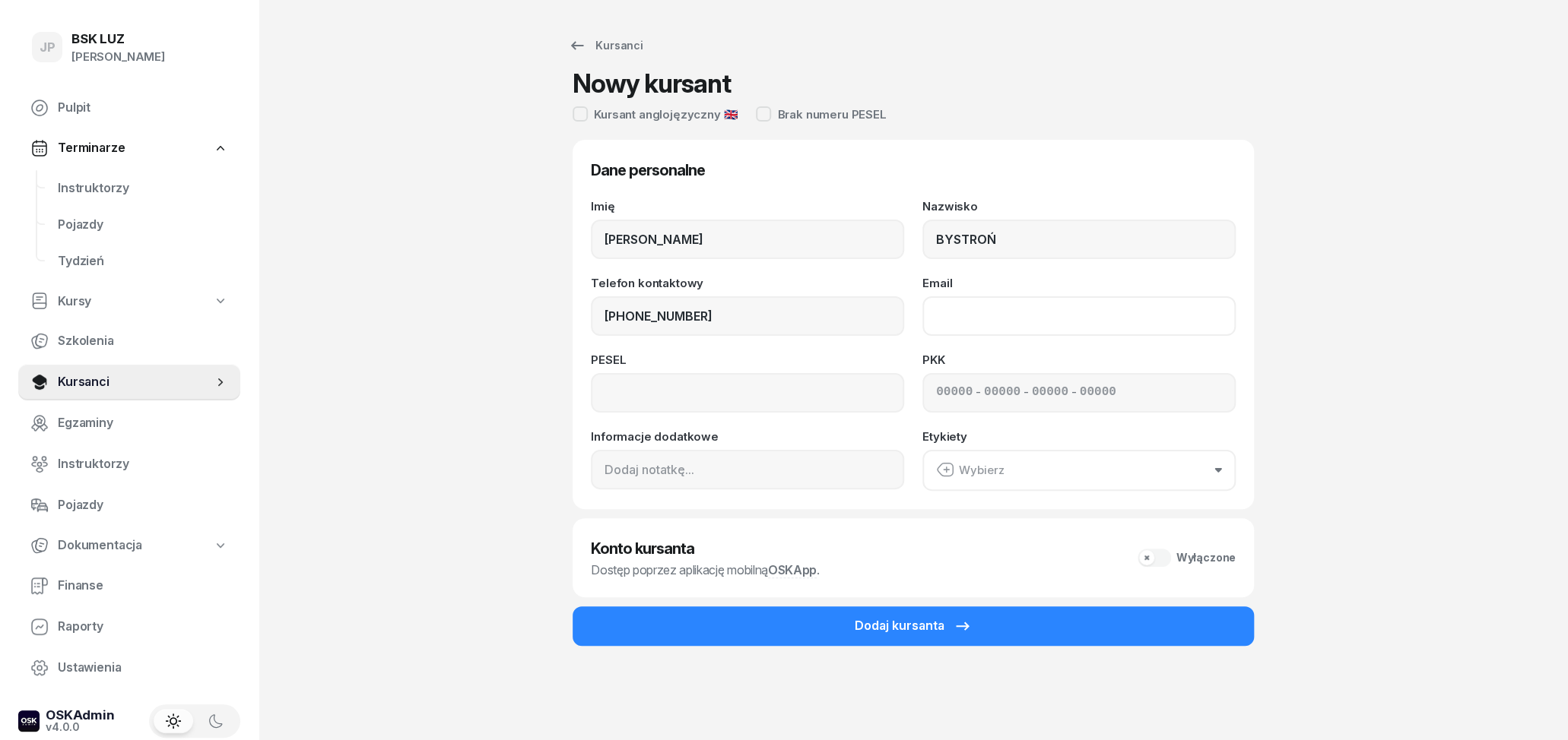
type input "510 260 429"
click at [1095, 312] on input "Email" at bounding box center [1079, 315] width 313 height 39
type input "[PERSON_NAME][EMAIL_ADDRESS][DOMAIN_NAME]"
click at [796, 374] on div "PESEL" at bounding box center [747, 383] width 313 height 58
click at [796, 382] on input at bounding box center [747, 392] width 313 height 39
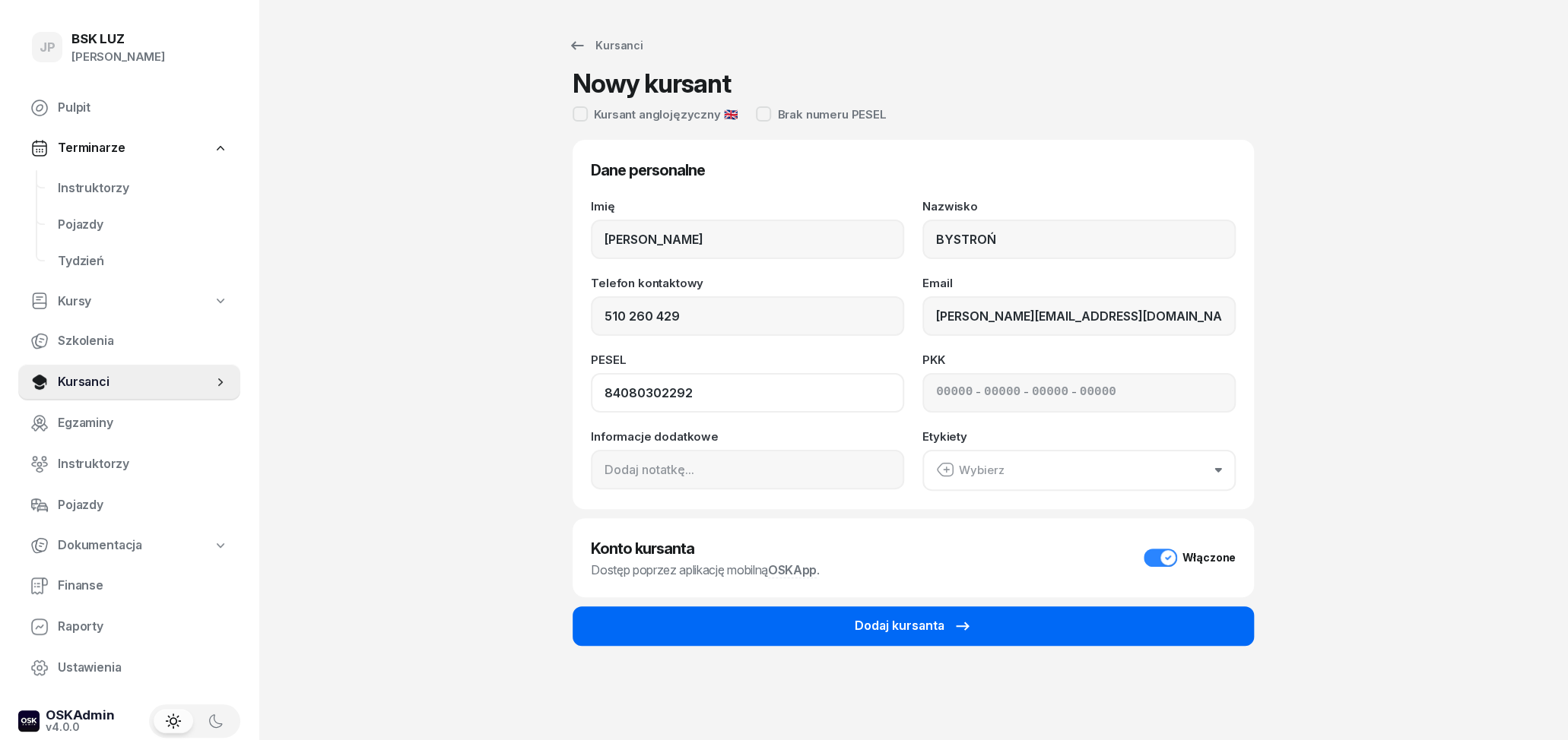
type input "84080302292"
click at [905, 632] on div "Dodaj kursanta" at bounding box center [913, 626] width 117 height 20
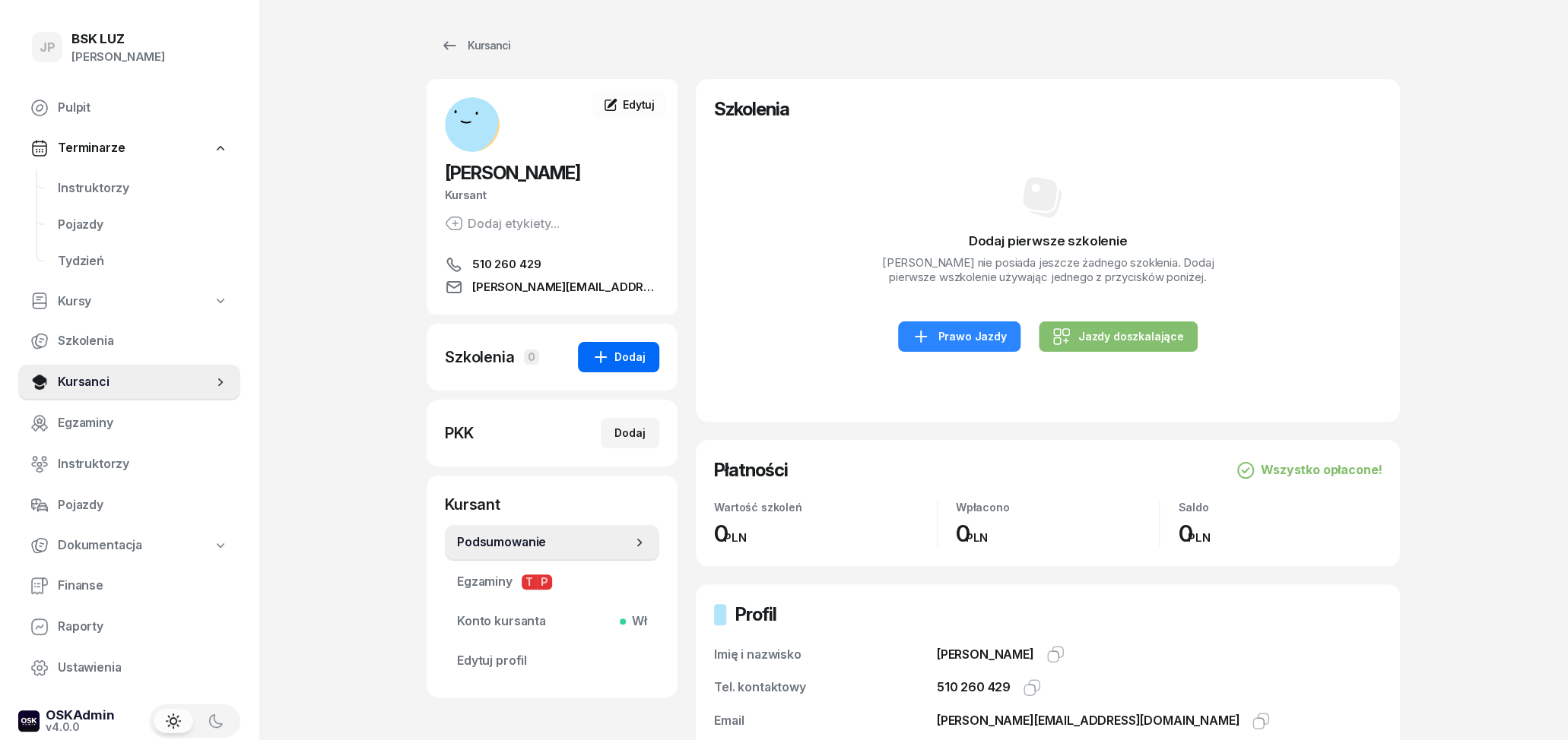
click at [628, 352] on div "Dodaj" at bounding box center [618, 358] width 54 height 18
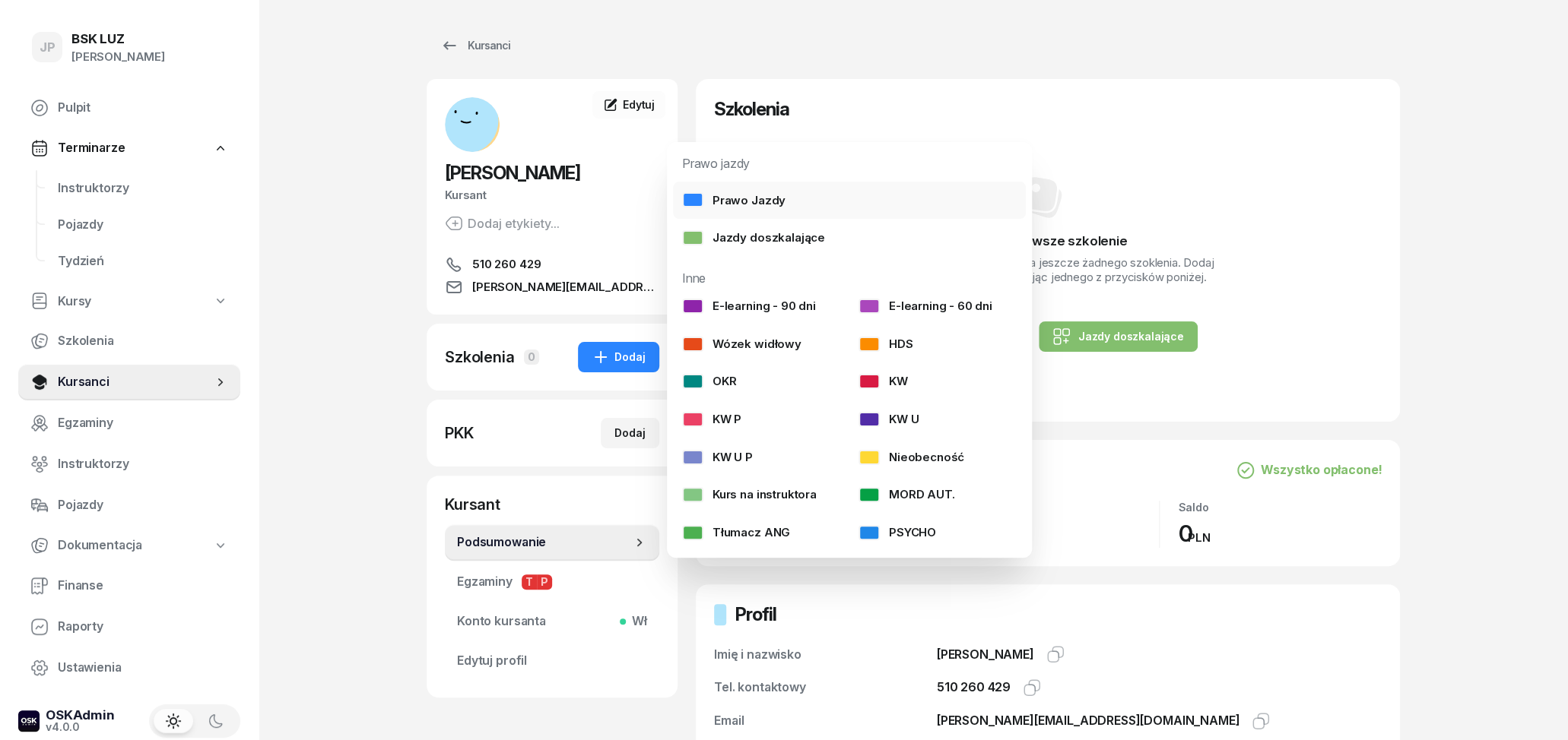
click at [753, 200] on div "Prawo Jazdy" at bounding box center [733, 201] width 104 height 20
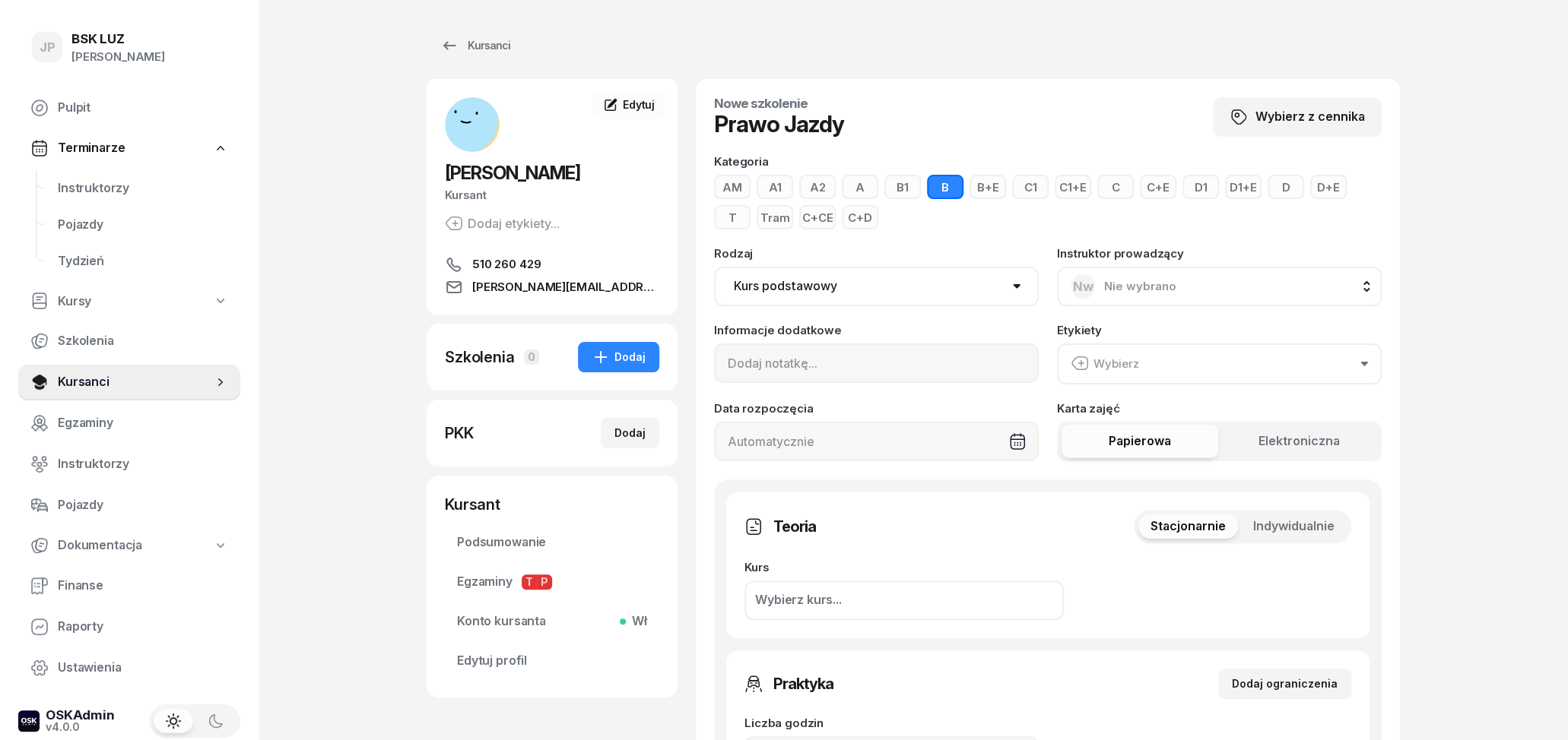
click at [991, 183] on button "B+E" at bounding box center [988, 187] width 37 height 25
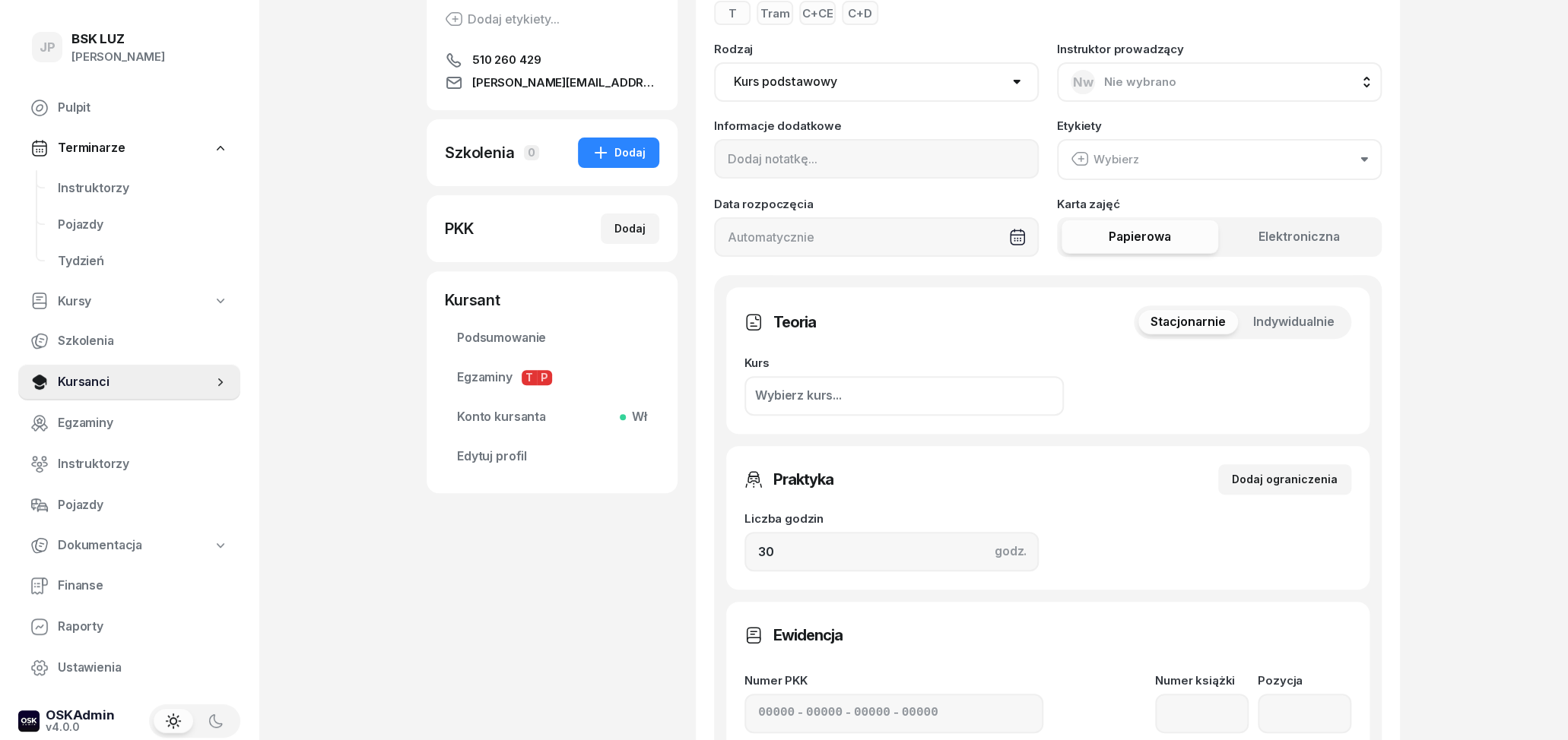
scroll to position [237, 0]
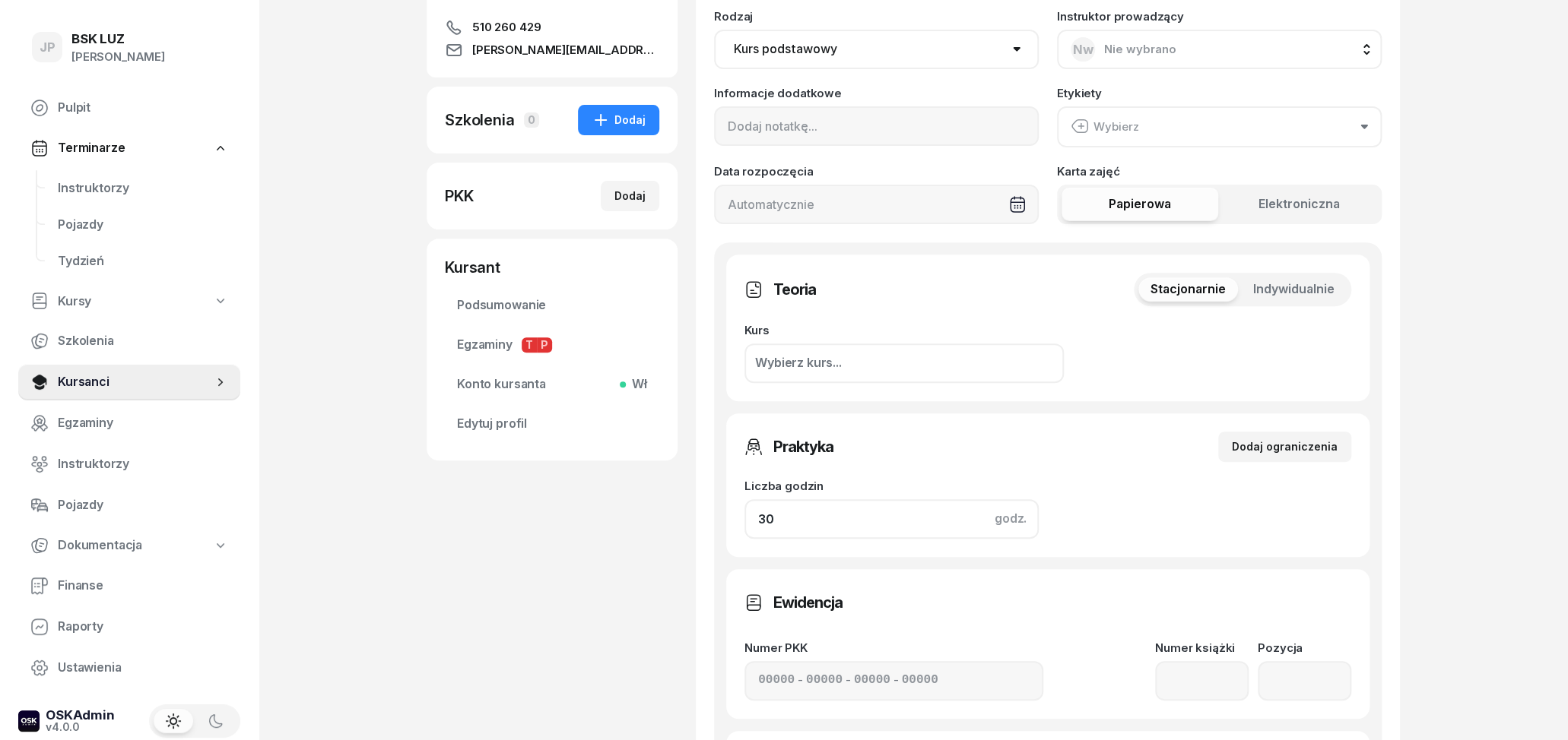
drag, startPoint x: 881, startPoint y: 525, endPoint x: 671, endPoint y: 540, distance: 210.5
click at [744, 539] on input "30" at bounding box center [891, 519] width 294 height 39
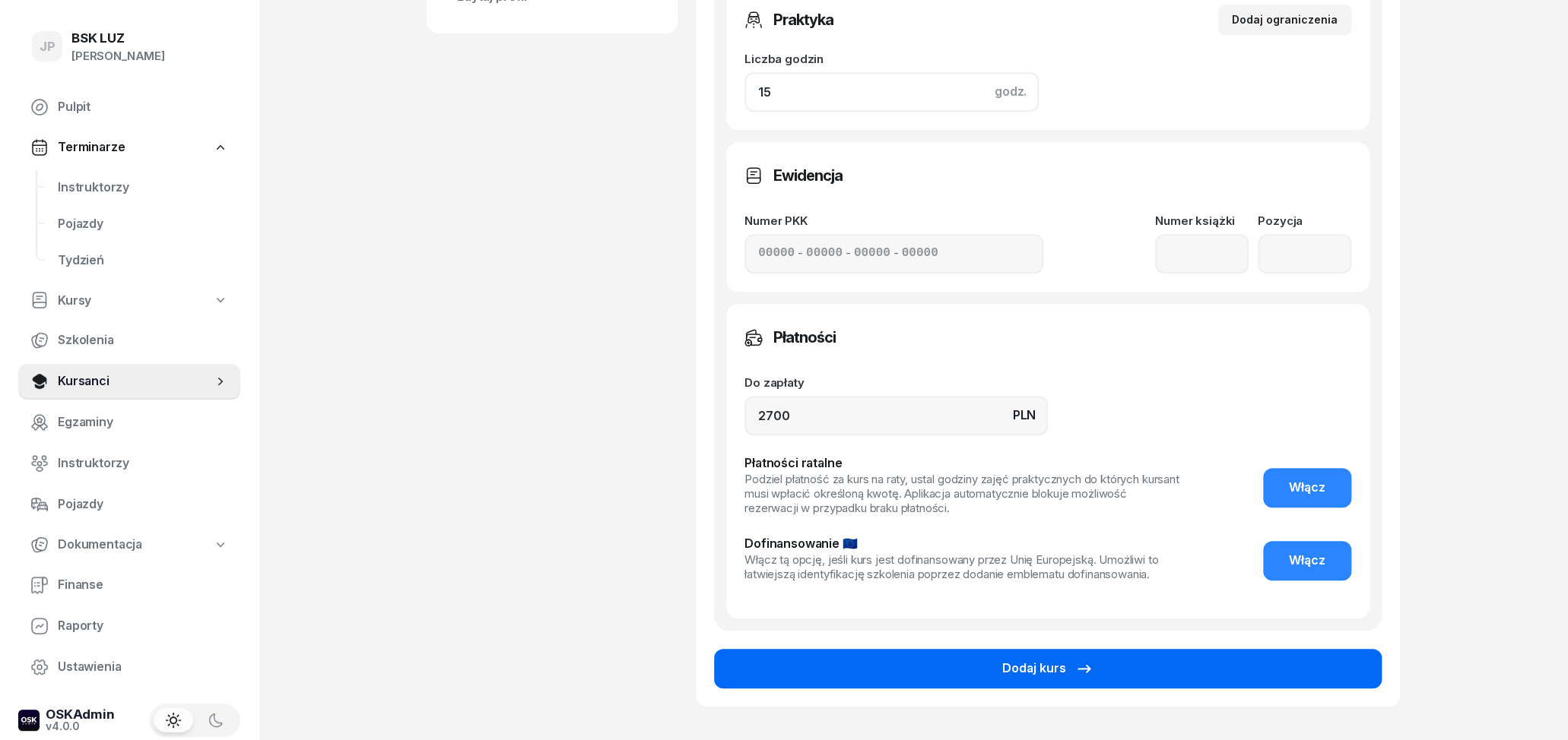
type input "15"
click at [1098, 668] on button "Dodaj kurs" at bounding box center [1047, 669] width 667 height 39
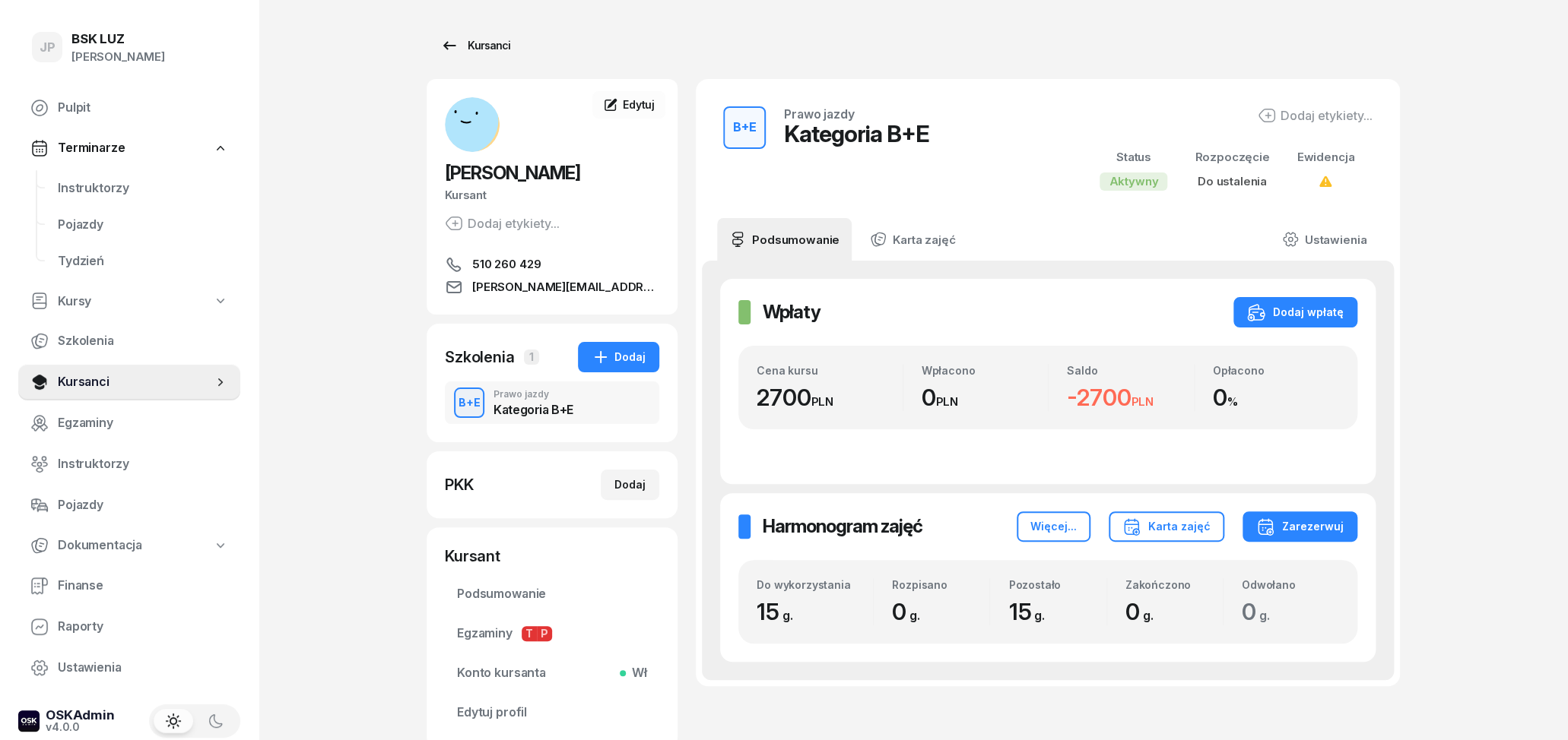
click at [491, 47] on div "Kursanci" at bounding box center [475, 46] width 70 height 18
